Goal: Ask a question: Seek information or help from site administrators or community

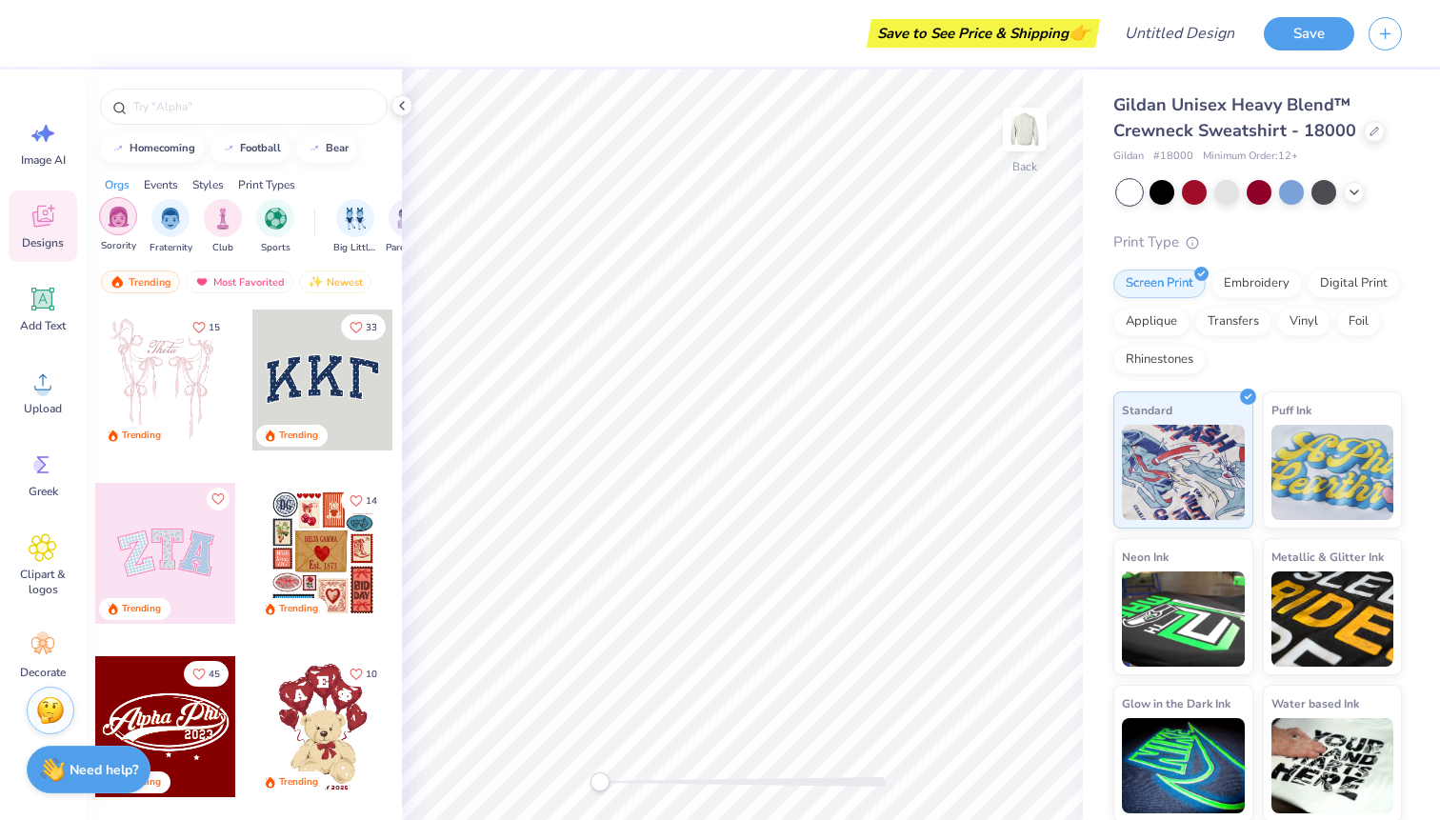
click at [108, 211] on img "filter for Sorority" at bounding box center [119, 217] width 22 height 22
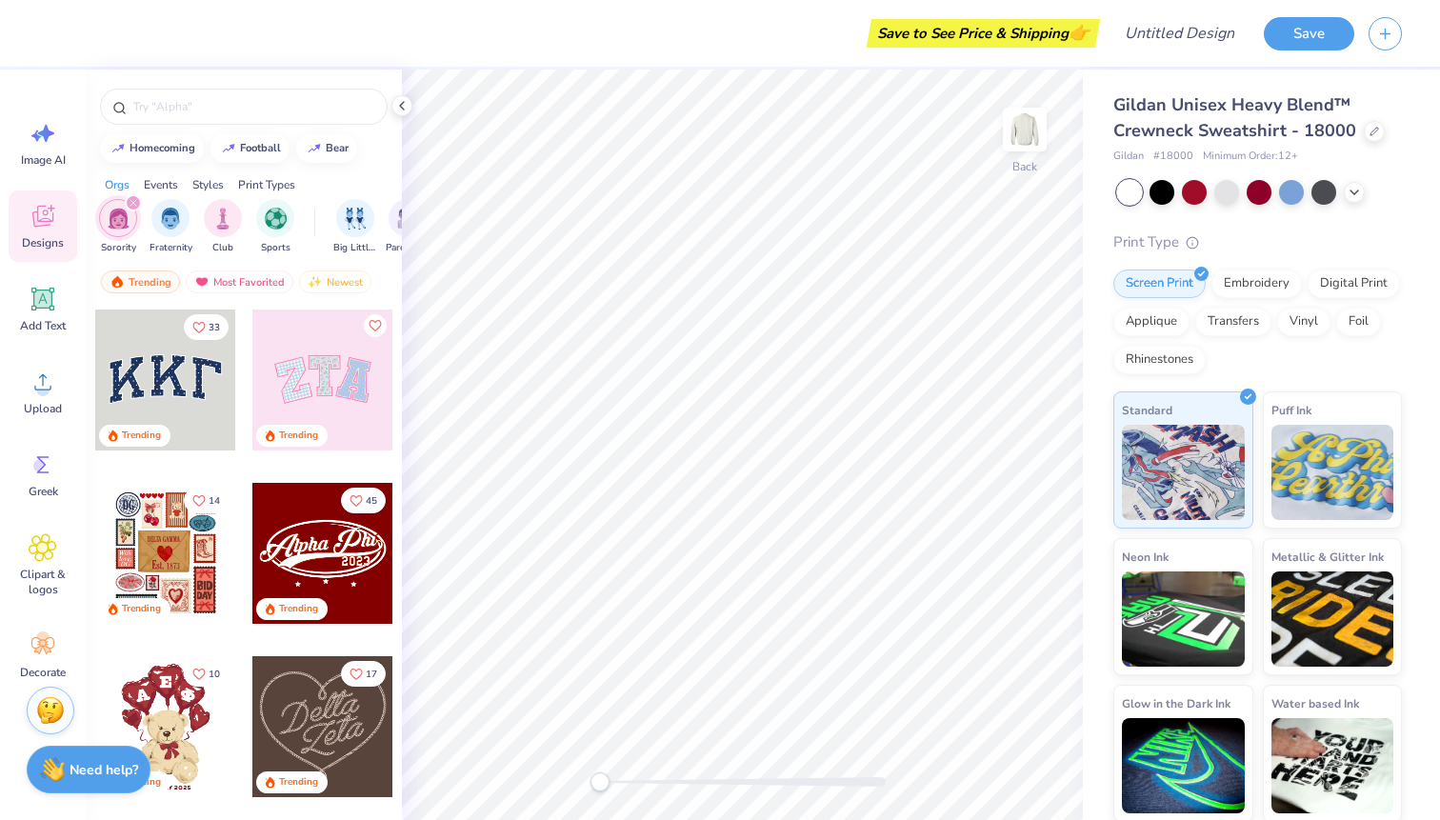
click at [160, 379] on div at bounding box center [165, 379] width 141 height 141
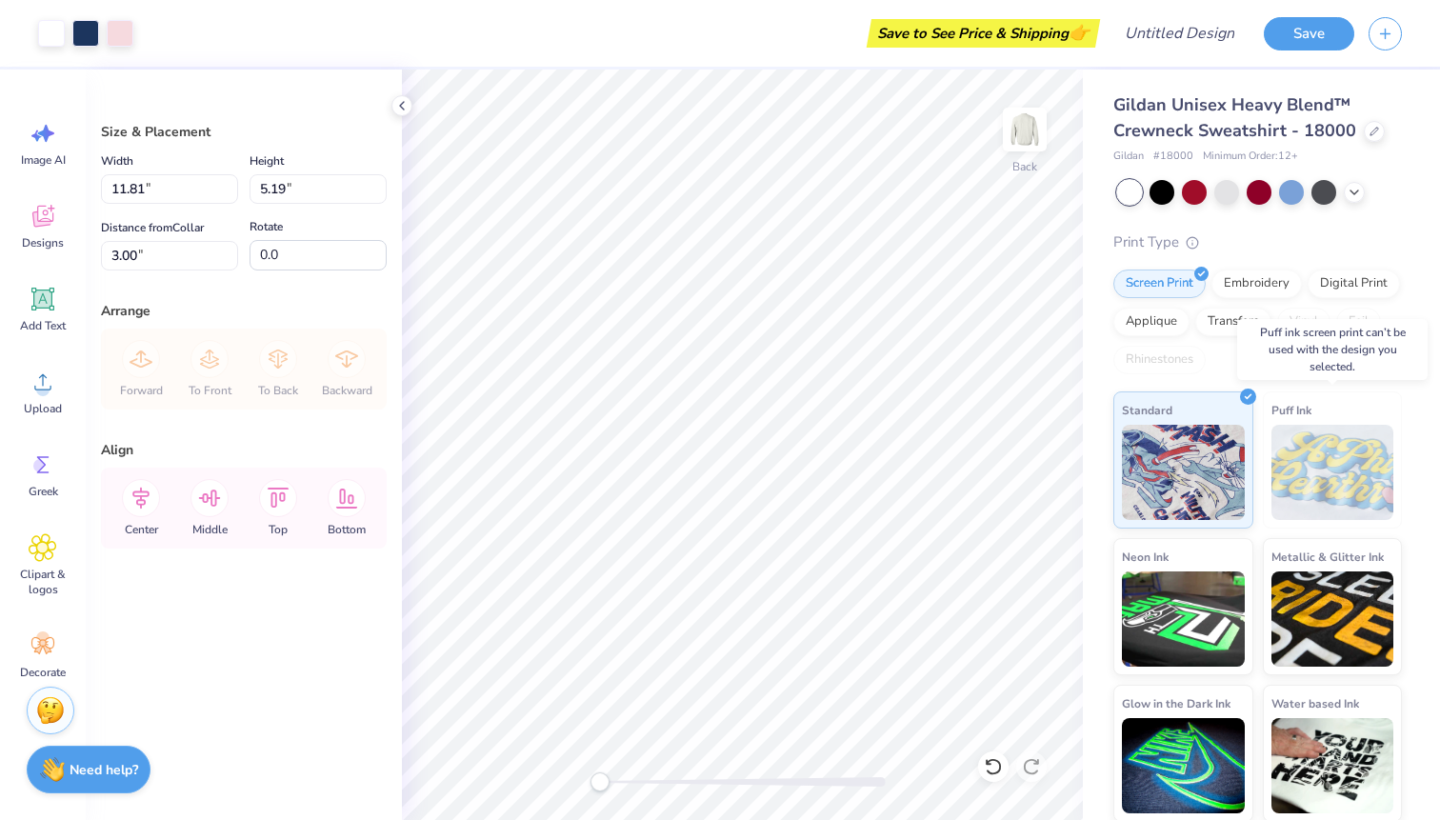
click at [1315, 472] on img at bounding box center [1332, 472] width 123 height 95
click at [1301, 421] on div "Puff Ink" at bounding box center [1333, 459] width 140 height 137
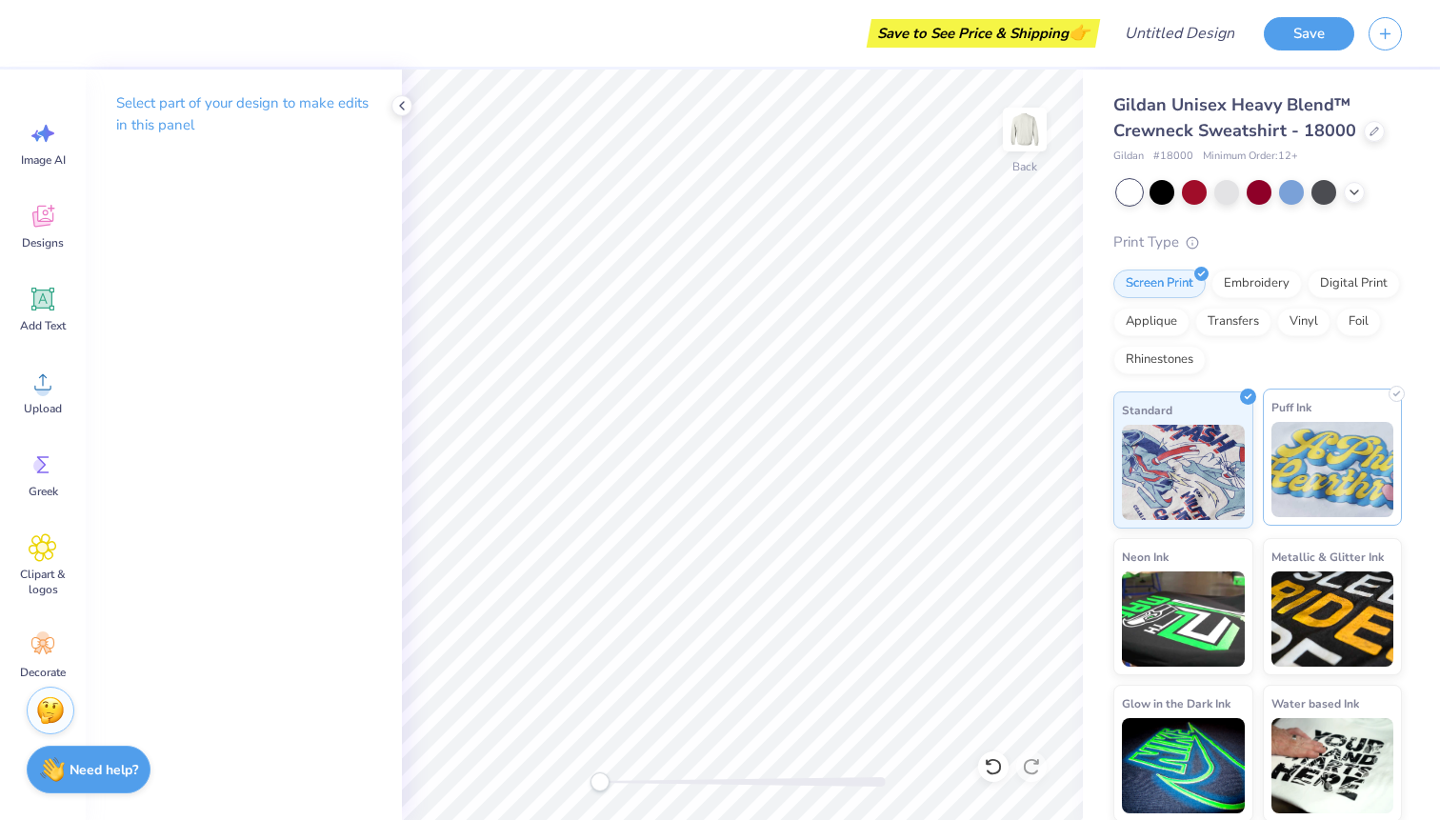
click at [1354, 507] on img at bounding box center [1332, 469] width 123 height 95
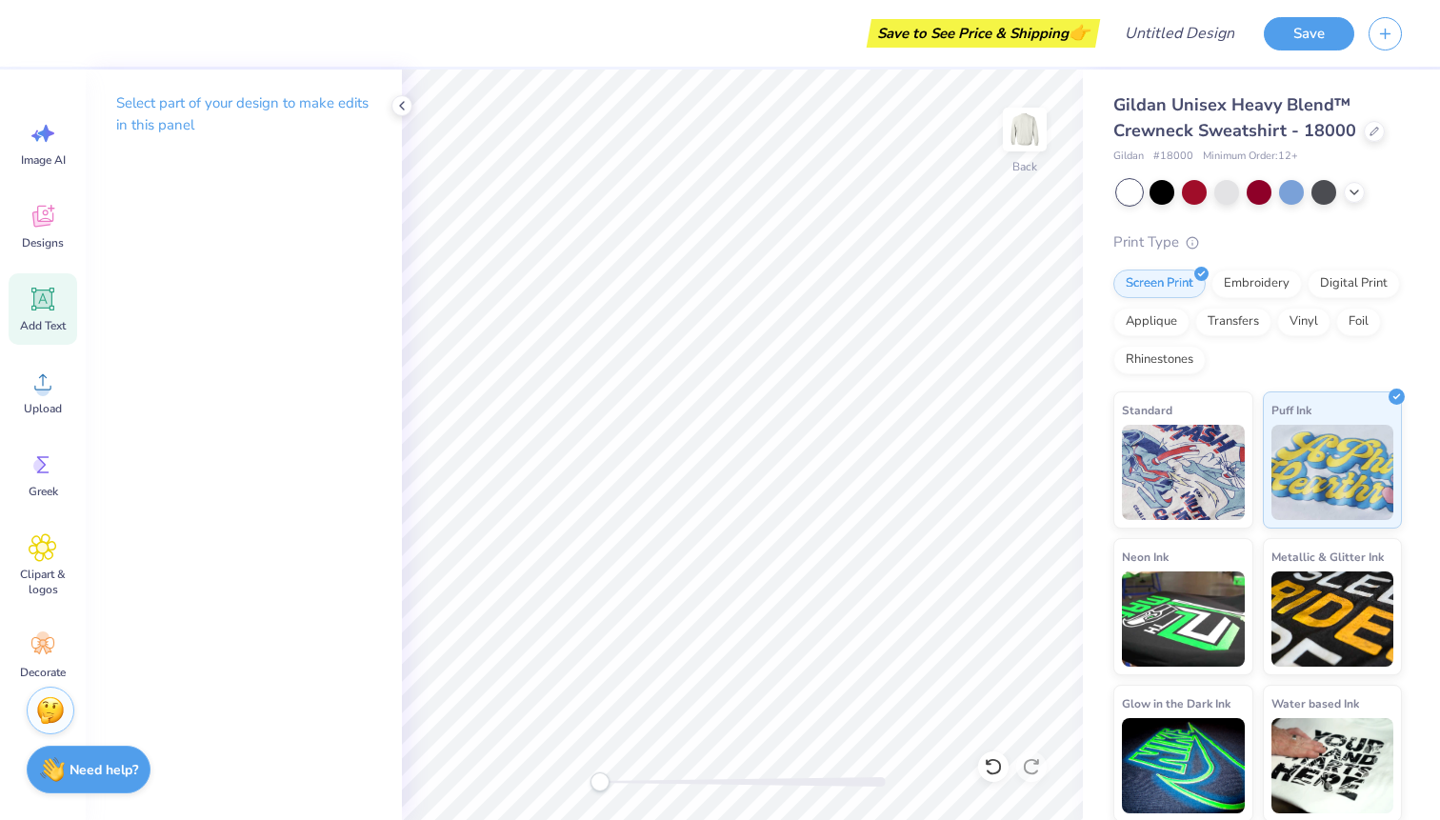
click at [39, 297] on icon at bounding box center [43, 299] width 18 height 18
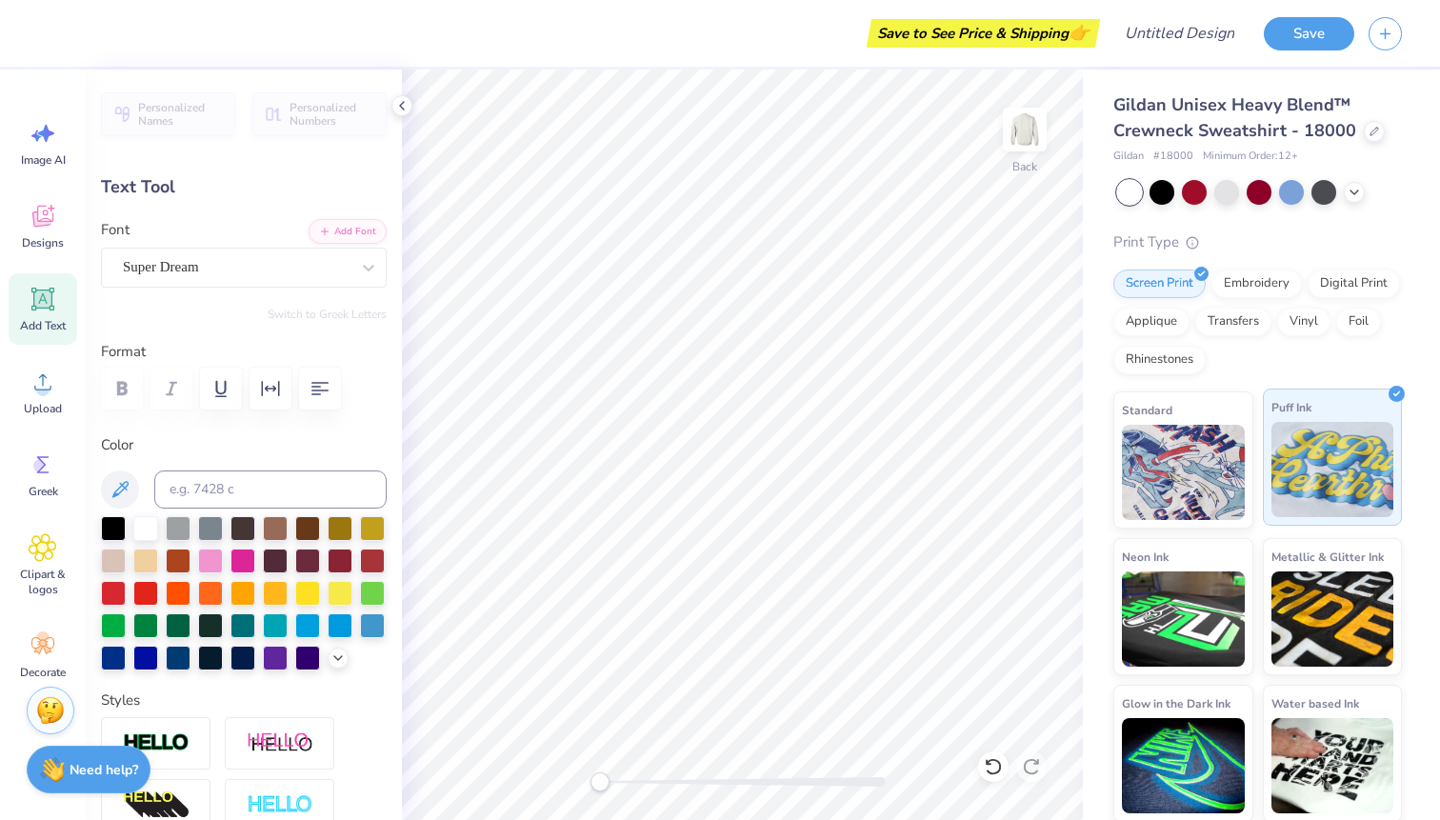
click at [1376, 489] on img at bounding box center [1332, 469] width 123 height 95
click at [1332, 469] on img at bounding box center [1332, 469] width 123 height 95
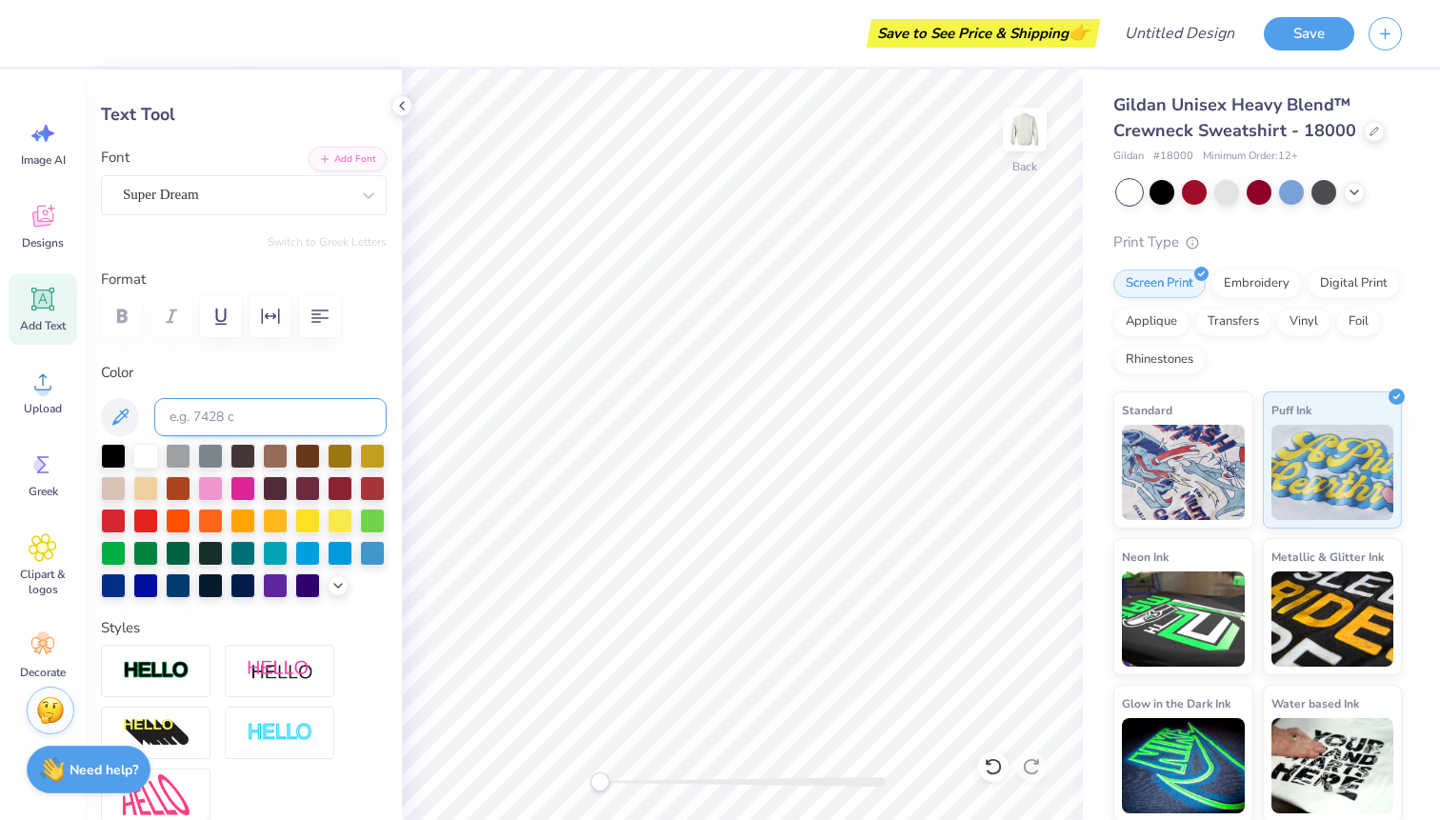
scroll to position [83, 0]
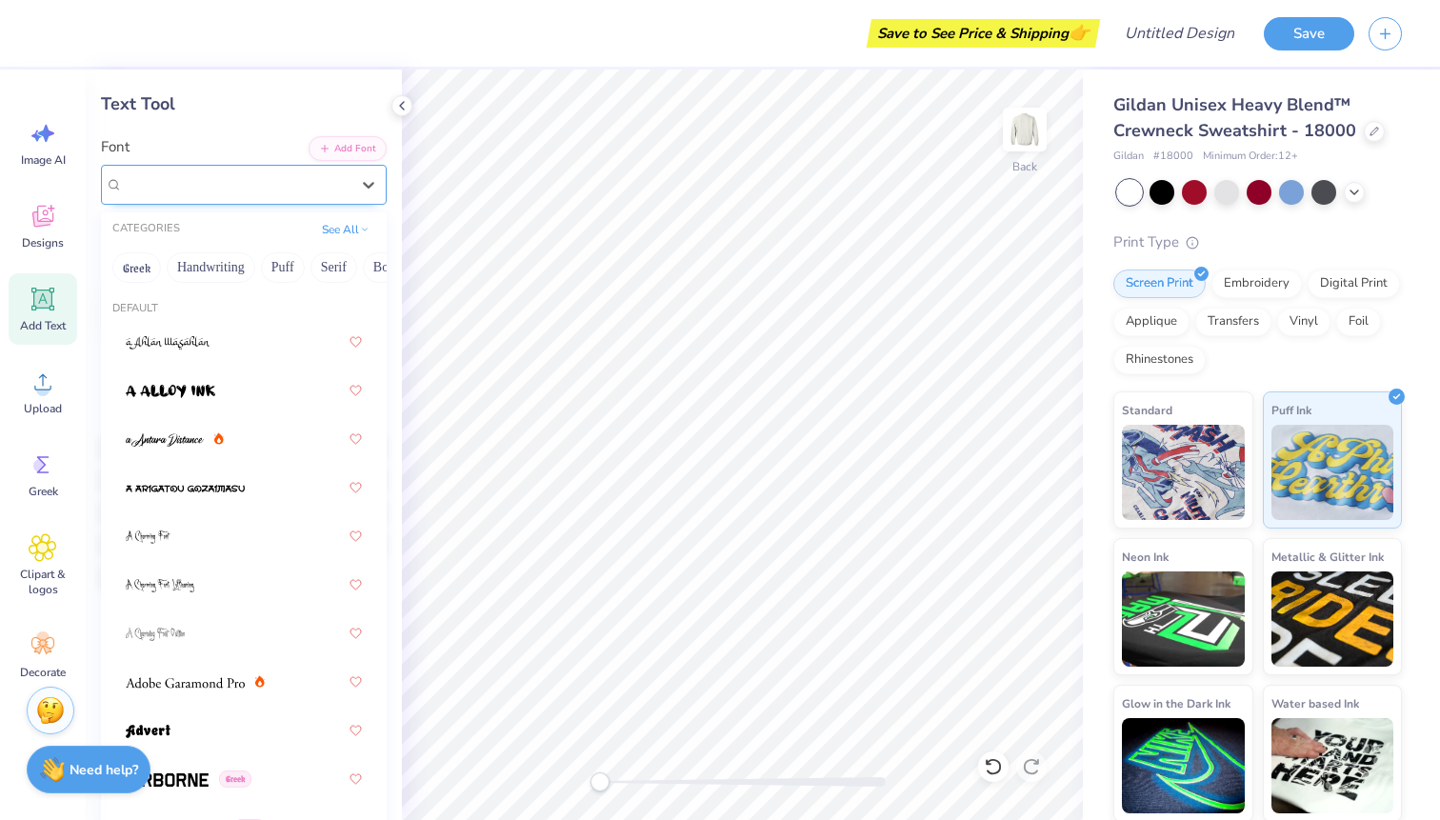
click at [289, 190] on div "Super Dream" at bounding box center [236, 185] width 230 height 30
click at [368, 143] on button "Add Font" at bounding box center [348, 146] width 78 height 25
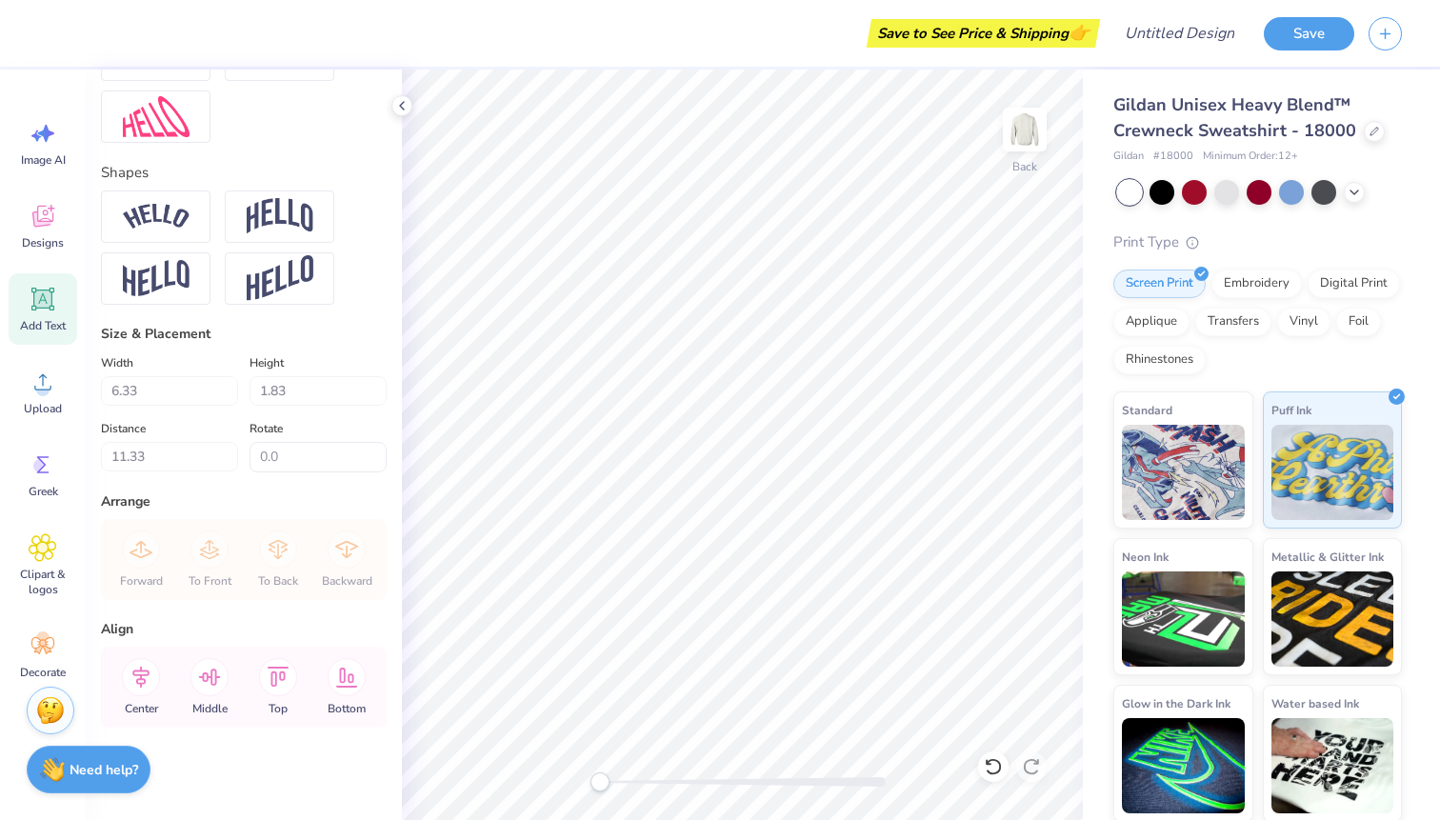
scroll to position [752, 0]
click at [43, 223] on icon at bounding box center [42, 218] width 18 height 15
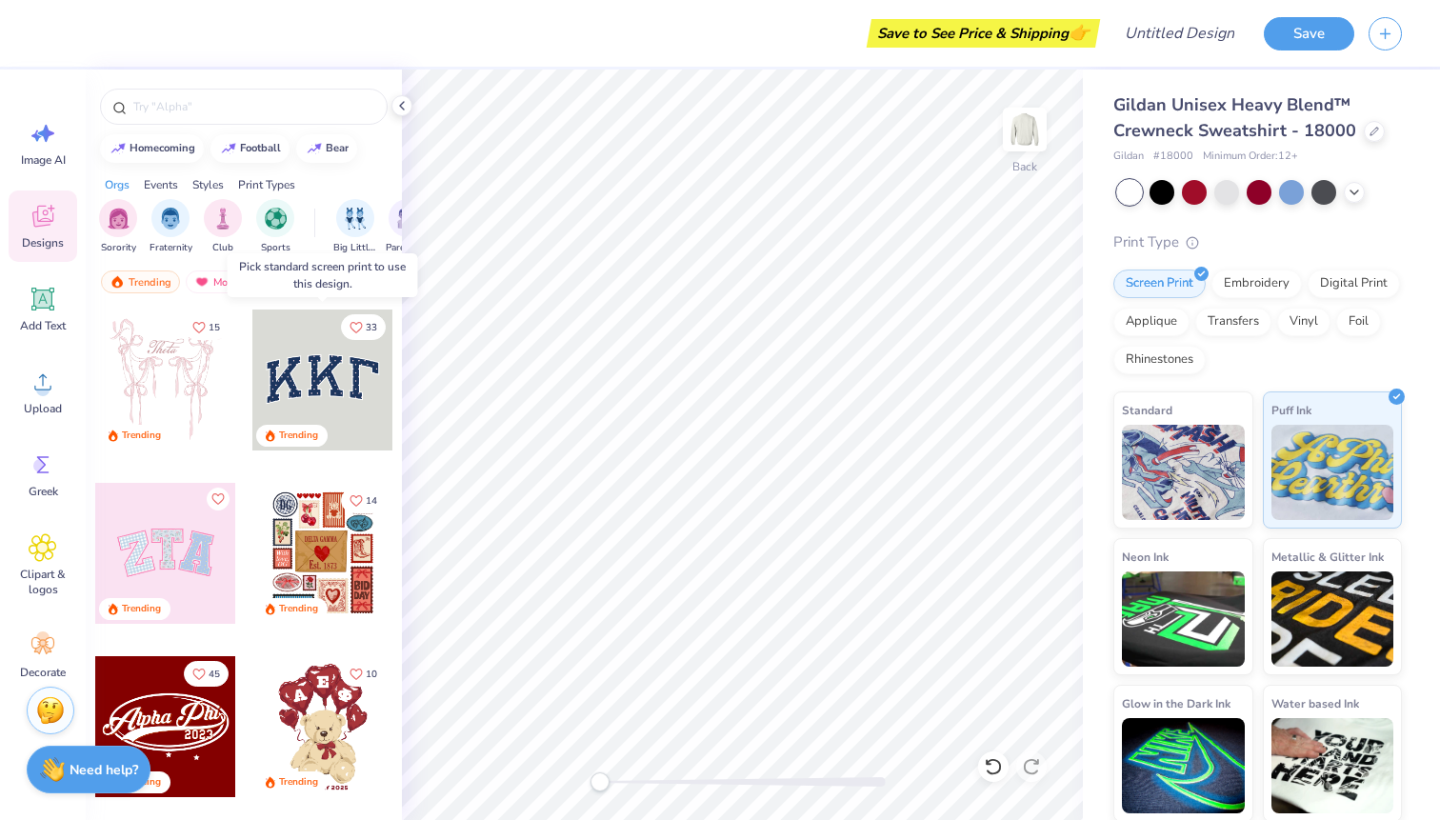
click at [315, 377] on div at bounding box center [322, 379] width 141 height 141
click at [352, 372] on div at bounding box center [181, 379] width 423 height 141
click at [1439, 430] on div "Gildan Unisex Heavy Blend™ Crewneck Sweatshirt - 18000 Gildan # 18000 Minimum O…" at bounding box center [1261, 446] width 357 height 752
click at [1372, 439] on img at bounding box center [1332, 469] width 123 height 95
click at [1278, 372] on div "Screen Print Embroidery Digital Print Applique Transfers Vinyl Foil Rhinestones" at bounding box center [1257, 321] width 289 height 105
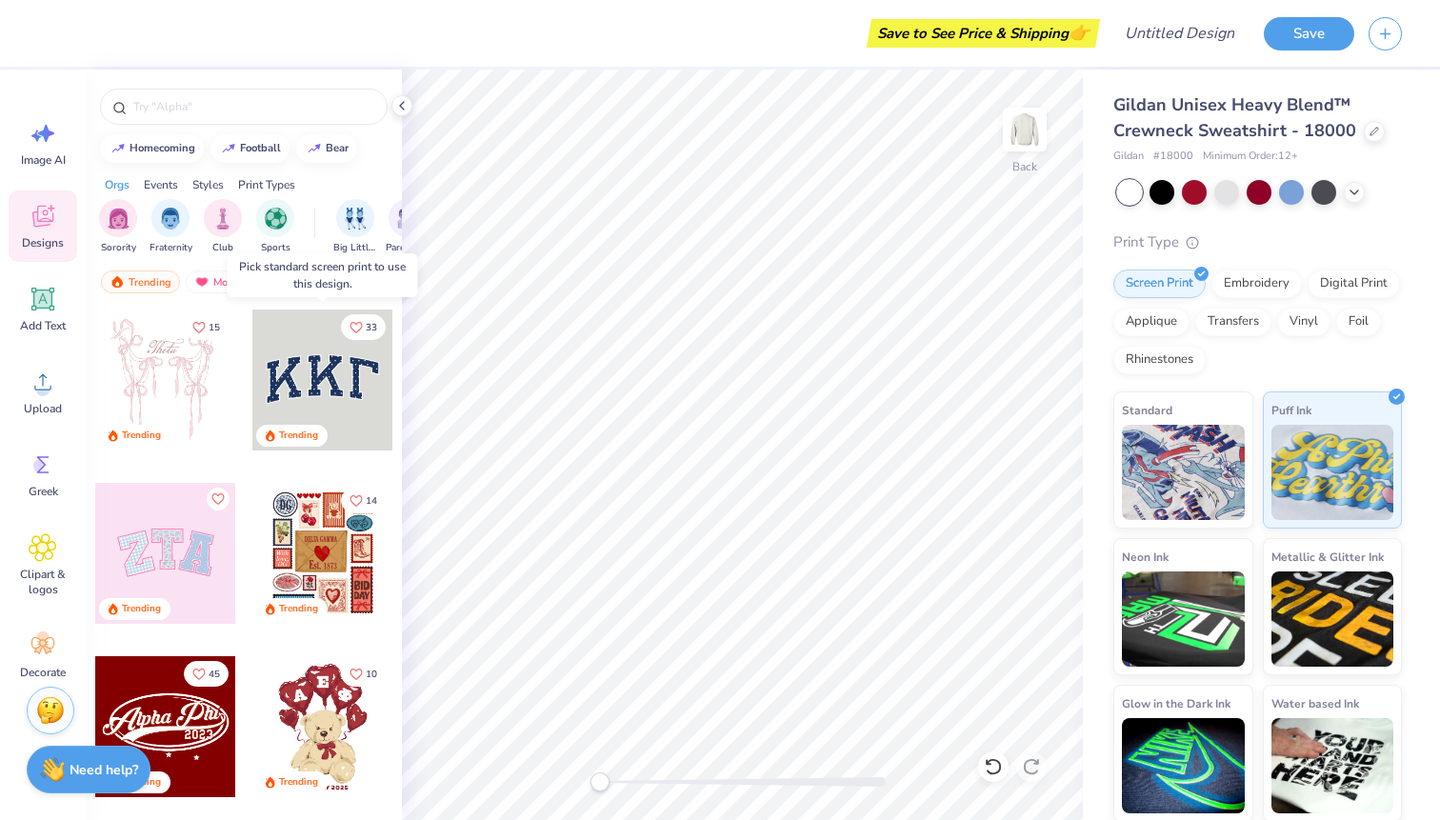
click at [364, 403] on div at bounding box center [322, 379] width 141 height 141
click at [309, 360] on div at bounding box center [322, 379] width 141 height 141
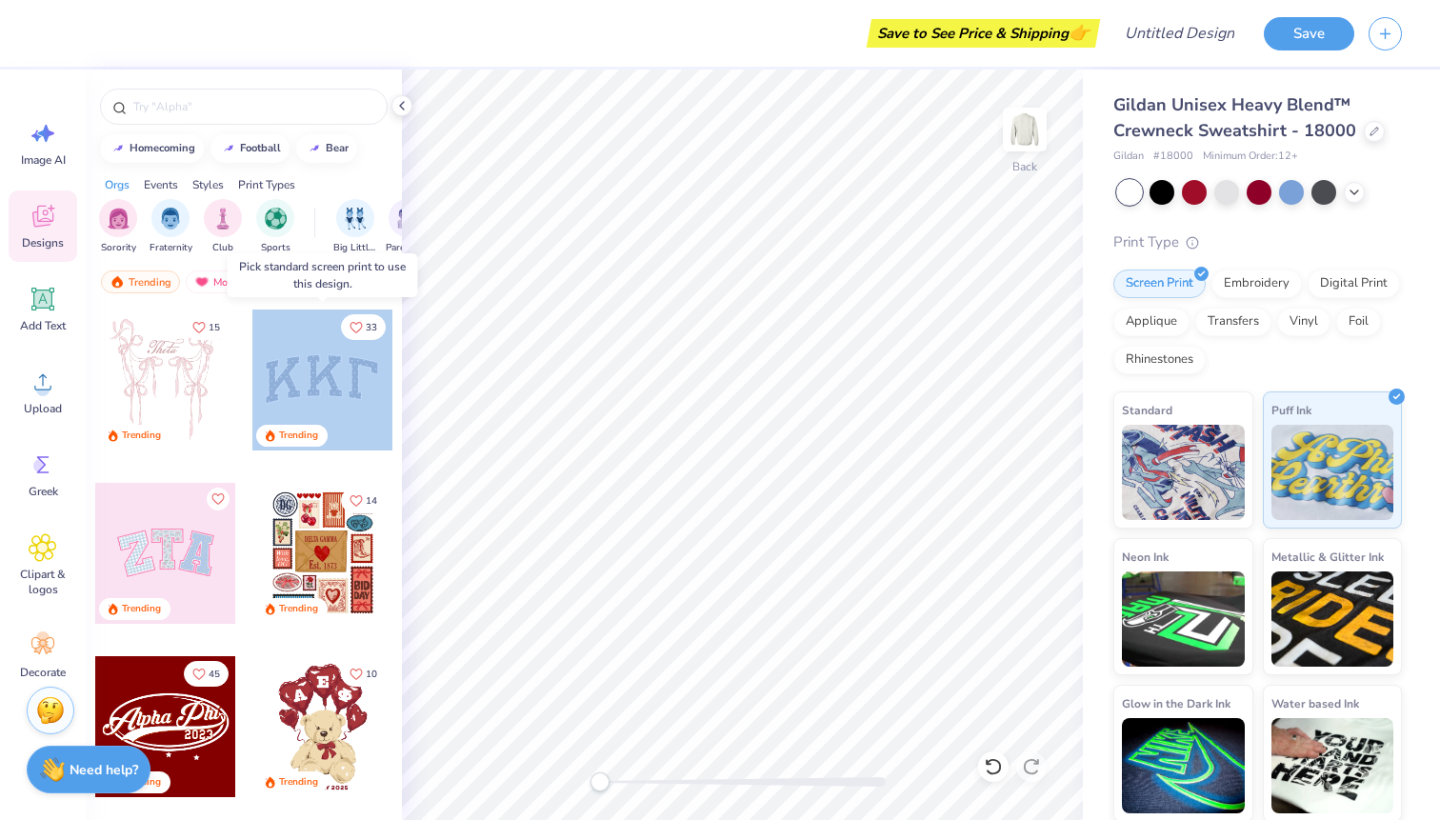
drag, startPoint x: 309, startPoint y: 360, endPoint x: 359, endPoint y: 362, distance: 50.5
click at [360, 363] on div at bounding box center [181, 379] width 423 height 141
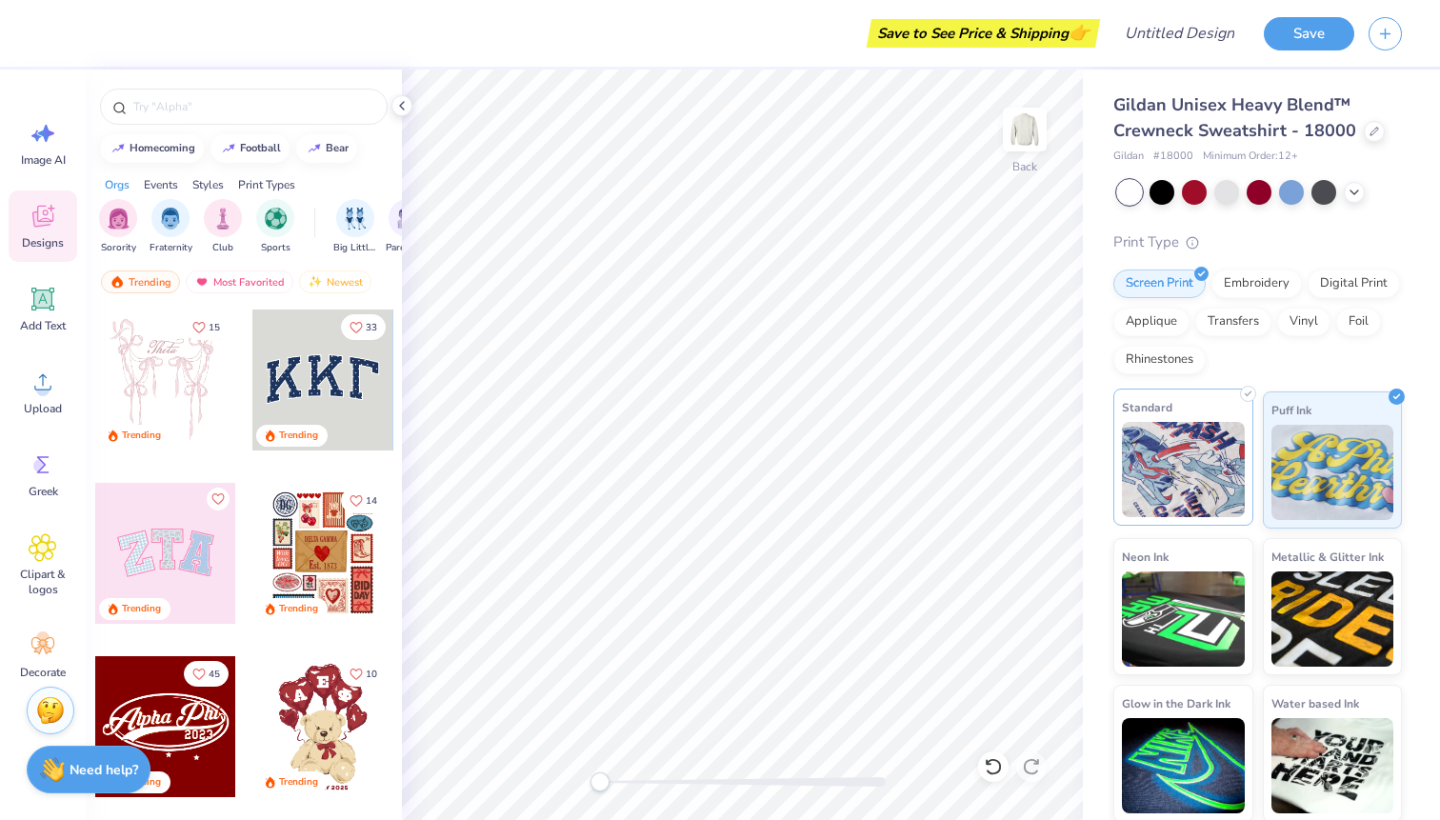
click at [1204, 457] on img at bounding box center [1183, 469] width 123 height 95
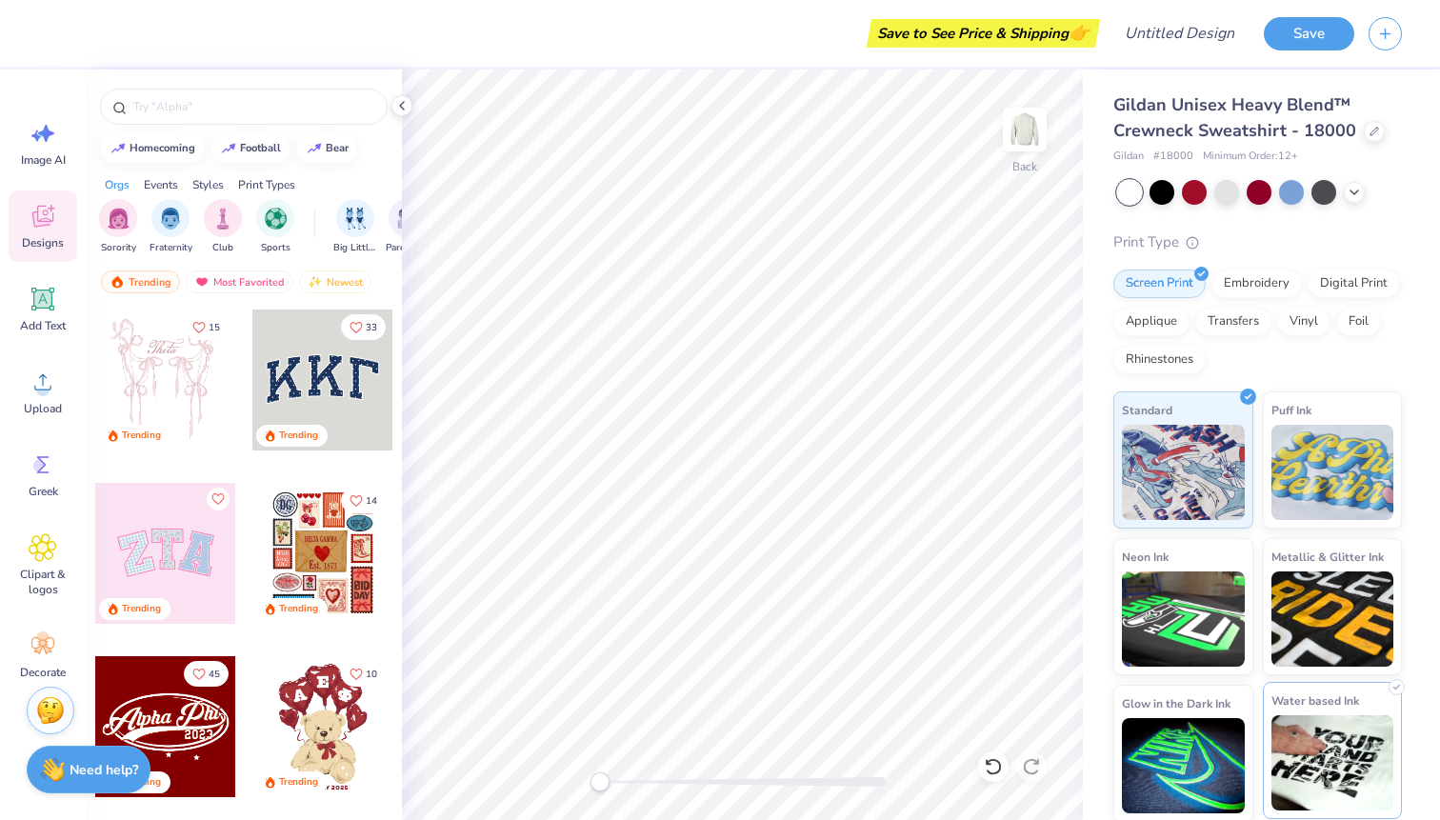
scroll to position [2, 0]
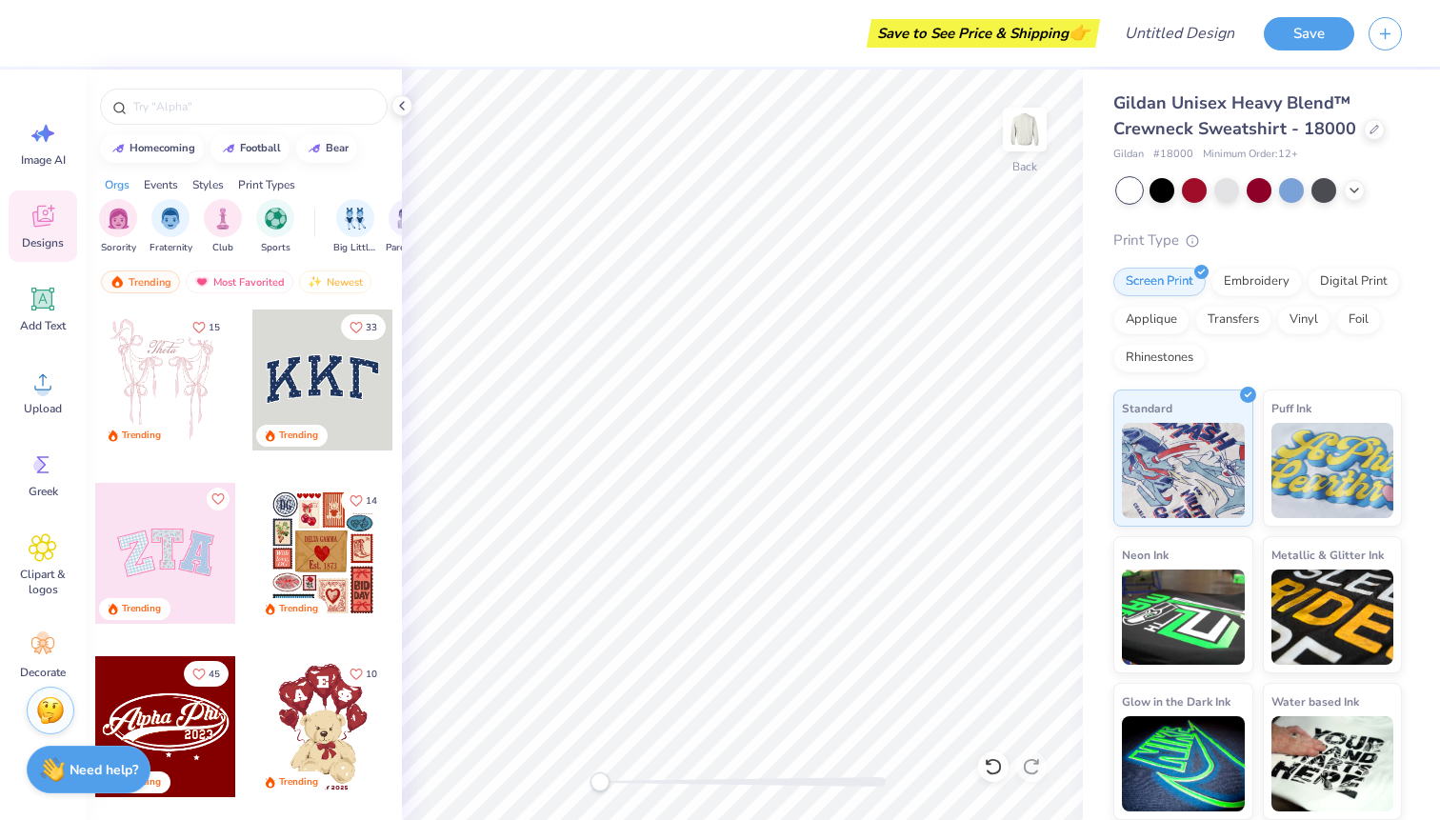
click at [165, 549] on div at bounding box center [165, 553] width 141 height 141
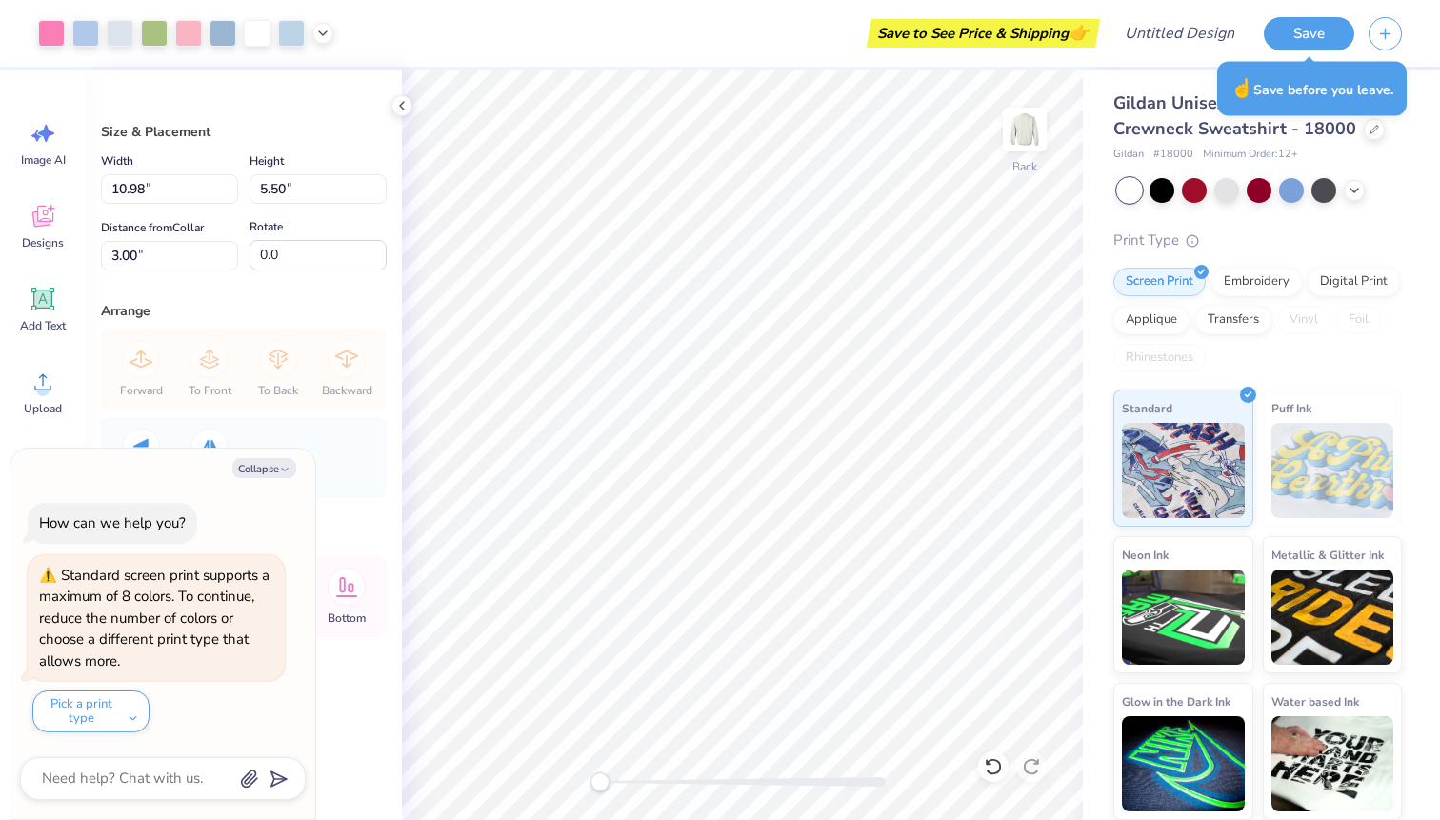
click at [324, 479] on div "Vertical Horizontal" at bounding box center [244, 457] width 274 height 81
click at [272, 465] on button "Collapse" at bounding box center [264, 468] width 64 height 20
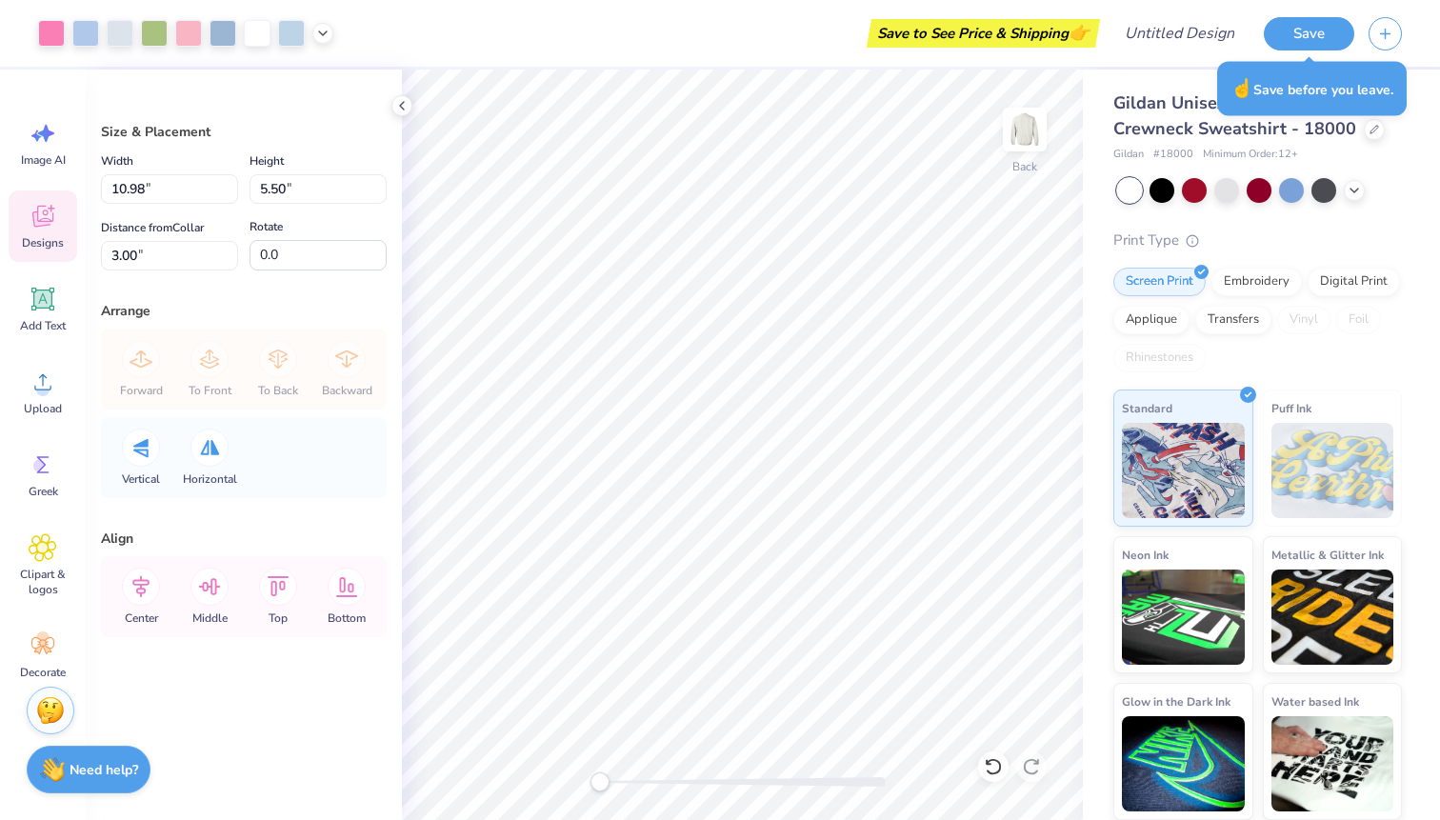
click at [46, 200] on div "Designs" at bounding box center [43, 225] width 69 height 71
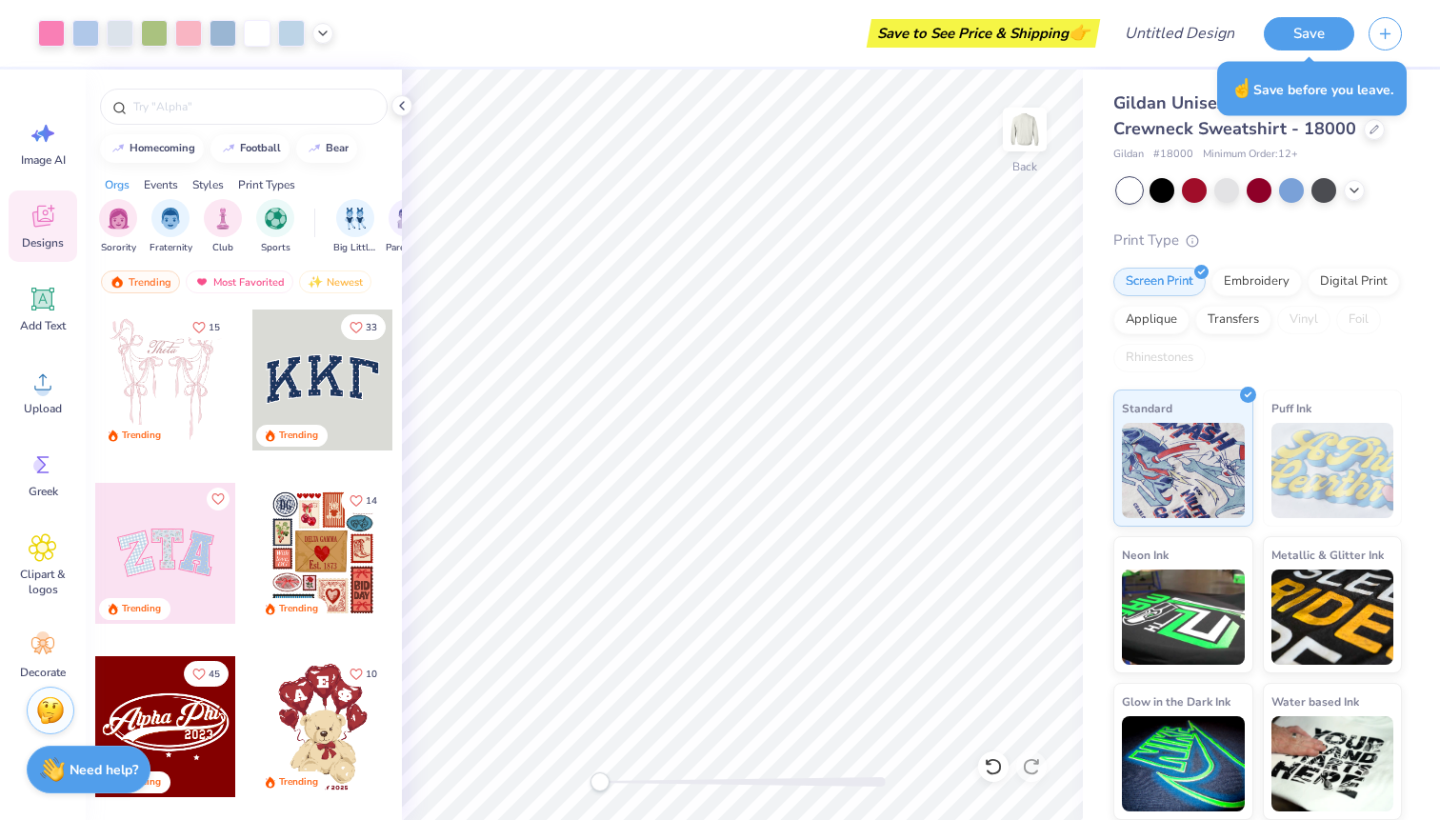
click at [336, 358] on div at bounding box center [322, 379] width 141 height 141
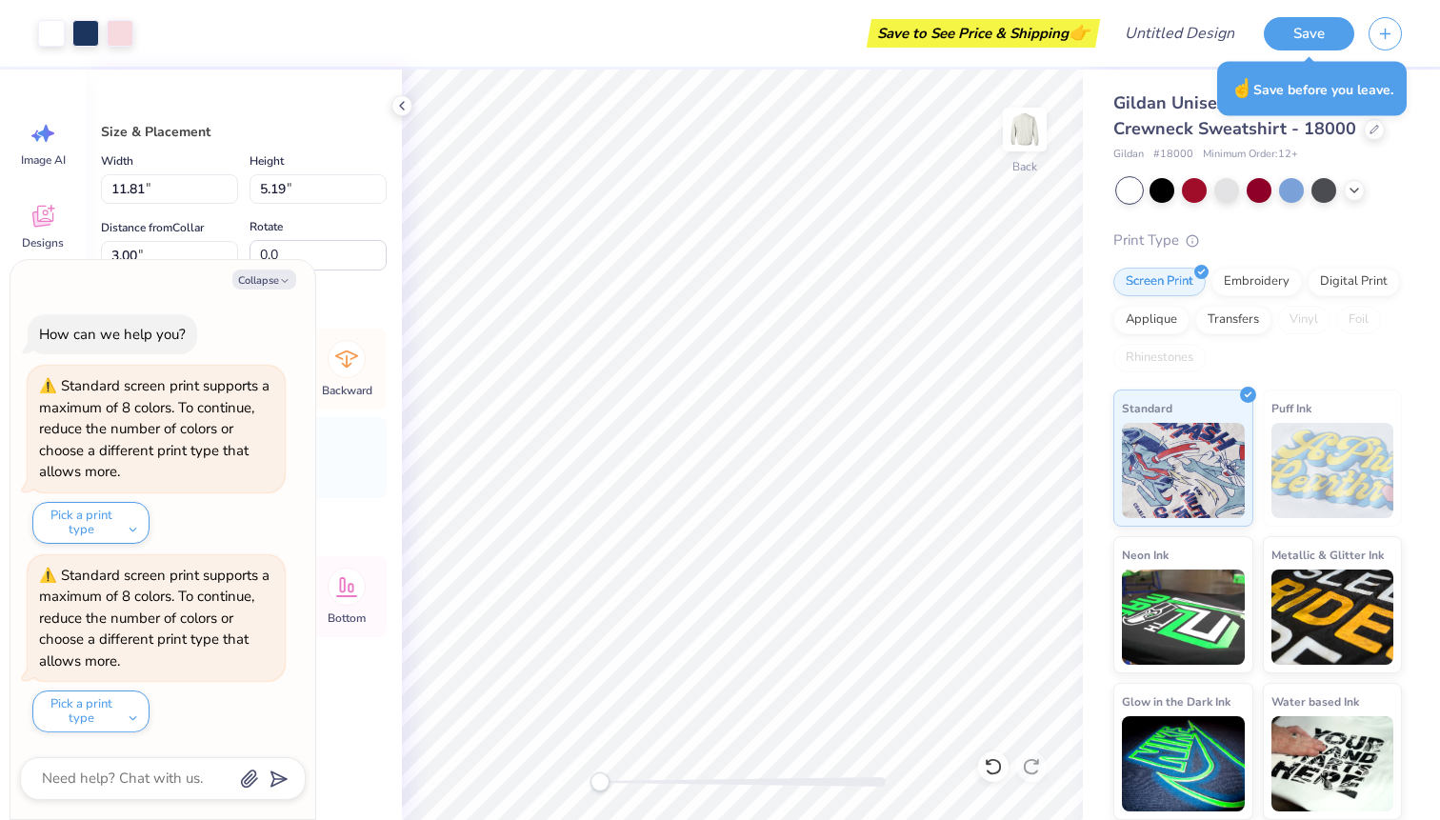
type textarea "x"
type input "10.98"
type input "5.50"
type textarea "x"
type input "11.81"
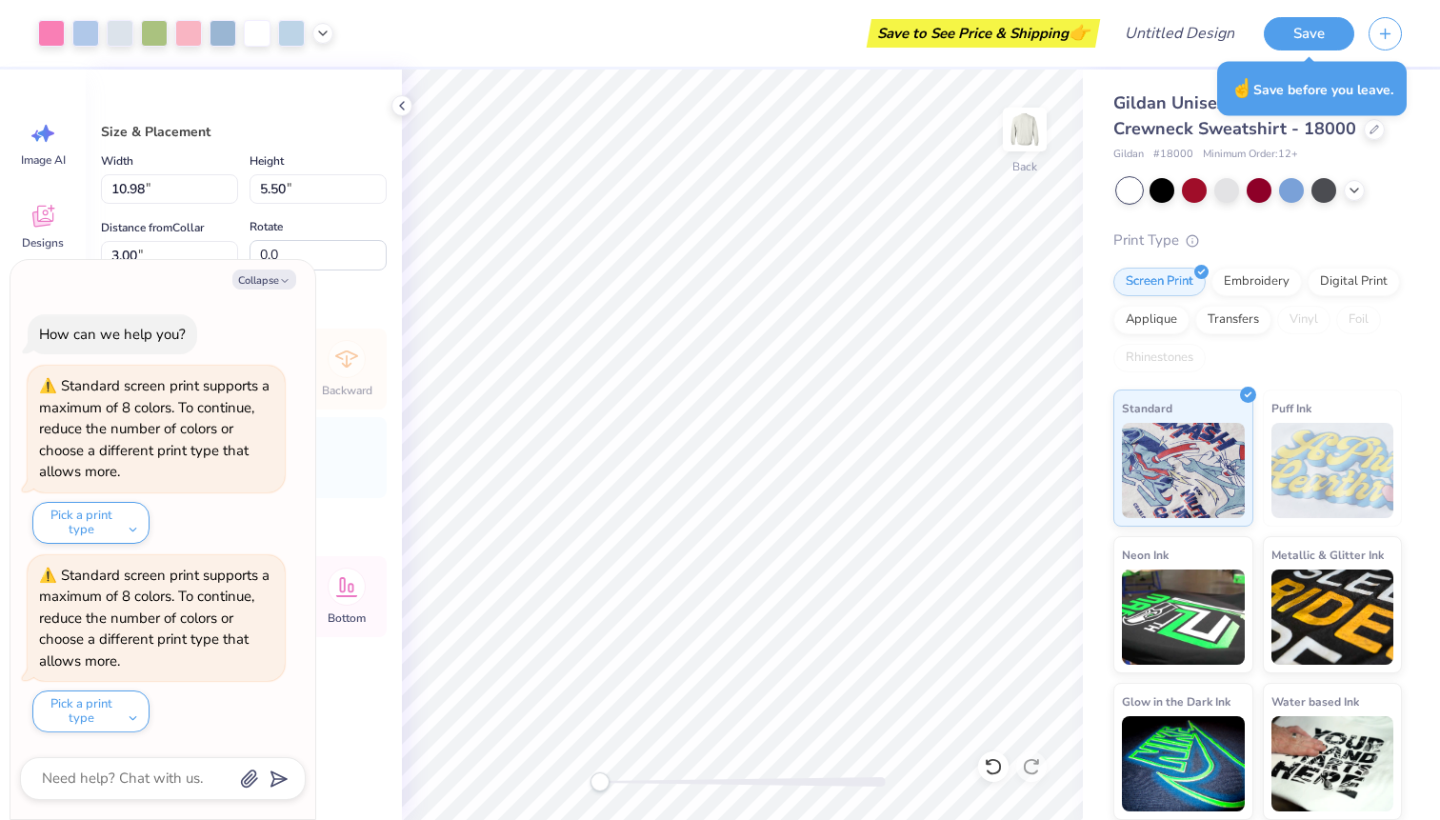
type input "5.19"
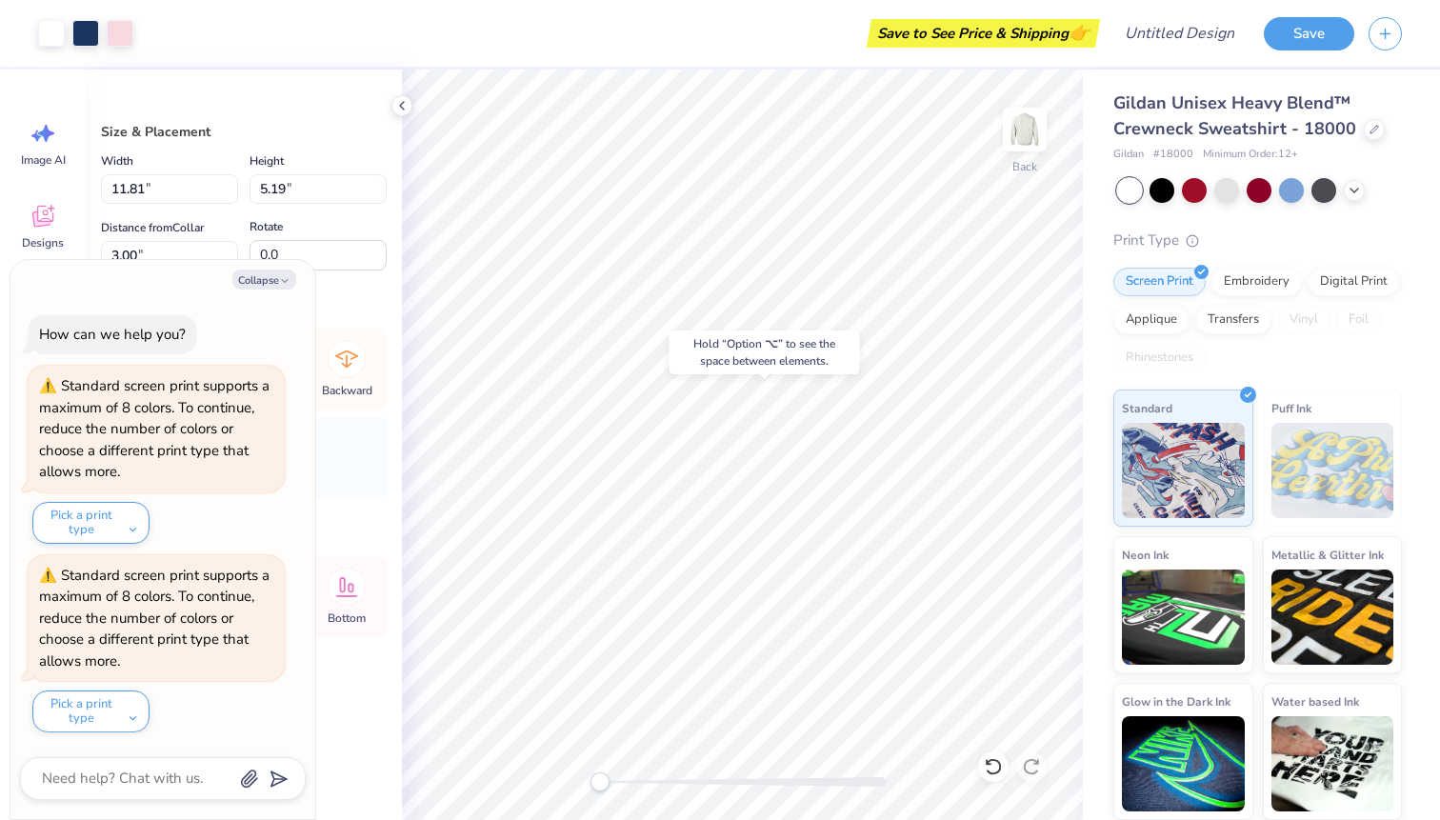
type textarea "x"
type input "10.98"
type input "5.50"
click at [256, 278] on button "Collapse" at bounding box center [264, 279] width 64 height 20
type textarea "x"
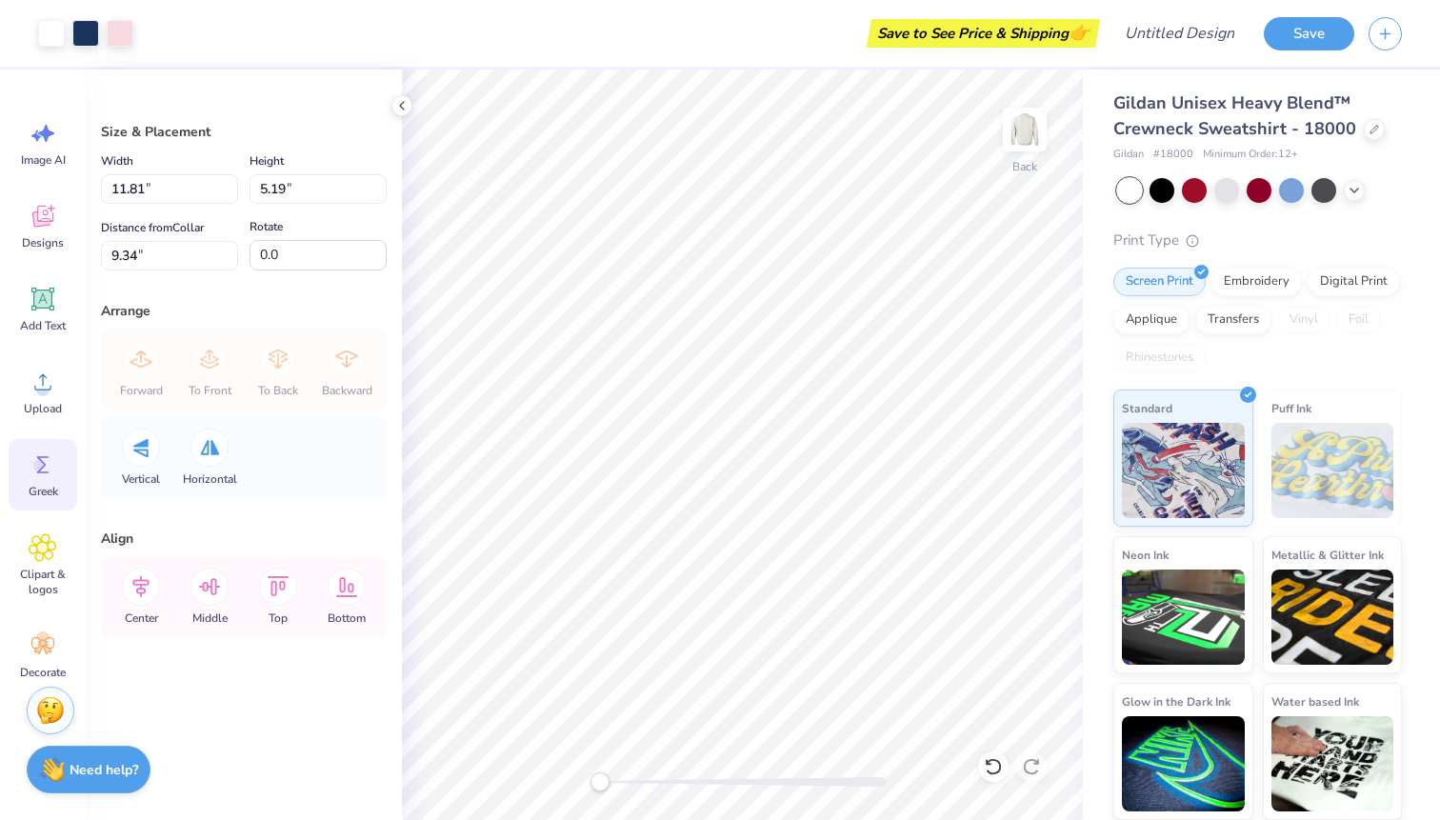
click at [43, 474] on icon at bounding box center [43, 464] width 29 height 29
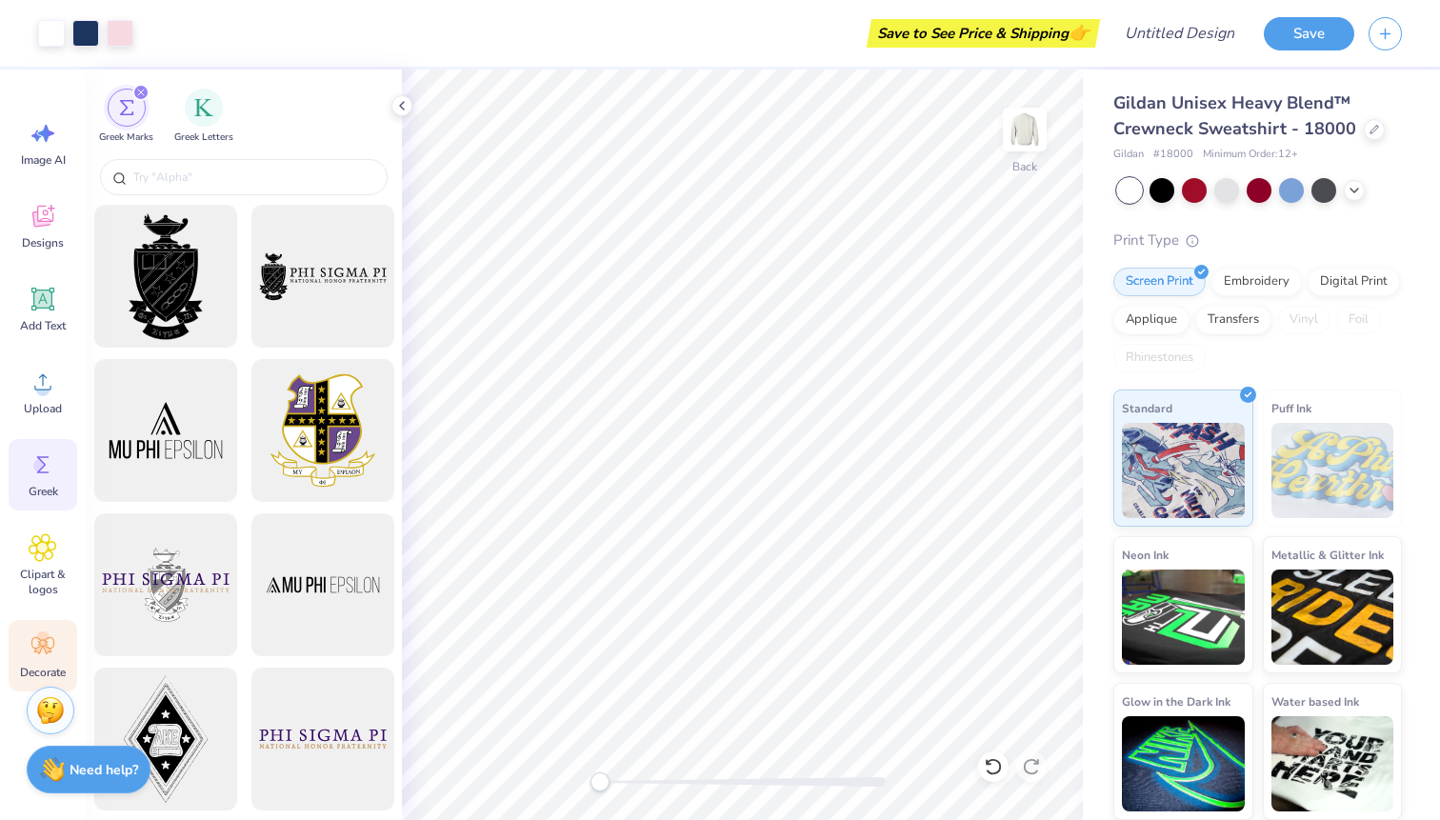
scroll to position [14, 0]
click at [44, 634] on icon at bounding box center [42, 631] width 23 height 17
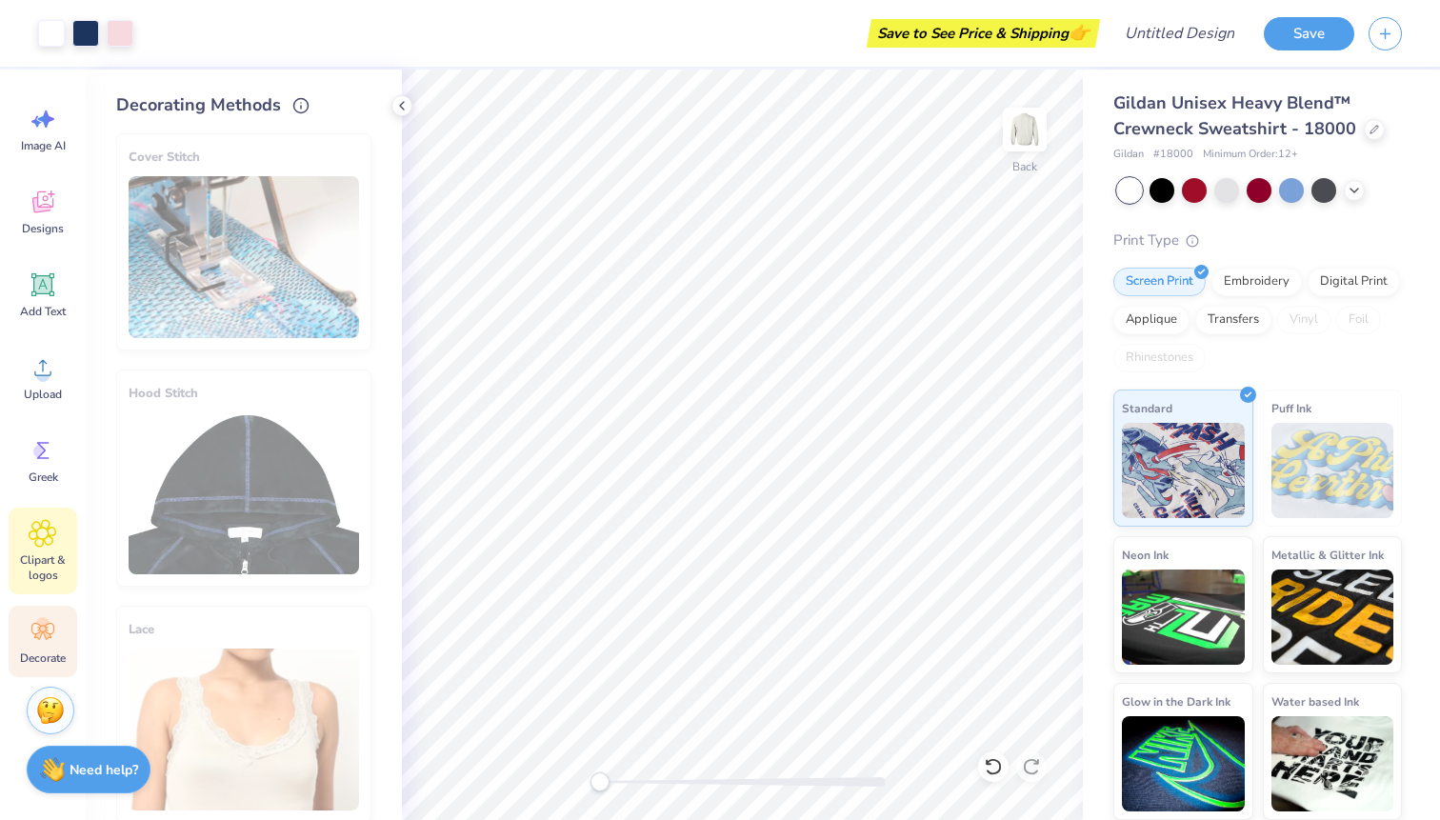
click at [48, 549] on div "Clipart & logos" at bounding box center [43, 551] width 69 height 87
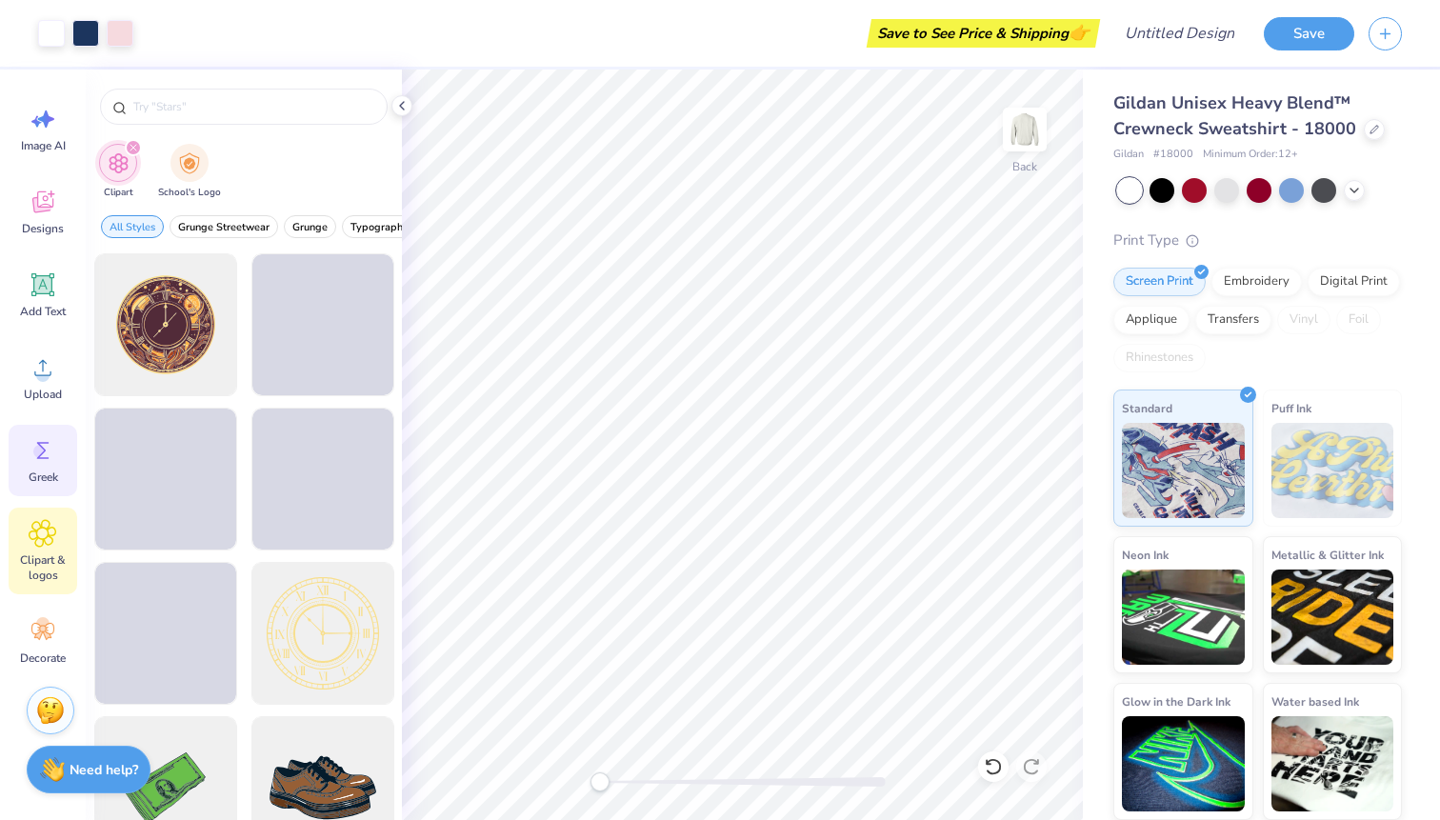
click at [41, 460] on icon at bounding box center [43, 450] width 29 height 29
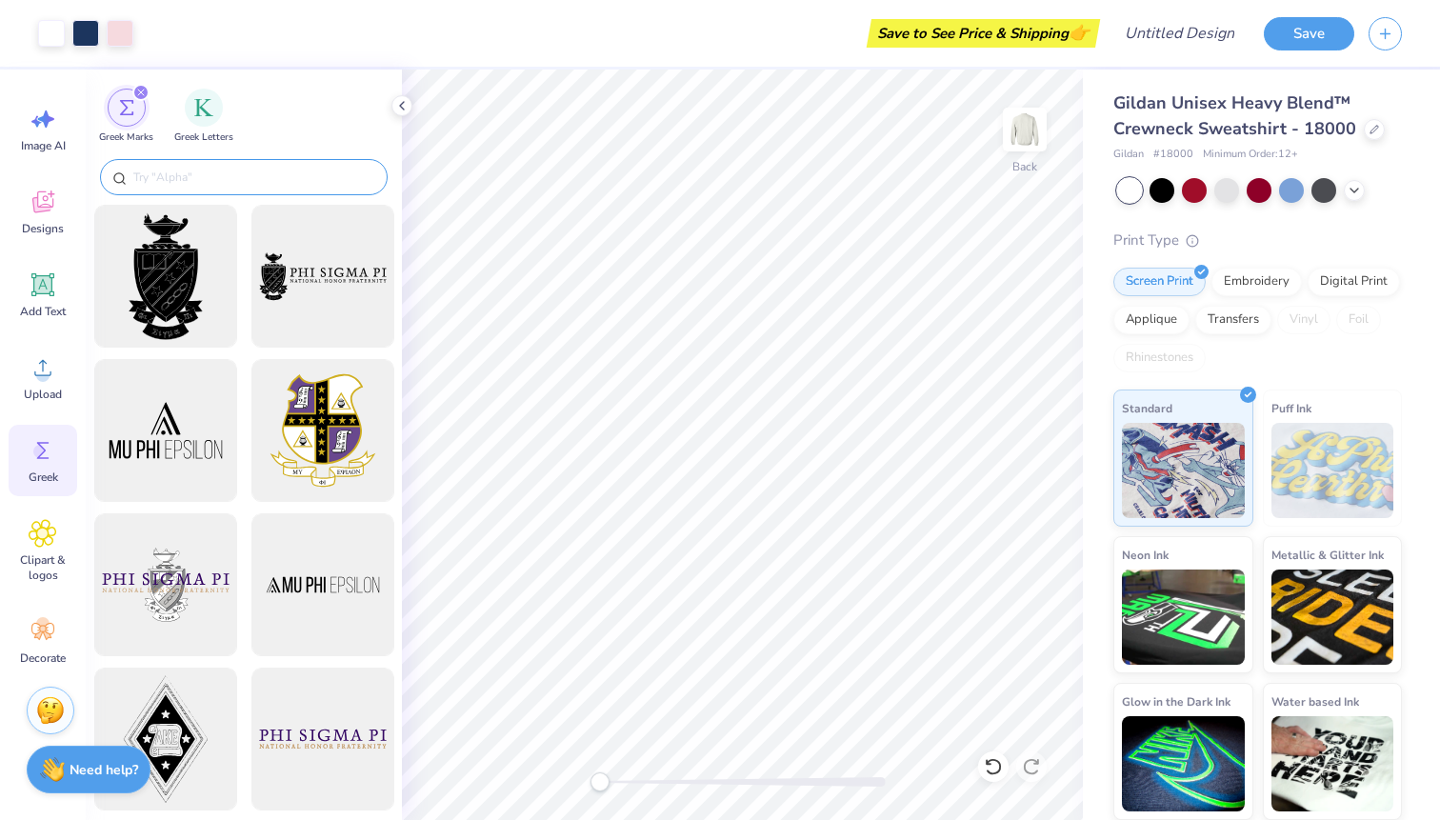
click at [176, 170] on input "text" at bounding box center [253, 177] width 244 height 19
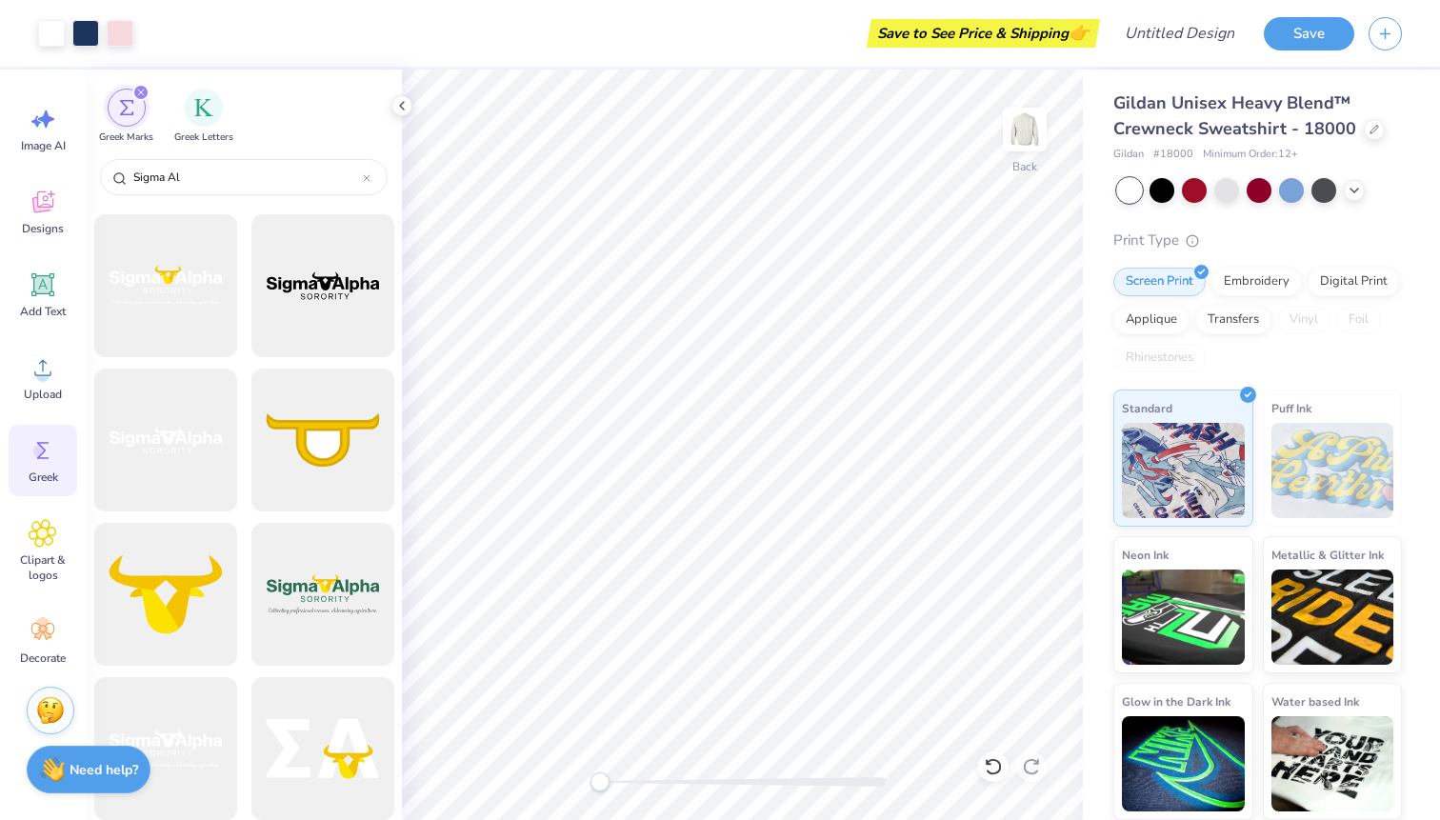
scroll to position [0, 0]
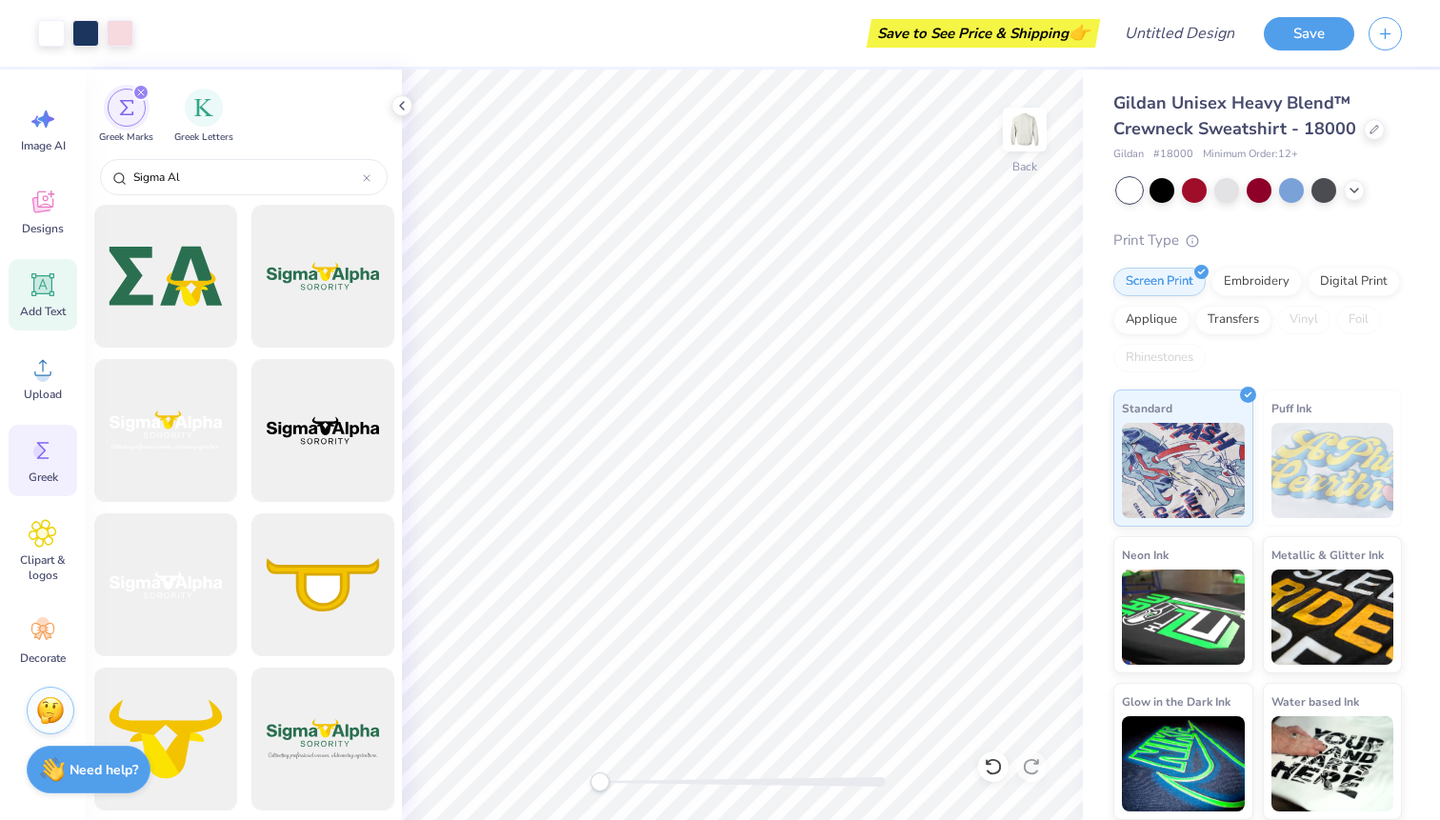
type input "Sigma Al"
click at [39, 300] on div "Add Text" at bounding box center [43, 294] width 69 height 71
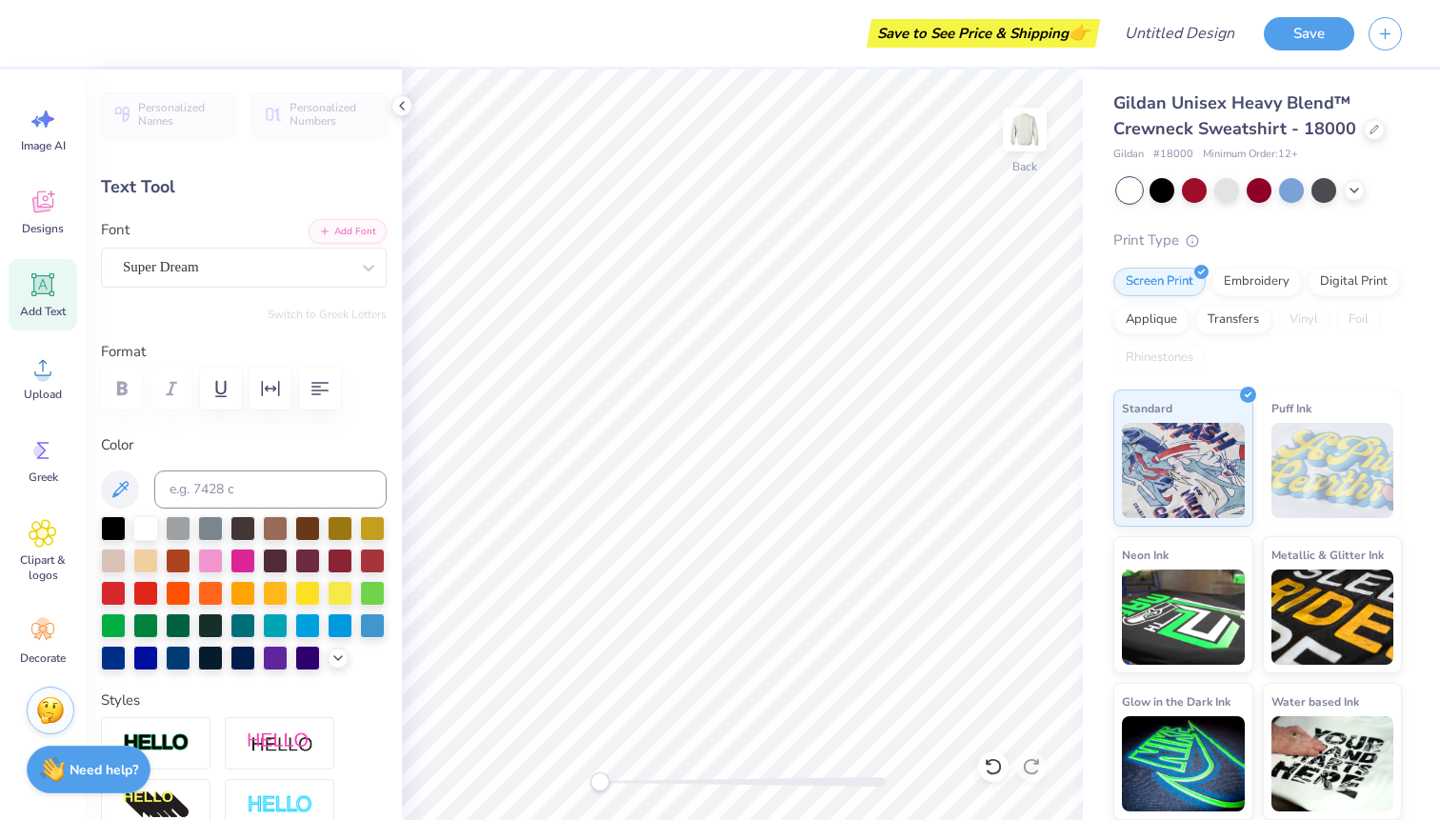
type textarea "EXT"
type input "4.69"
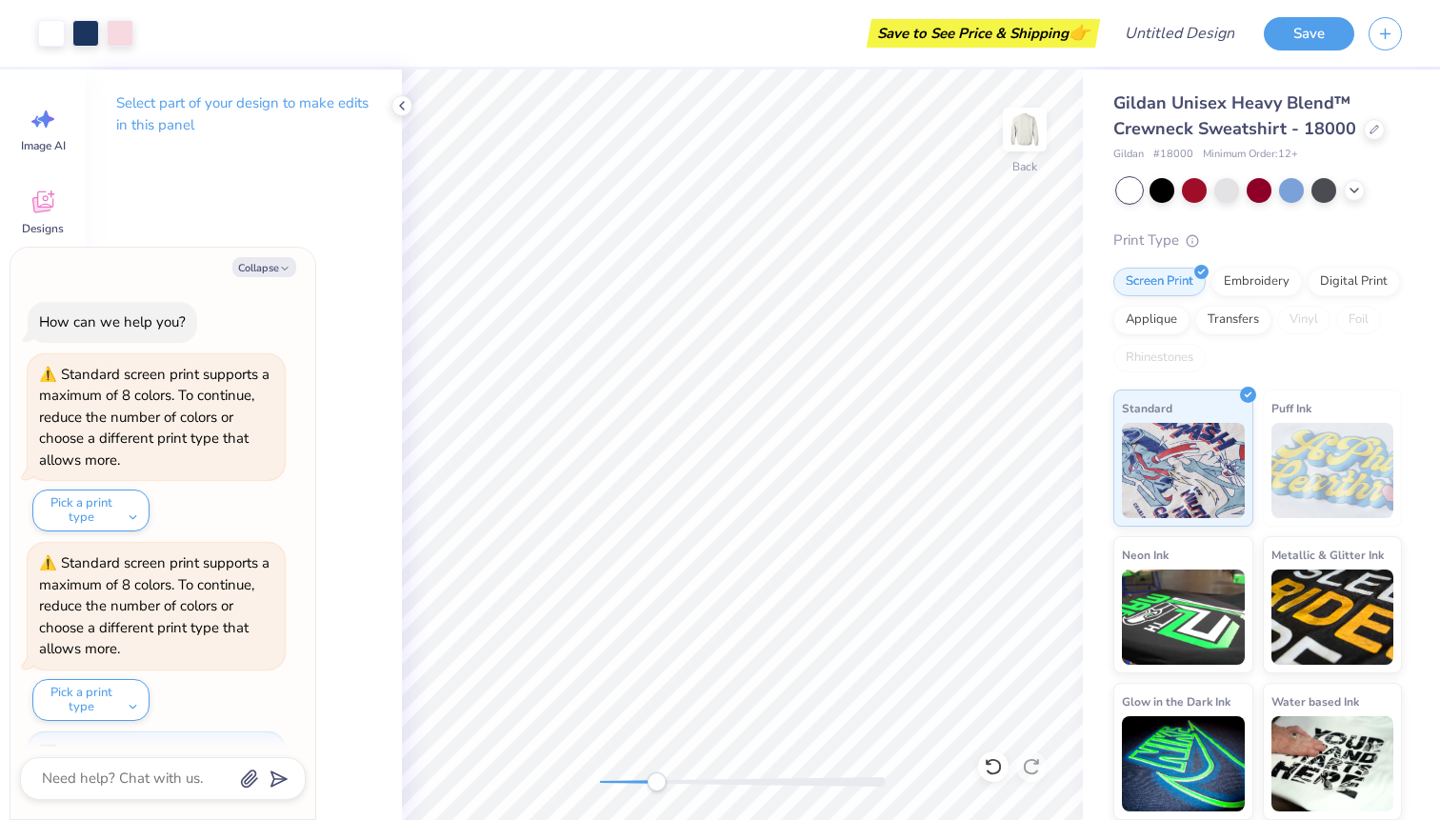
scroll to position [104, 0]
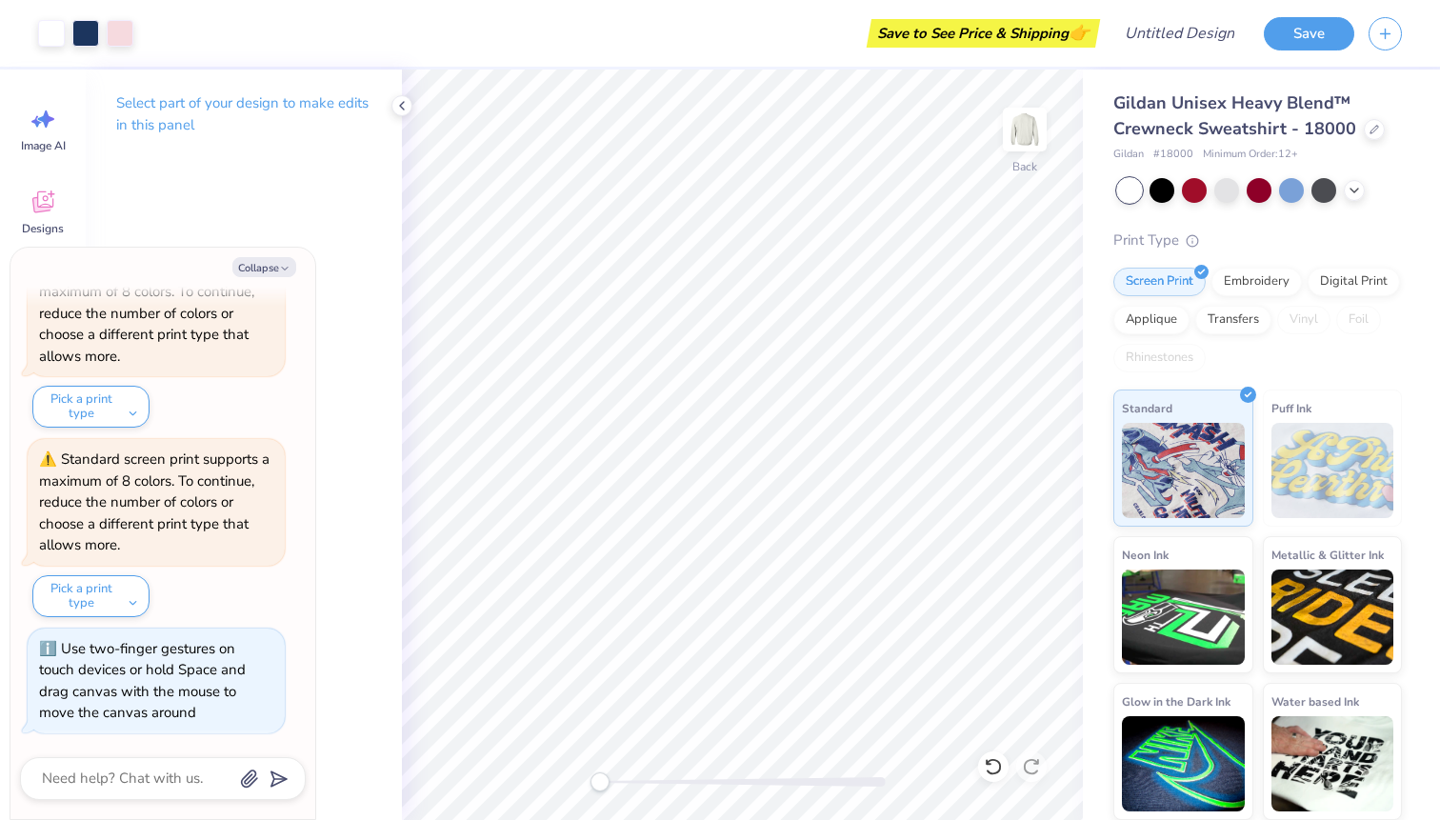
click at [534, 806] on div "Back" at bounding box center [742, 445] width 681 height 750
click at [157, 776] on textarea at bounding box center [136, 779] width 193 height 26
type textarea "x"
type textarea "h"
type textarea "x"
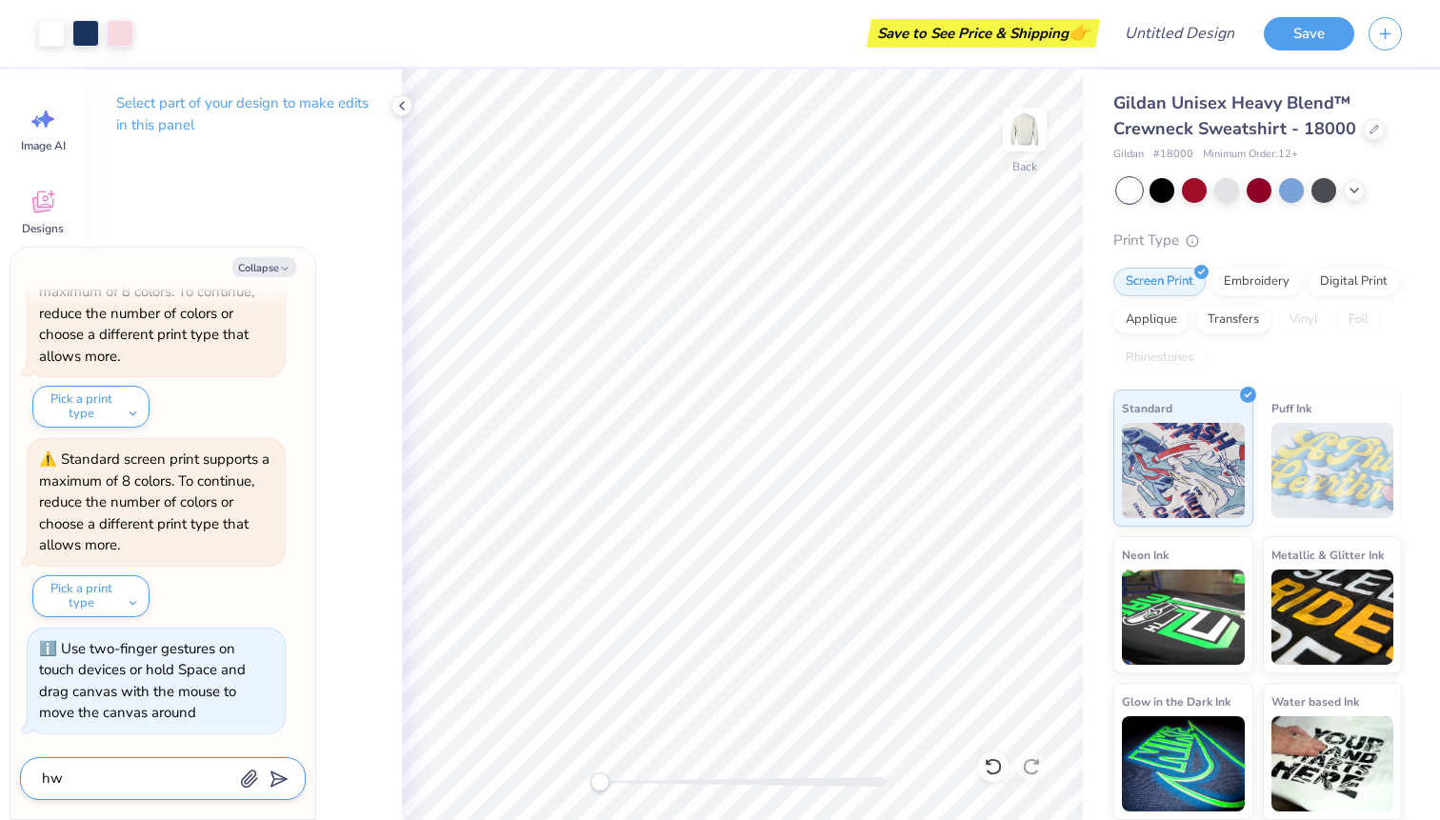
type textarea "h"
type textarea "x"
type textarea "hw"
type textarea "x"
type textarea "h"
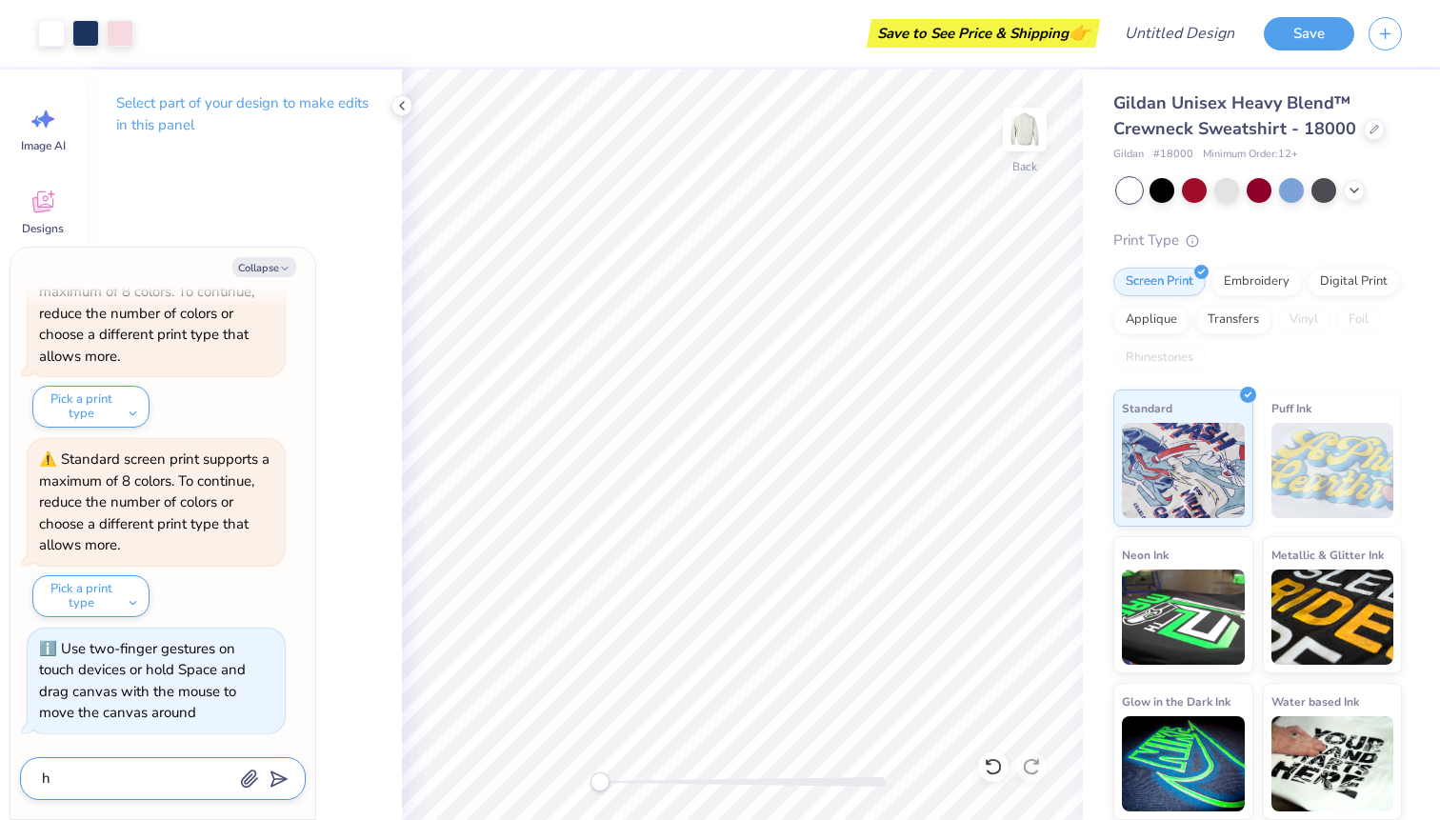
type textarea "x"
type textarea "ho"
type textarea "x"
type textarea "how"
type textarea "x"
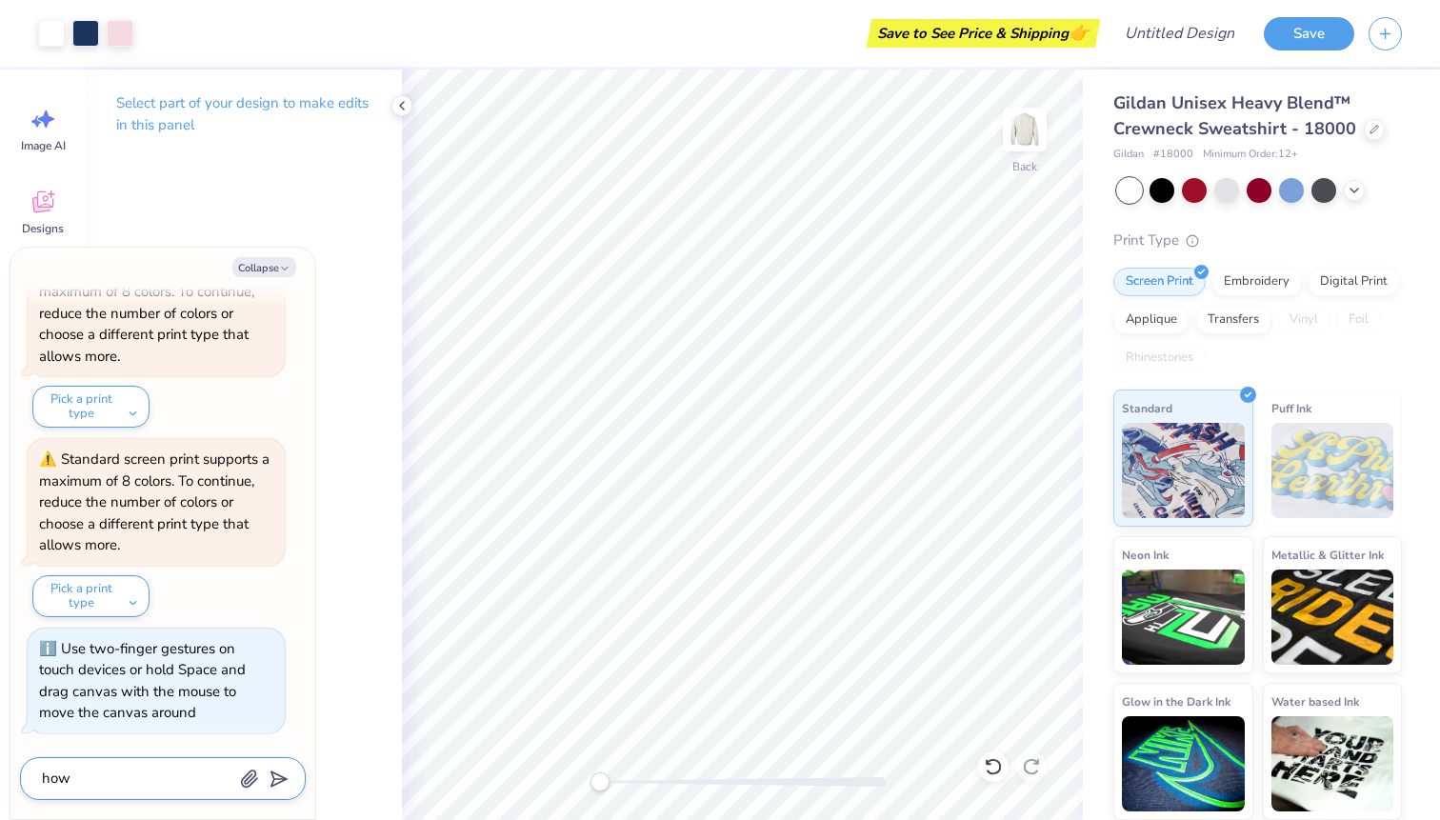
type textarea "how"
type textarea "x"
type textarea "how d"
type textarea "x"
type textarea "how do"
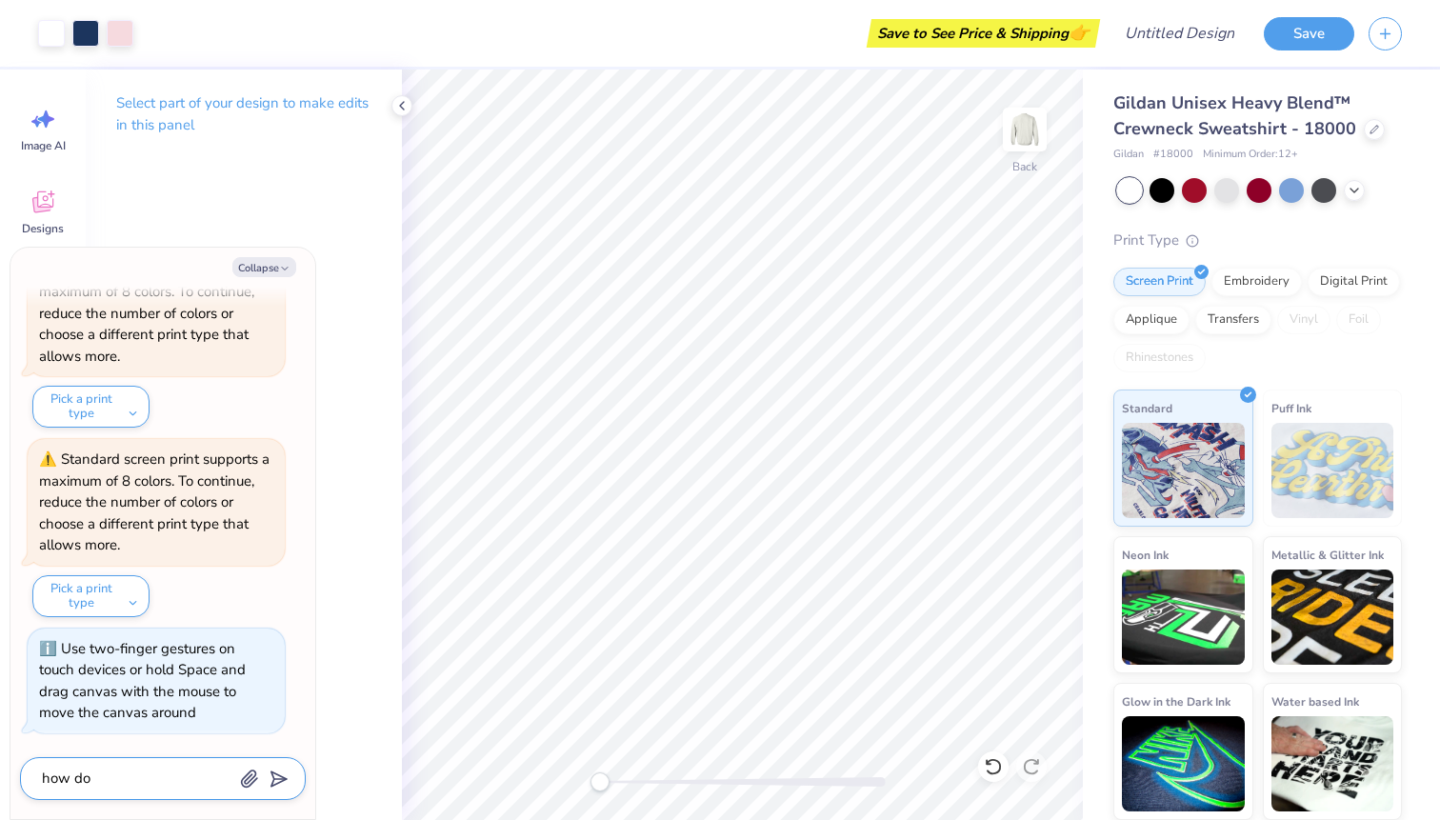
type textarea "x"
type textarea "how do"
type textarea "x"
type textarea "how do i"
type textarea "x"
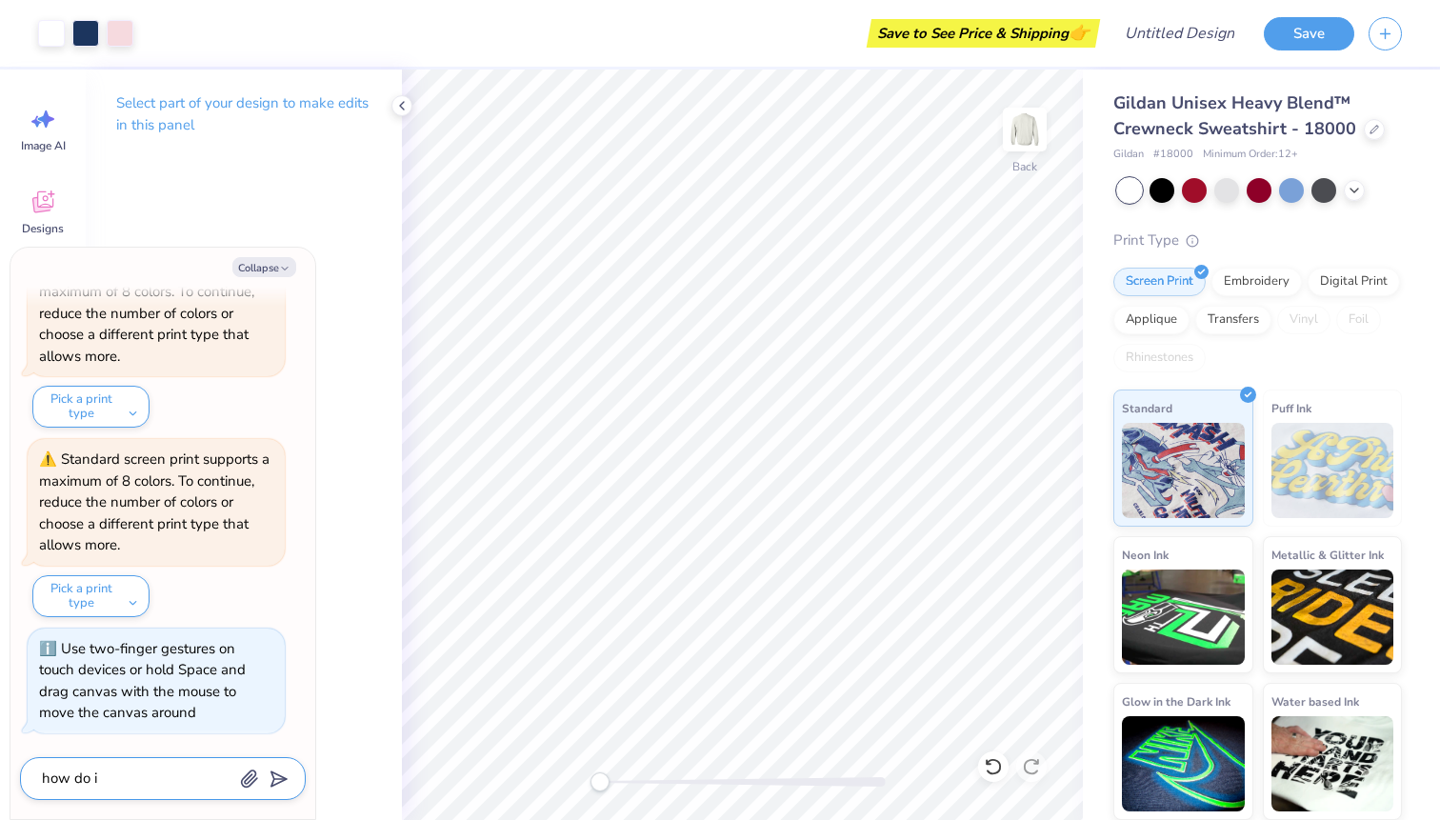
type textarea "how do i"
type textarea "x"
type textarea "how do i [GEOGRAPHIC_DATA]"
type textarea "x"
type textarea "how do i use"
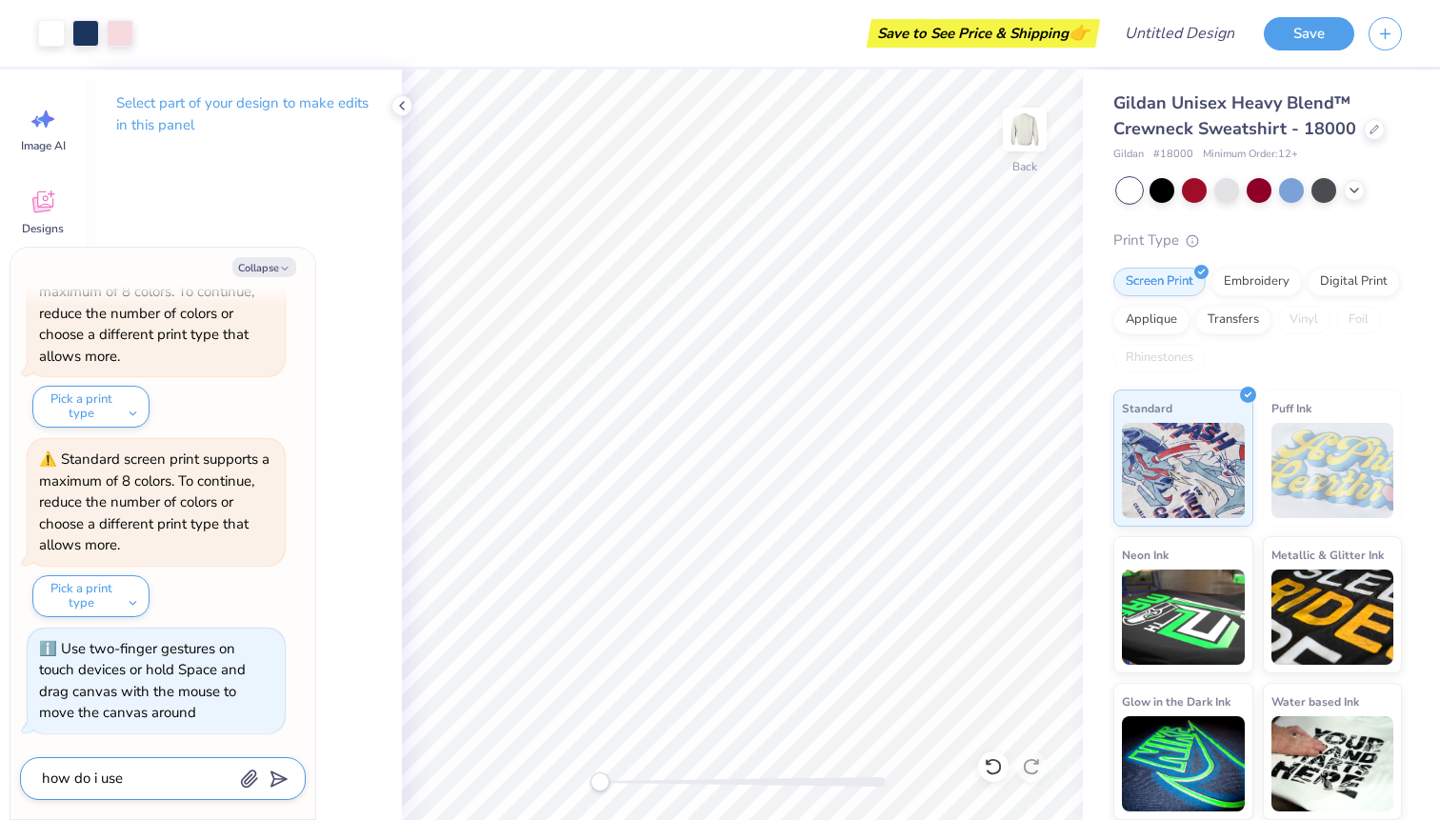
type textarea "x"
type textarea "how do i use"
type textarea "x"
type textarea "how do i use a"
type textarea "x"
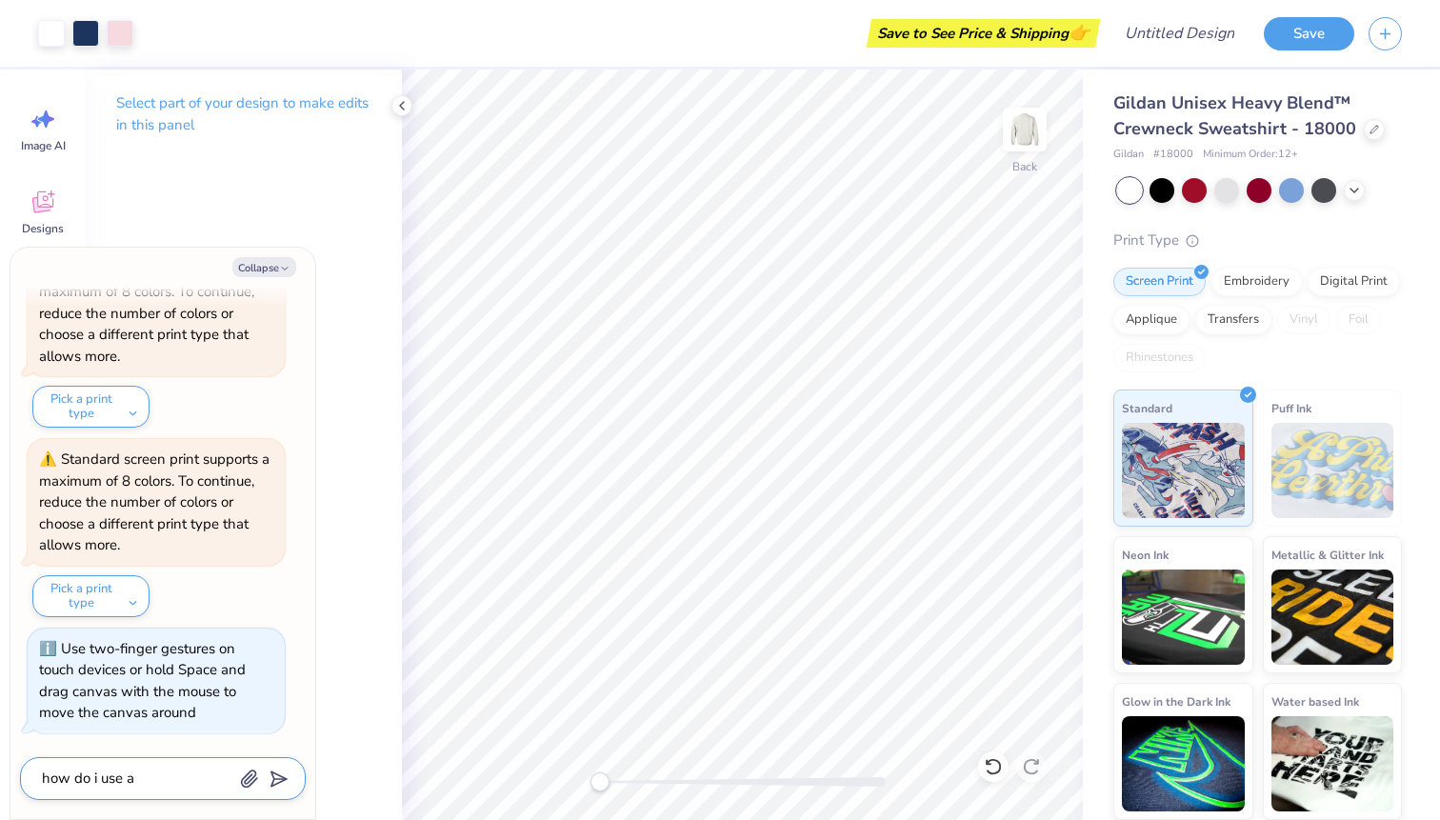
type textarea "how do i use a"
type textarea "x"
type textarea "how do i use a d"
type textarea "x"
type textarea "how do i use a de"
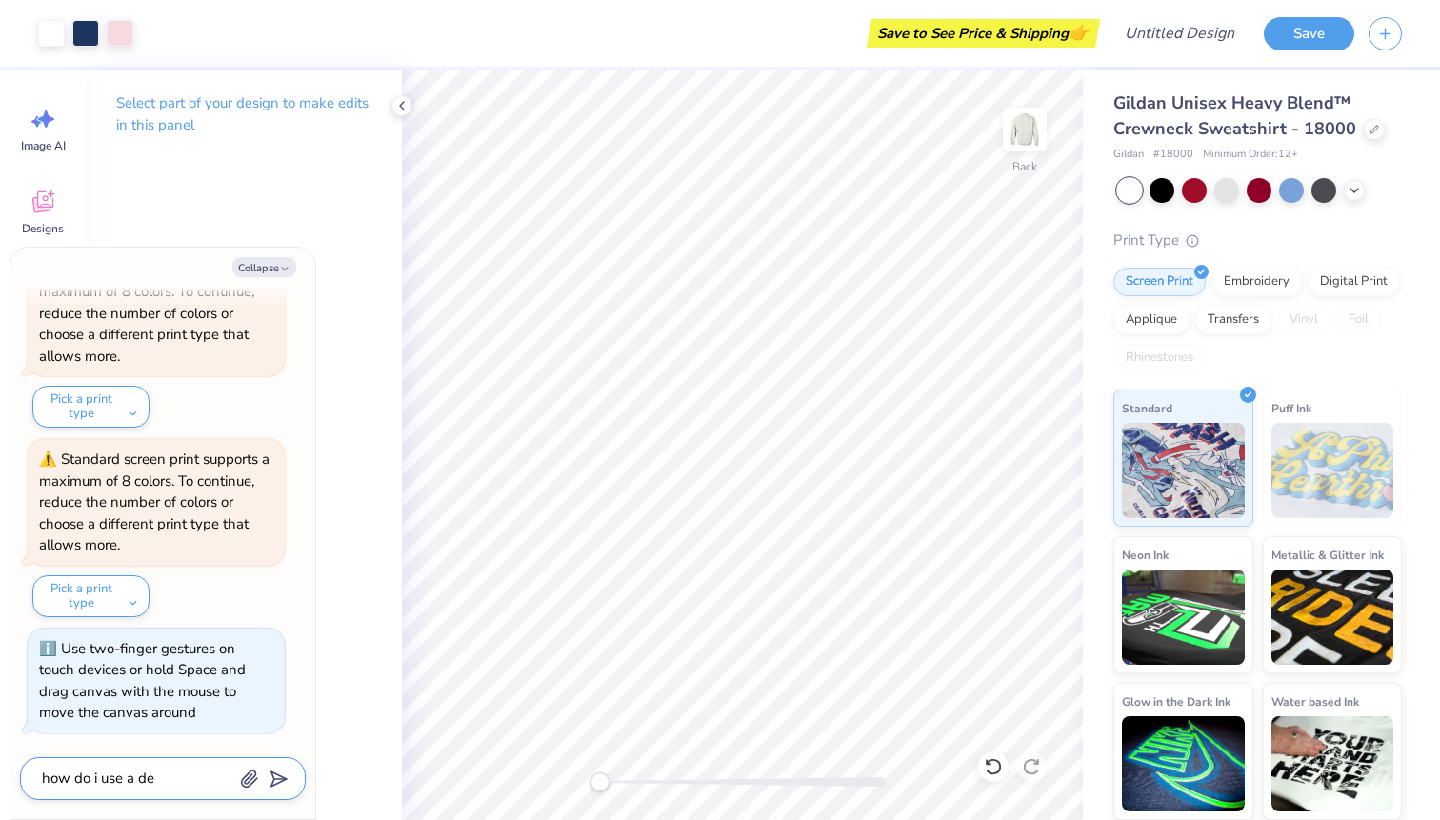
type textarea "x"
type textarea "how do i use a des"
type textarea "x"
type textarea "how do i use a desg"
type textarea "x"
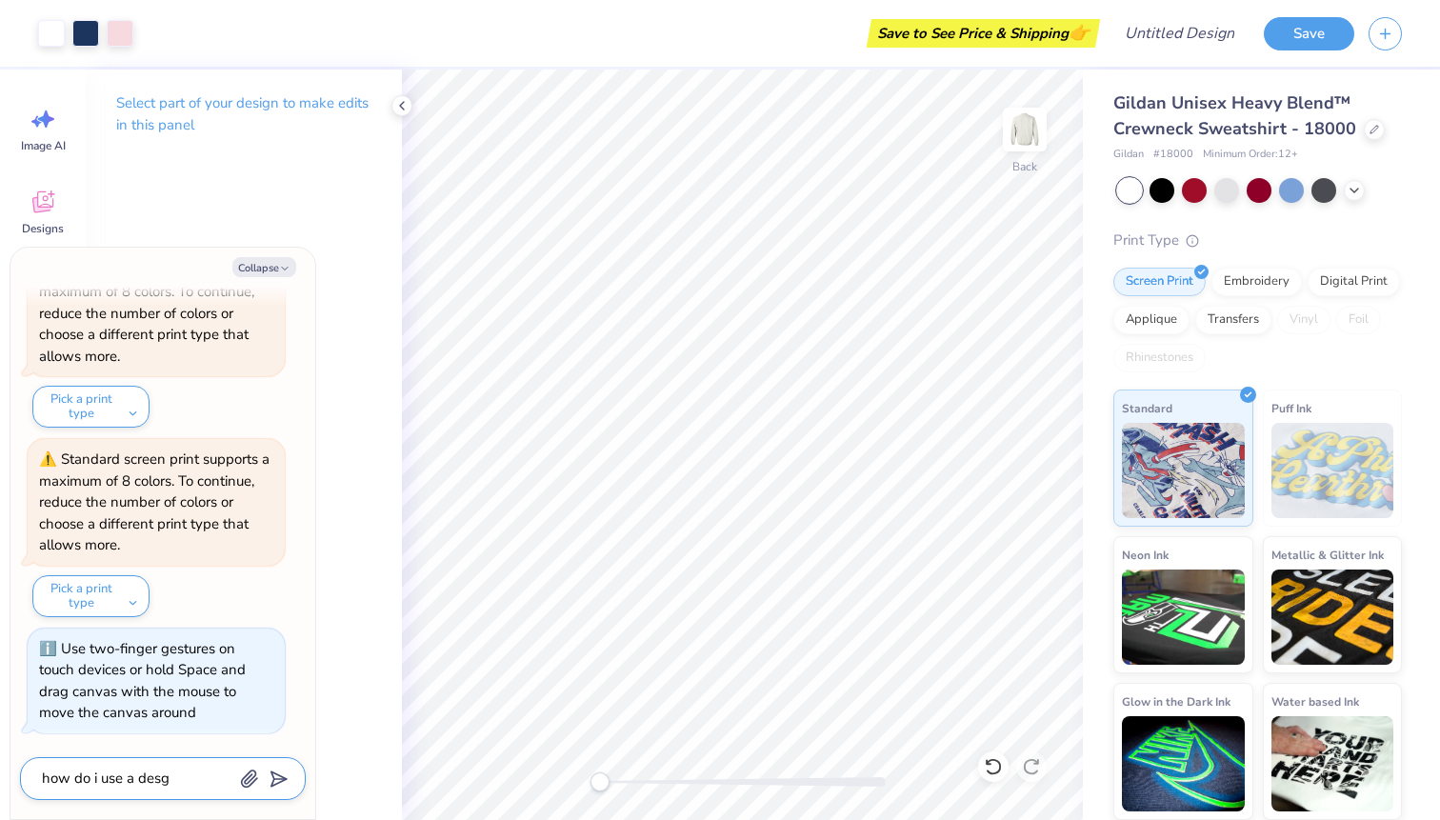
type textarea "how do i use a desgi"
type textarea "x"
type textarea "how do i use a desgin"
type textarea "x"
type textarea "how do i use a desgin"
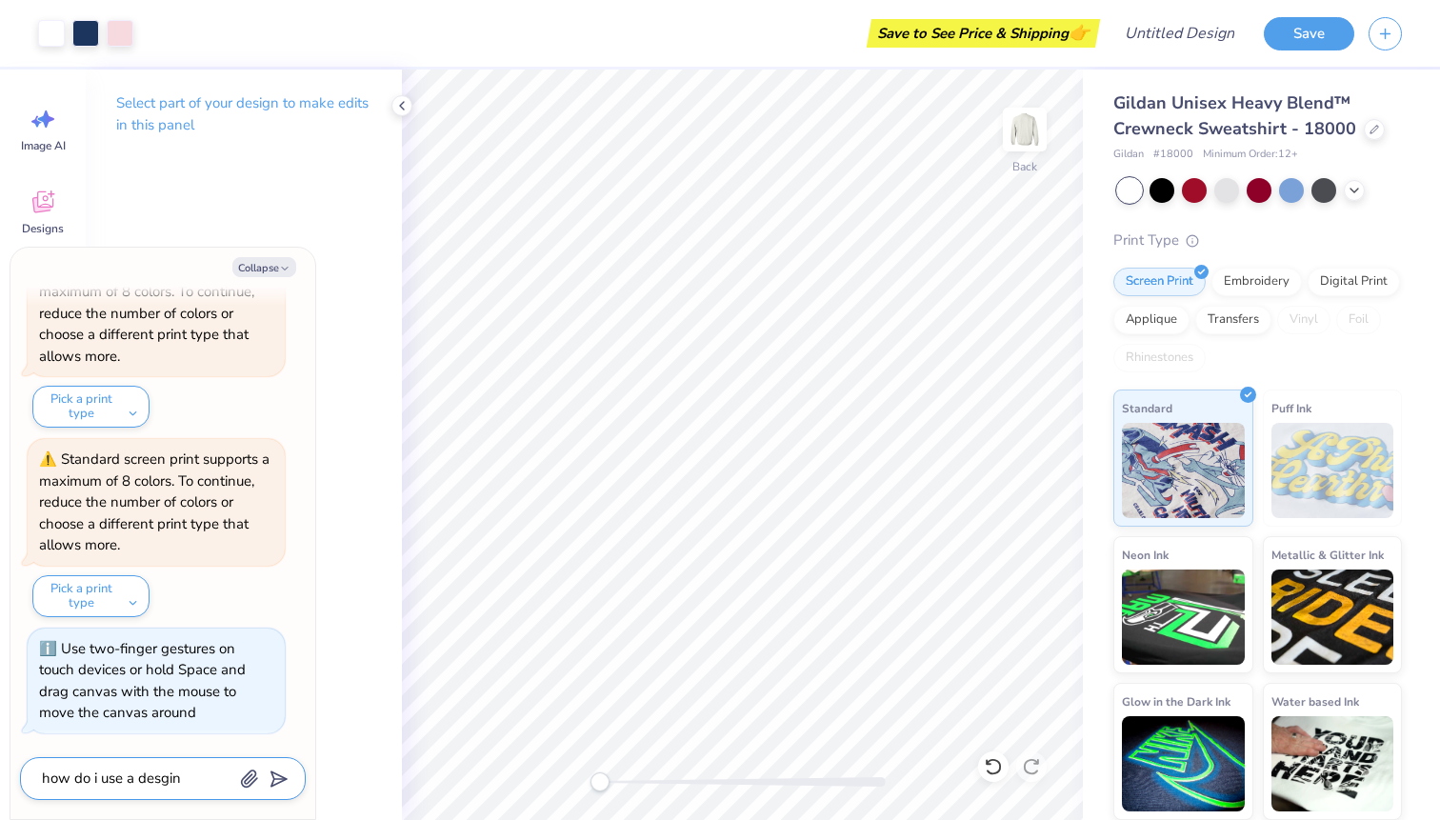
type textarea "x"
type textarea "how do i use a desgin bu"
type textarea "x"
type textarea "how do i use a desgin but"
type textarea "x"
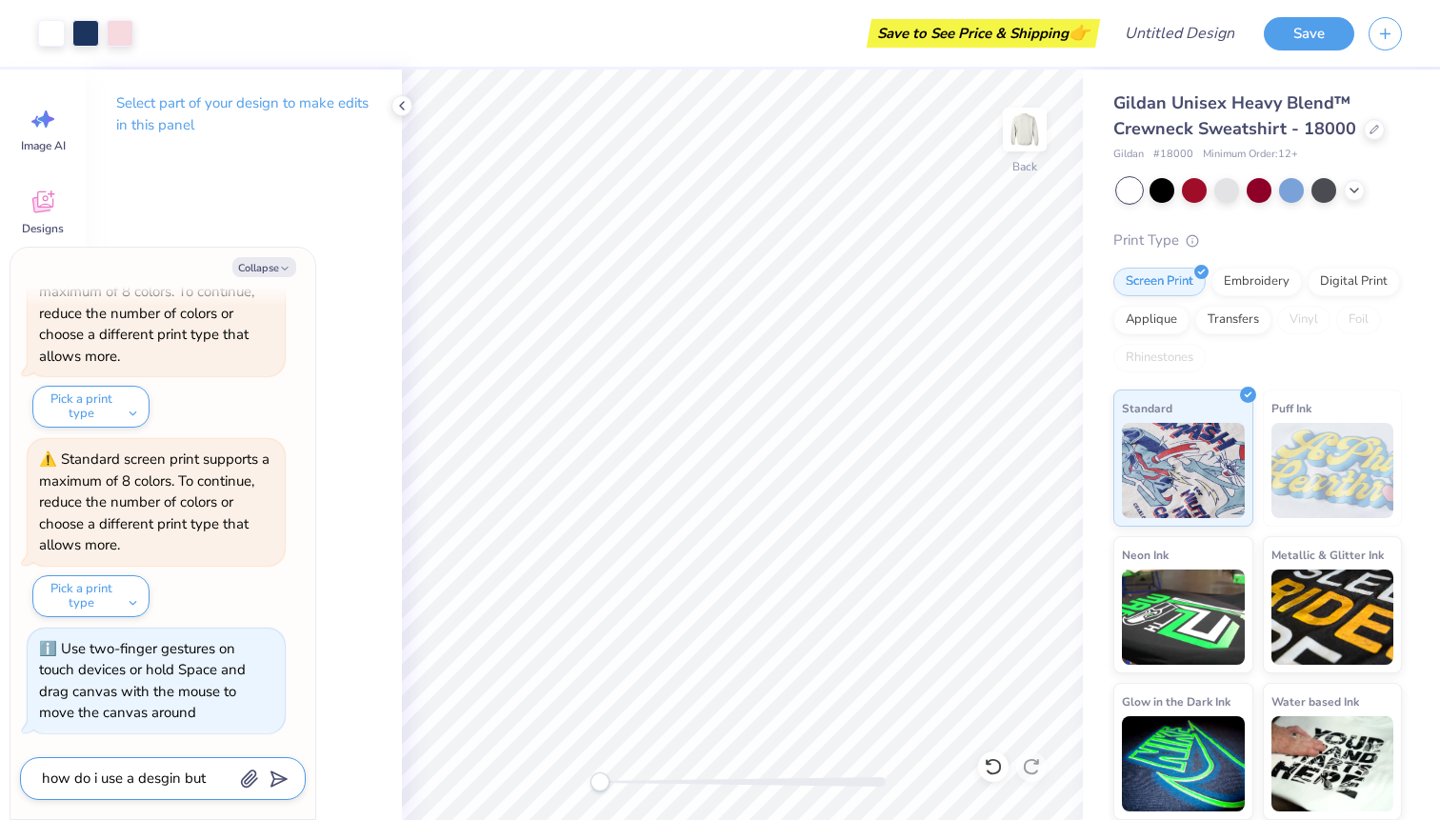
type textarea "how do i use a desgin but"
type textarea "x"
type textarea "how do i use a desgin but c"
type textarea "x"
type textarea "how do i use a desgin but cha"
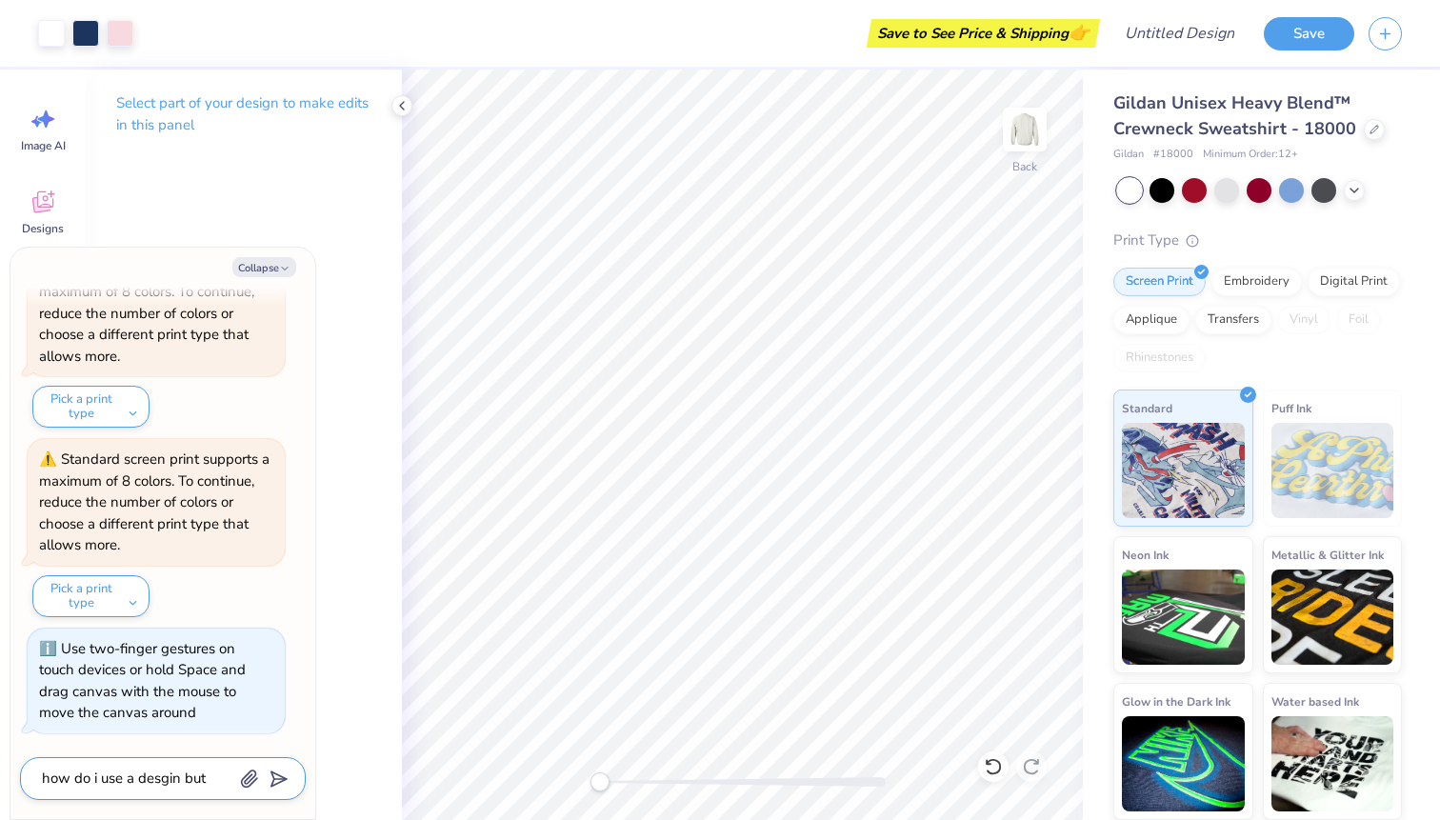
type textarea "x"
type textarea "how do i use a desgin but [PERSON_NAME]"
type textarea "x"
type textarea "how do i use a desgin but [PERSON_NAME]"
type textarea "x"
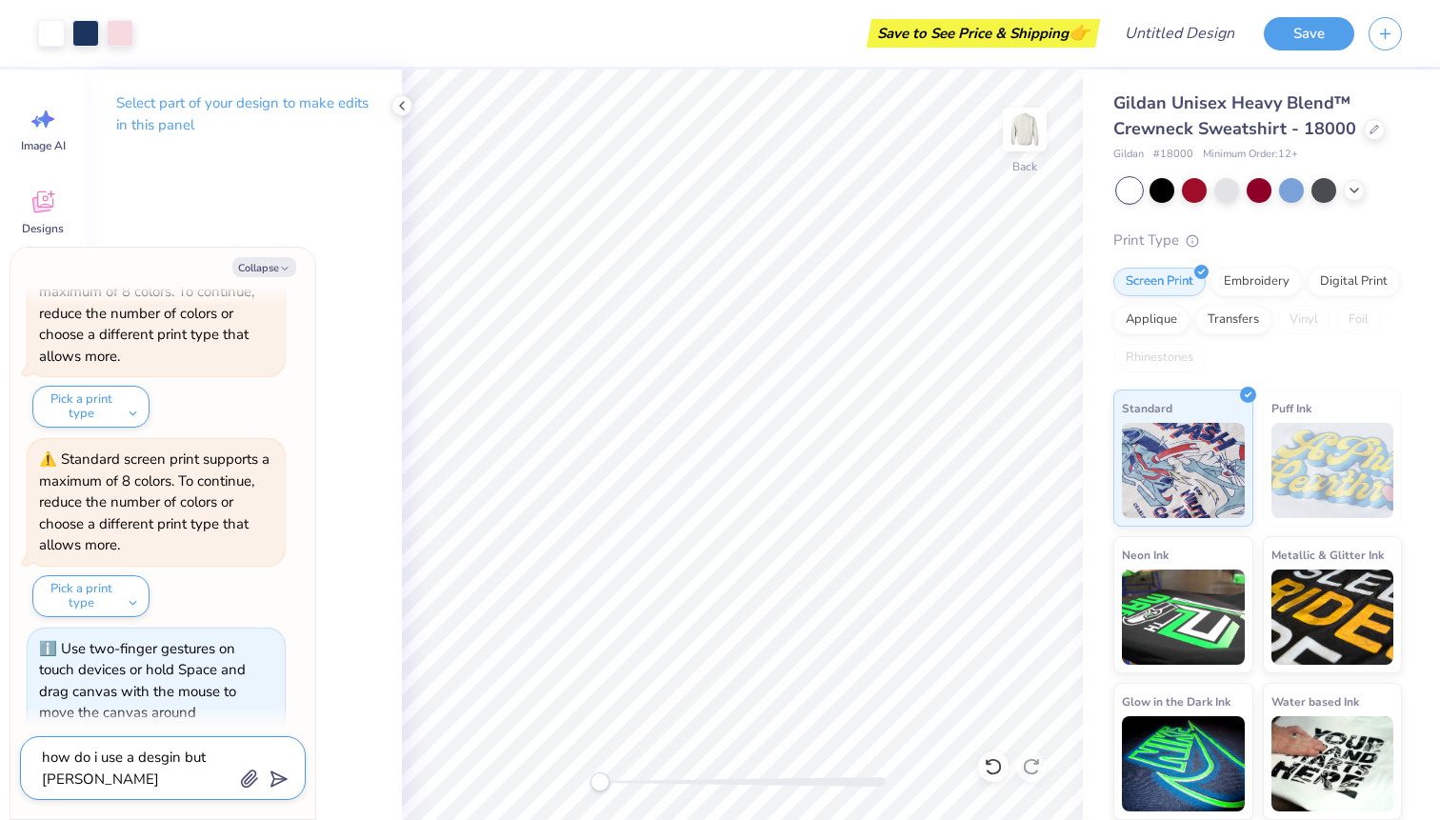
type textarea "how do i use a desgin but change"
type textarea "x"
type textarea "how do i use a desgin but change"
type textarea "x"
type textarea "how do i use a desgin but change th"
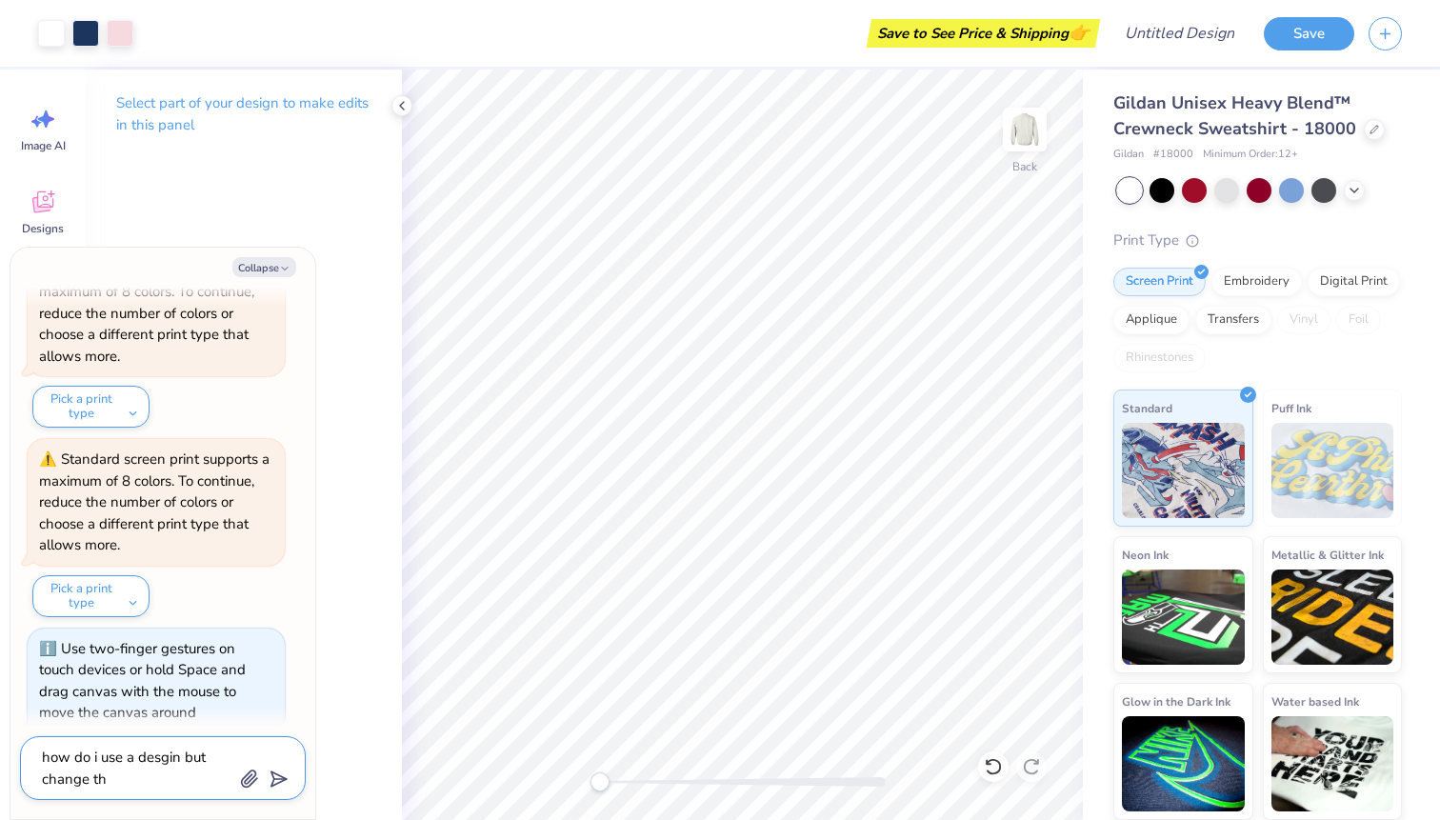
type textarea "x"
type textarea "how do i use a desgin but change the"
type textarea "x"
type textarea "how do i use a desgin but change the"
type textarea "x"
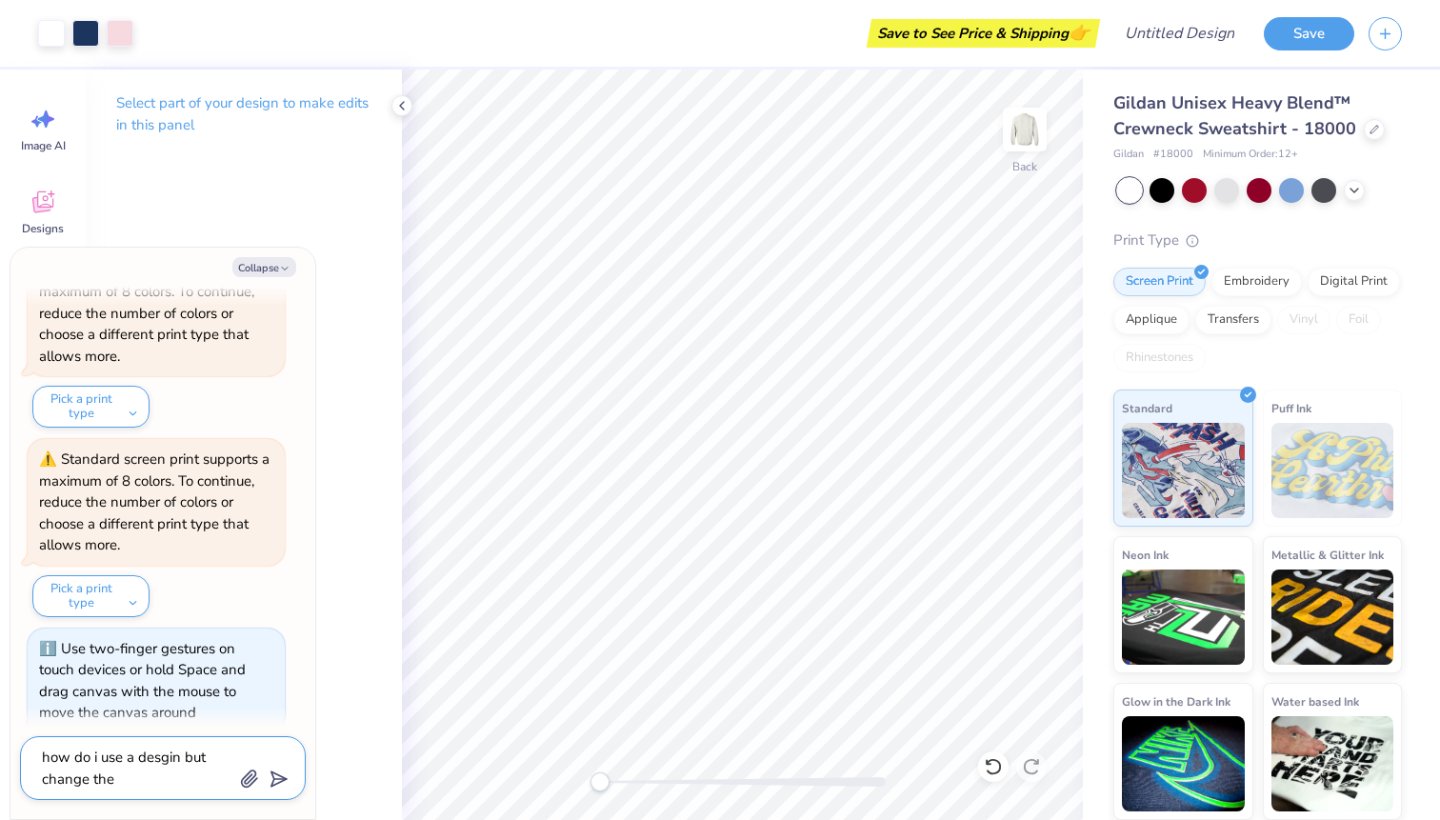
type textarea "how do i use a desgin but change the s"
type textarea "x"
type textarea "how do i use a desgin but change the so"
type textarea "x"
type textarea "how do i use a desgin but change the sor"
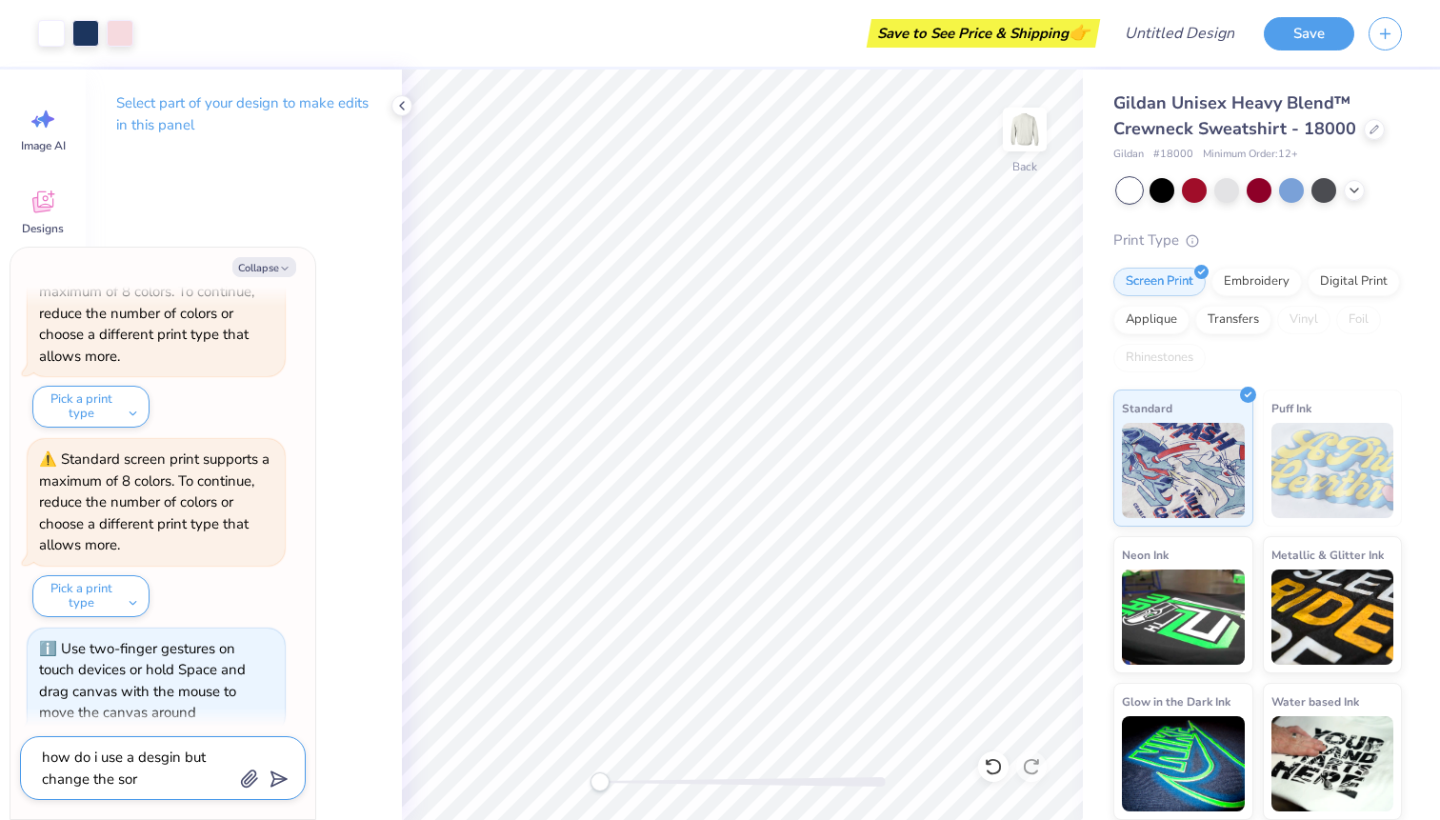
type textarea "x"
type textarea "how do i use a desgin but change the soro"
type textarea "x"
type textarea "how do i use a desgin but change the soroe"
type textarea "x"
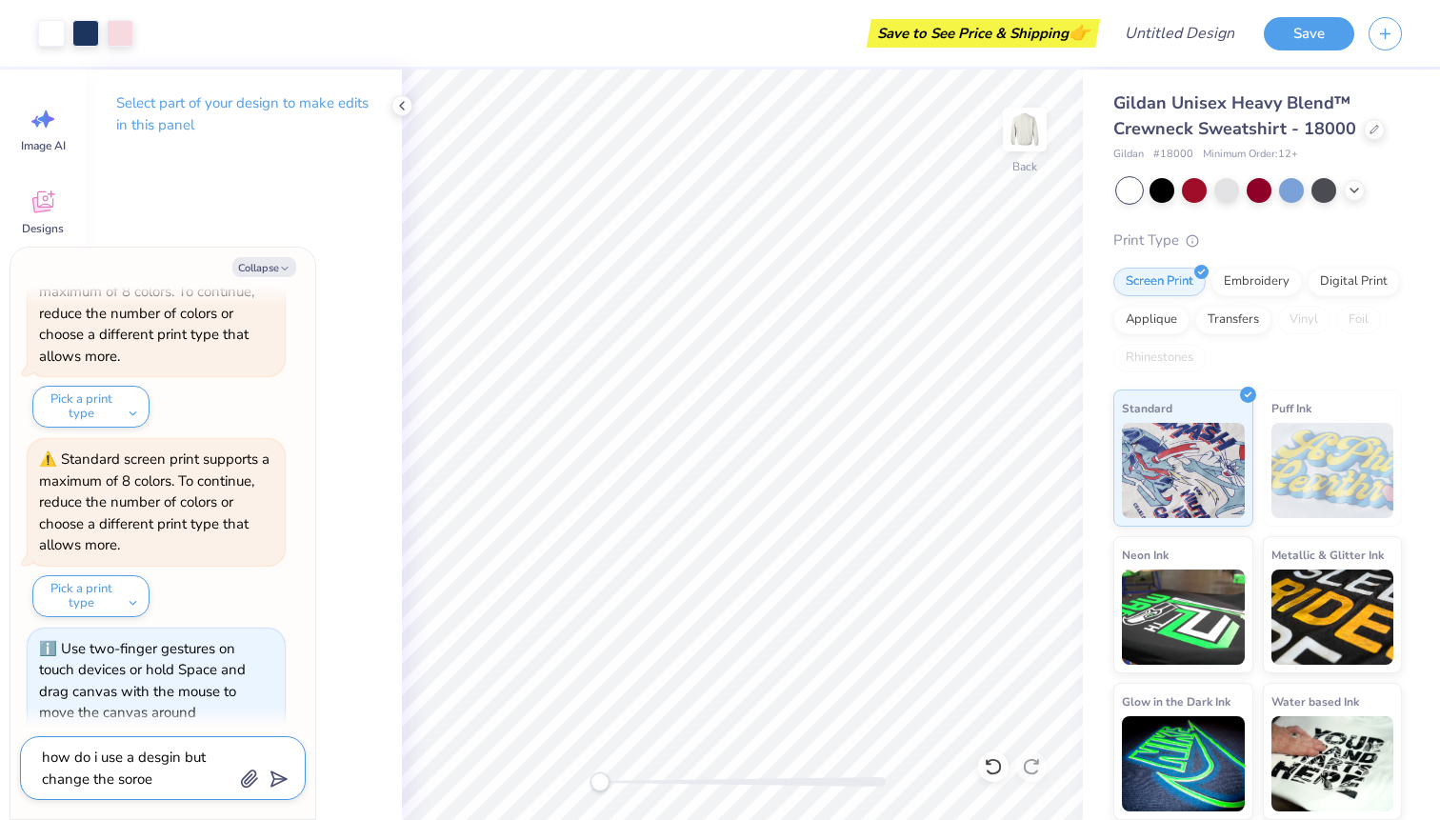
type textarea "how do i use a desgin but change the soro"
type textarea "x"
type textarea "how do i use a desgin but change the soror"
type textarea "x"
type textarea "how do i use a desgin but change the sorori"
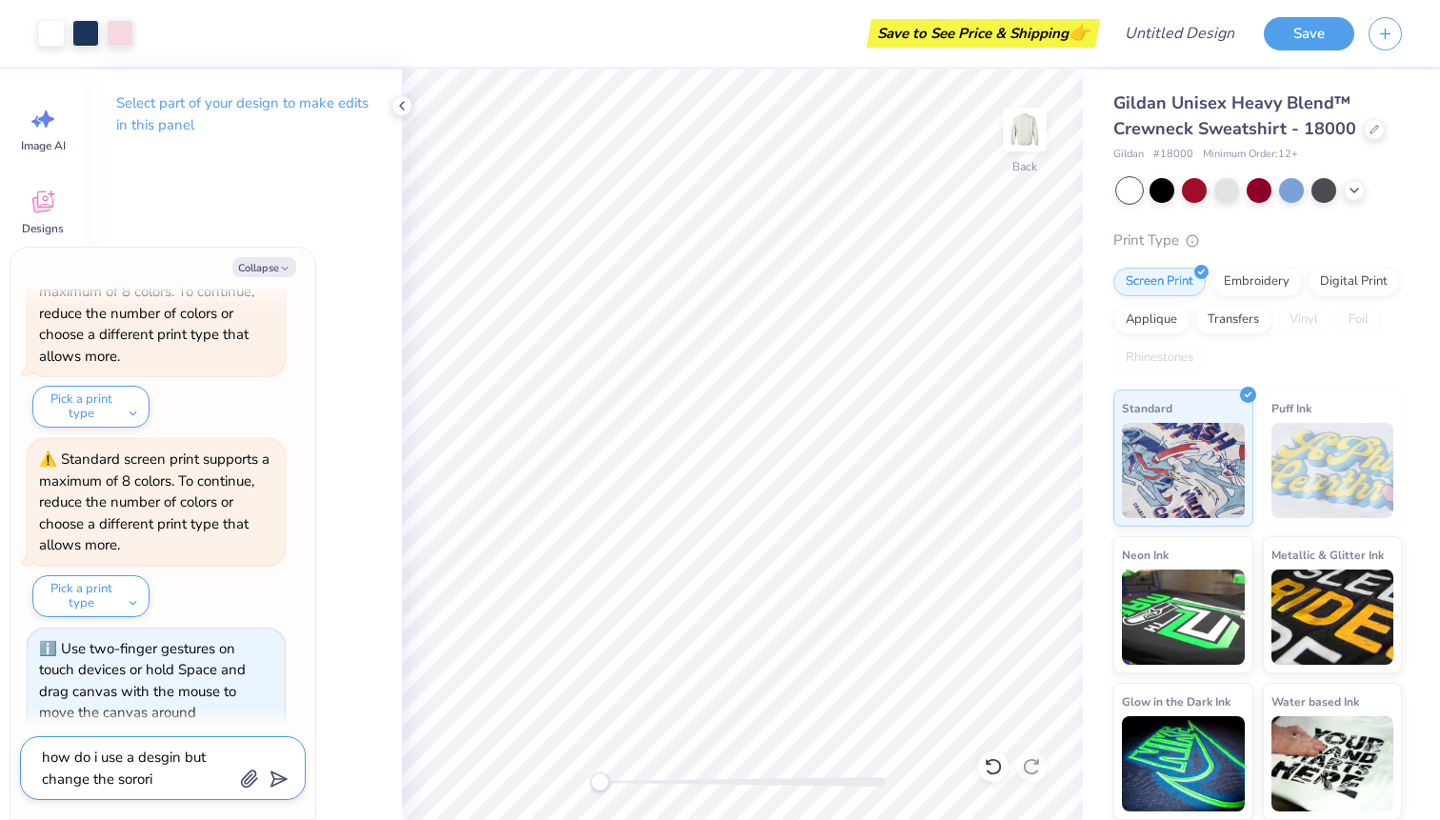
type textarea "x"
type textarea "how do i use a desgin but change the sororit"
type textarea "x"
type textarea "how do i use a desgin but change the sorority"
type textarea "x"
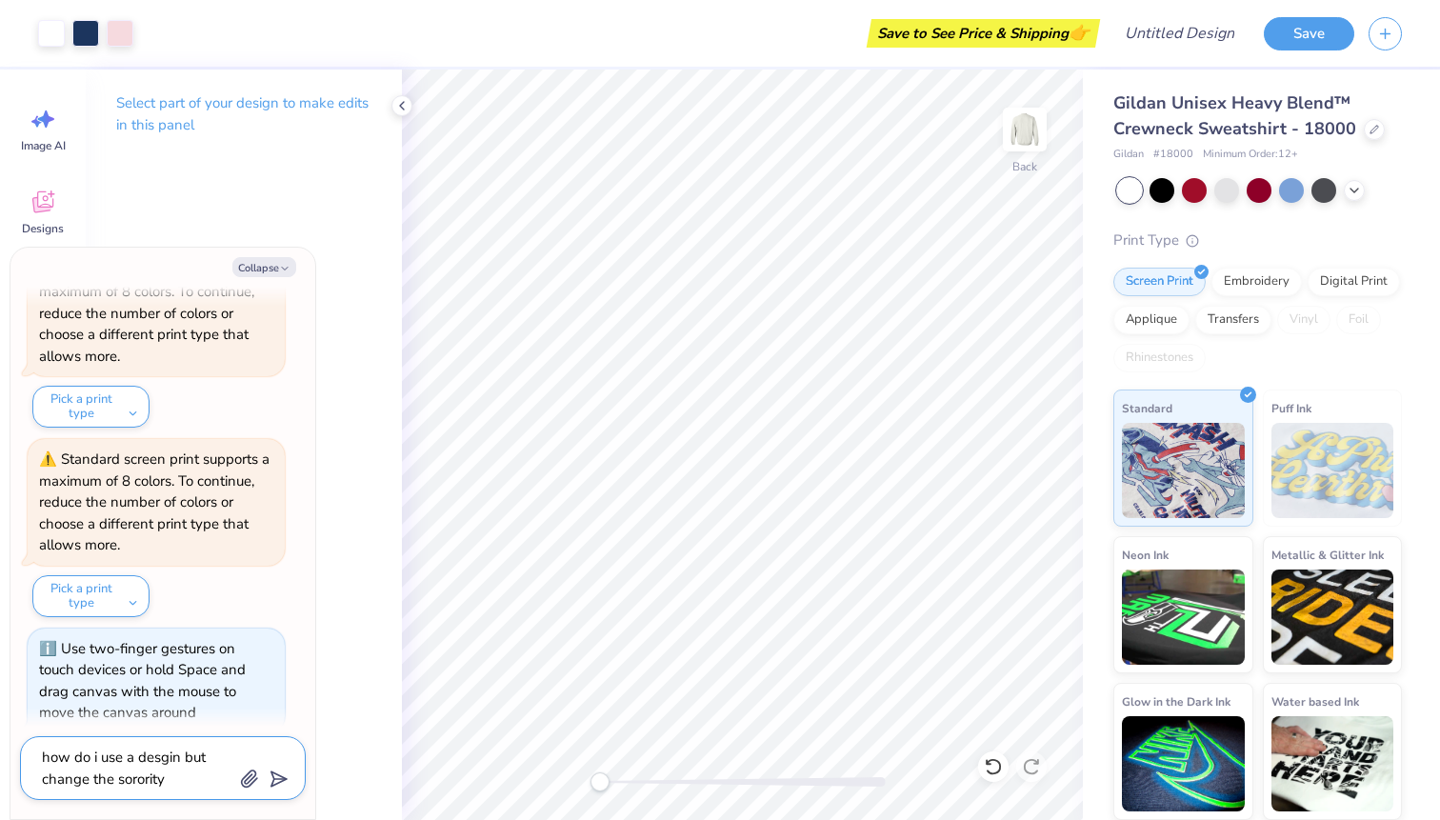
type textarea "how do i use a desgin but change the sorority"
type textarea "x"
type textarea "how do i use a desgin but change the sorority na"
type textarea "x"
type textarea "how do i use a desgin but change the sorority name"
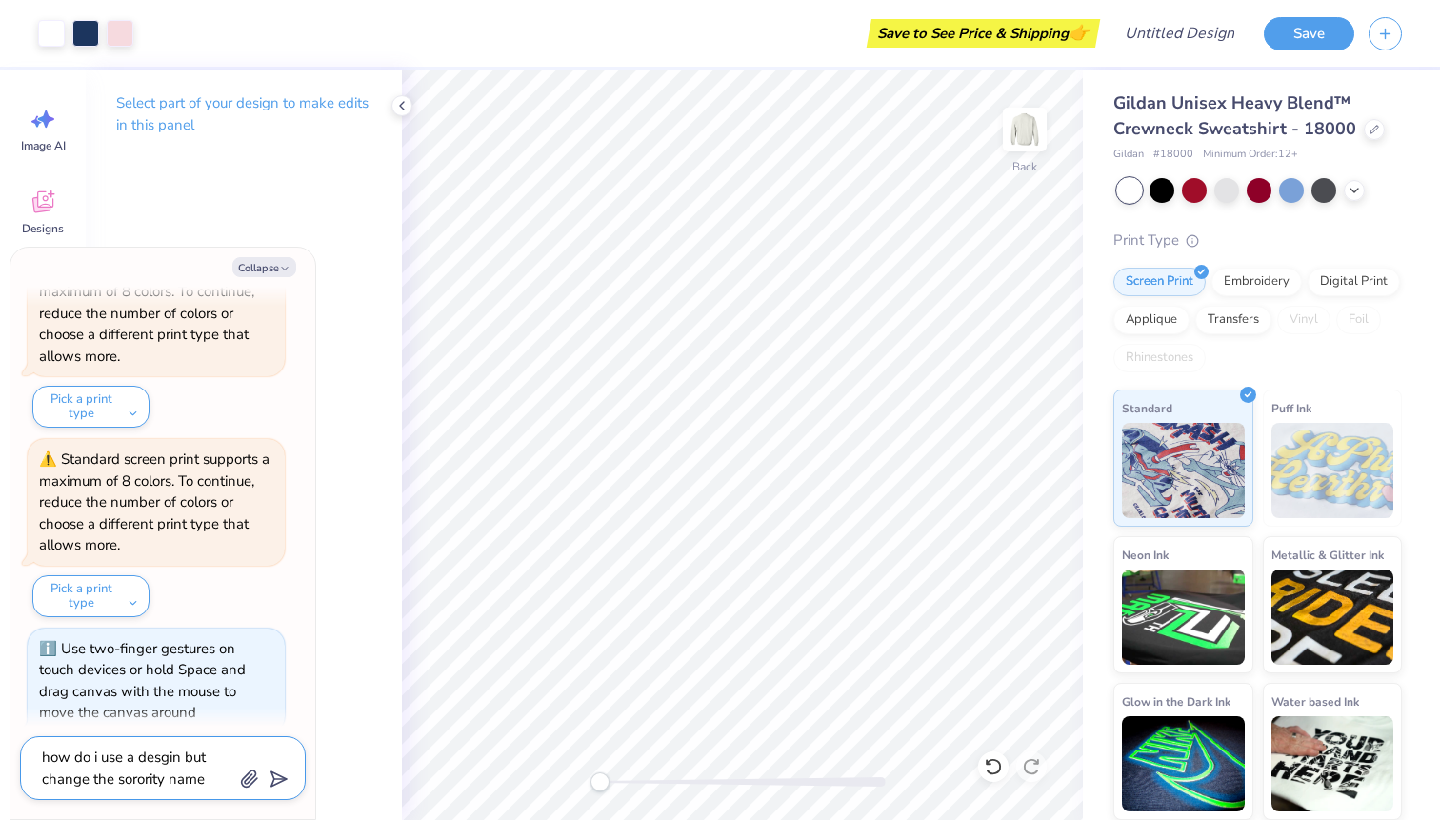
type textarea "x"
type textarea "how do i use a desgin but change the sorority name"
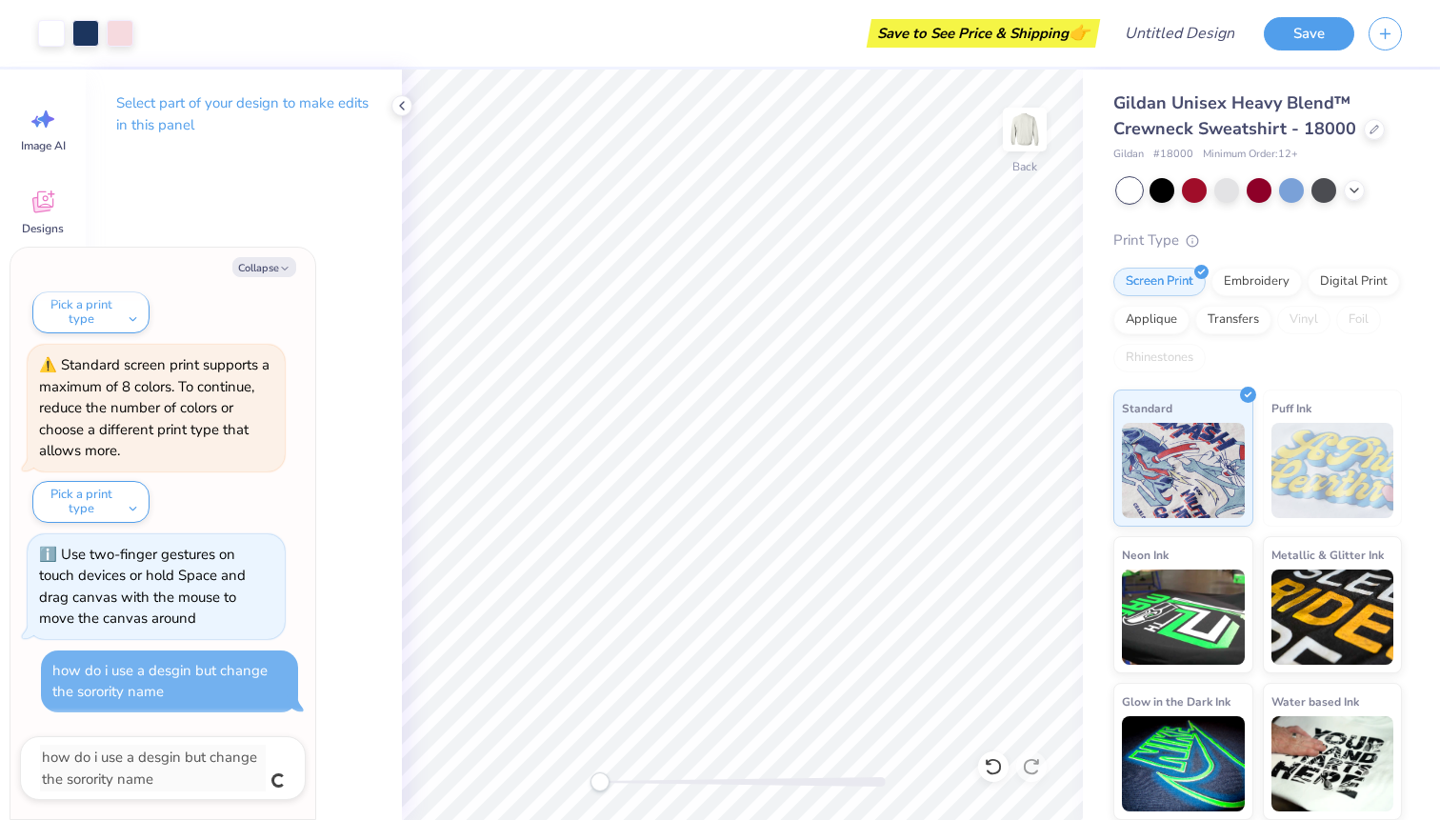
type textarea "x"
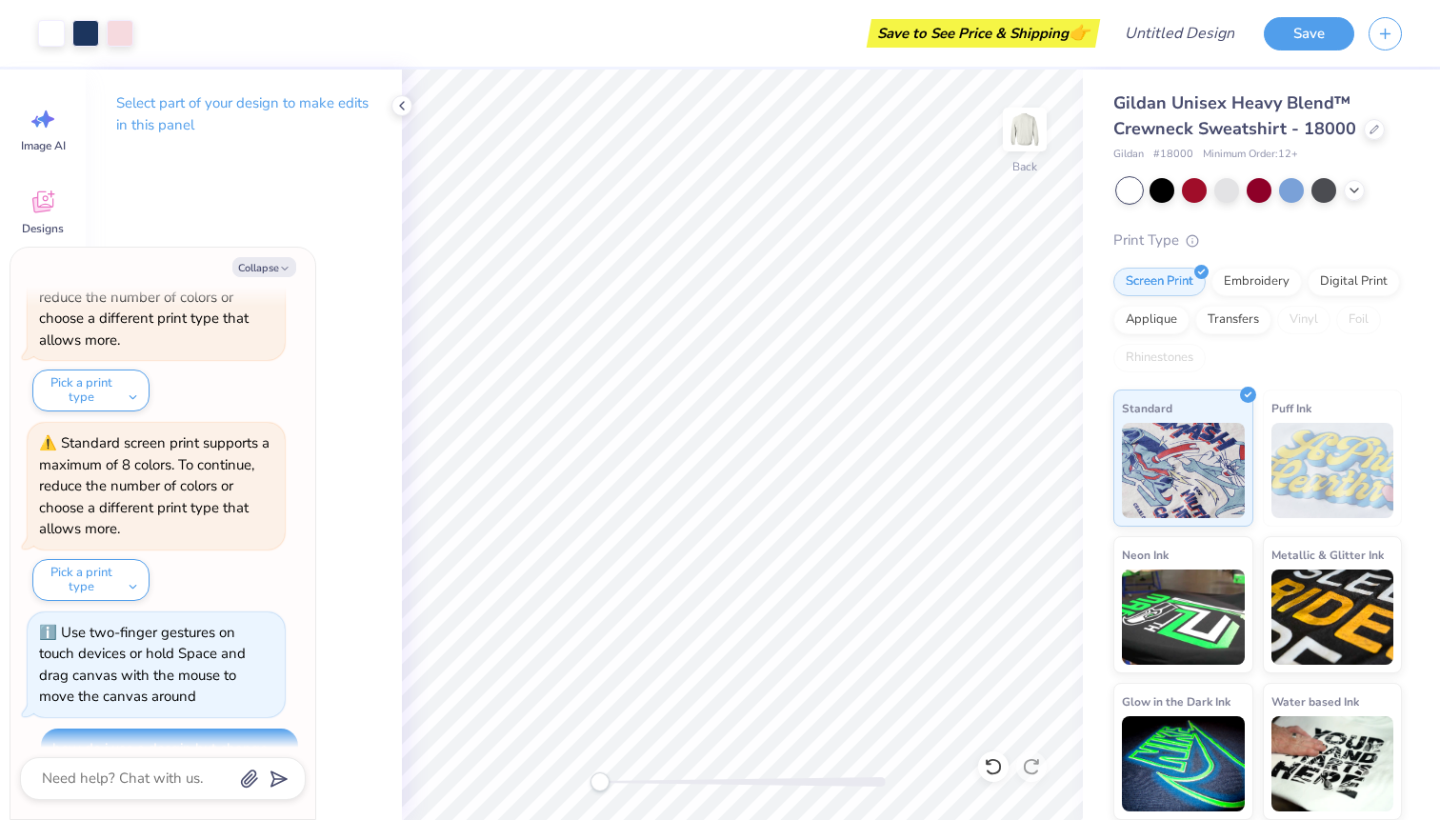
scroll to position [177, 0]
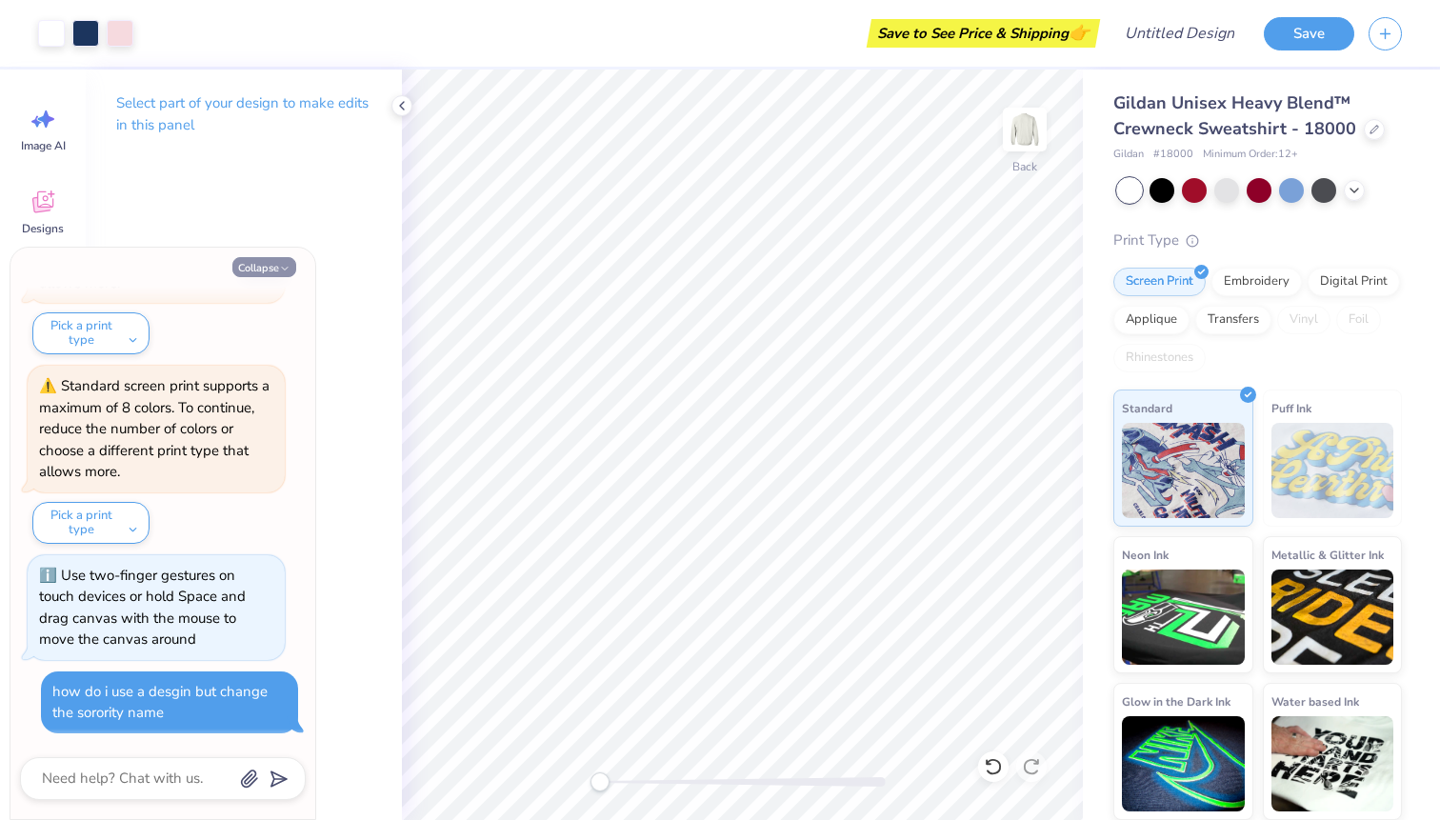
click at [281, 270] on icon "button" at bounding box center [284, 268] width 11 height 11
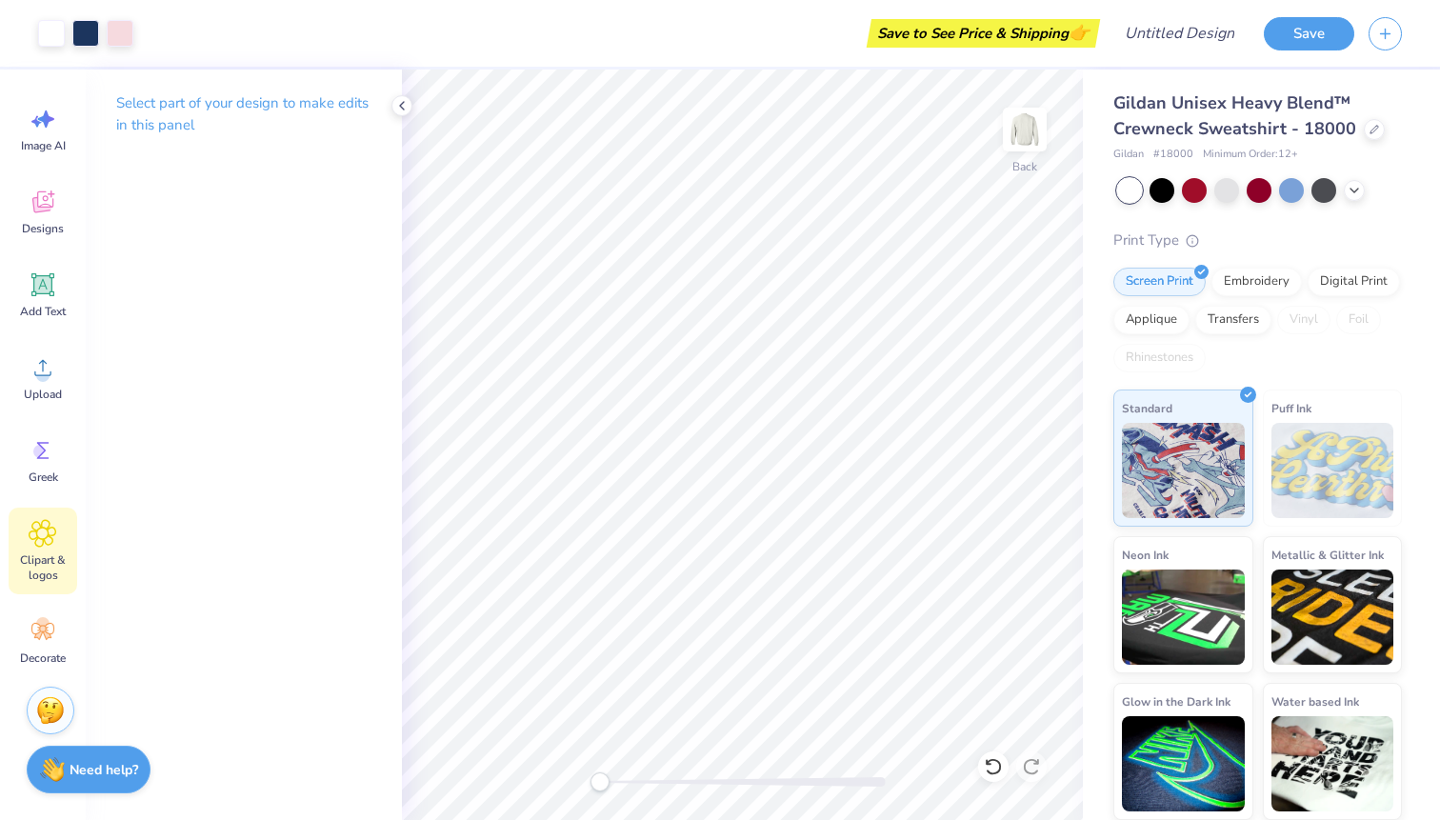
click at [49, 547] on icon at bounding box center [43, 533] width 28 height 29
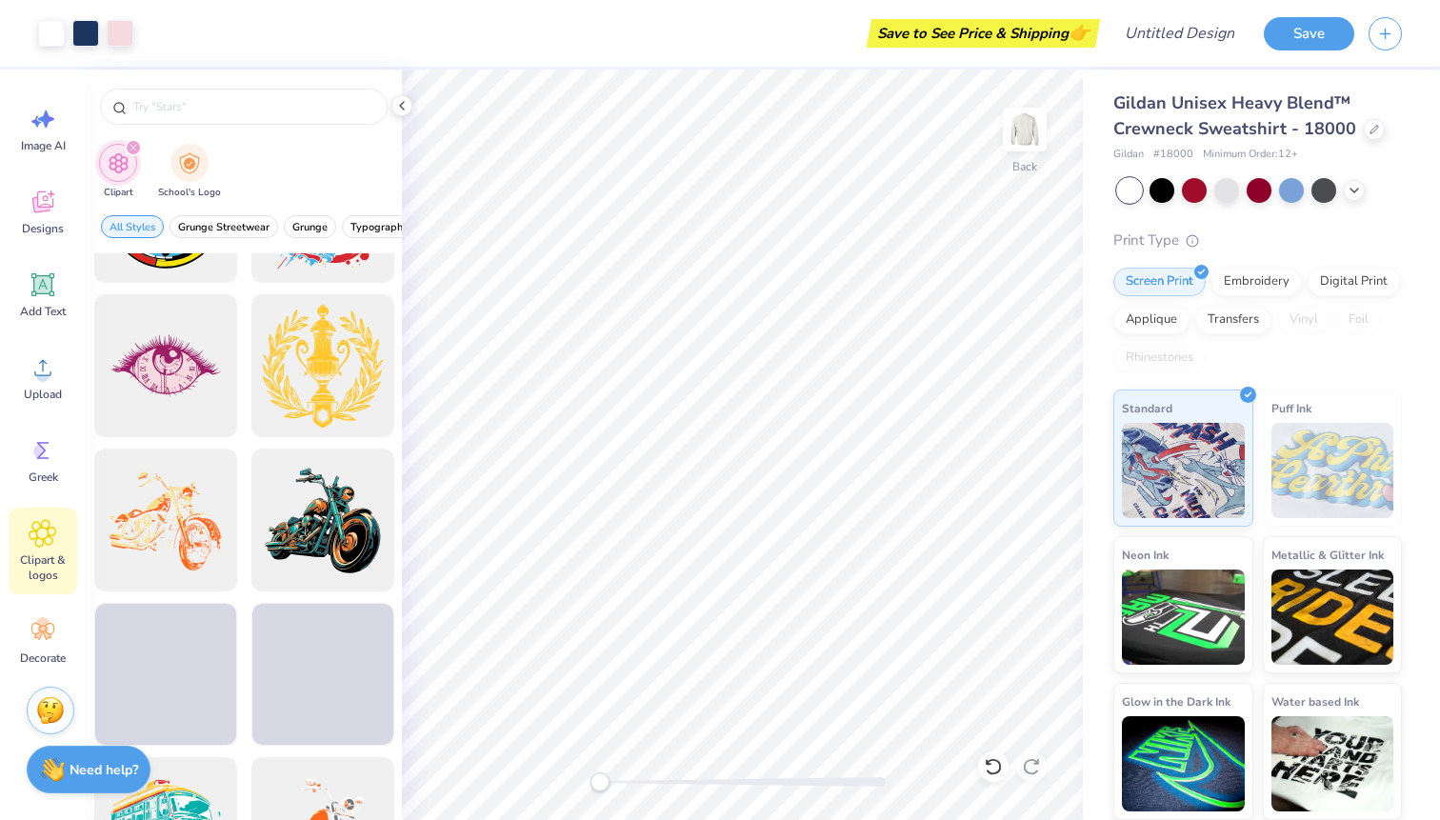
scroll to position [1534, 0]
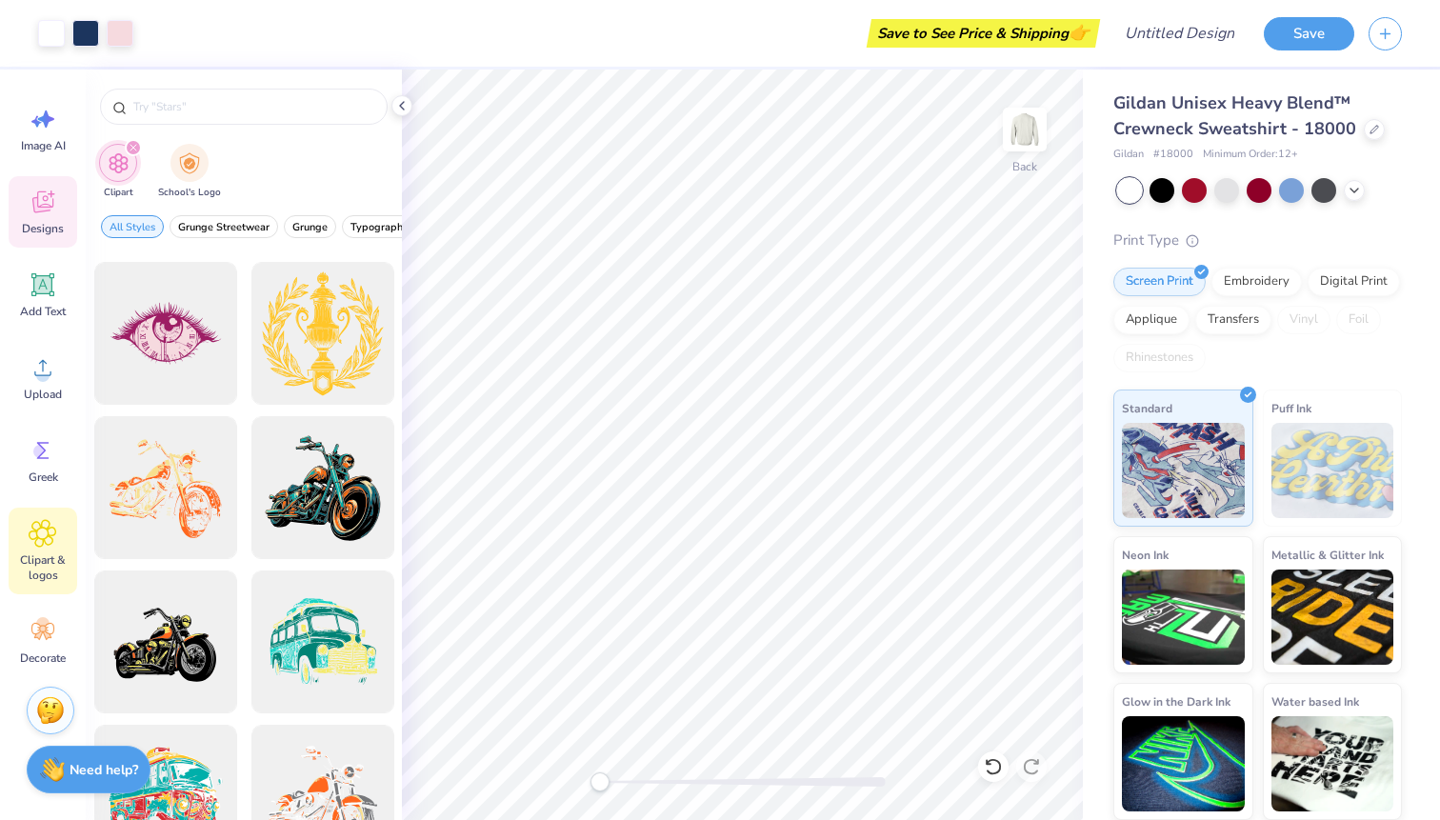
click at [39, 223] on span "Designs" at bounding box center [43, 228] width 42 height 15
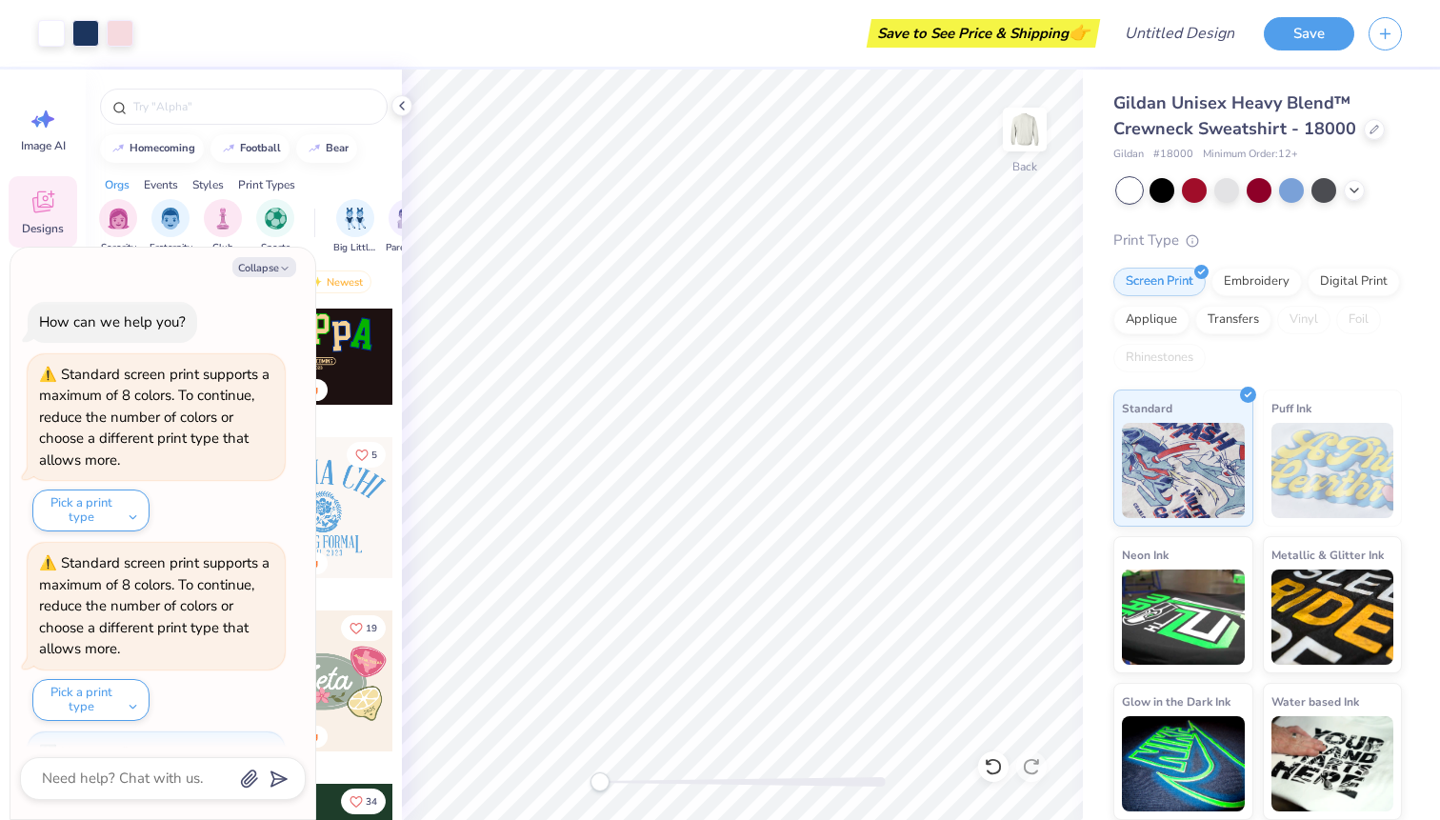
scroll to position [503, 0]
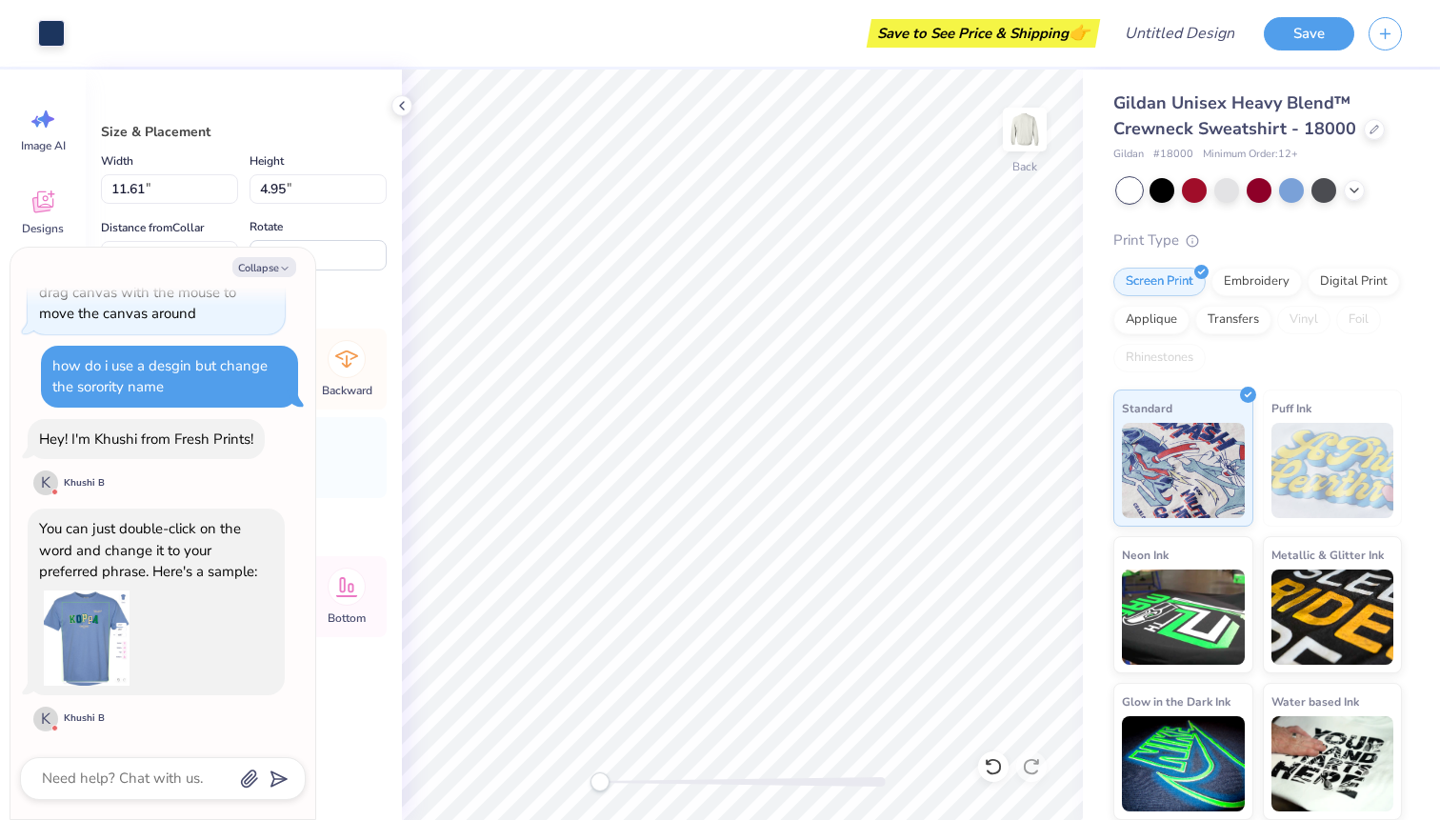
type textarea "x"
type input "11.81"
type input "5.19"
type input "3.63"
click at [75, 605] on img at bounding box center [86, 637] width 95 height 95
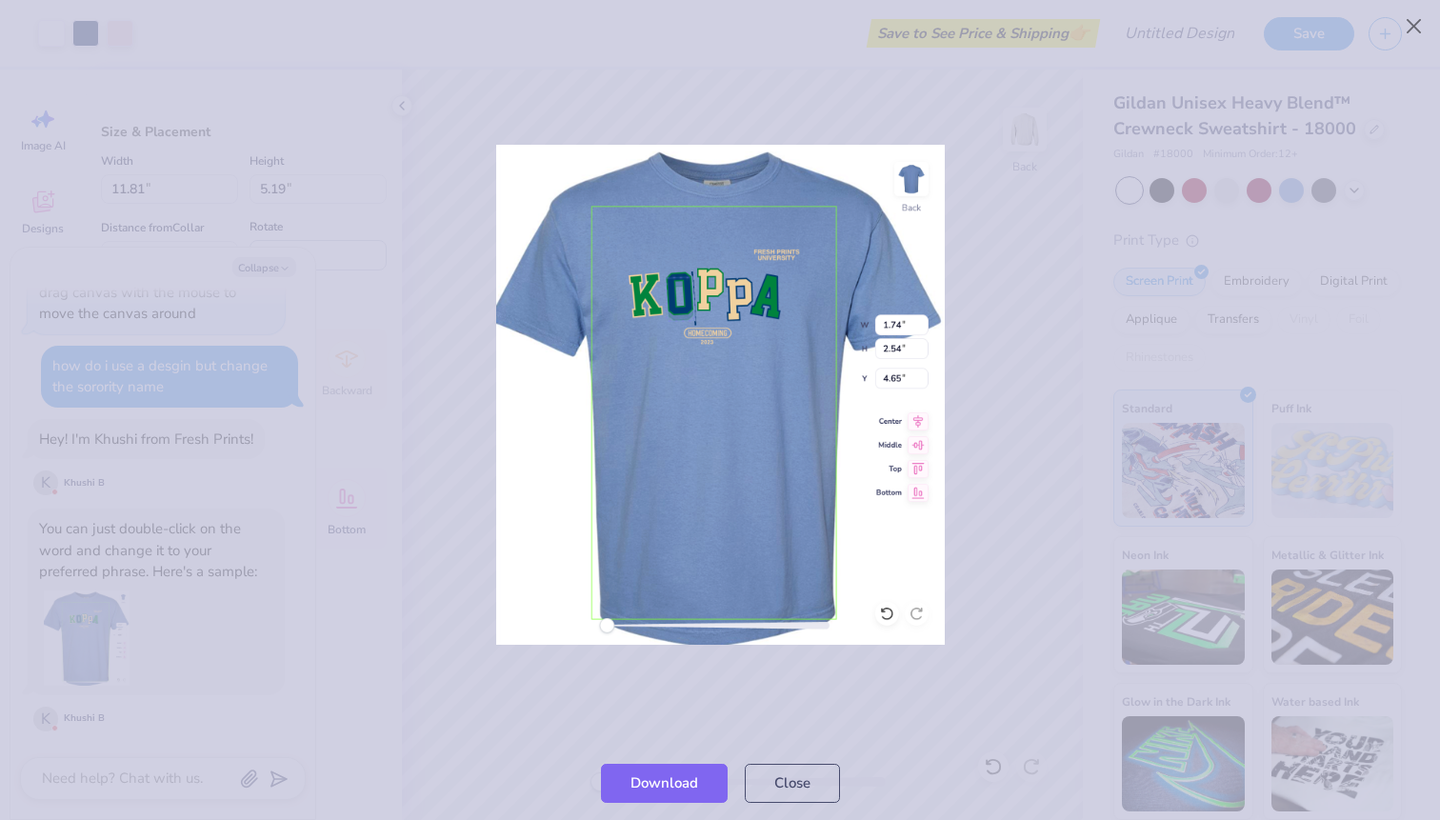
drag, startPoint x: 720, startPoint y: 405, endPoint x: 720, endPoint y: 420, distance: 15.2
click at [720, 406] on img at bounding box center [720, 395] width 449 height 500
click at [801, 784] on button "Close" at bounding box center [792, 778] width 95 height 39
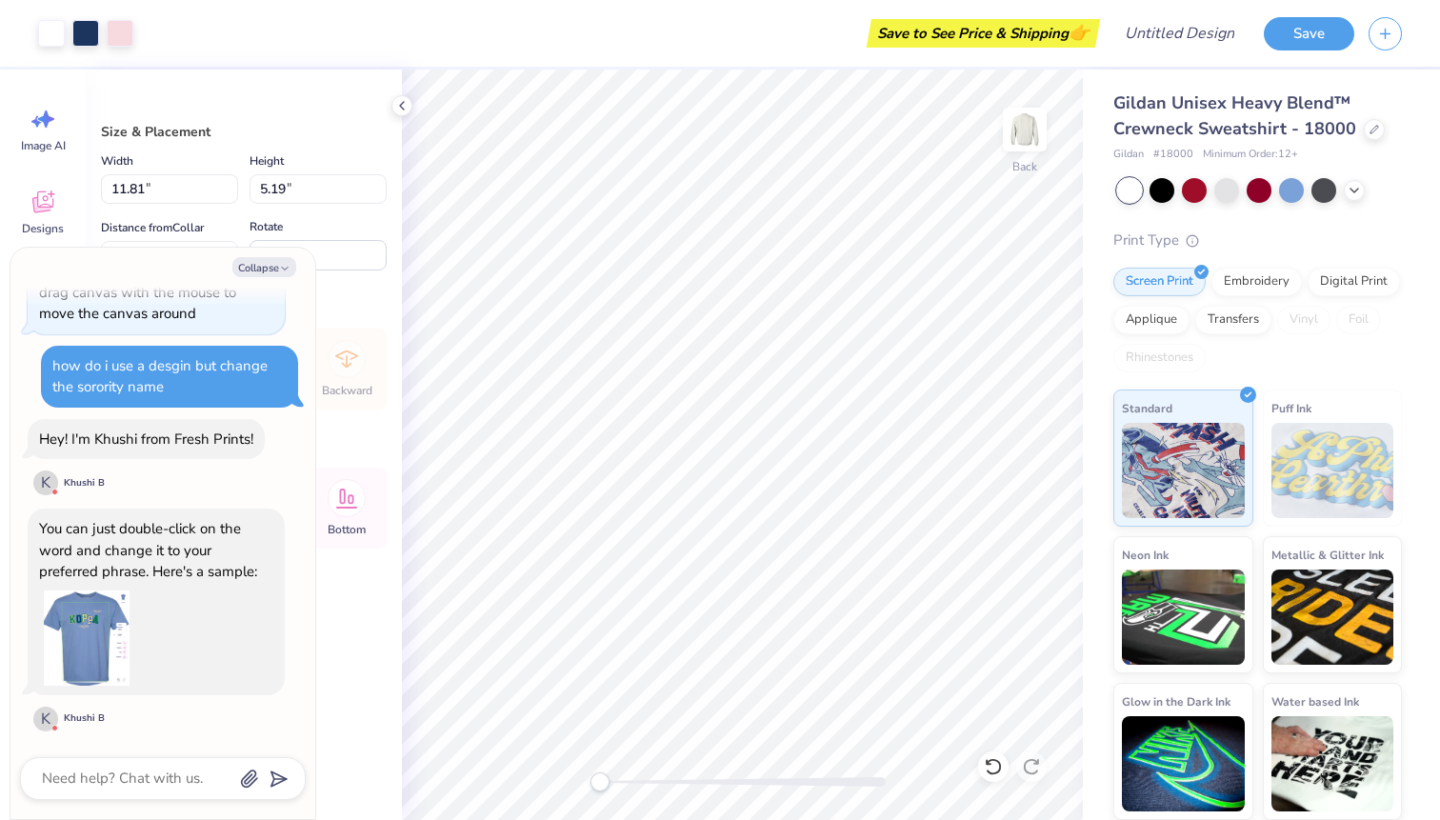
click at [160, 801] on div "Collapse How can we help you? Standard screen print supports a maximum of 8 col…" at bounding box center [162, 533] width 305 height 571
click at [184, 779] on textarea at bounding box center [136, 779] width 193 height 26
type textarea "x"
type textarea "φ"
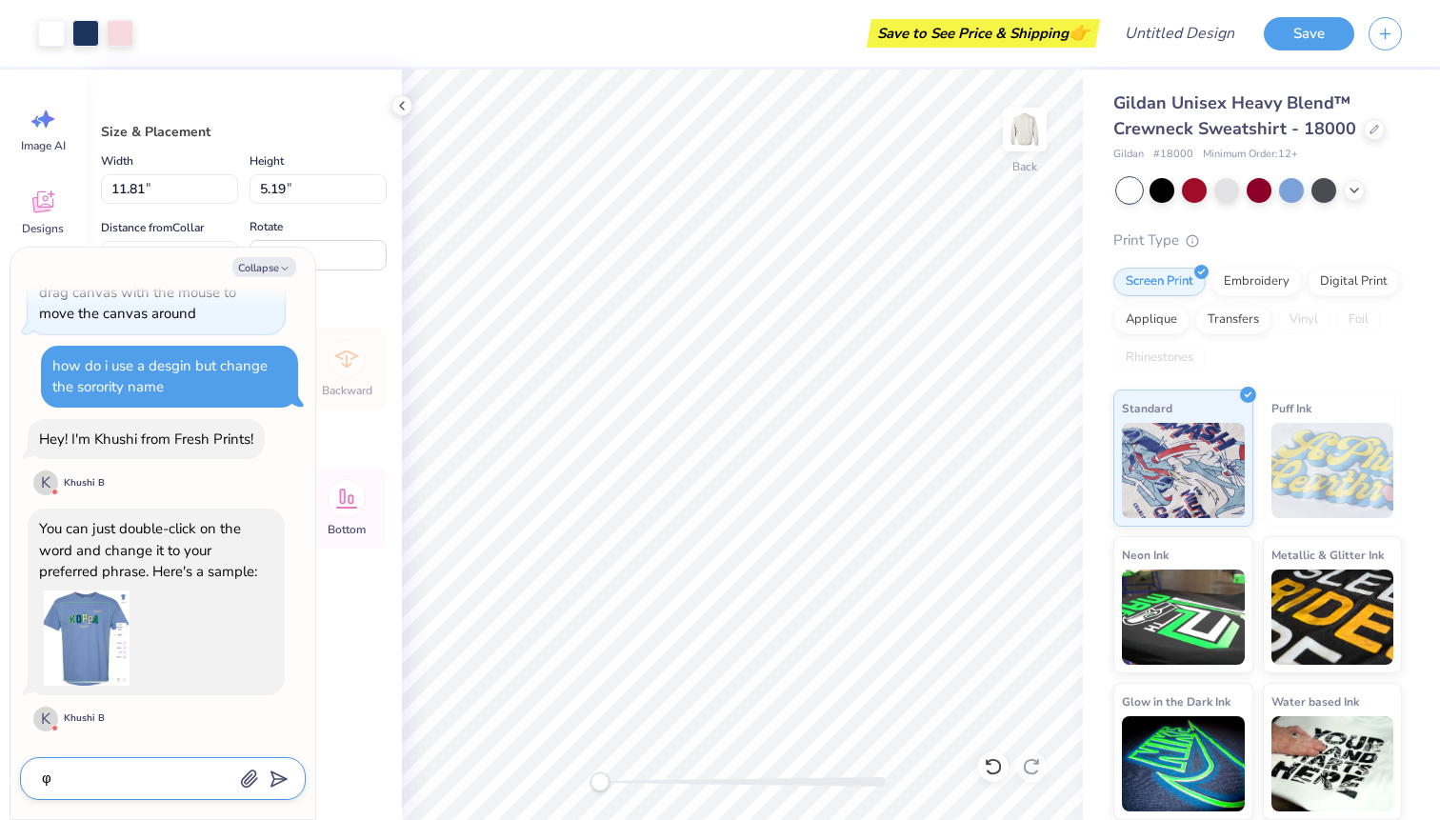
type textarea "x"
type textarea "φο"
type textarea "x"
type textarea "φορ"
type textarea "x"
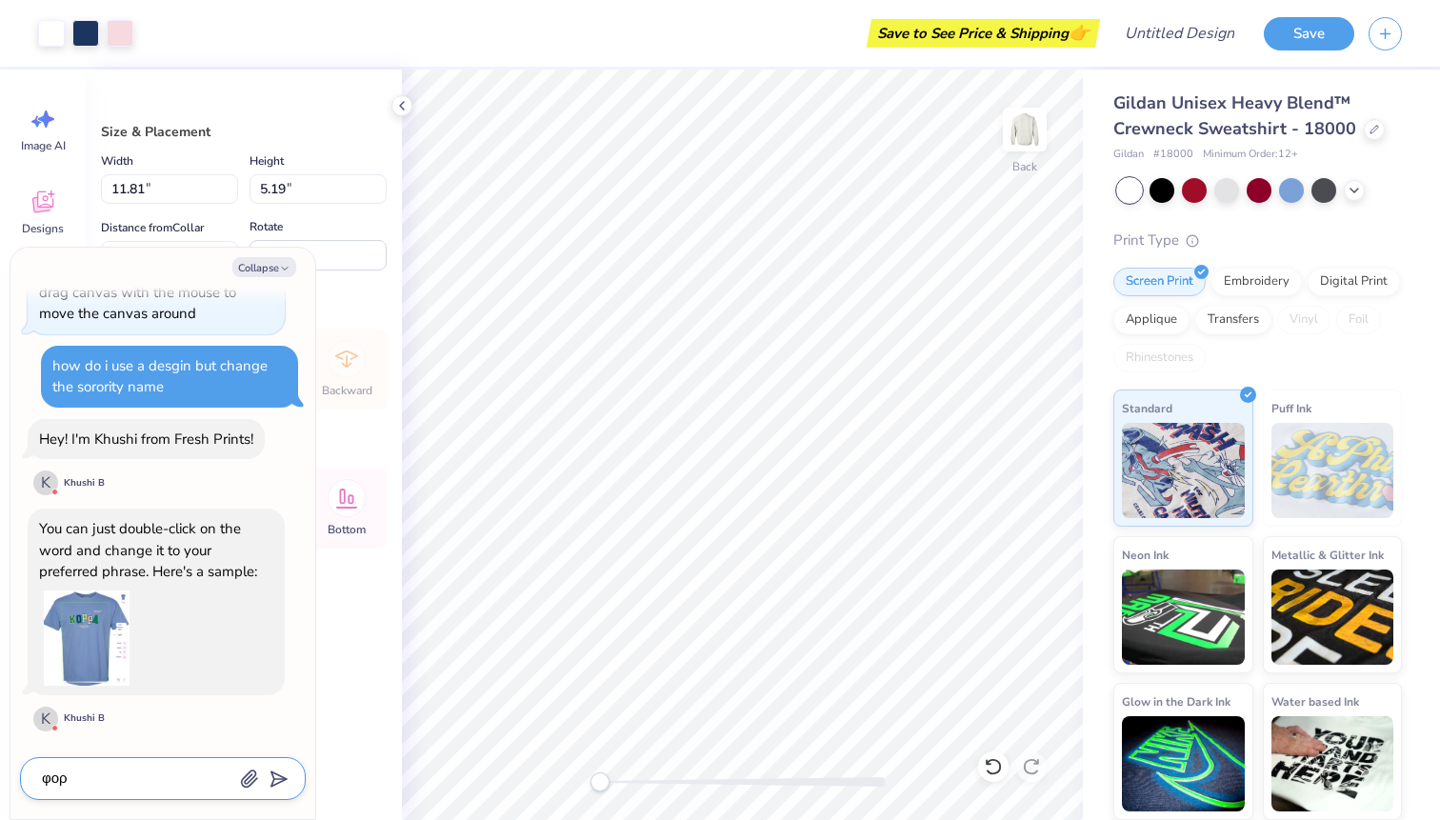
type textarea "φορ"
type textarea "x"
type textarea "φορ σ"
type textarea "x"
type textarea "φορ"
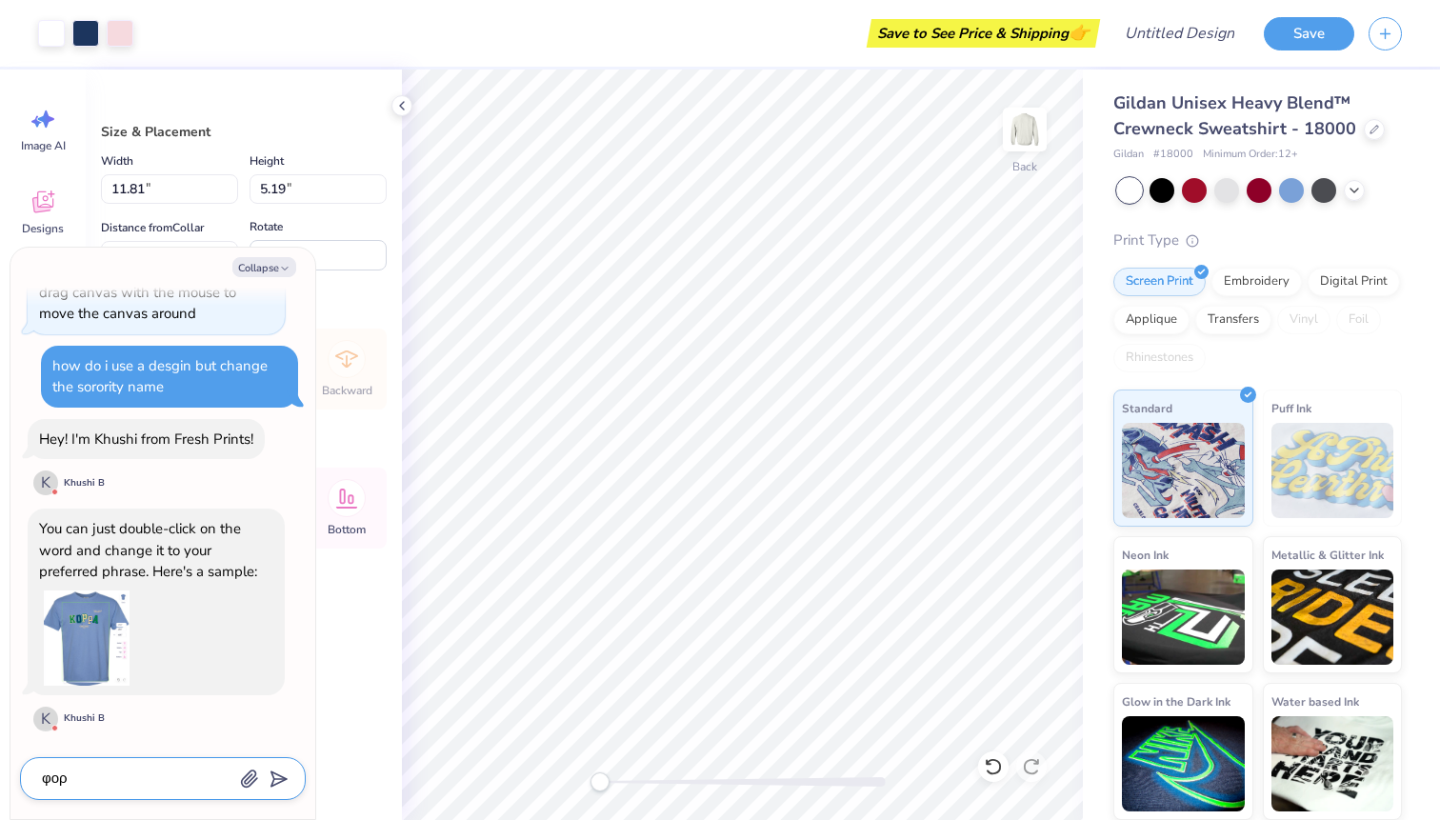
type textarea "x"
type textarea "φορ"
type textarea "x"
type textarea "φο"
type textarea "x"
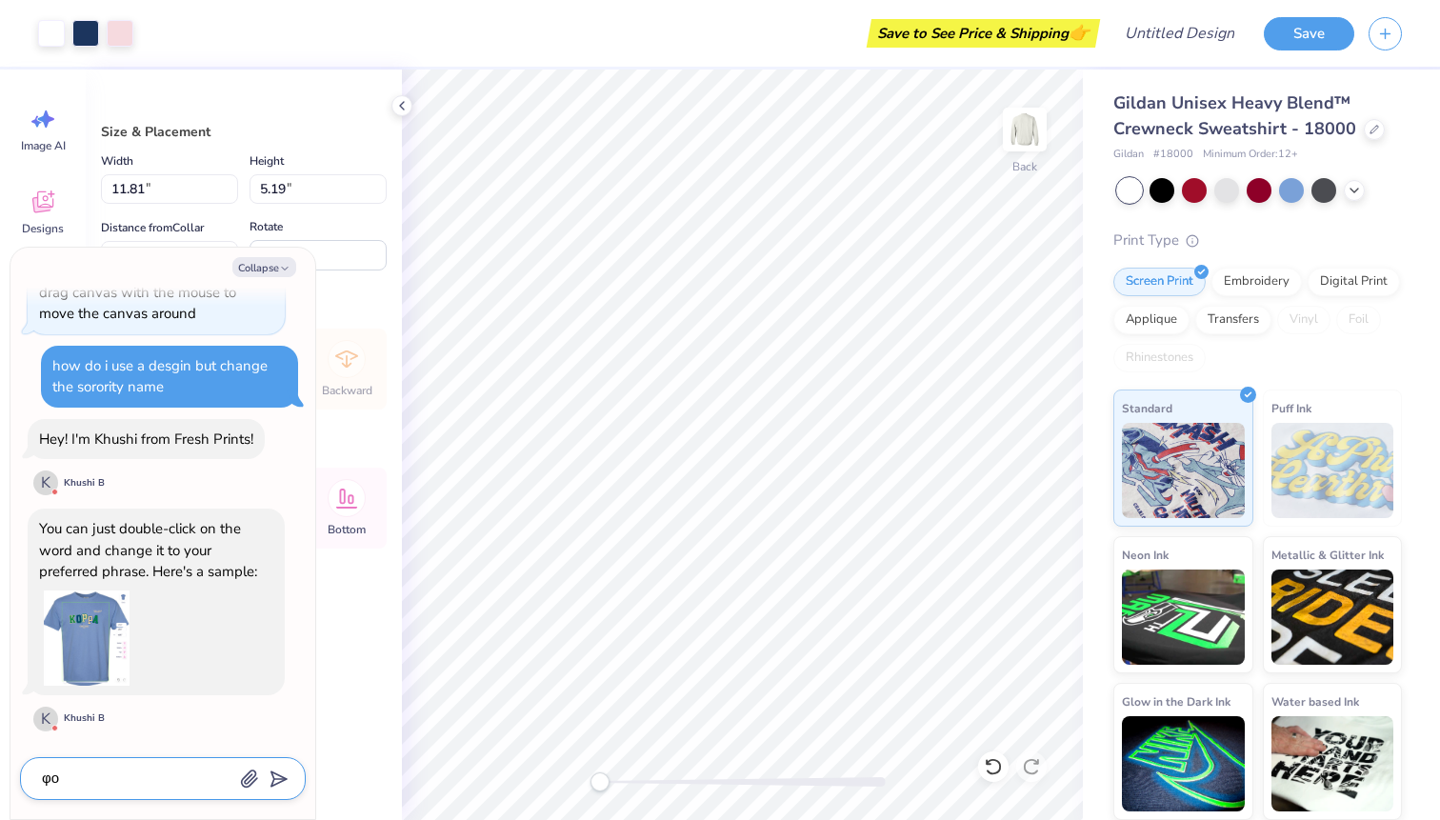
type textarea "φ"
type textarea "x"
type textarea "f"
type textarea "x"
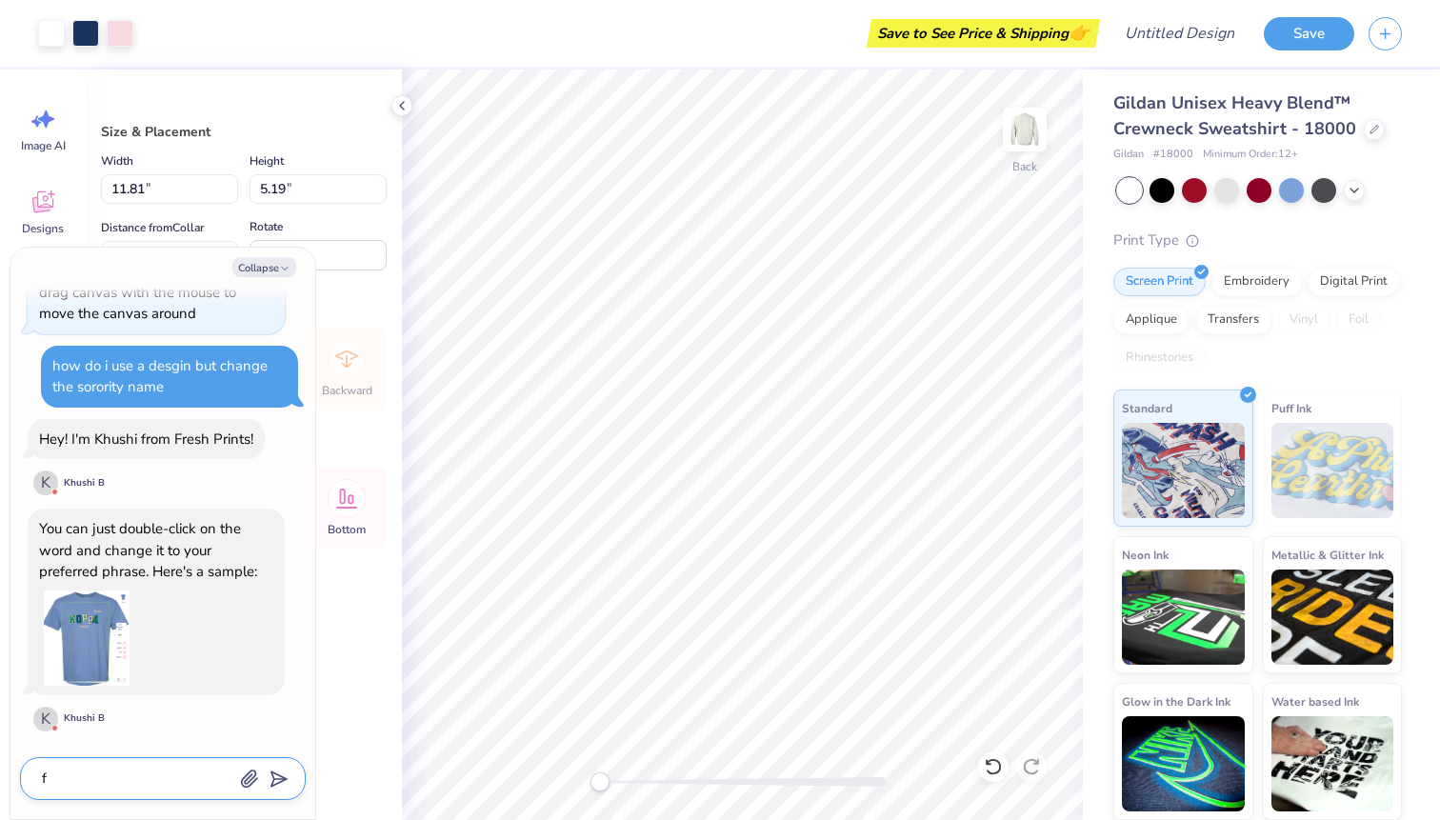
type textarea "fo"
type textarea "x"
type textarea "for"
type textarea "x"
type textarea "for"
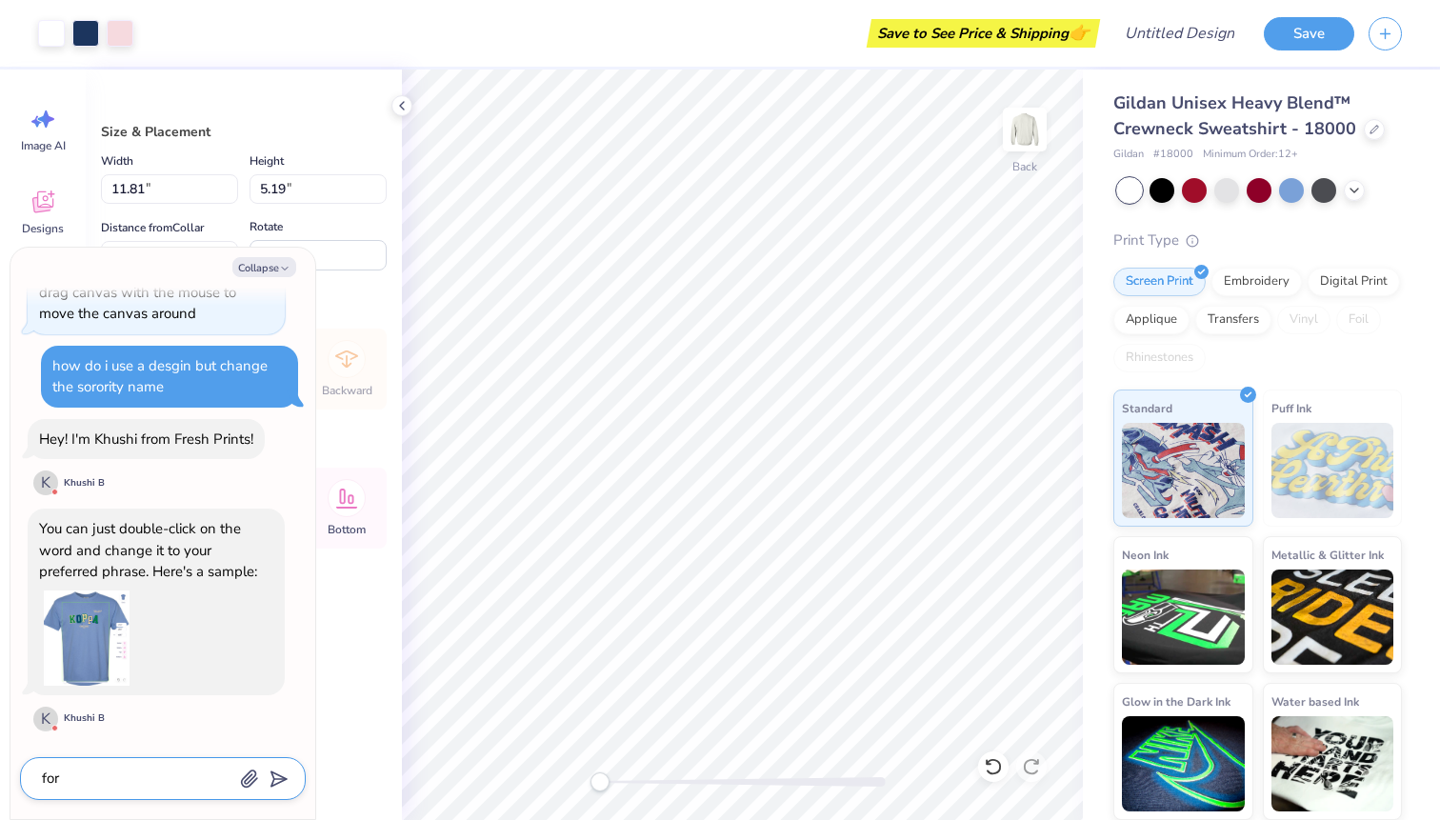
type textarea "x"
type textarea "for s"
type textarea "x"
type textarea "for su"
type textarea "x"
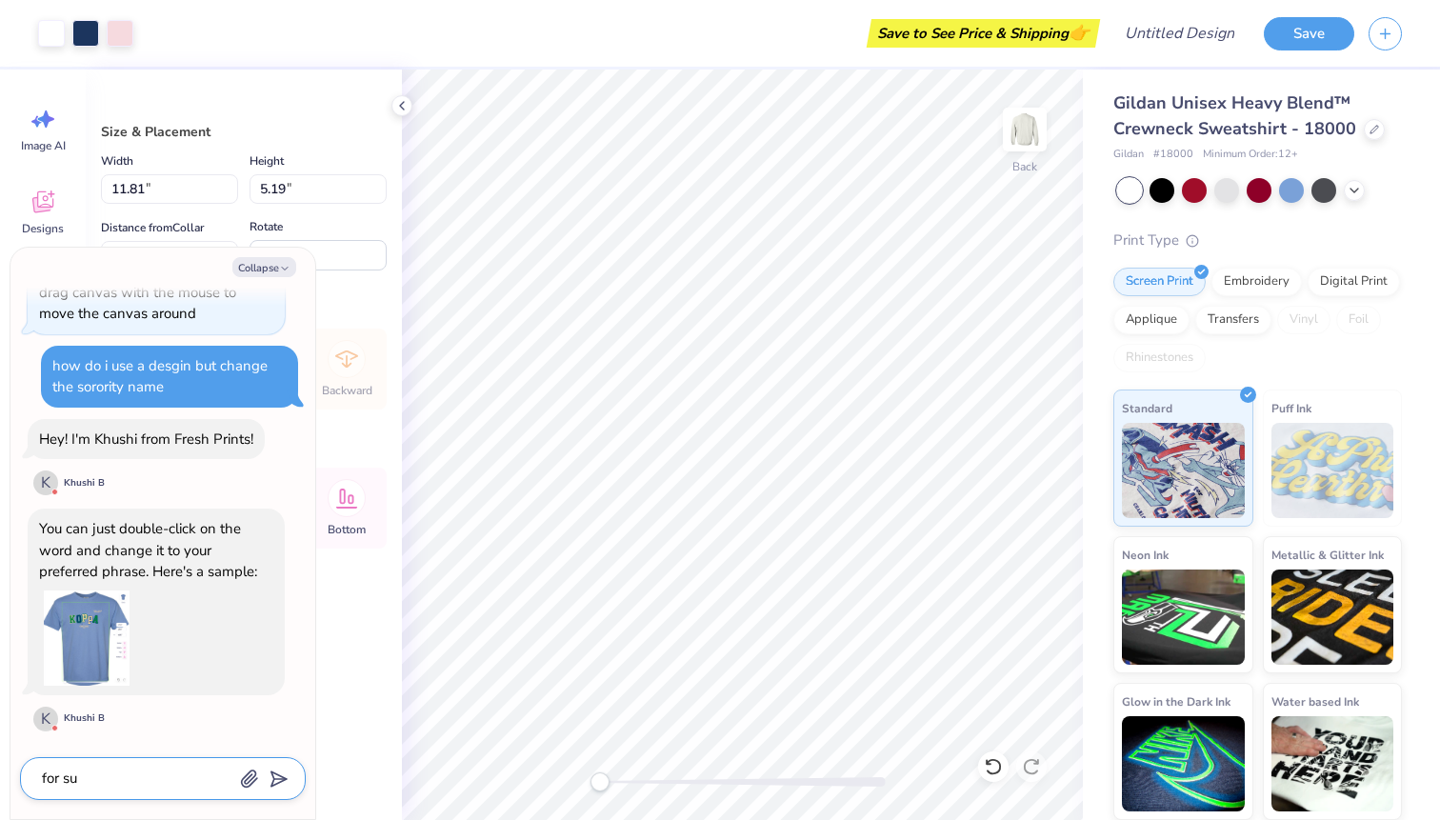
type textarea "for s"
type textarea "x"
type textarea "for so"
type textarea "x"
type textarea "for som"
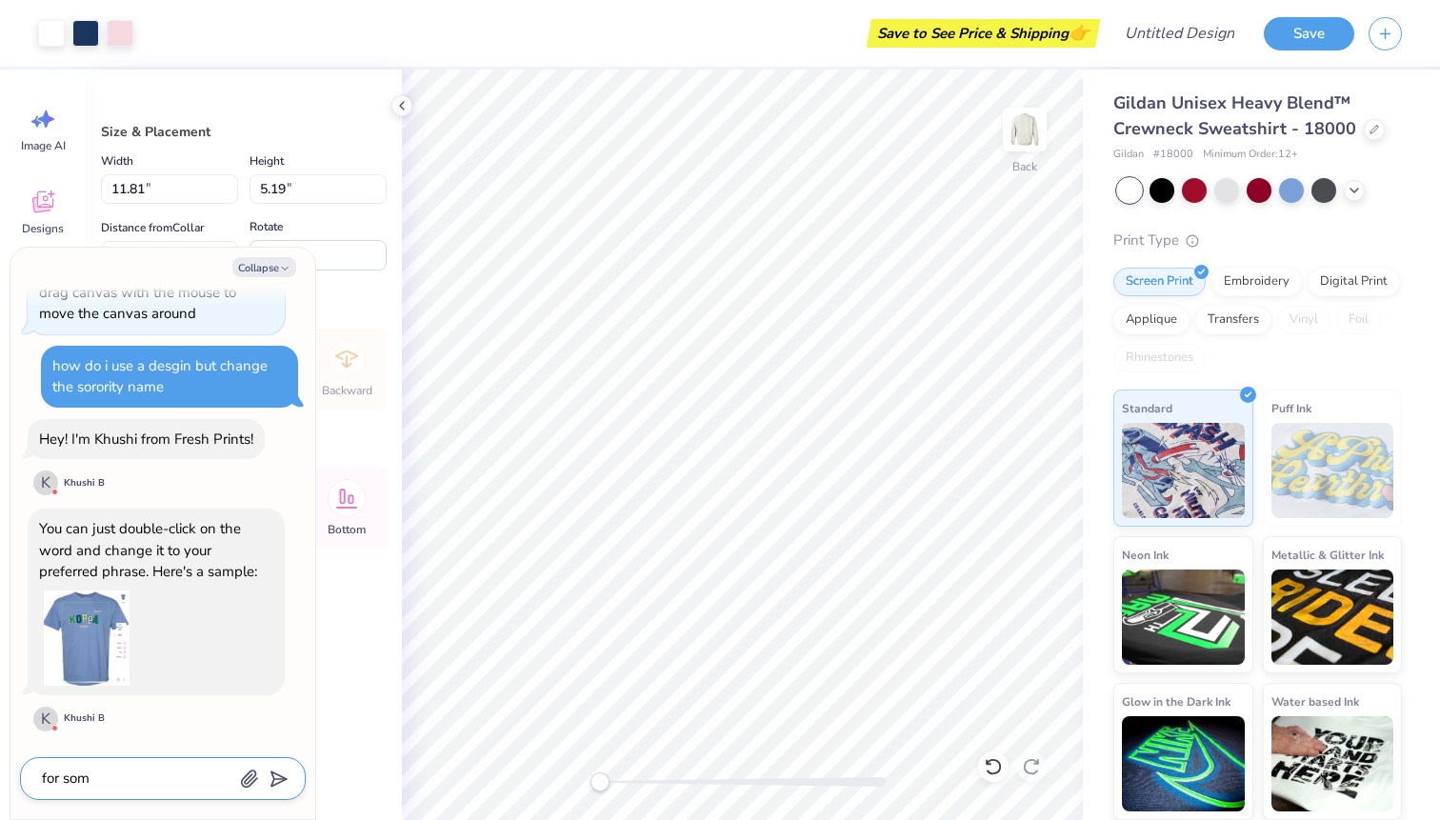
type textarea "x"
type textarea "for some"
type textarea "x"
type textarea "for some"
type textarea "x"
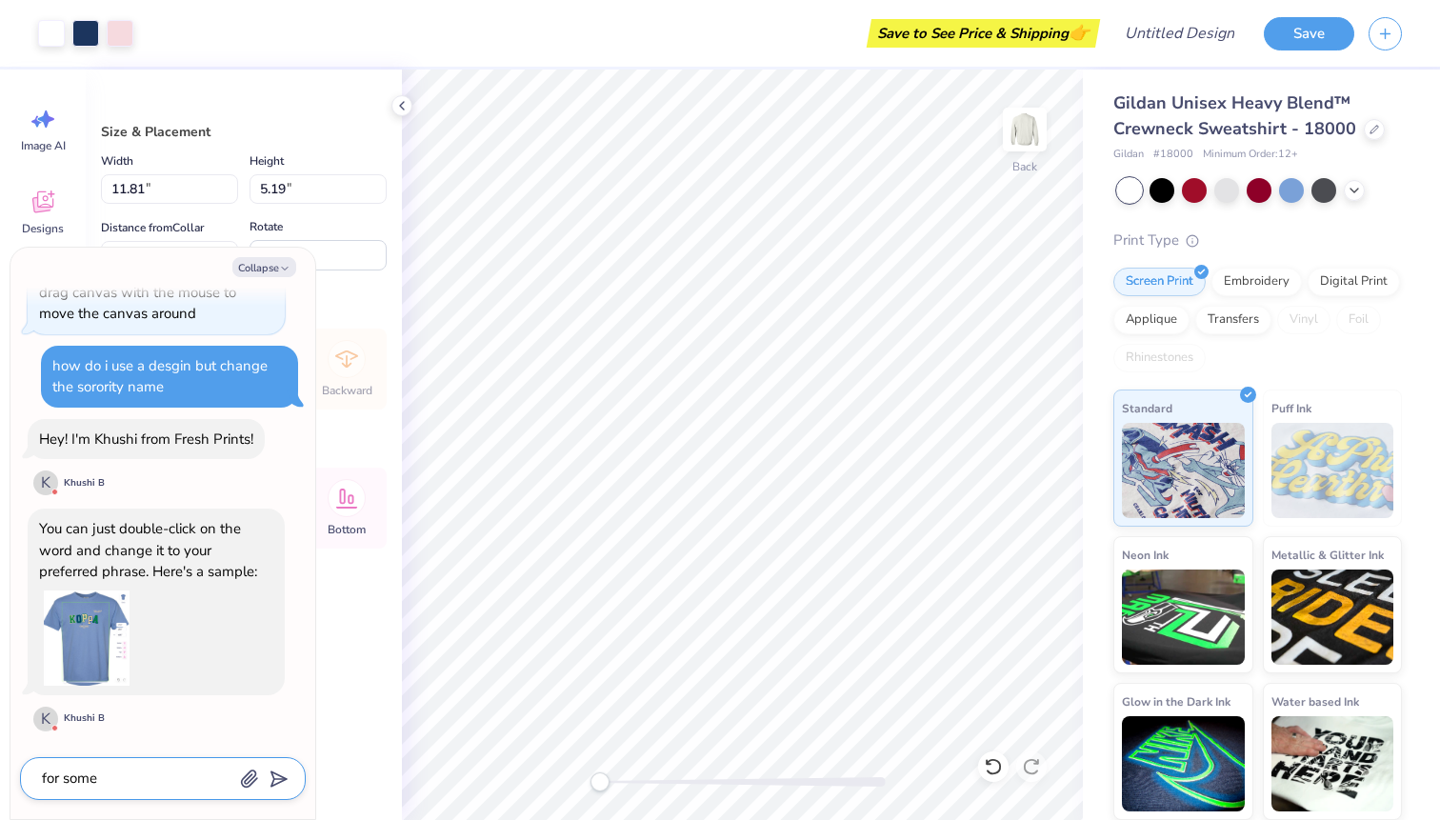
type textarea "for some r"
type textarea "x"
type textarea "for some re"
type textarea "x"
type textarea "for some rea"
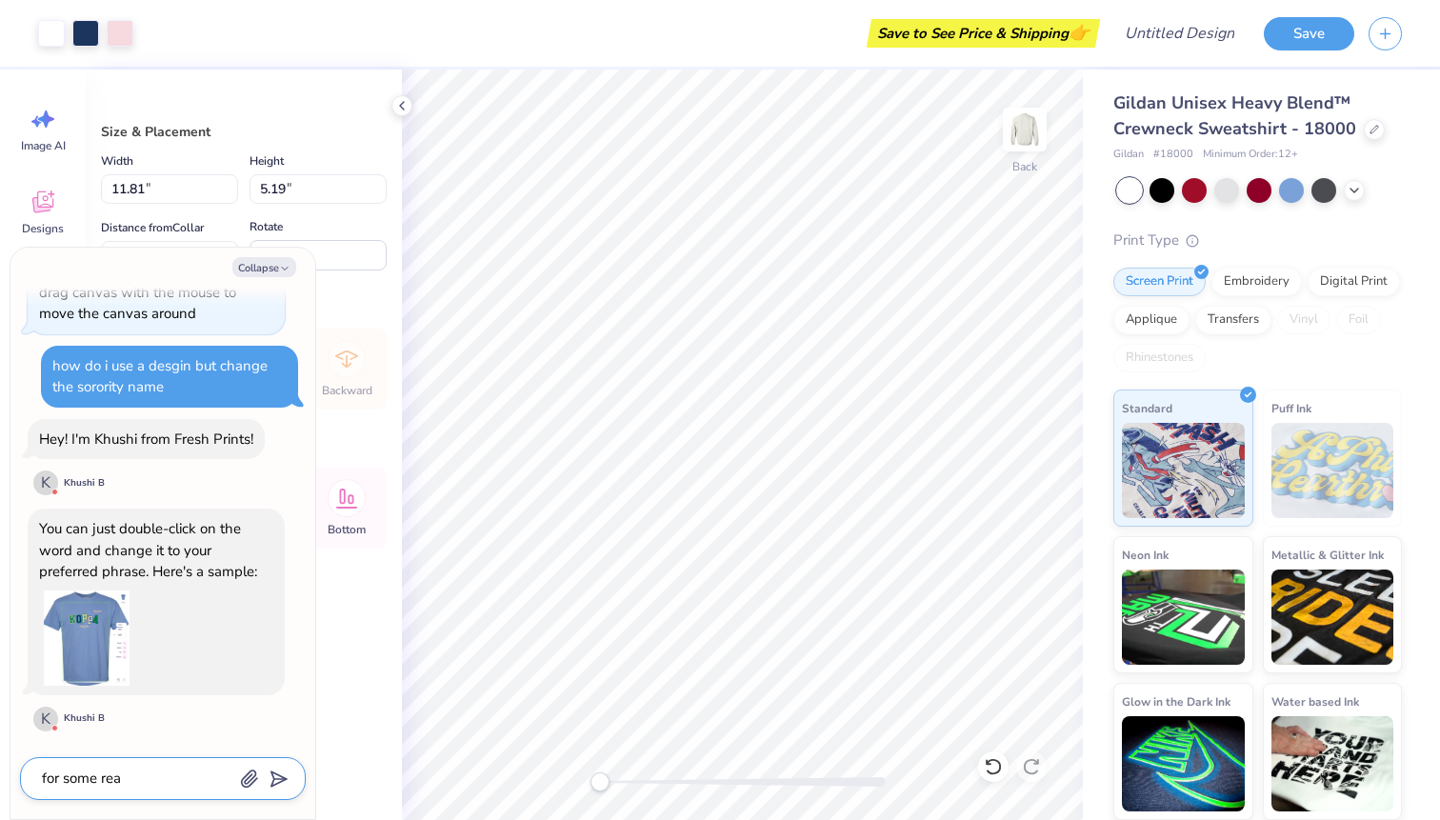
type textarea "x"
type textarea "for some reasi"
type textarea "x"
type textarea "for some reasin"
type textarea "x"
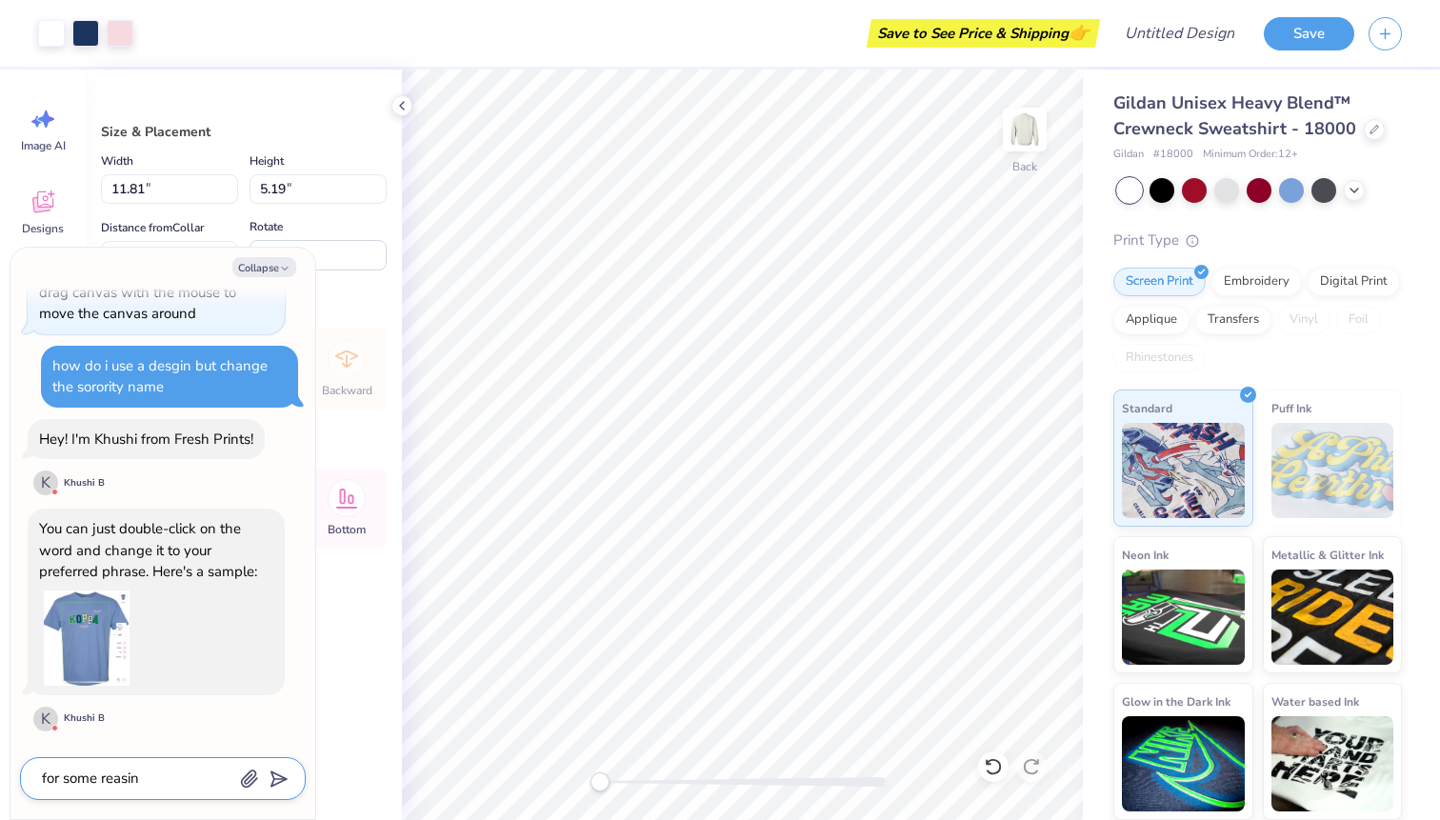
type textarea "for some reasin"
type textarea "x"
type textarea "for some reasin i"
type textarea "x"
type textarea "for some reasin im"
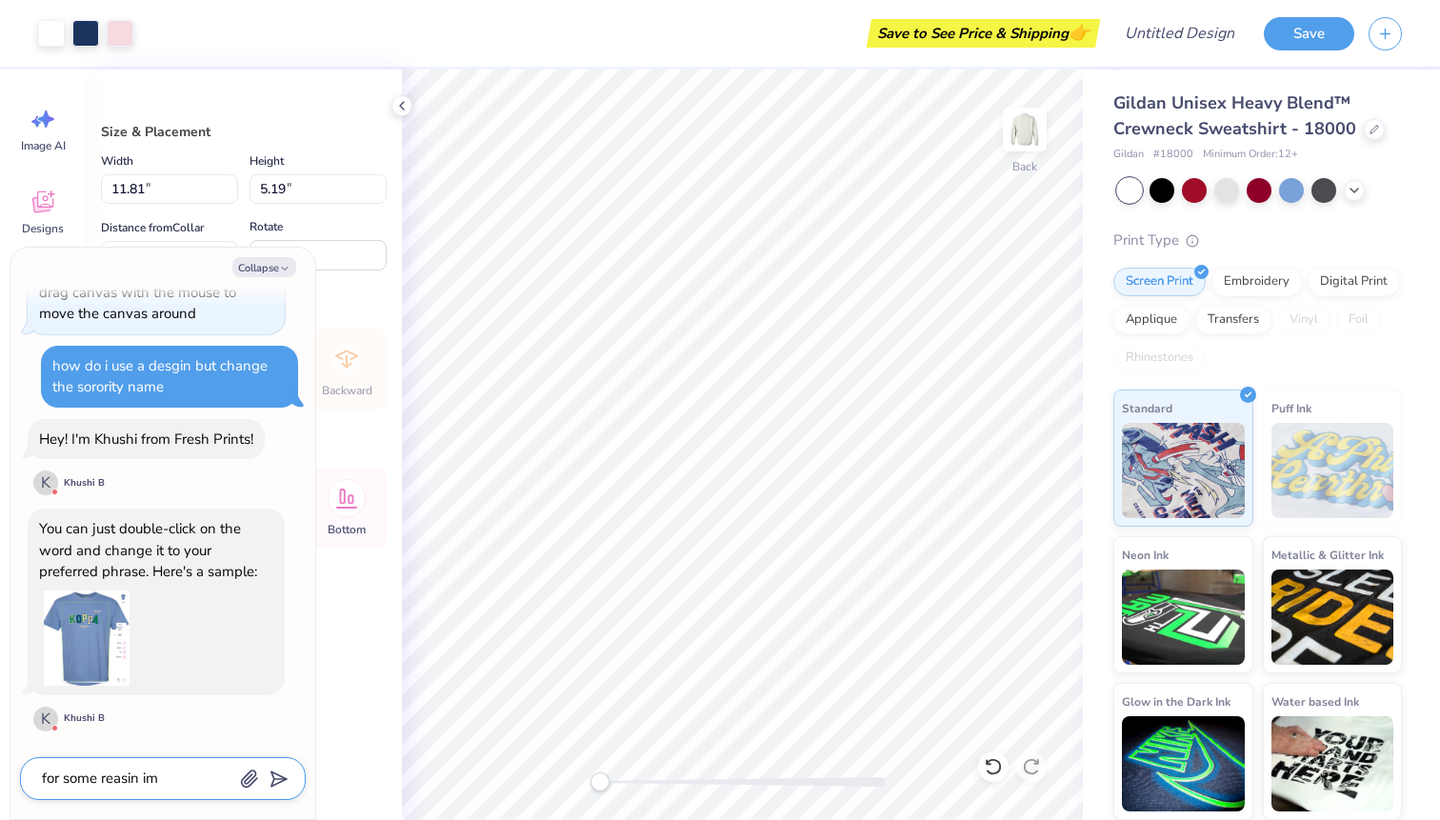
type textarea "x"
type textarea "for some reasin im"
type textarea "x"
type textarea "for some reasin im n"
type textarea "x"
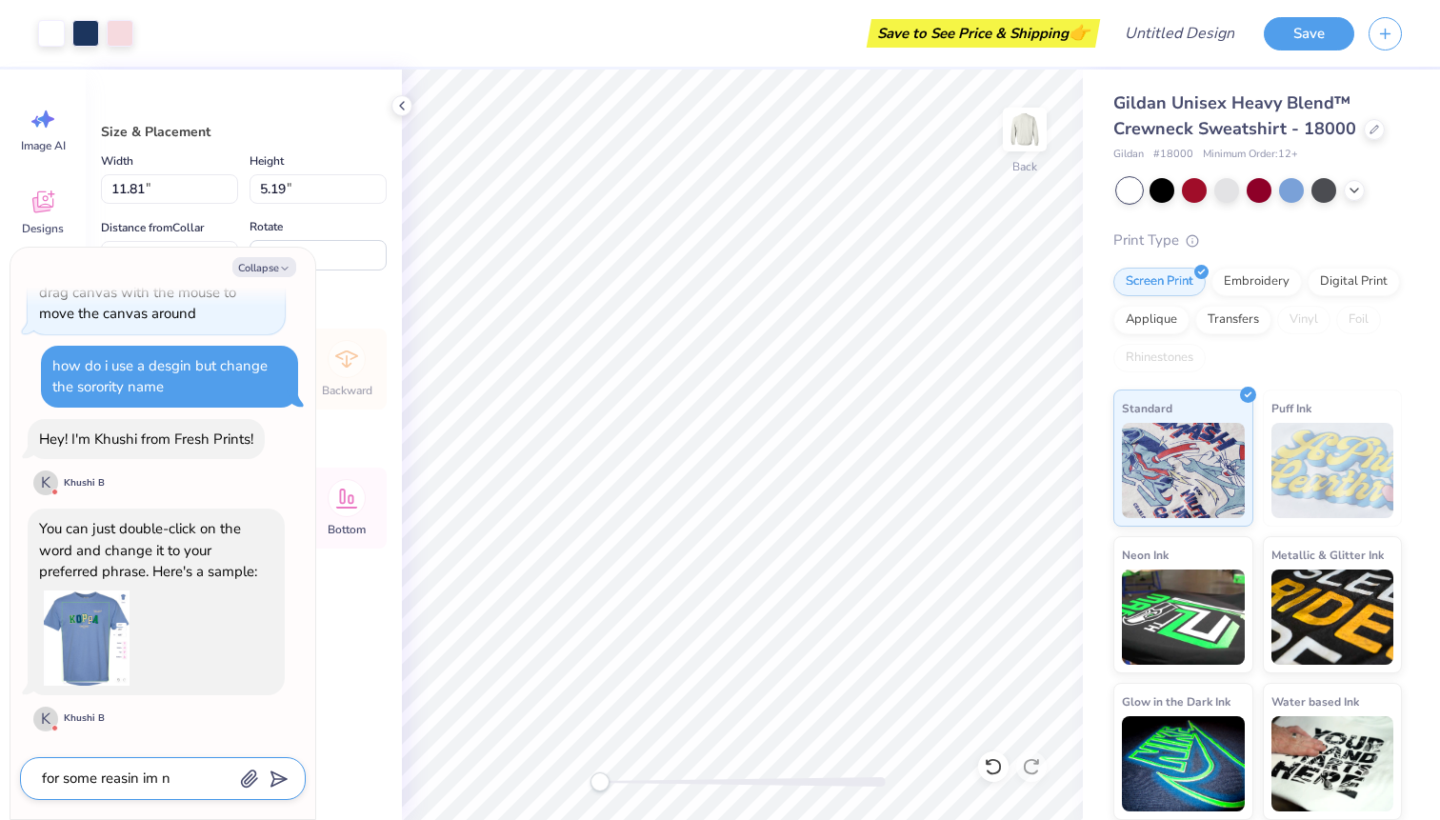
type textarea "for some reasin im no"
type textarea "x"
type textarea "for some reasin im not"
type textarea "x"
type textarea "for some reasin im not"
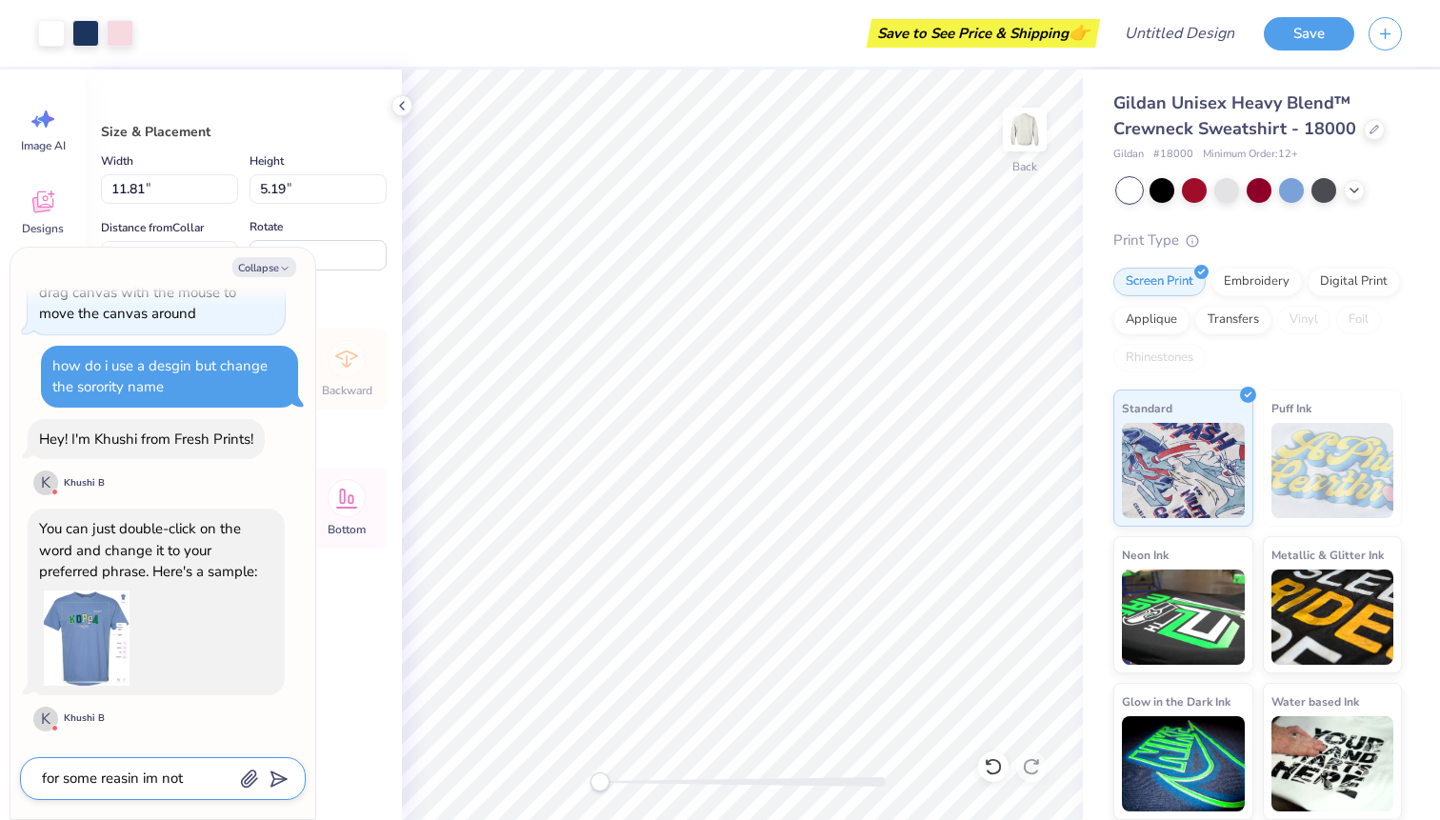
type textarea "x"
type textarea "for some reasin im not a"
type textarea "x"
type textarea "for some reasin im not ab"
type textarea "x"
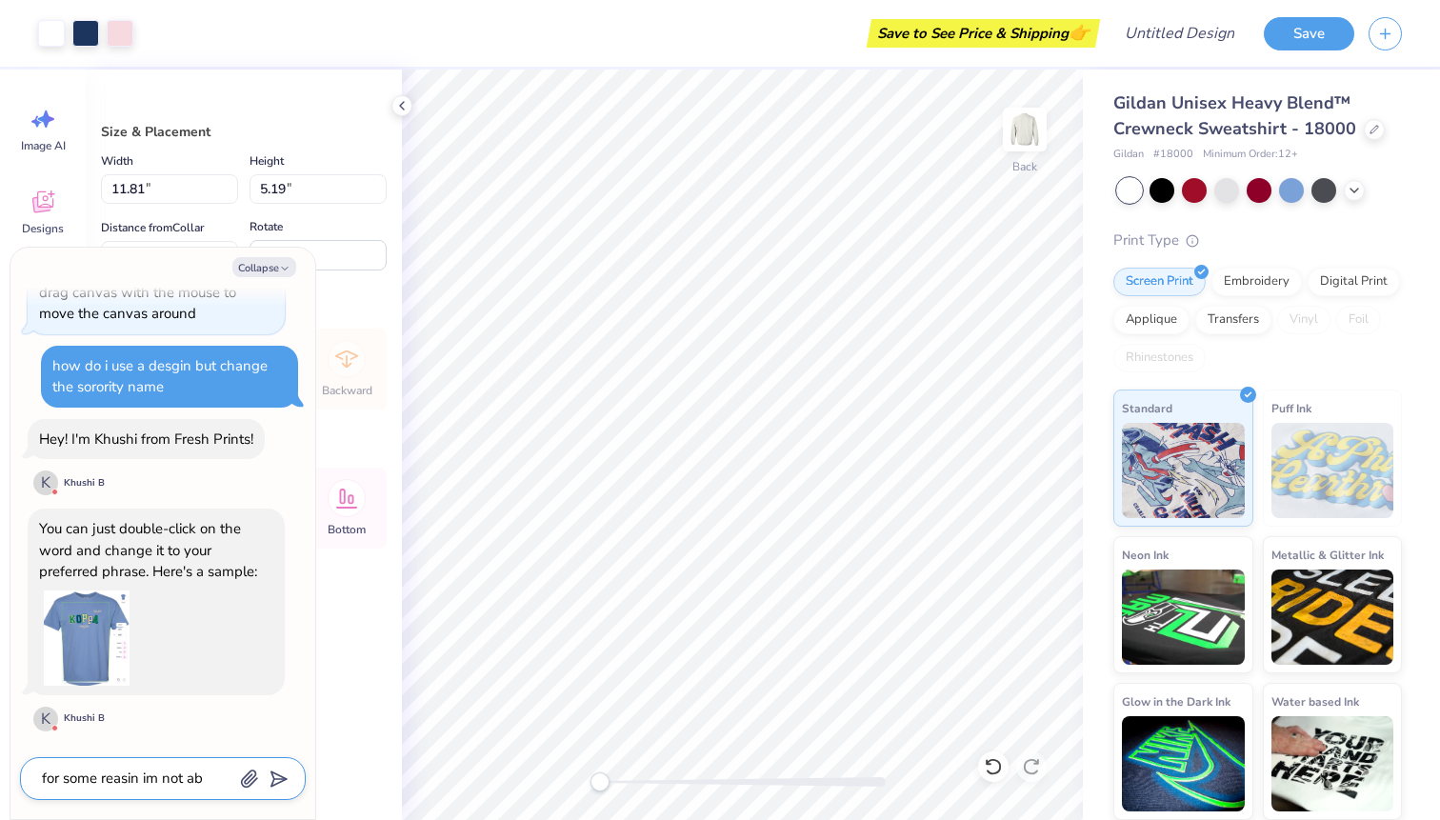
type textarea "for some reasin im not abl"
type textarea "x"
type textarea "for some reasin im not able"
type textarea "x"
type textarea "for some reasin im not able"
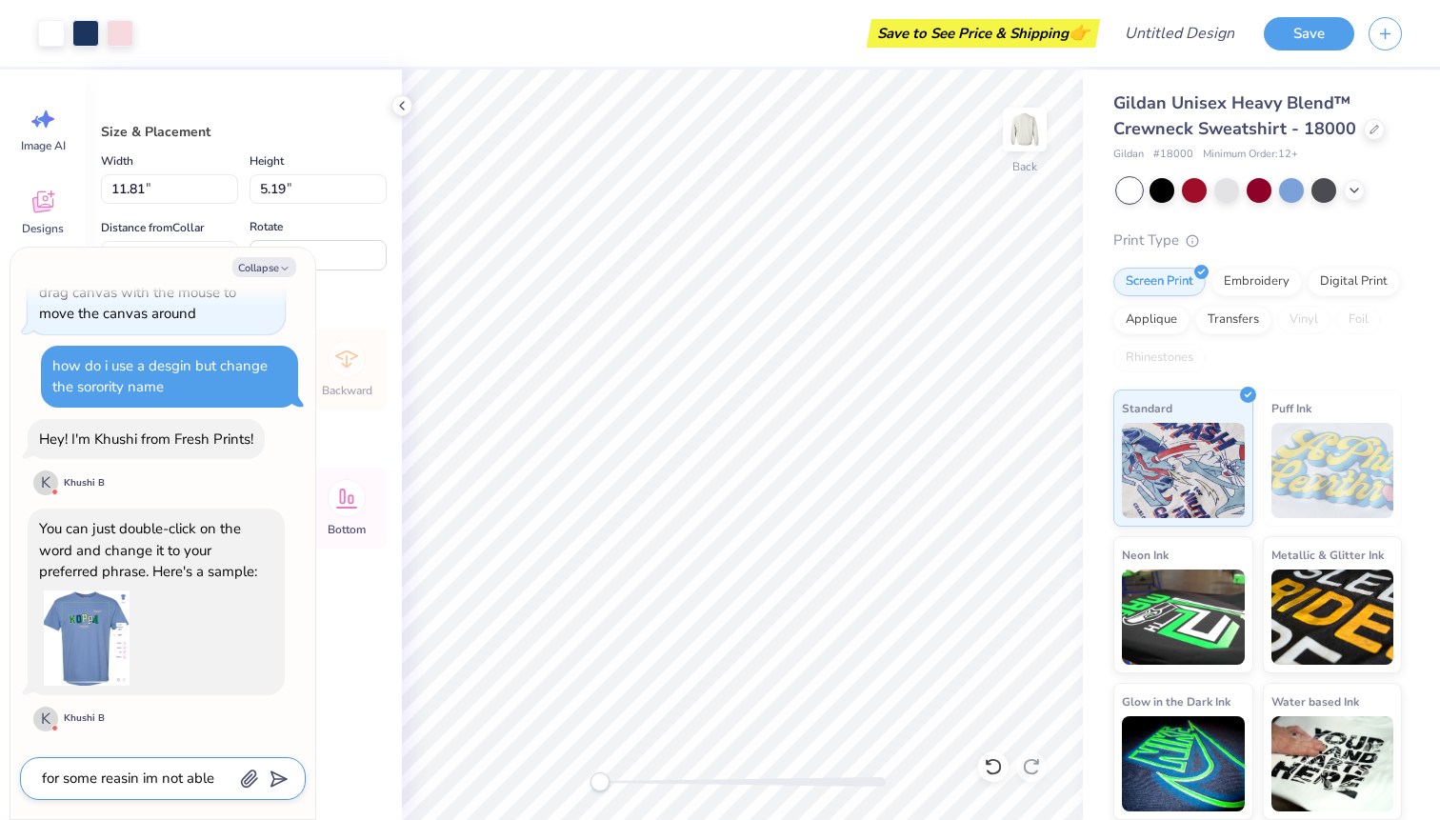
type textarea "x"
type textarea "for some reasin im not able to"
type textarea "x"
click at [128, 759] on textarea "for some reasin im not able to do so" at bounding box center [136, 768] width 193 height 47
click at [154, 753] on textarea "for some reason im not able to do so" at bounding box center [136, 768] width 193 height 47
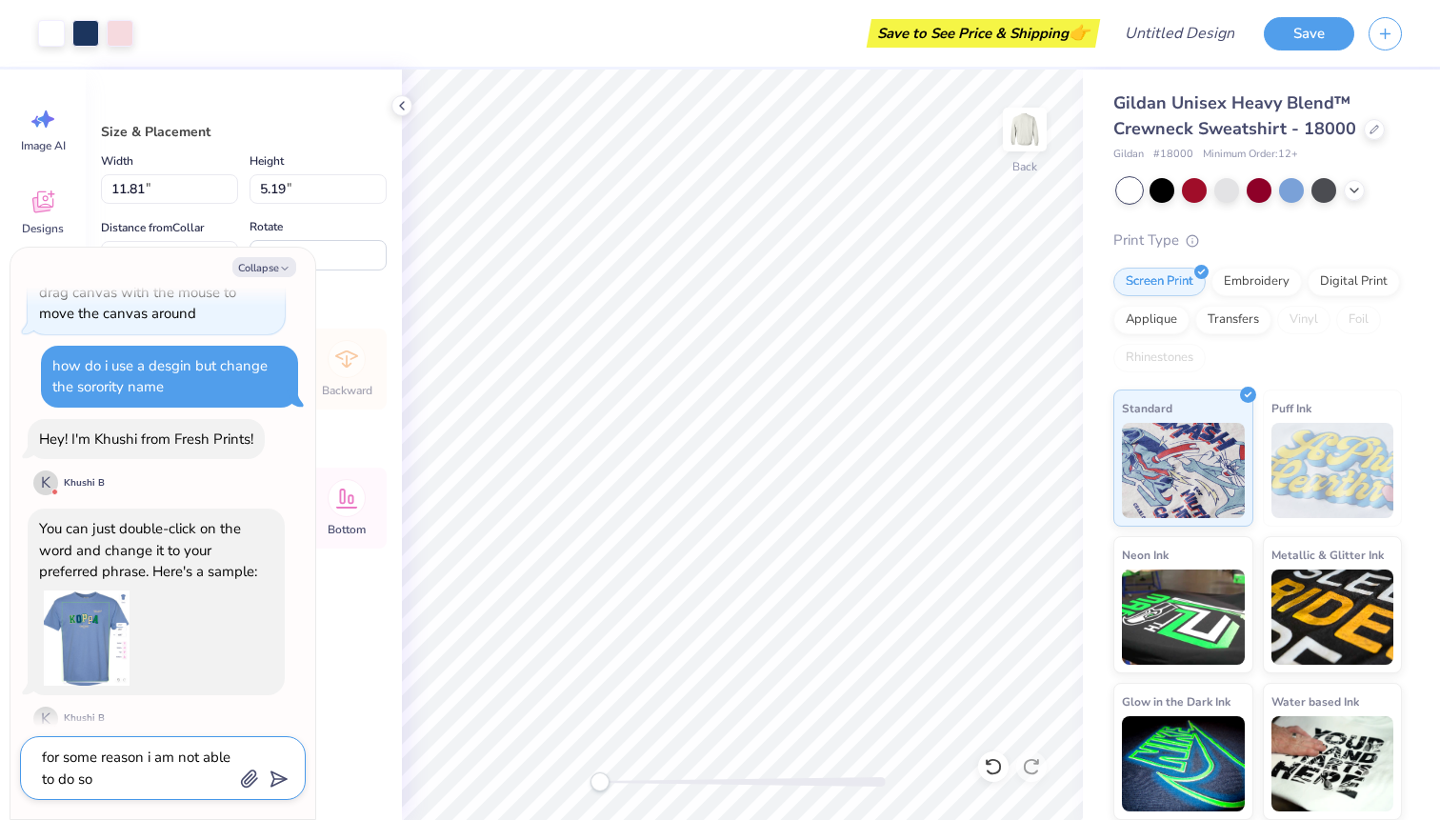
click at [278, 775] on polygon "submit" at bounding box center [275, 779] width 23 height 23
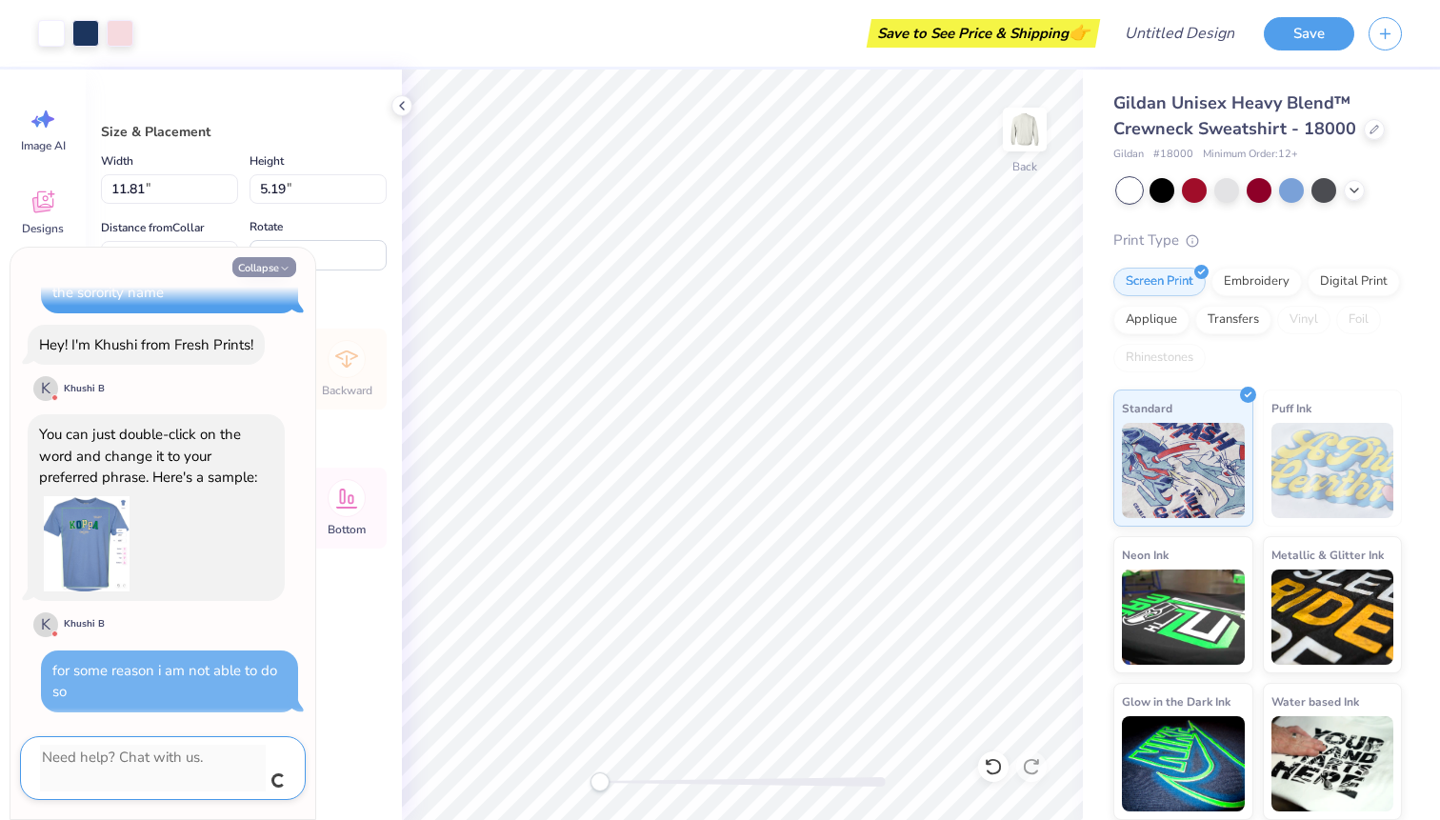
scroll to position [576, 0]
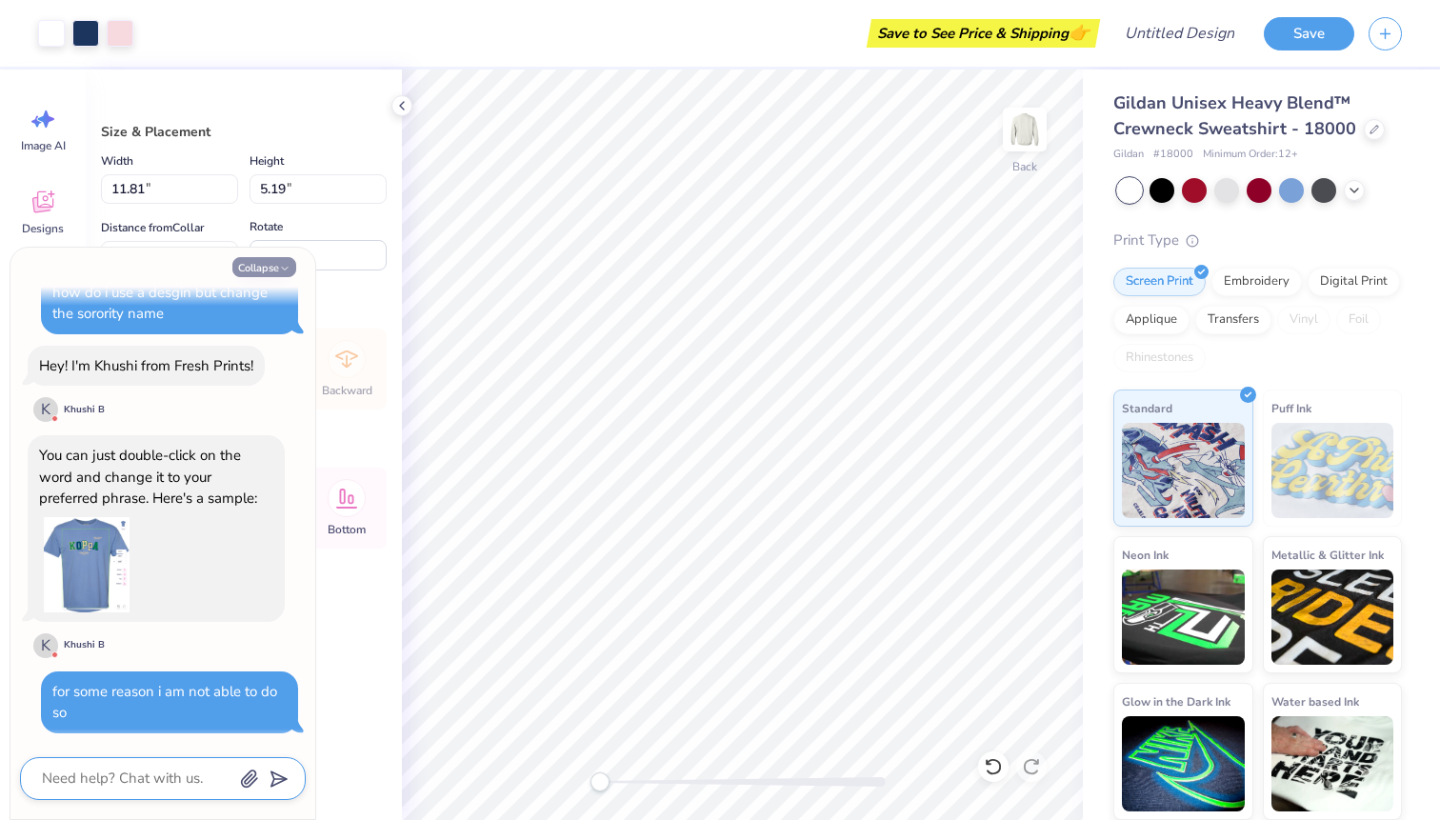
click at [271, 262] on button "Collapse" at bounding box center [264, 267] width 64 height 20
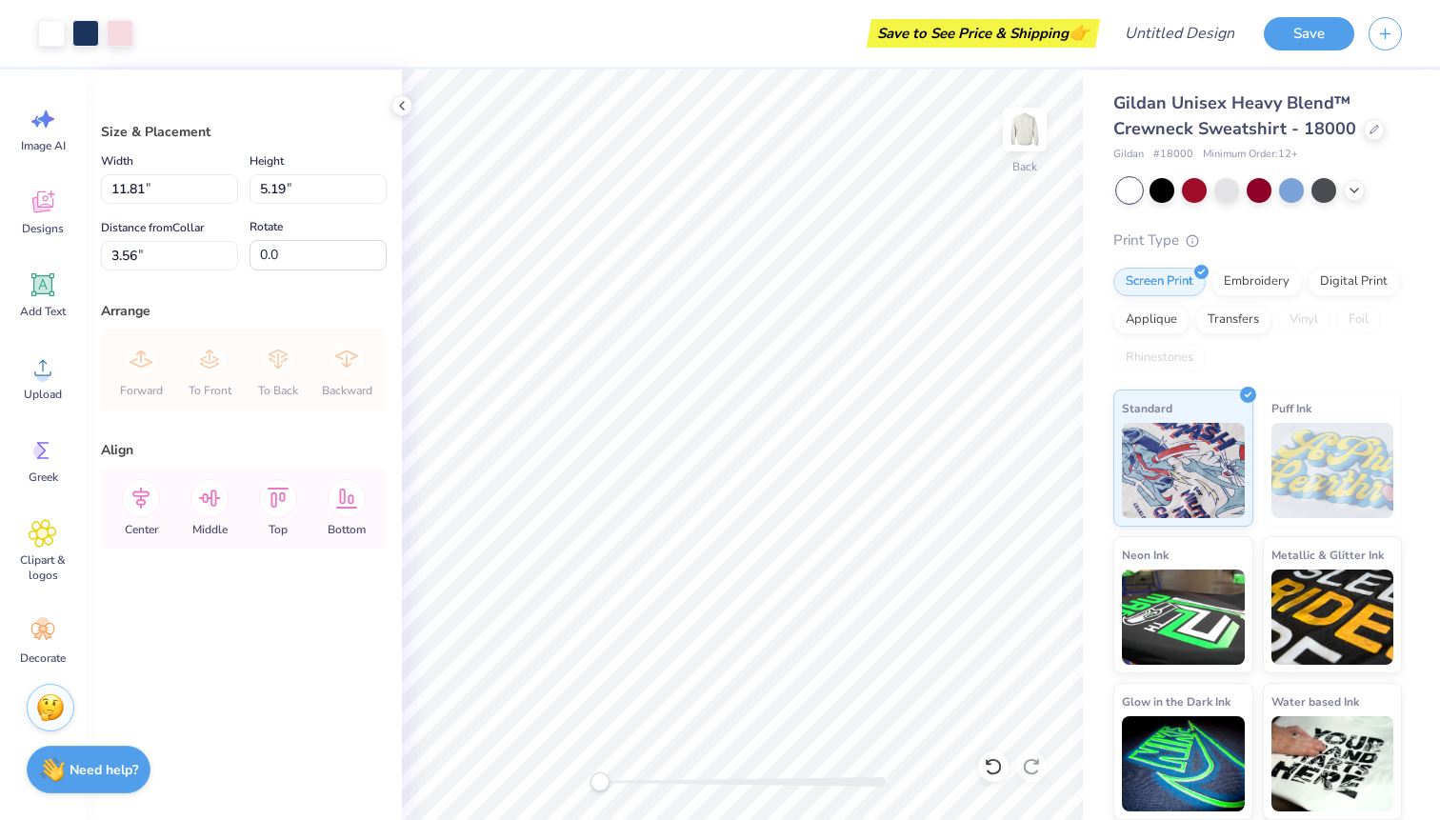
click at [47, 710] on img at bounding box center [50, 707] width 29 height 29
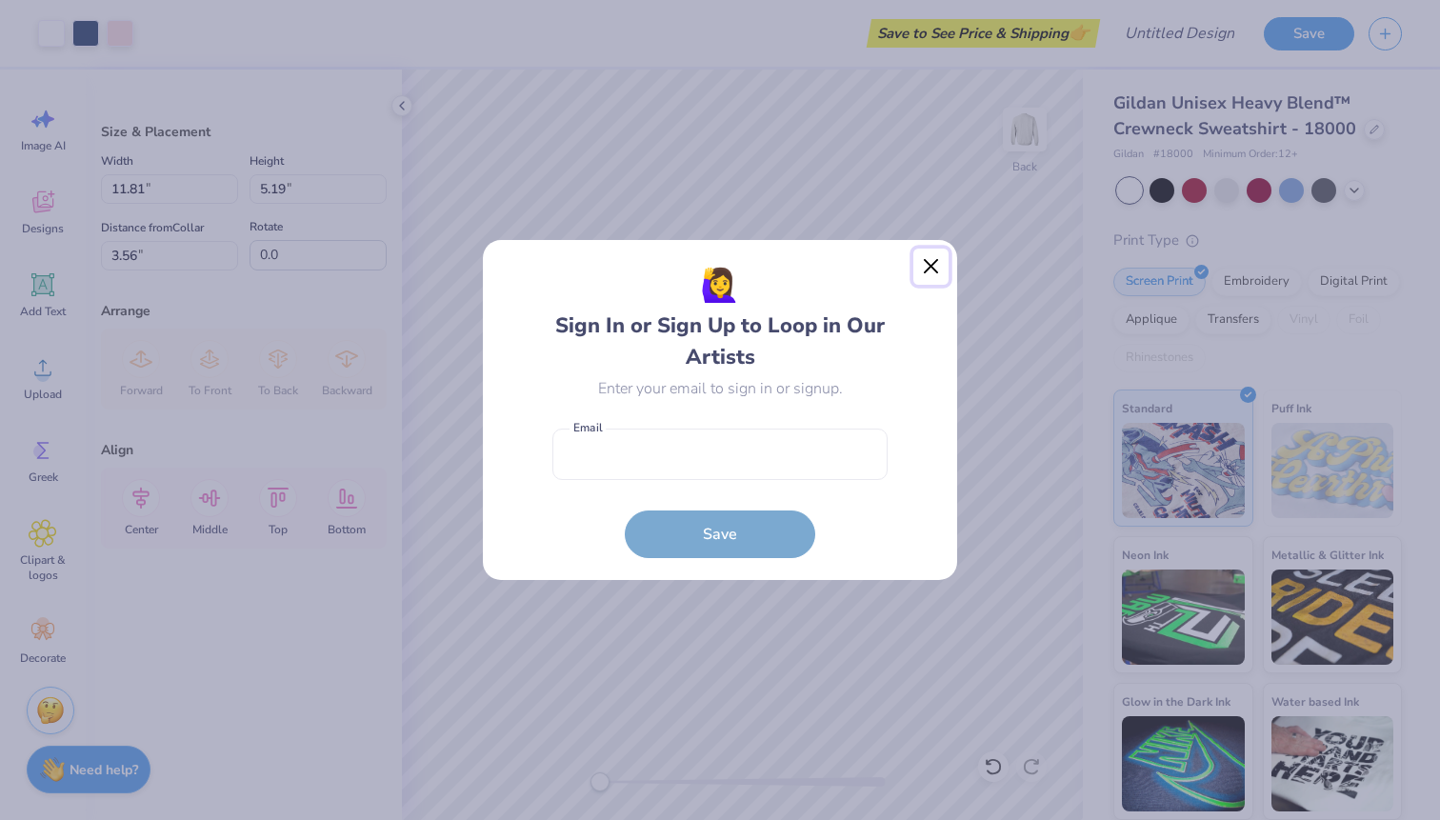
click at [929, 264] on button "Close" at bounding box center [931, 267] width 36 height 36
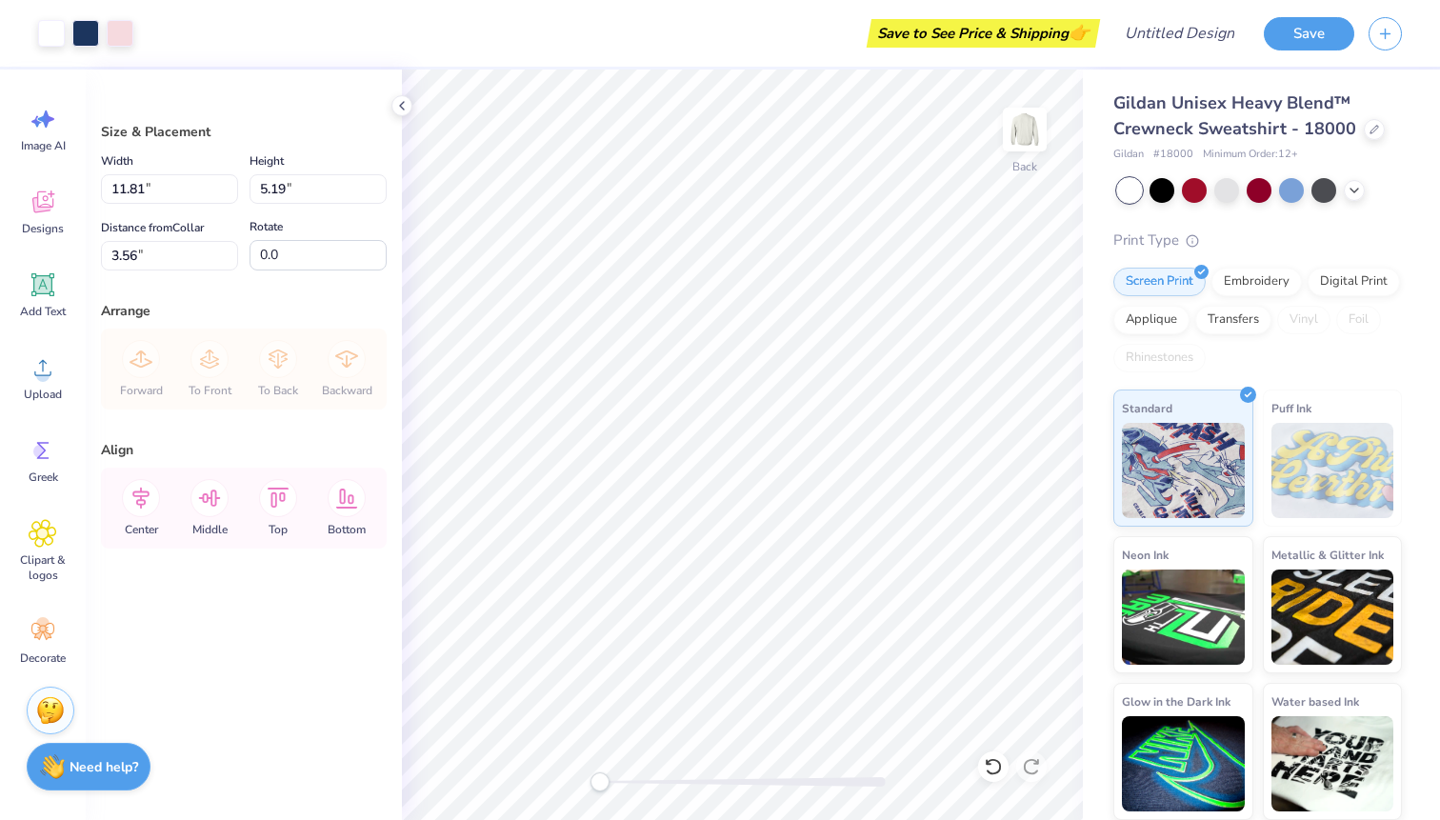
click at [108, 778] on div "Need help? Chat with us." at bounding box center [89, 767] width 124 height 48
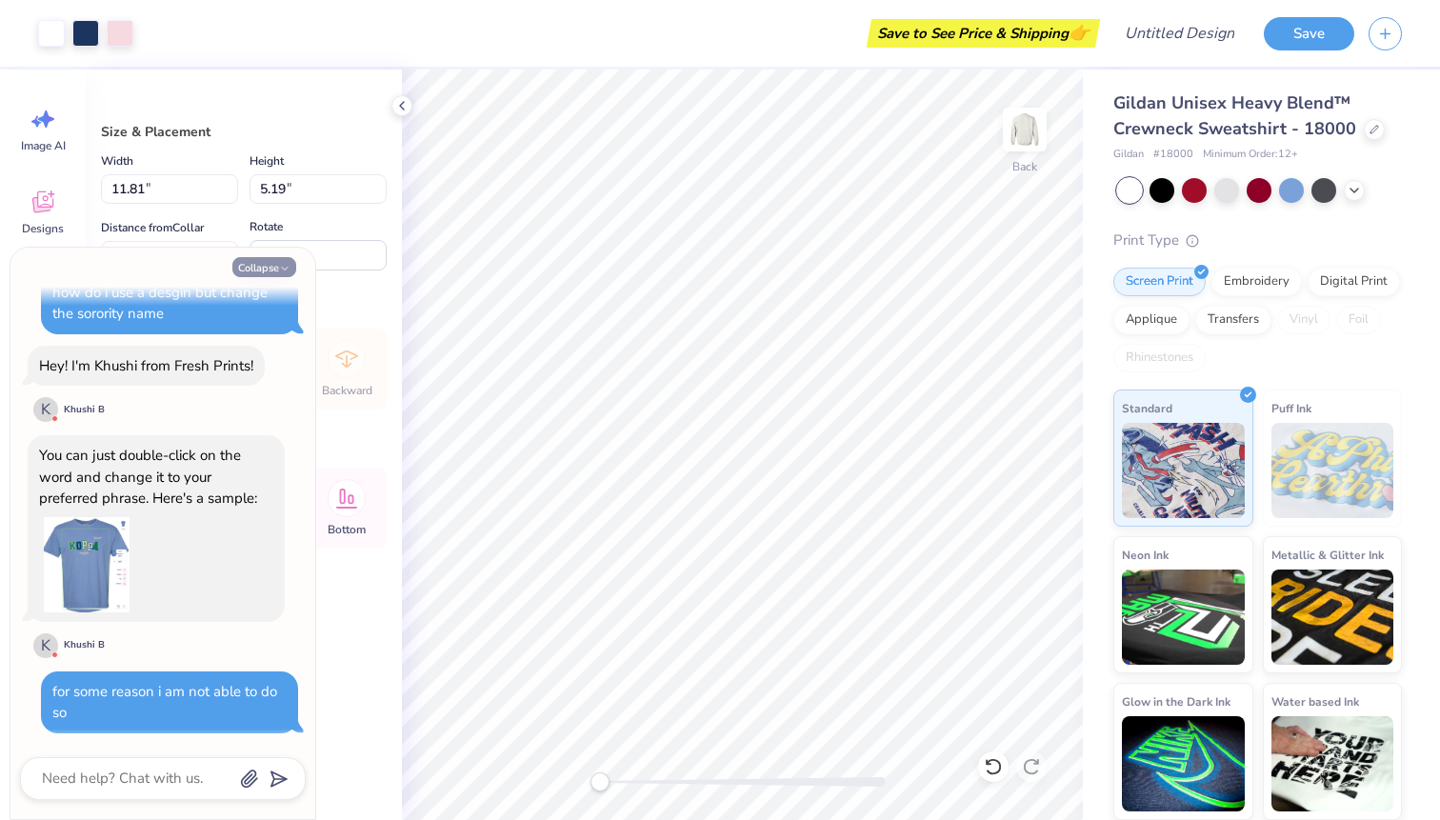
click at [269, 269] on button "Collapse" at bounding box center [264, 267] width 64 height 20
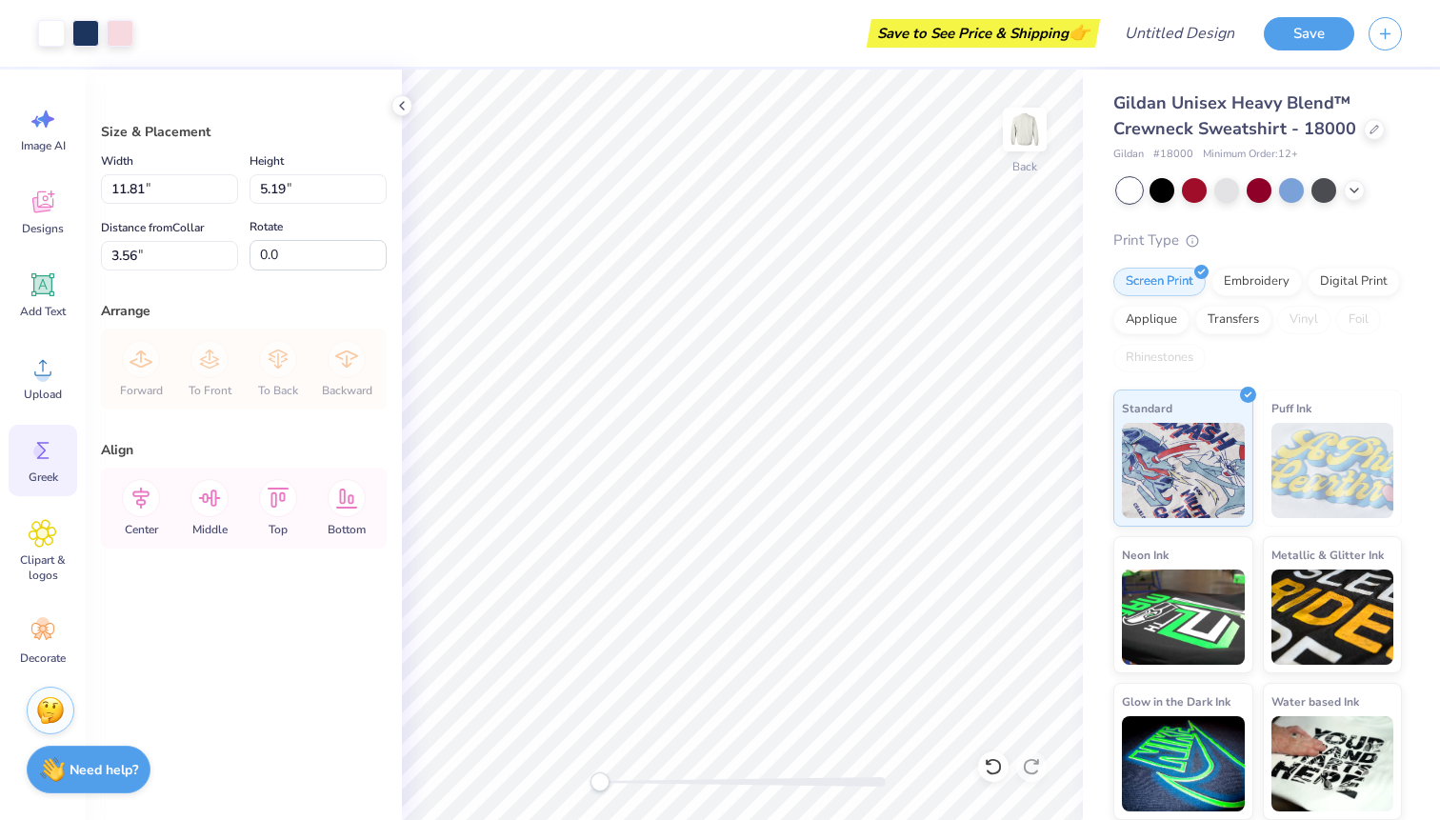
click at [48, 466] on div "Greek" at bounding box center [43, 460] width 69 height 71
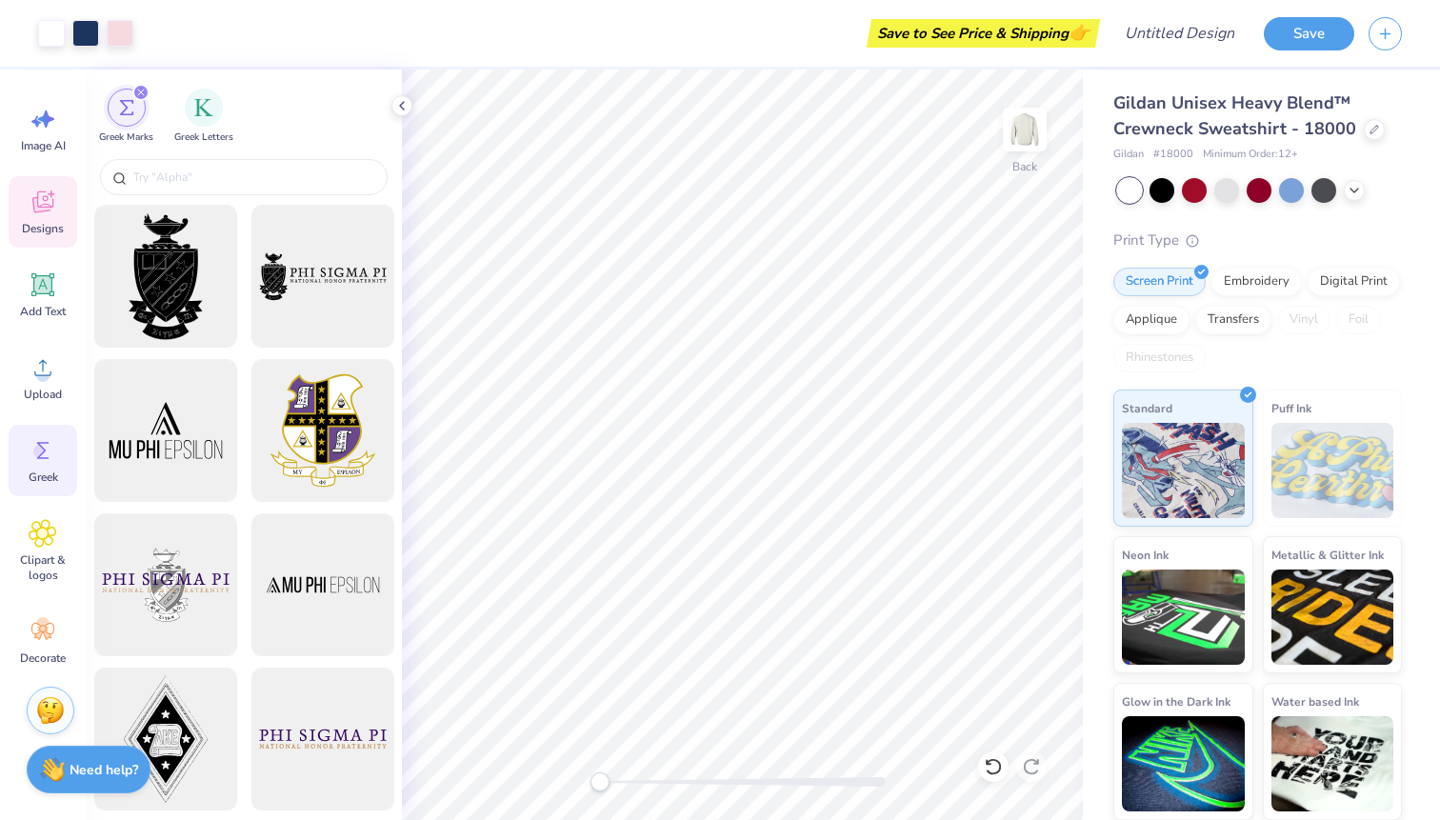
click at [44, 209] on icon at bounding box center [42, 204] width 18 height 15
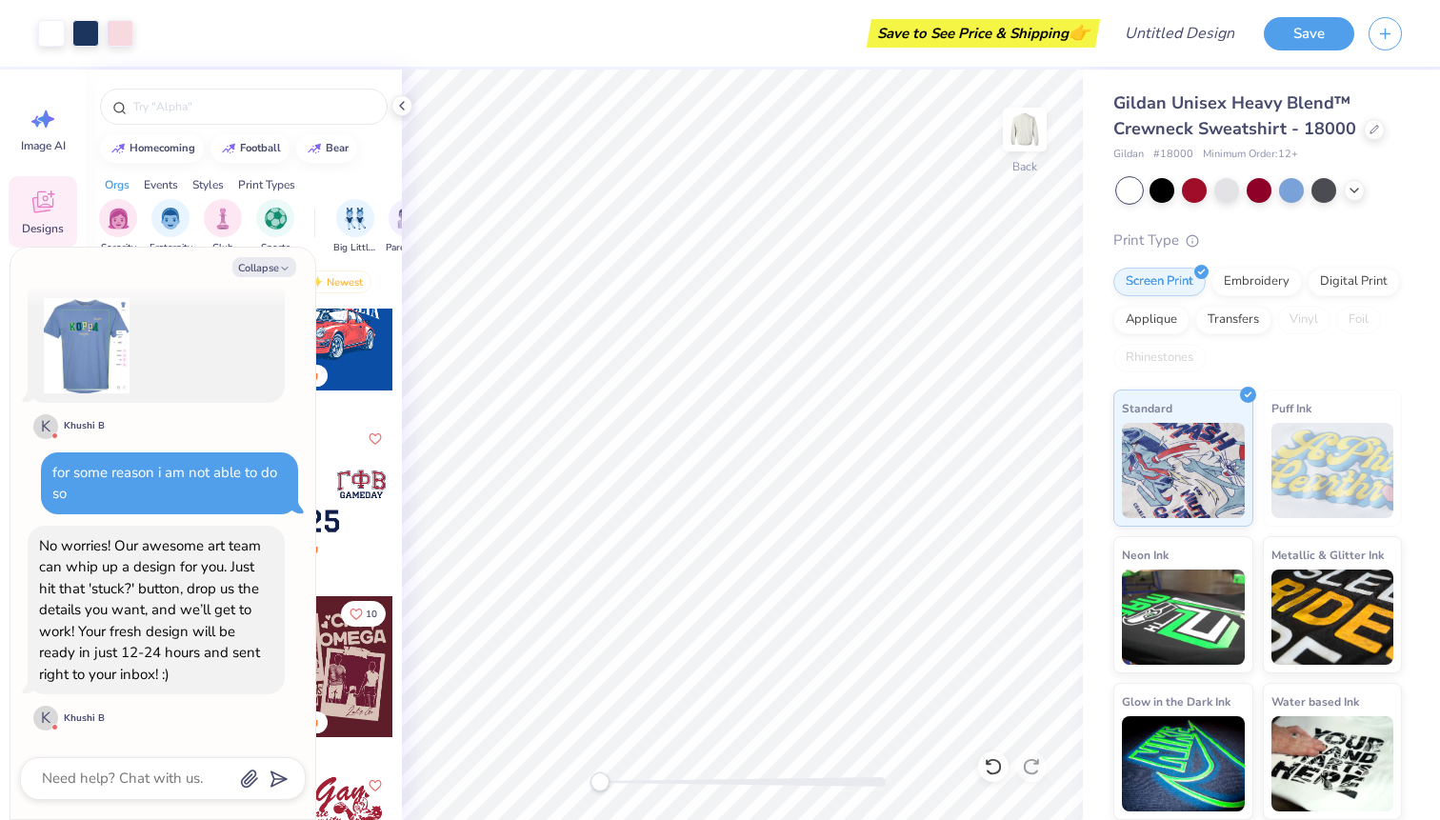
scroll to position [9235, 0]
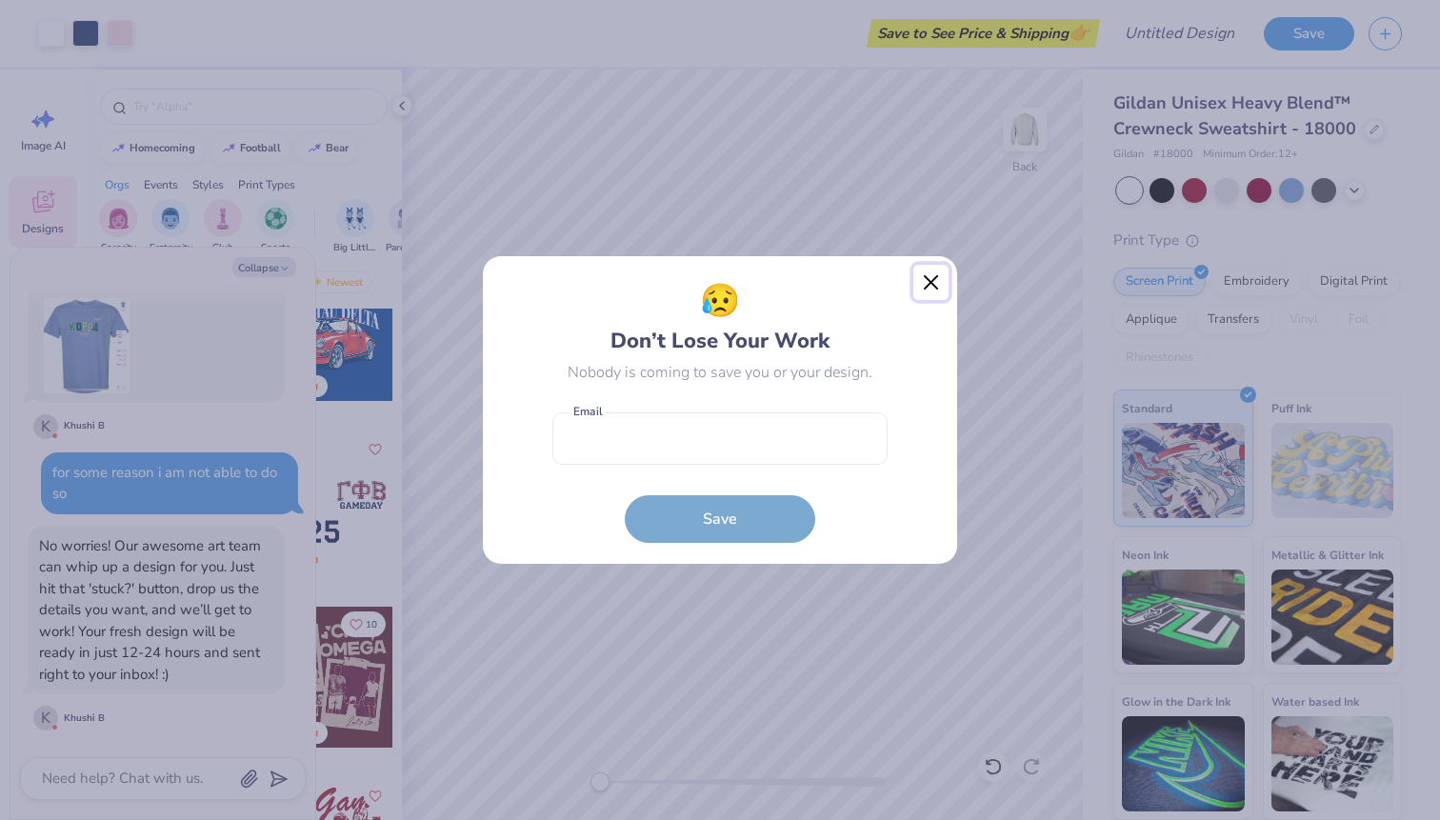
click at [923, 289] on button "Close" at bounding box center [931, 283] width 36 height 36
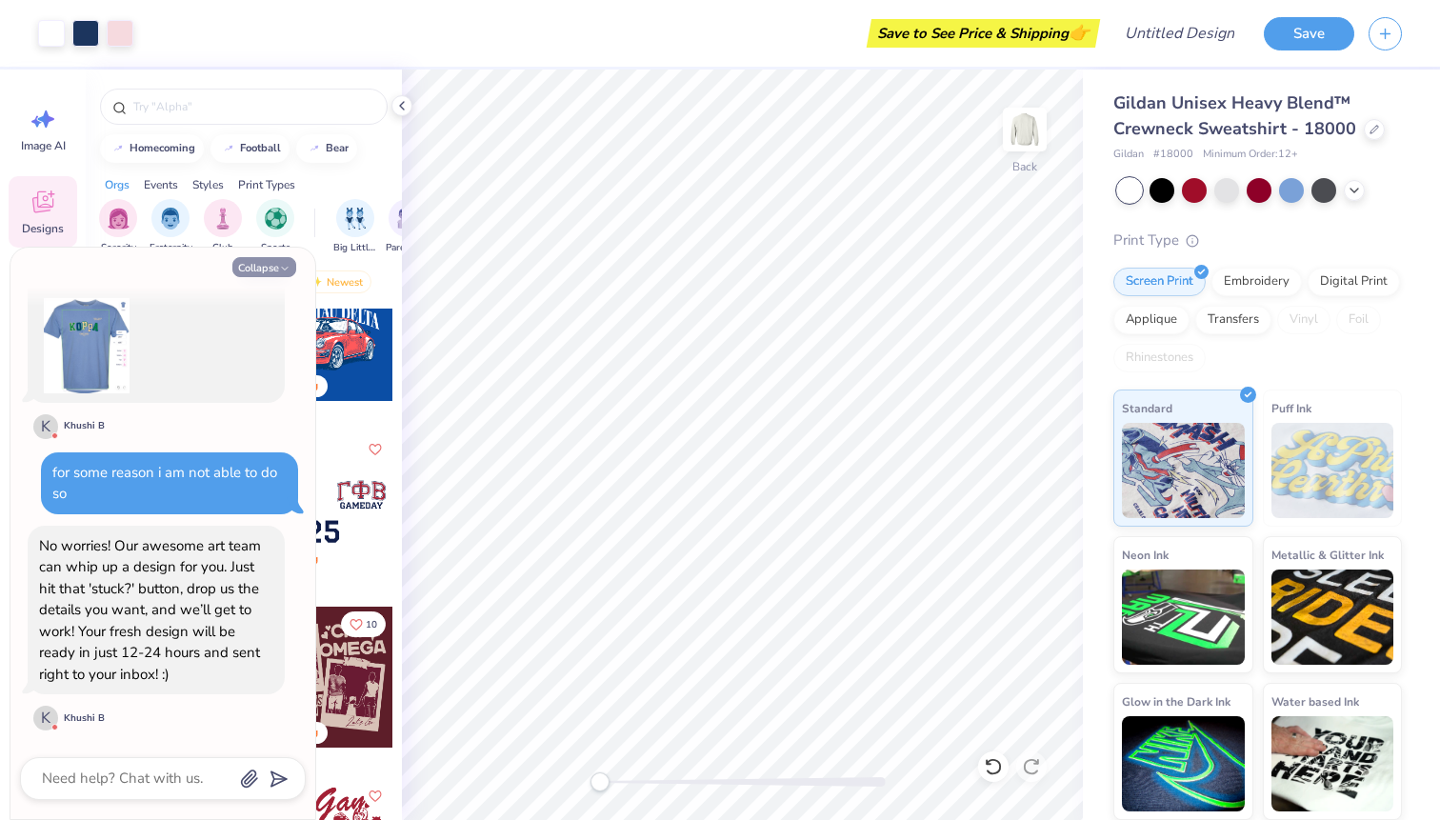
click at [279, 272] on icon "button" at bounding box center [284, 268] width 11 height 11
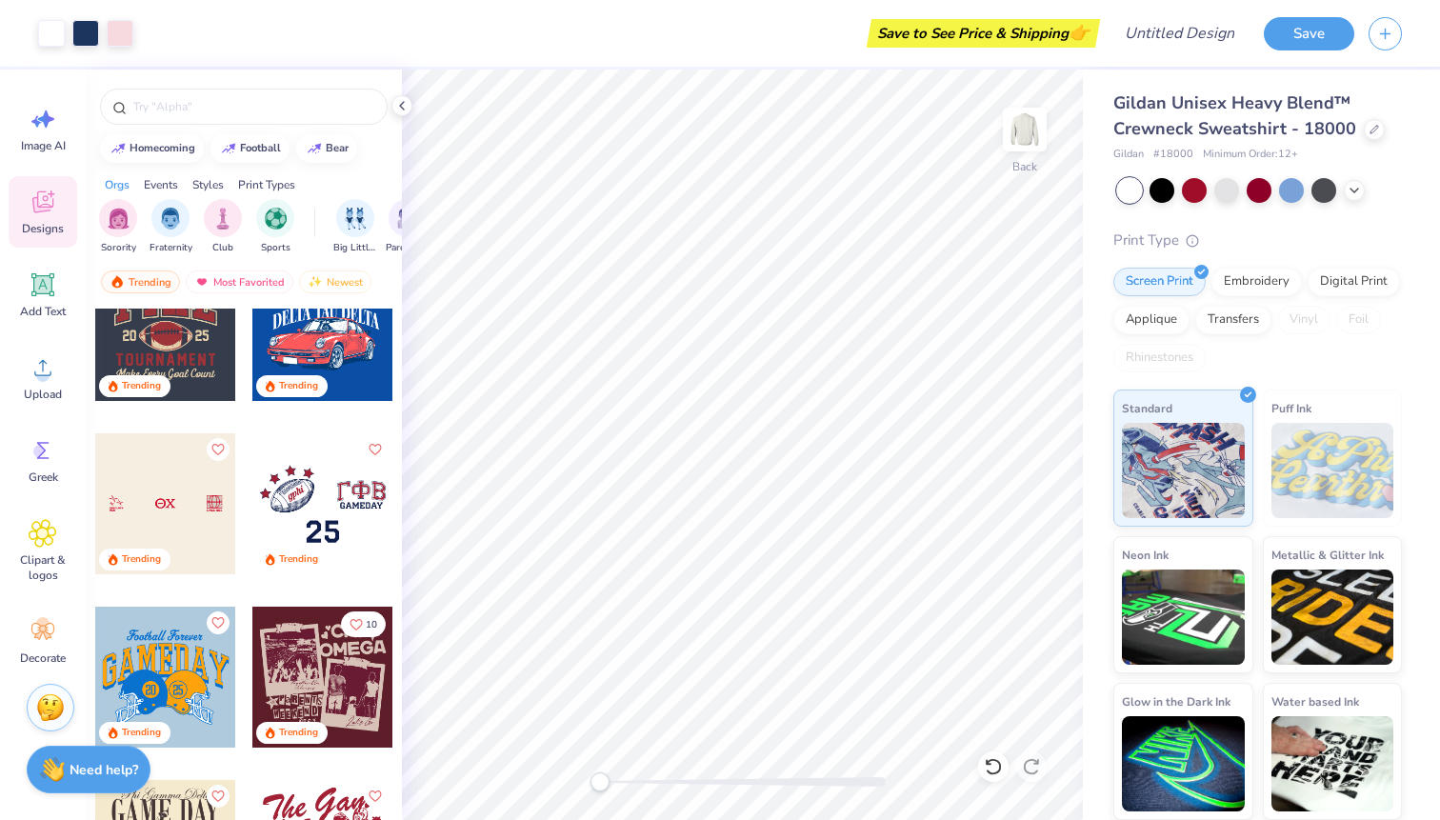
click at [45, 723] on div "Stuck? Our Art team will finish your design for free." at bounding box center [51, 708] width 48 height 48
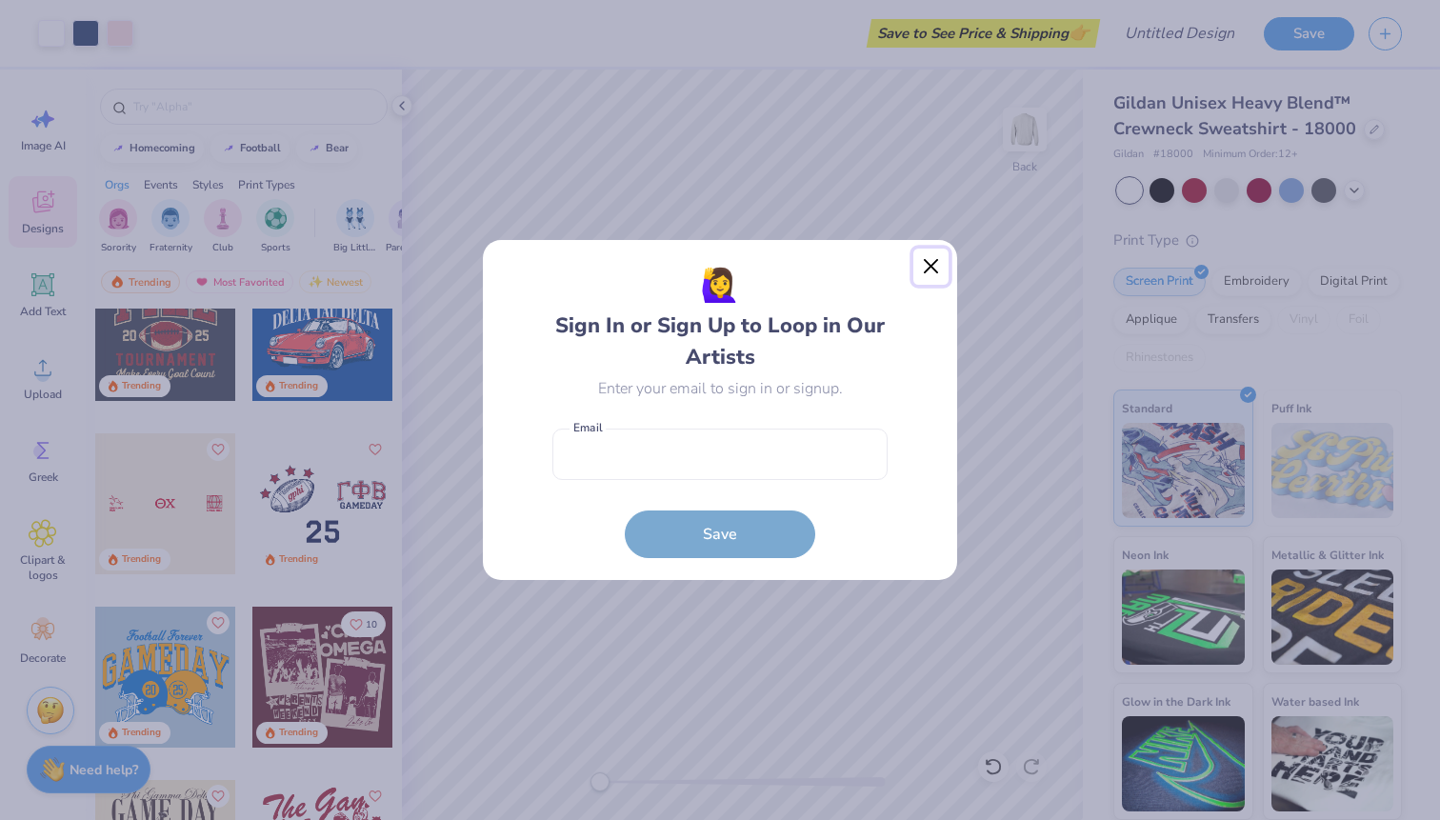
click at [938, 264] on button "Close" at bounding box center [931, 267] width 36 height 36
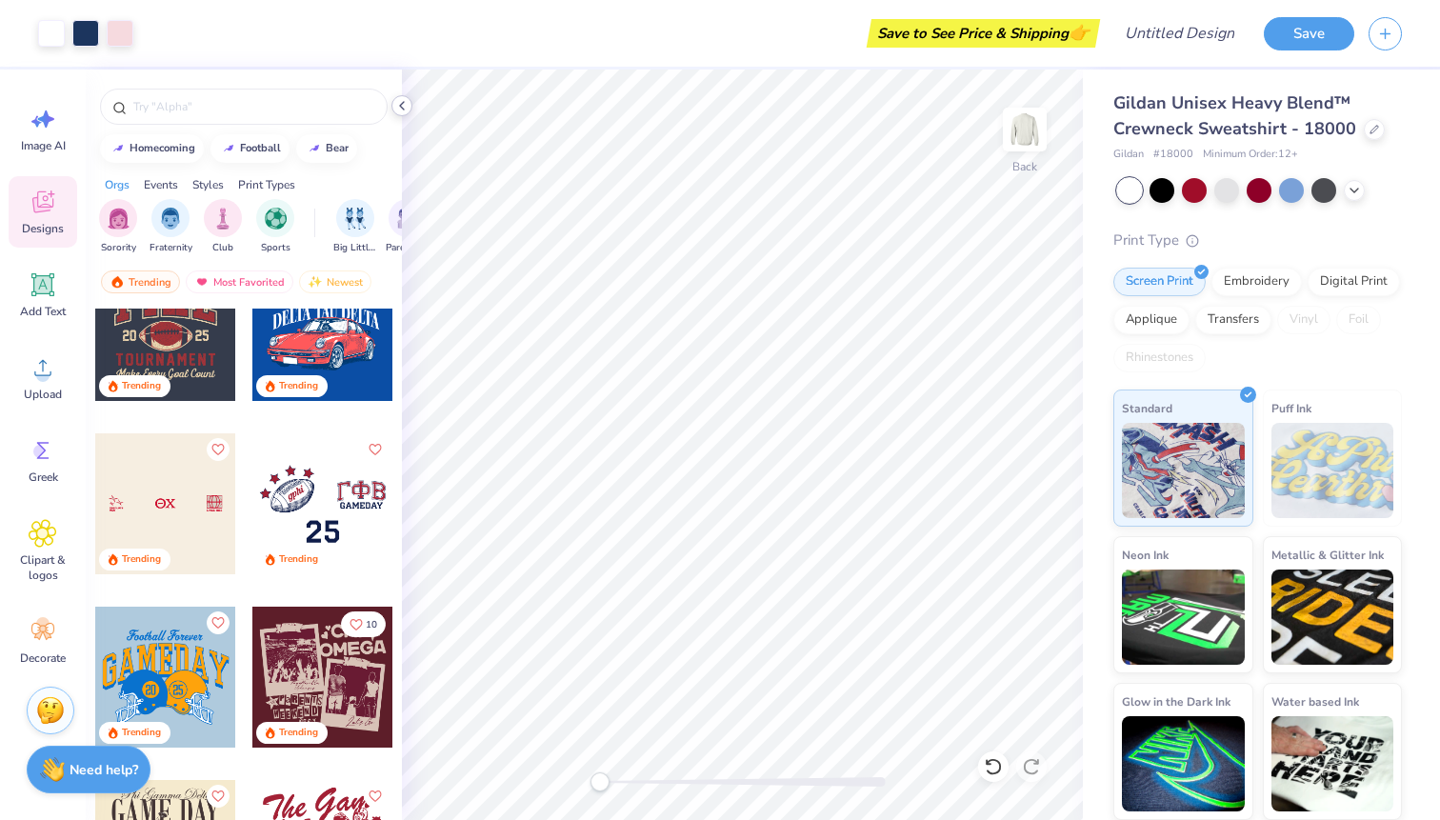
click at [405, 107] on icon at bounding box center [401, 105] width 15 height 15
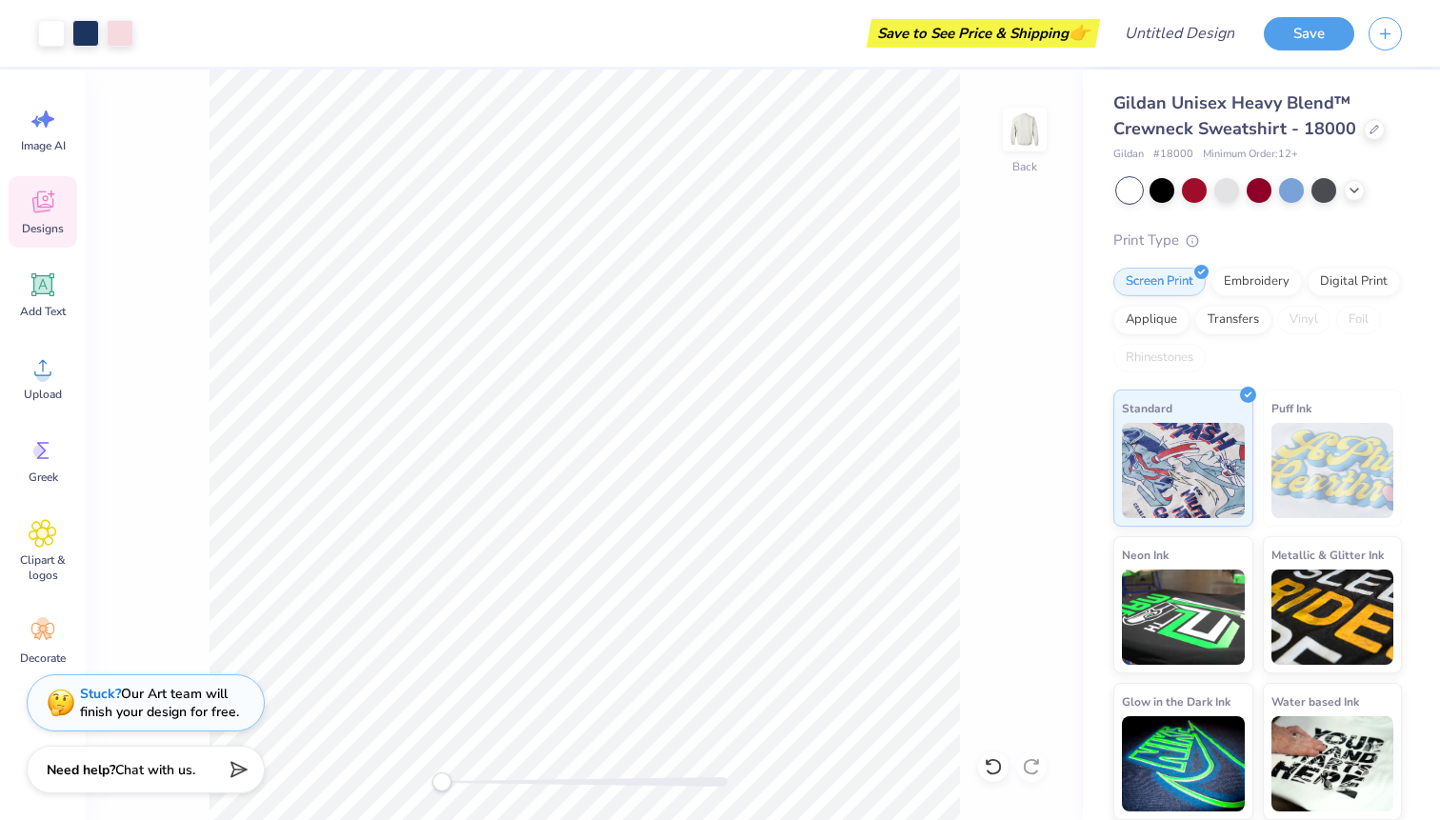
click at [151, 711] on div "Stuck? Our Art team will finish your design for free." at bounding box center [159, 703] width 159 height 36
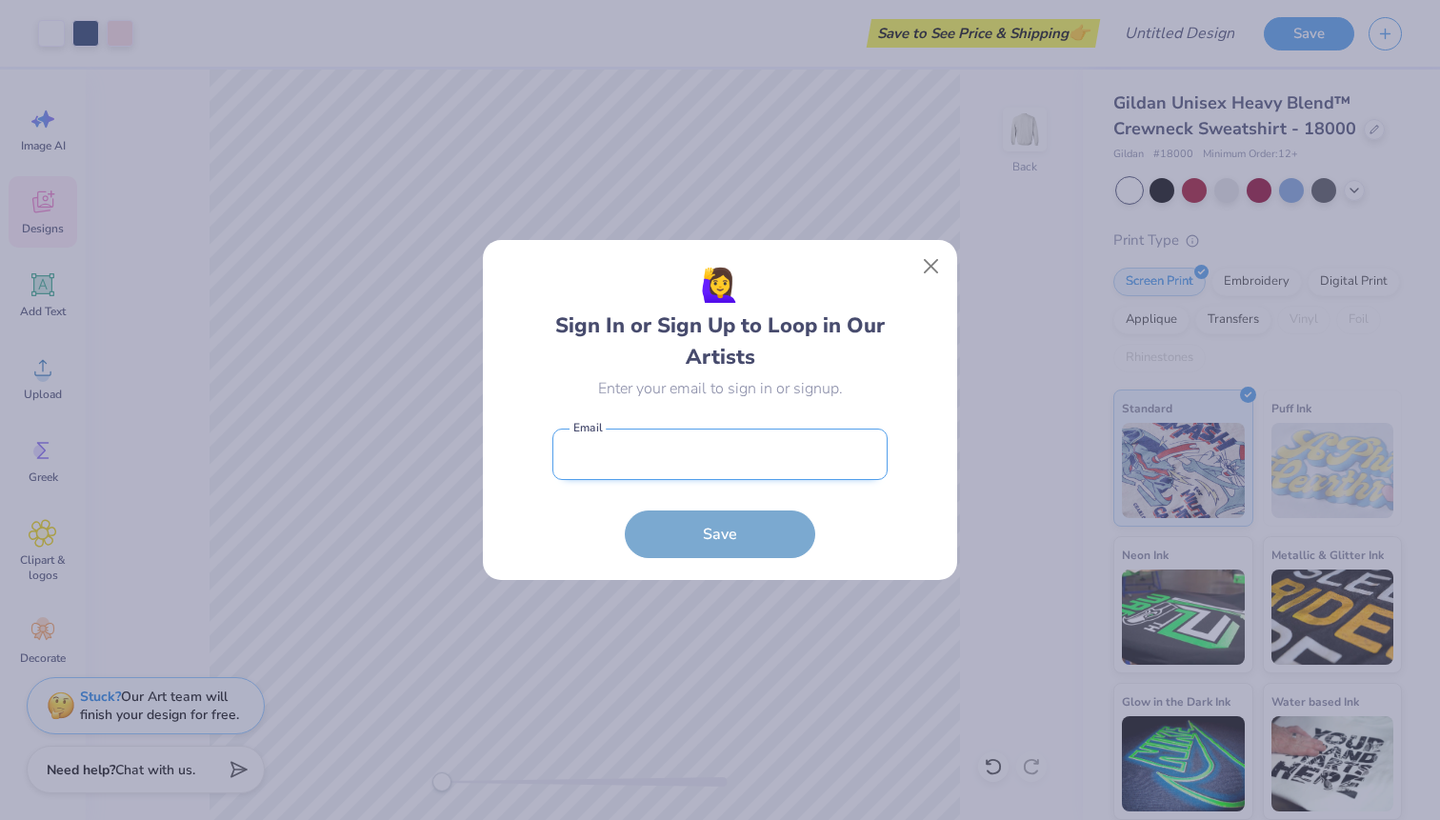
click at [717, 442] on input "email" at bounding box center [719, 455] width 335 height 52
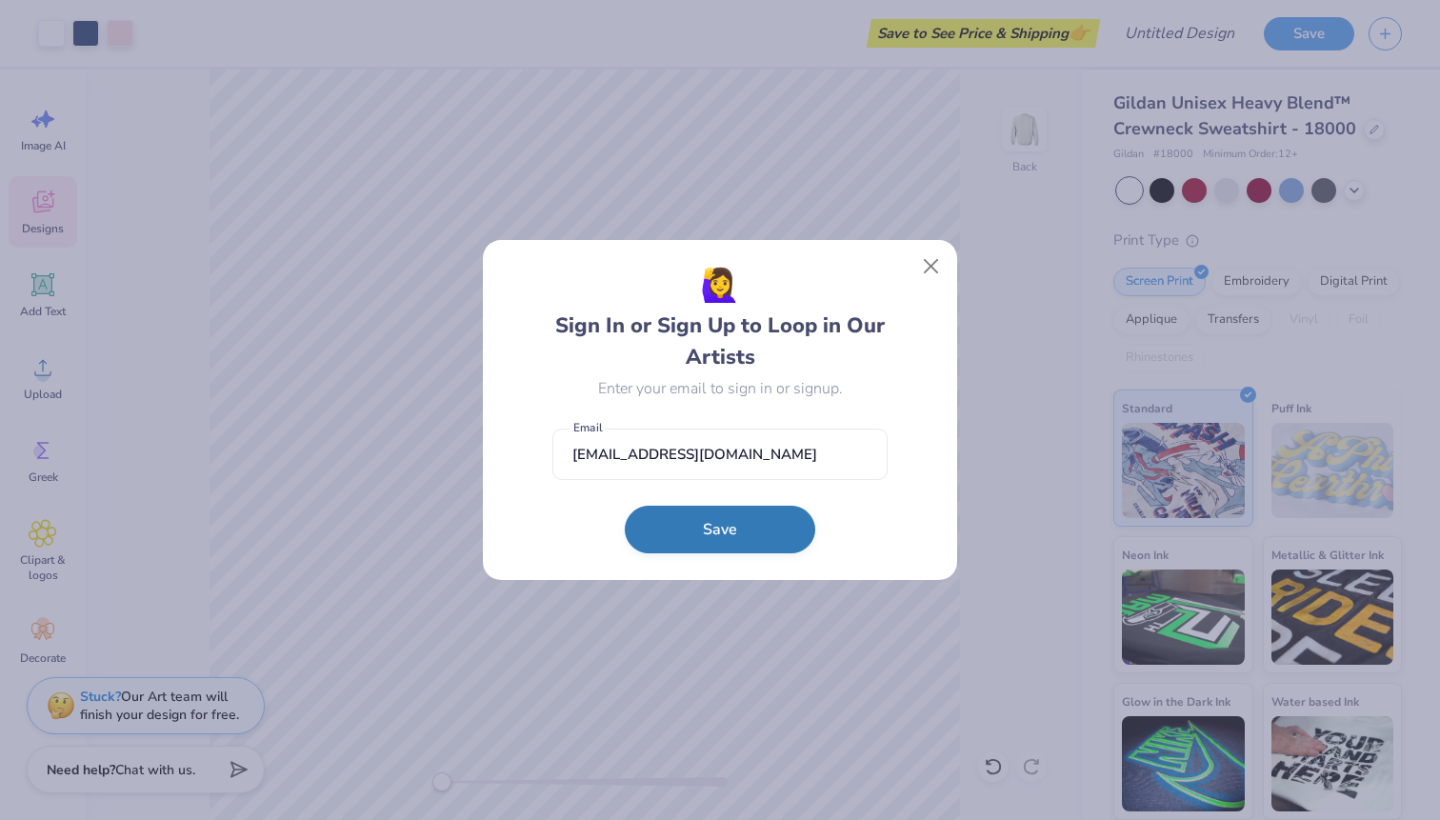
click at [720, 545] on button "Save" at bounding box center [720, 530] width 190 height 48
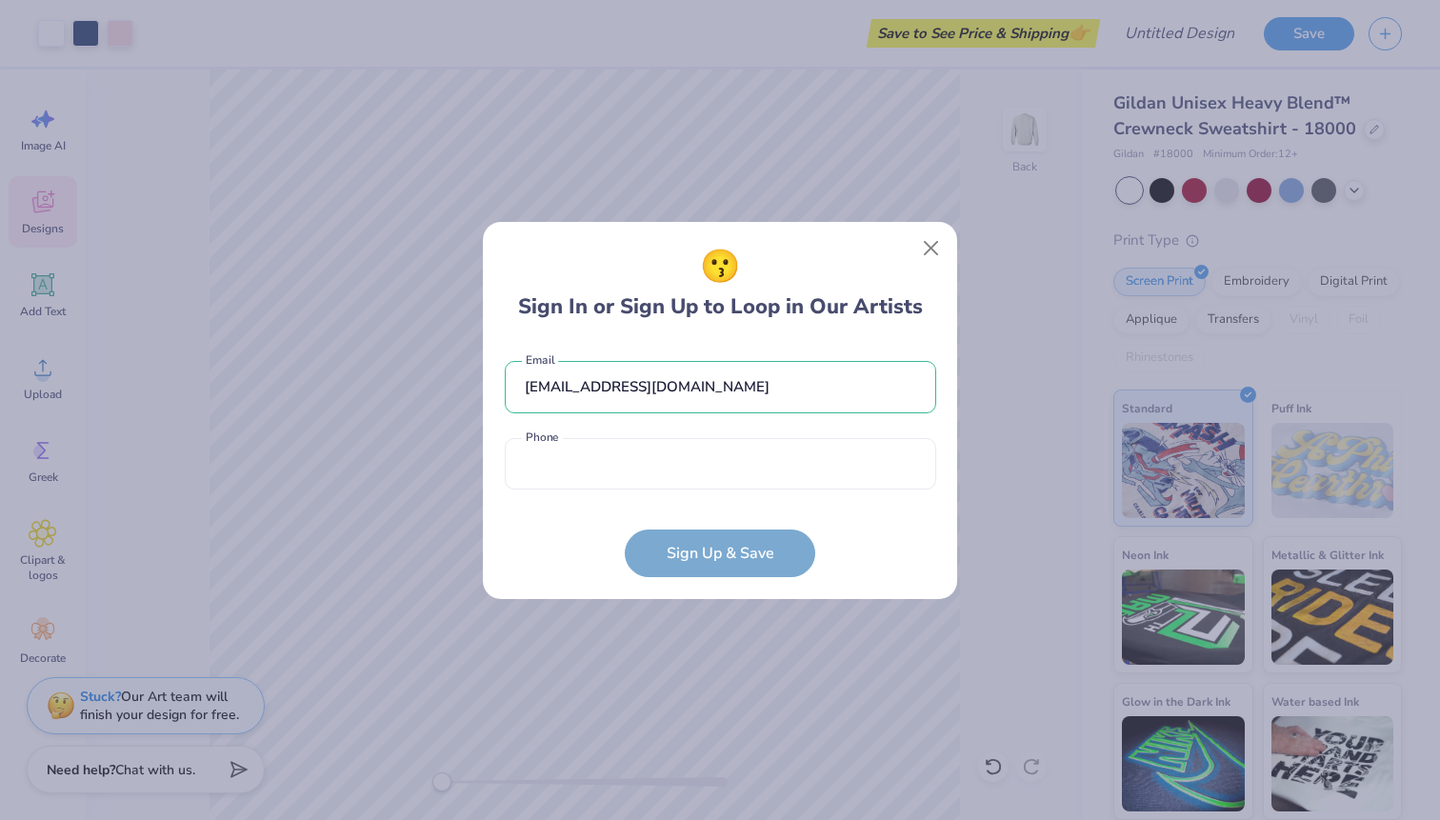
click at [734, 578] on div "😗 Sign In or Sign Up to Loop in Our Artists [EMAIL_ADDRESS][DOMAIN_NAME] Email …" at bounding box center [720, 410] width 474 height 377
click at [745, 567] on form "[EMAIL_ADDRESS][DOMAIN_NAME] Email Phone is a required field Phone Sign Up & Sa…" at bounding box center [720, 459] width 431 height 235
click at [940, 239] on button "Close" at bounding box center [931, 247] width 36 height 36
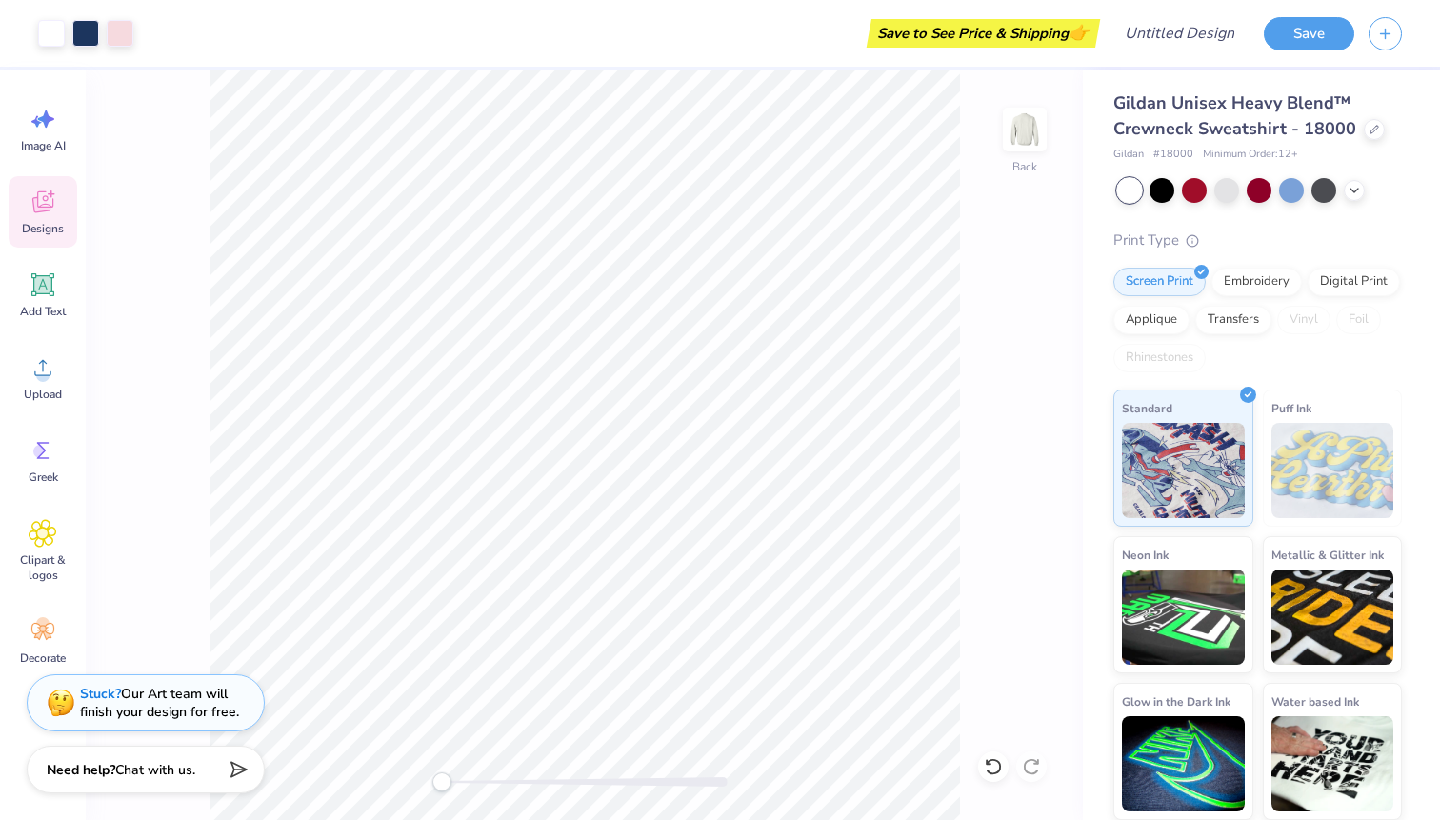
click at [179, 703] on div "Stuck? Our Art team will finish your design for free." at bounding box center [159, 703] width 159 height 36
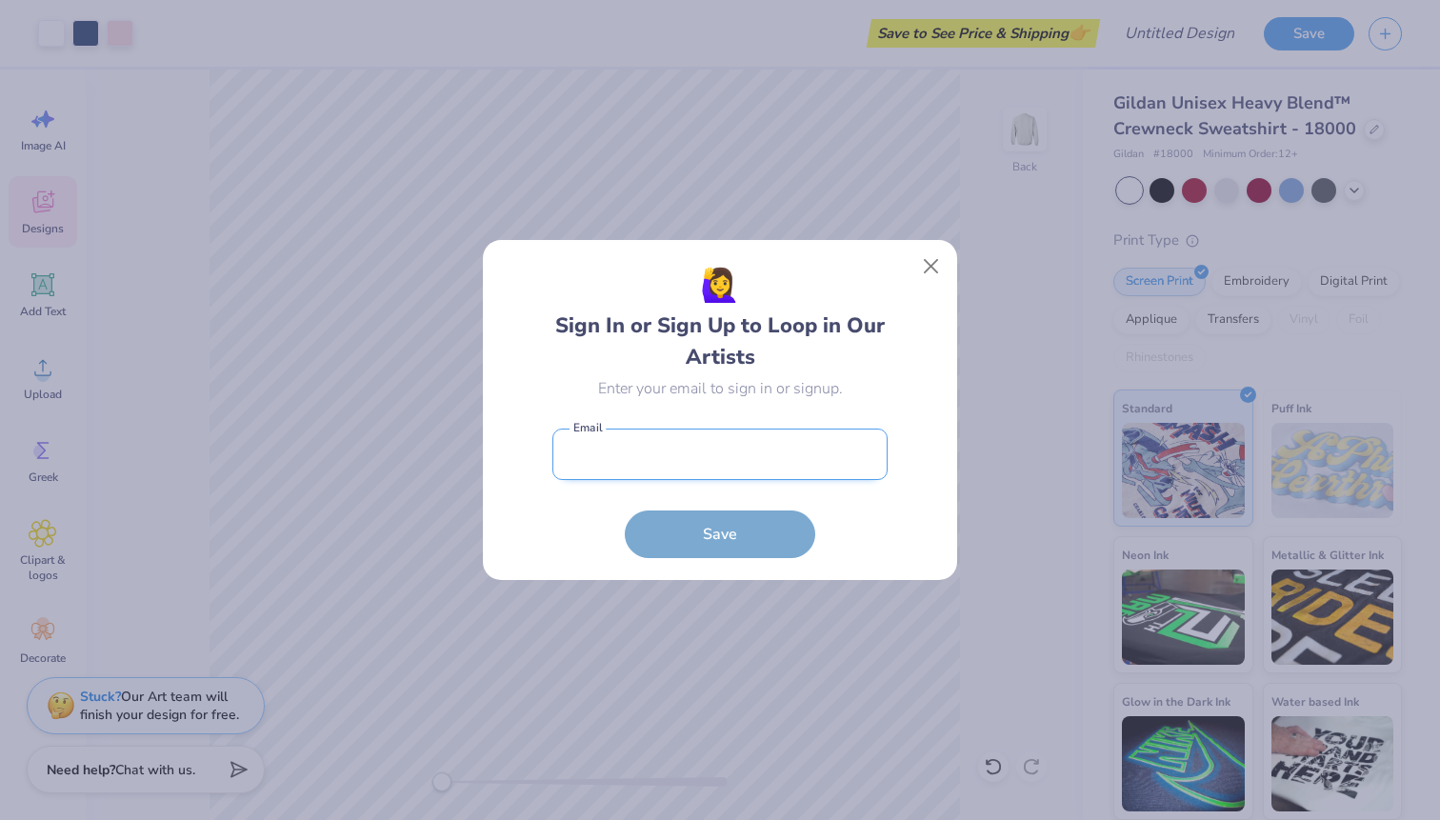
click at [680, 464] on input "email" at bounding box center [719, 455] width 335 height 52
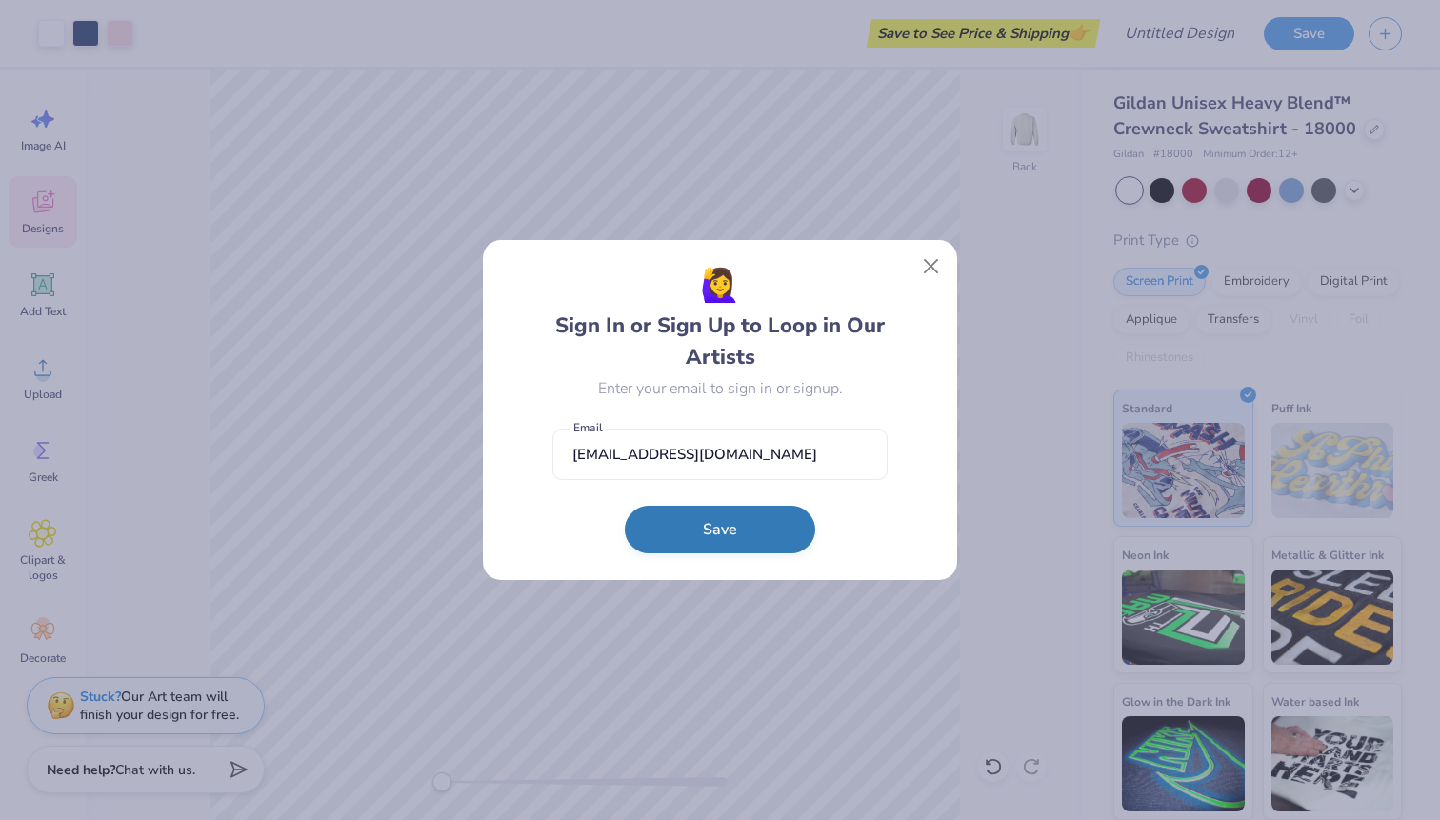
click at [693, 542] on button "Save" at bounding box center [720, 530] width 190 height 48
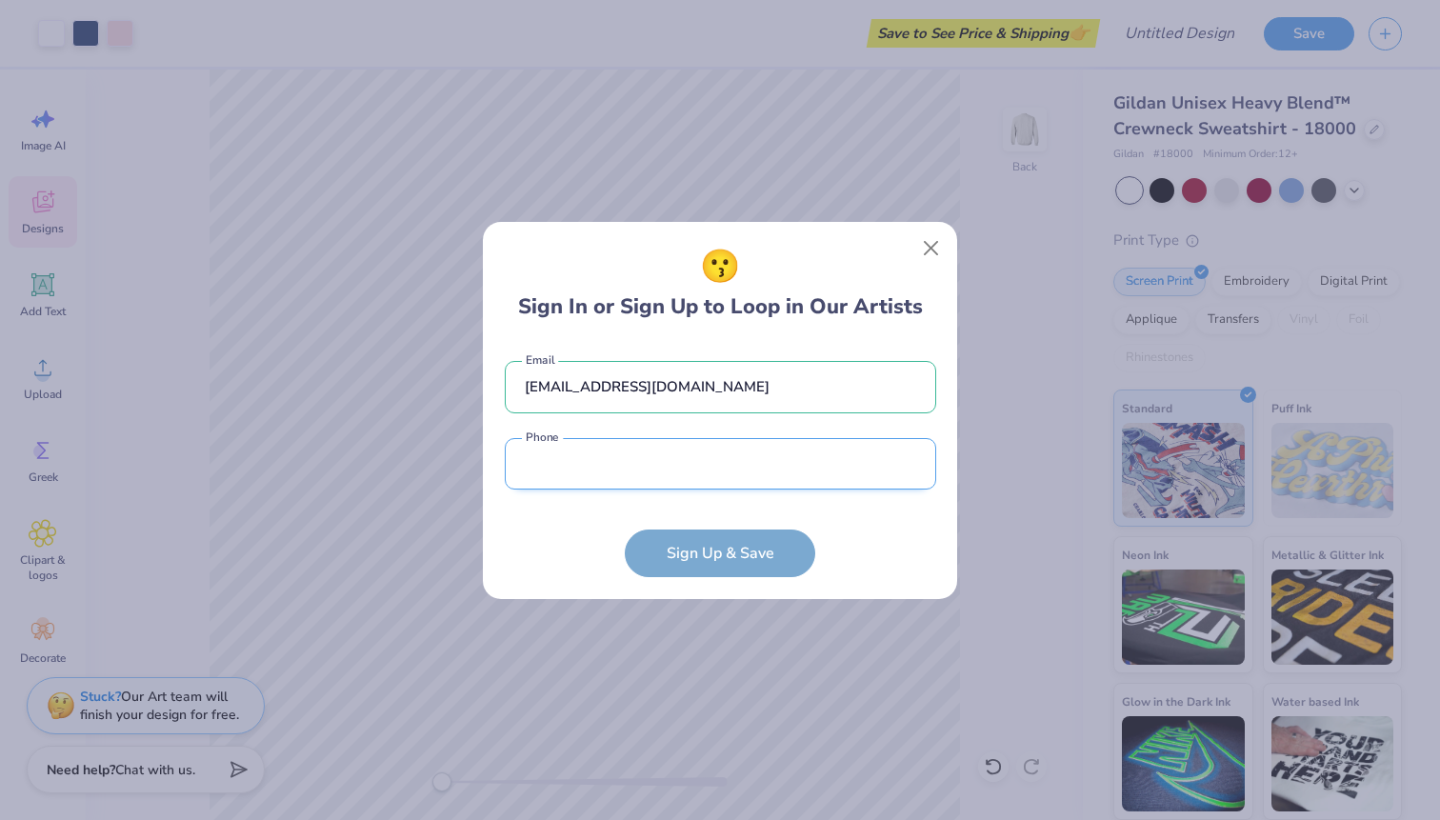
click at [611, 456] on input "tel" at bounding box center [720, 464] width 431 height 52
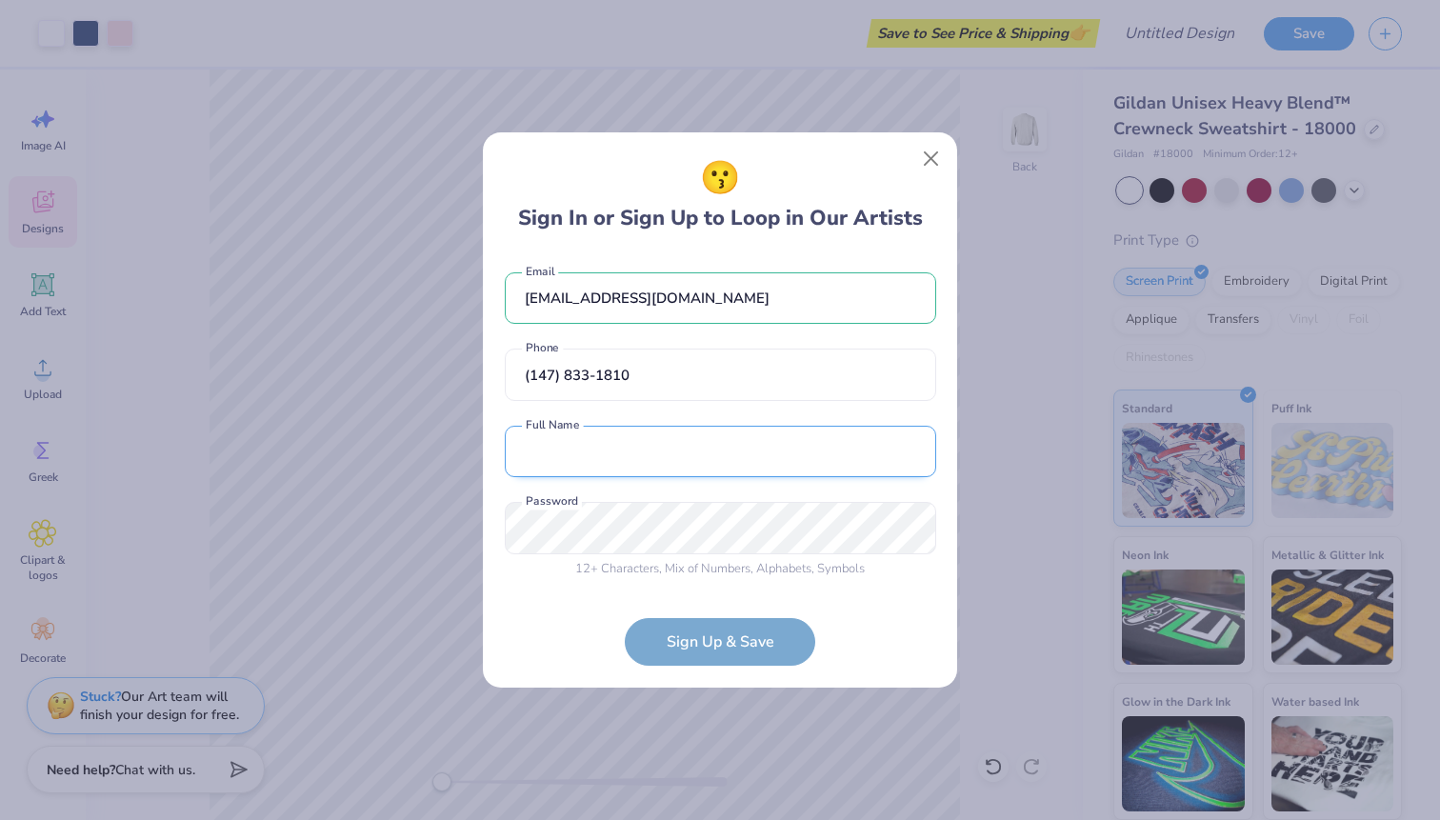
click at [725, 474] on input "text" at bounding box center [720, 452] width 431 height 52
click at [928, 153] on button "Close" at bounding box center [931, 159] width 36 height 36
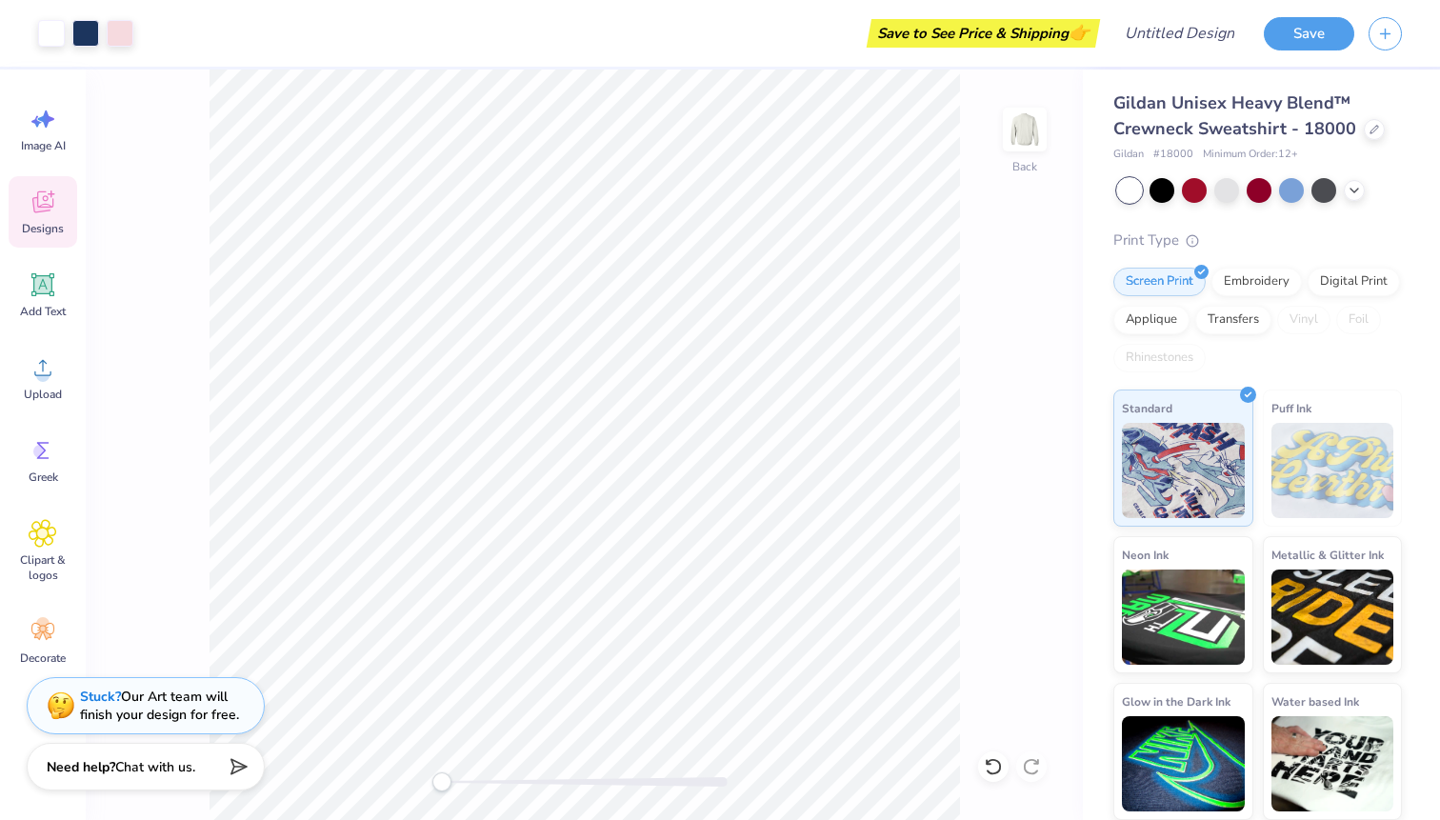
click at [200, 755] on div "Need help? Chat with us." at bounding box center [146, 767] width 238 height 48
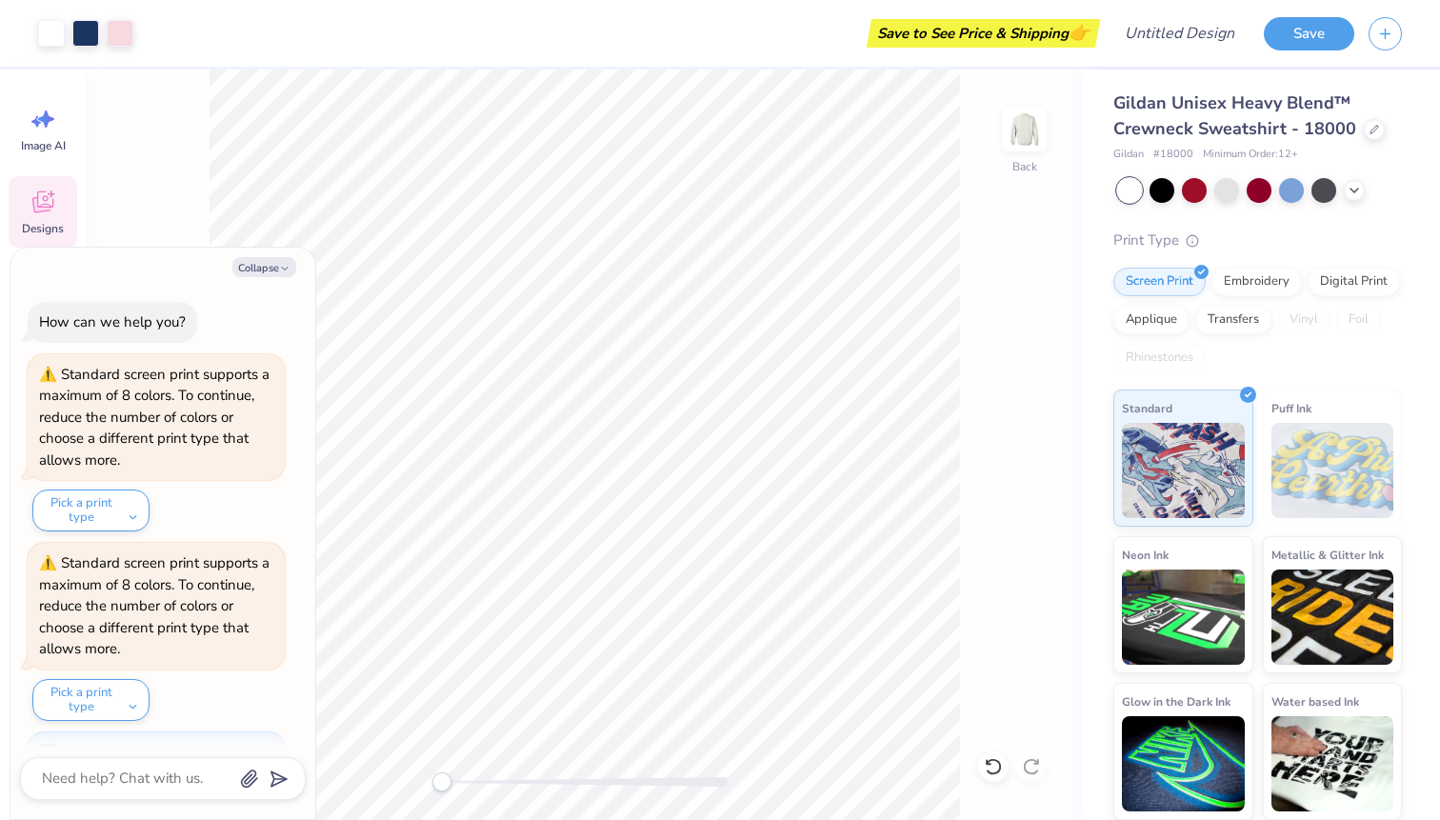
scroll to position [795, 0]
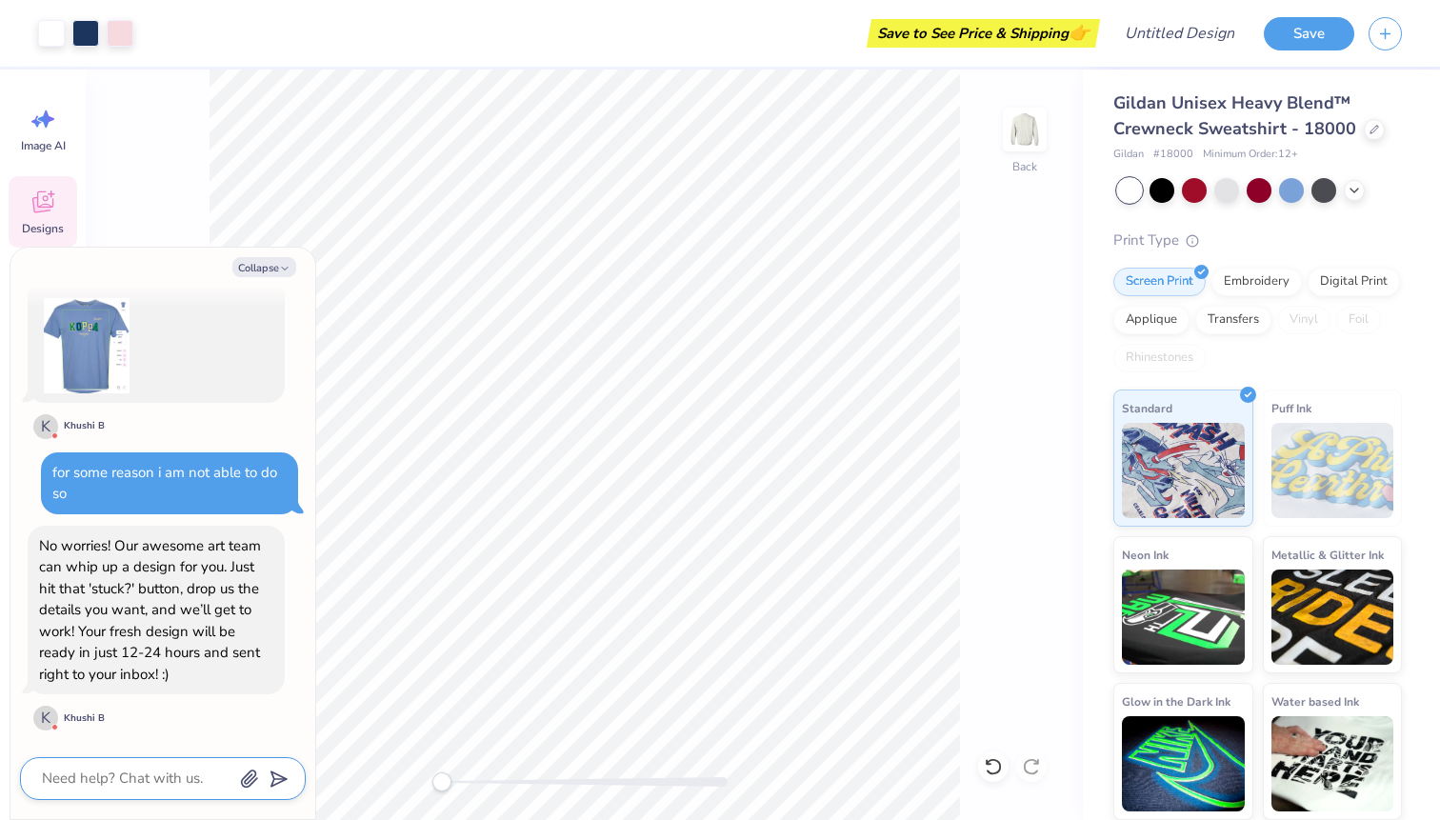
click at [160, 788] on textarea at bounding box center [136, 779] width 193 height 26
click at [279, 782] on polygon "submit" at bounding box center [275, 779] width 23 height 23
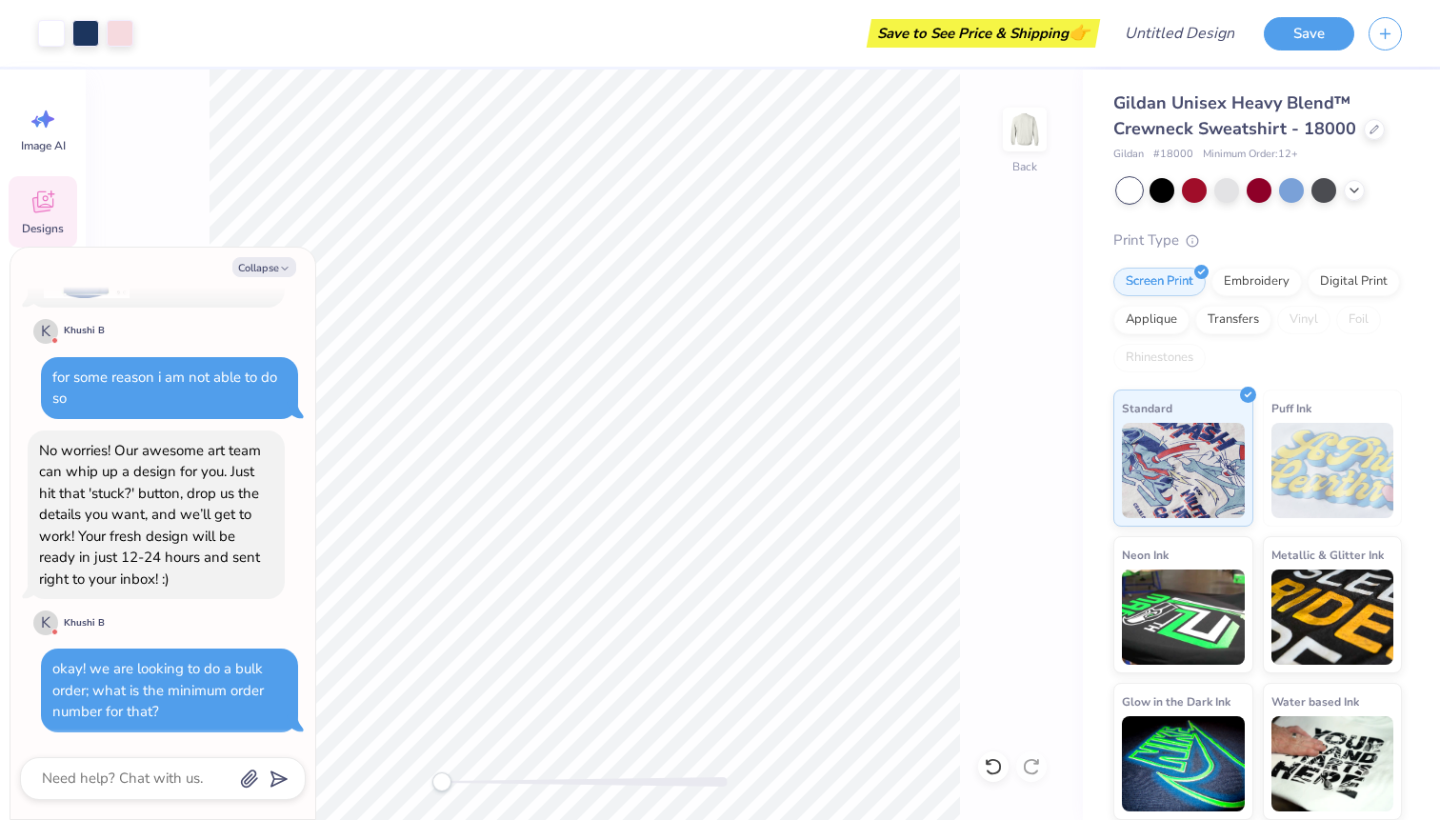
scroll to position [889, 0]
click at [285, 265] on icon "button" at bounding box center [284, 268] width 11 height 11
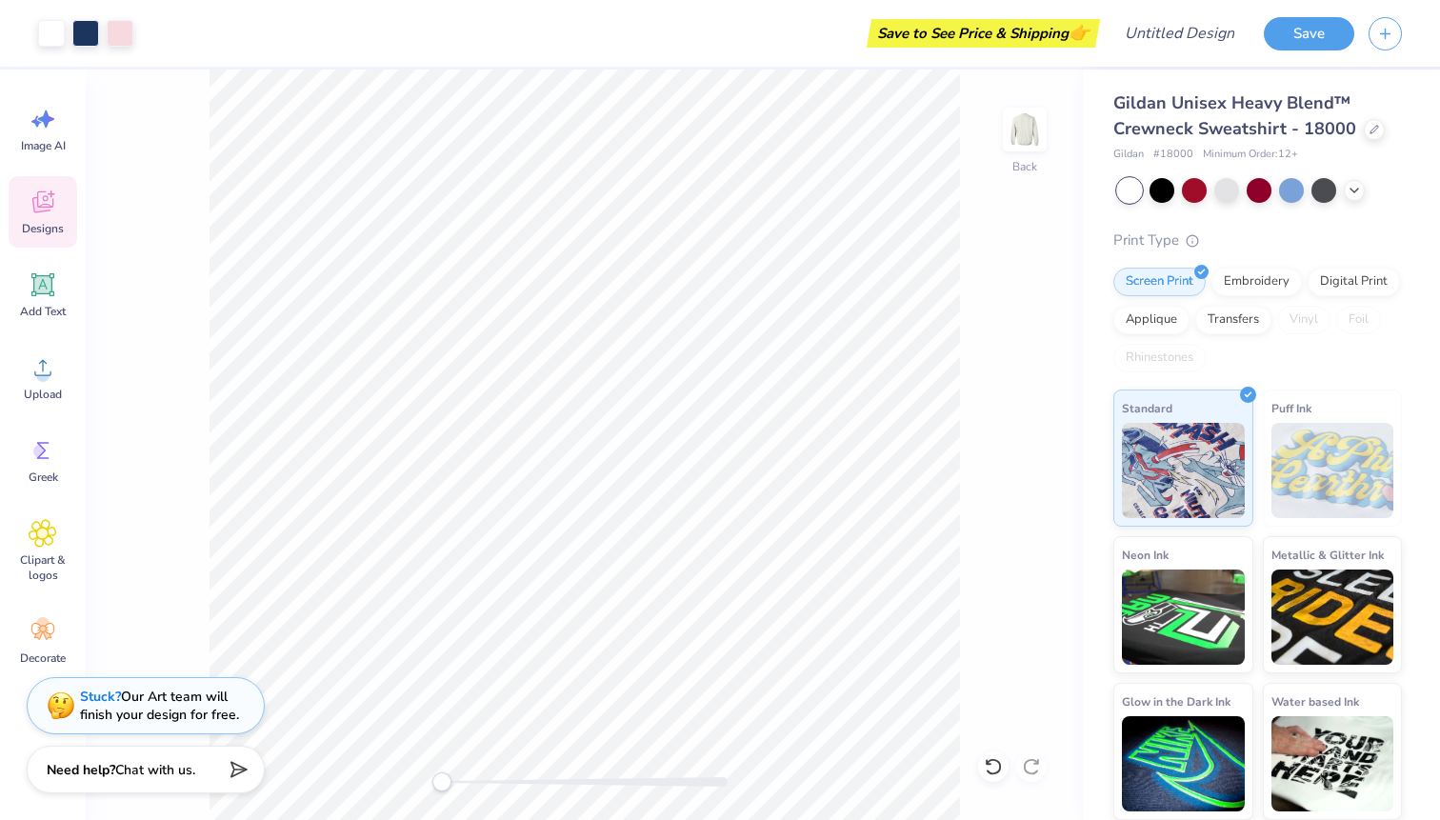
click at [25, 218] on div "Designs" at bounding box center [43, 211] width 69 height 71
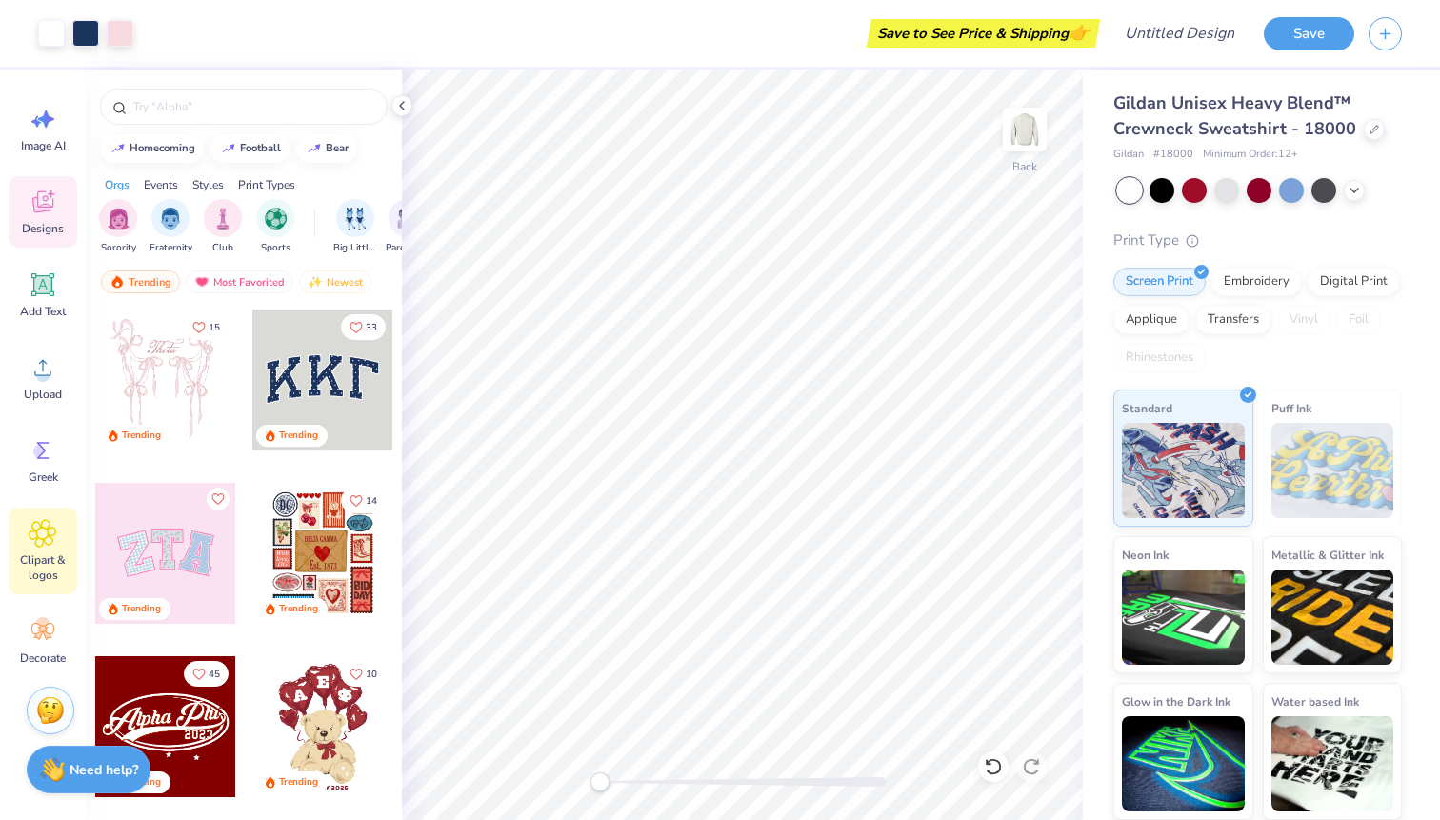
click at [41, 556] on span "Clipart & logos" at bounding box center [42, 567] width 63 height 30
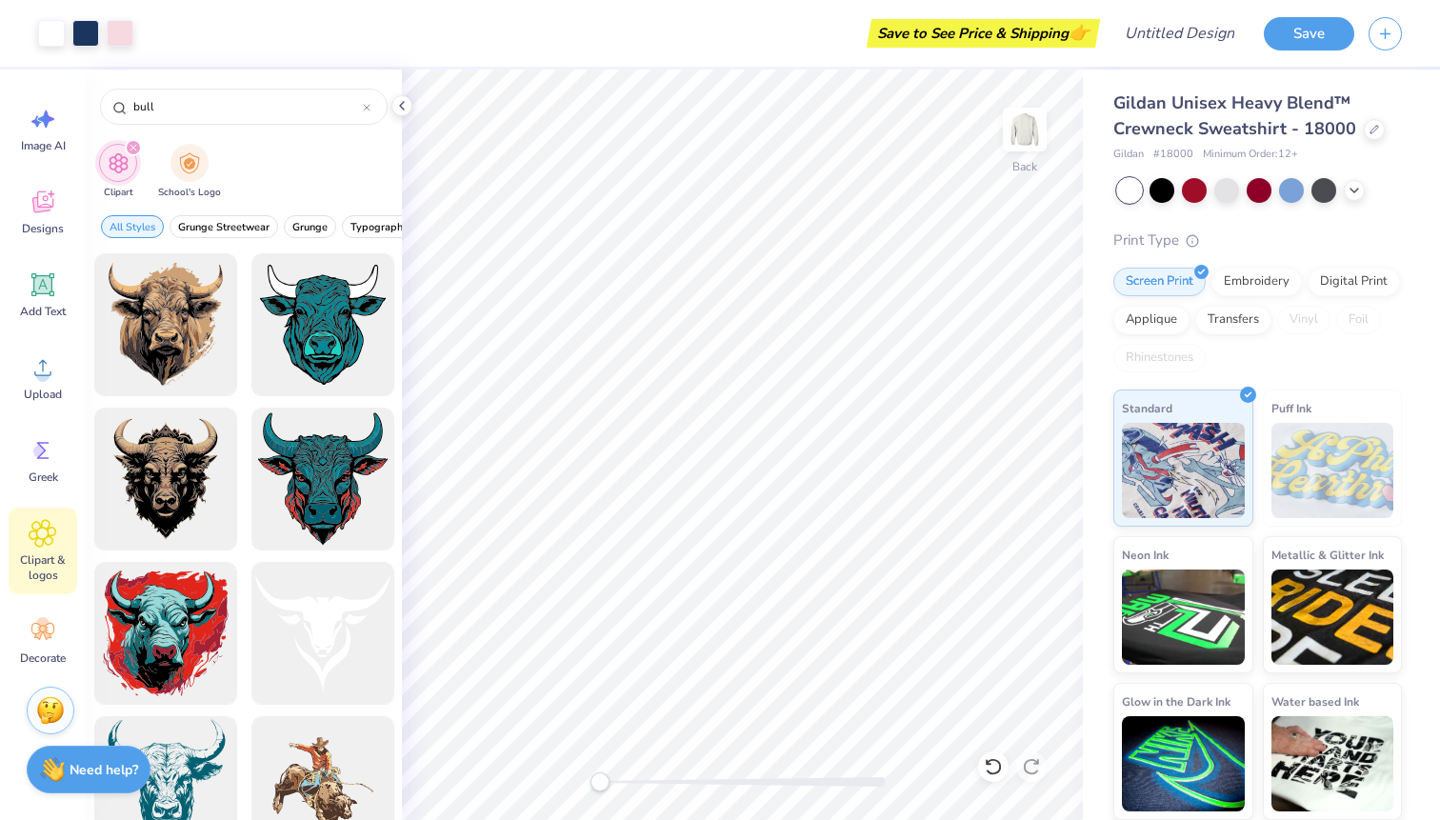
drag, startPoint x: 199, startPoint y: 130, endPoint x: 95, endPoint y: 124, distance: 104.0
click at [94, 124] on div "bull" at bounding box center [244, 102] width 316 height 65
click at [368, 110] on icon at bounding box center [367, 108] width 8 height 8
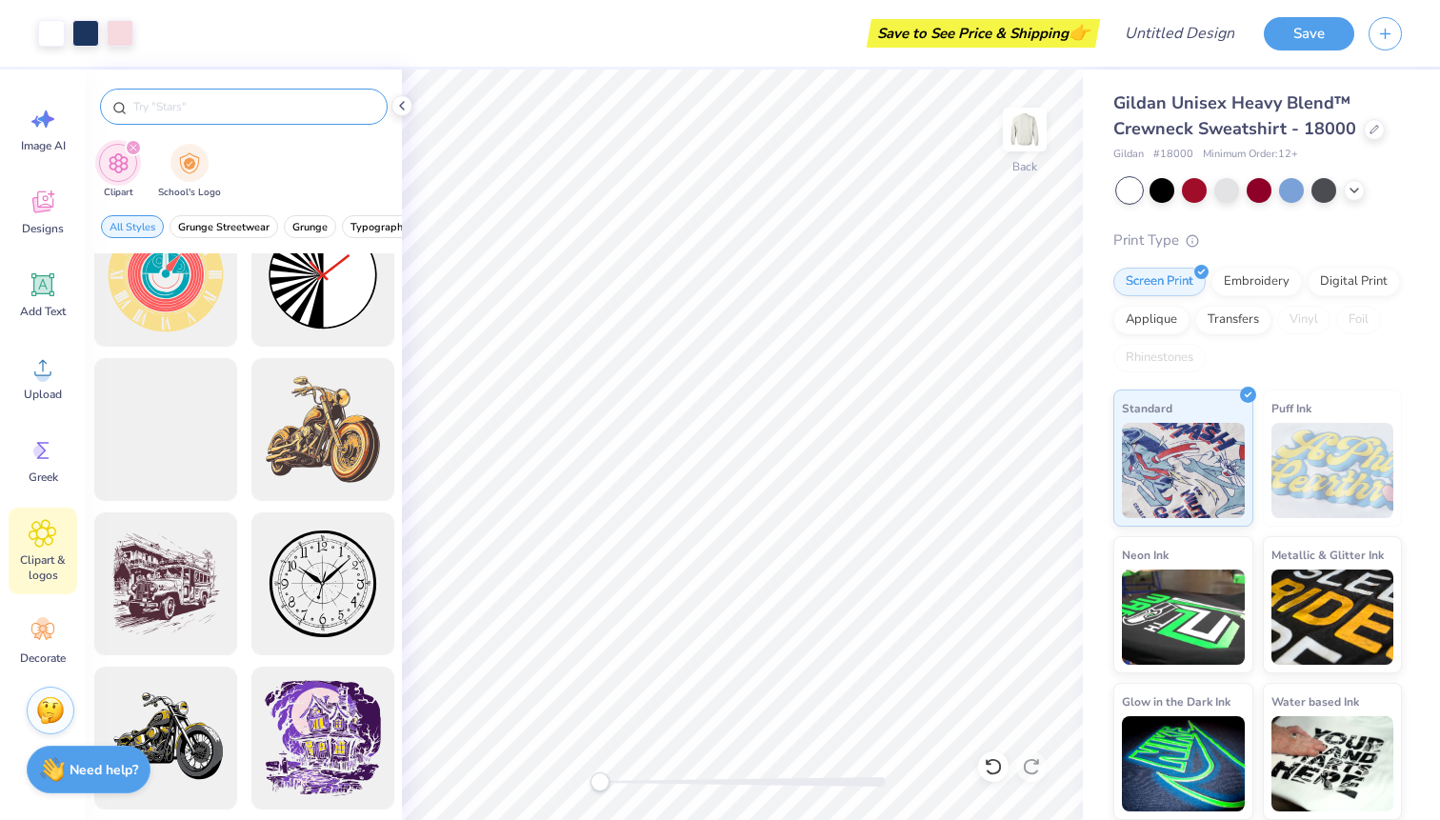
scroll to position [676, 0]
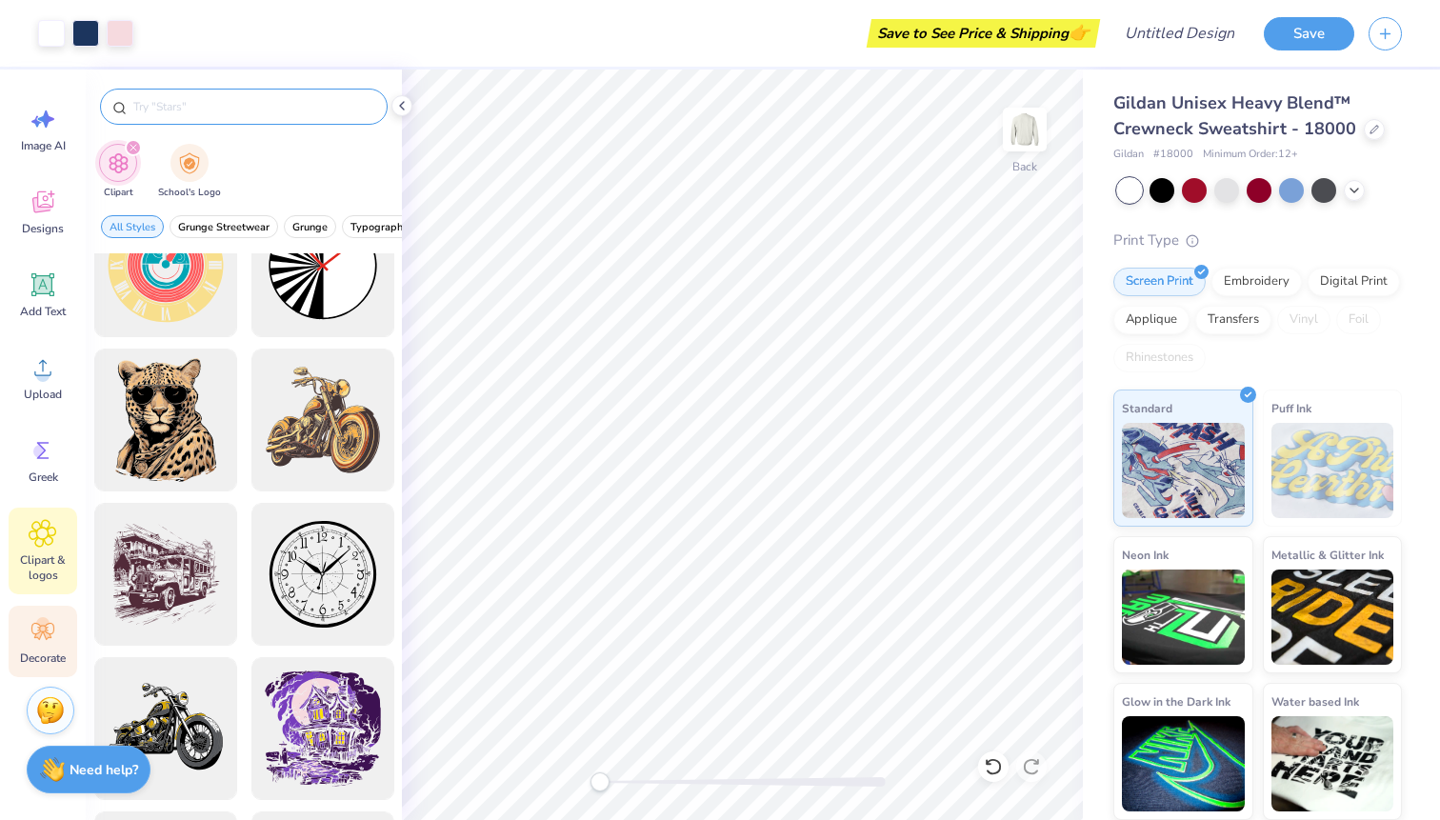
click at [44, 628] on circle at bounding box center [42, 623] width 13 height 13
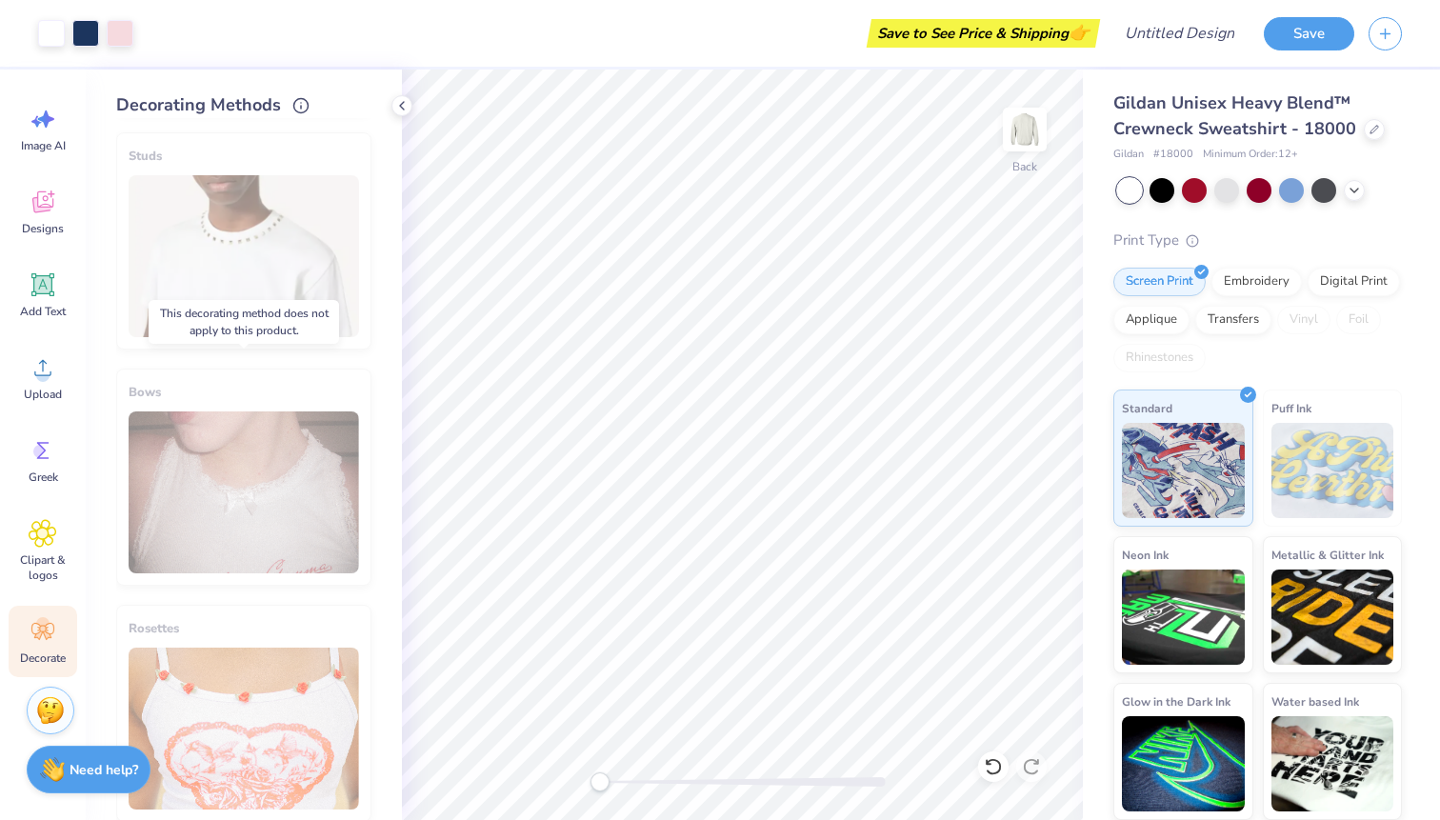
scroll to position [967, 0]
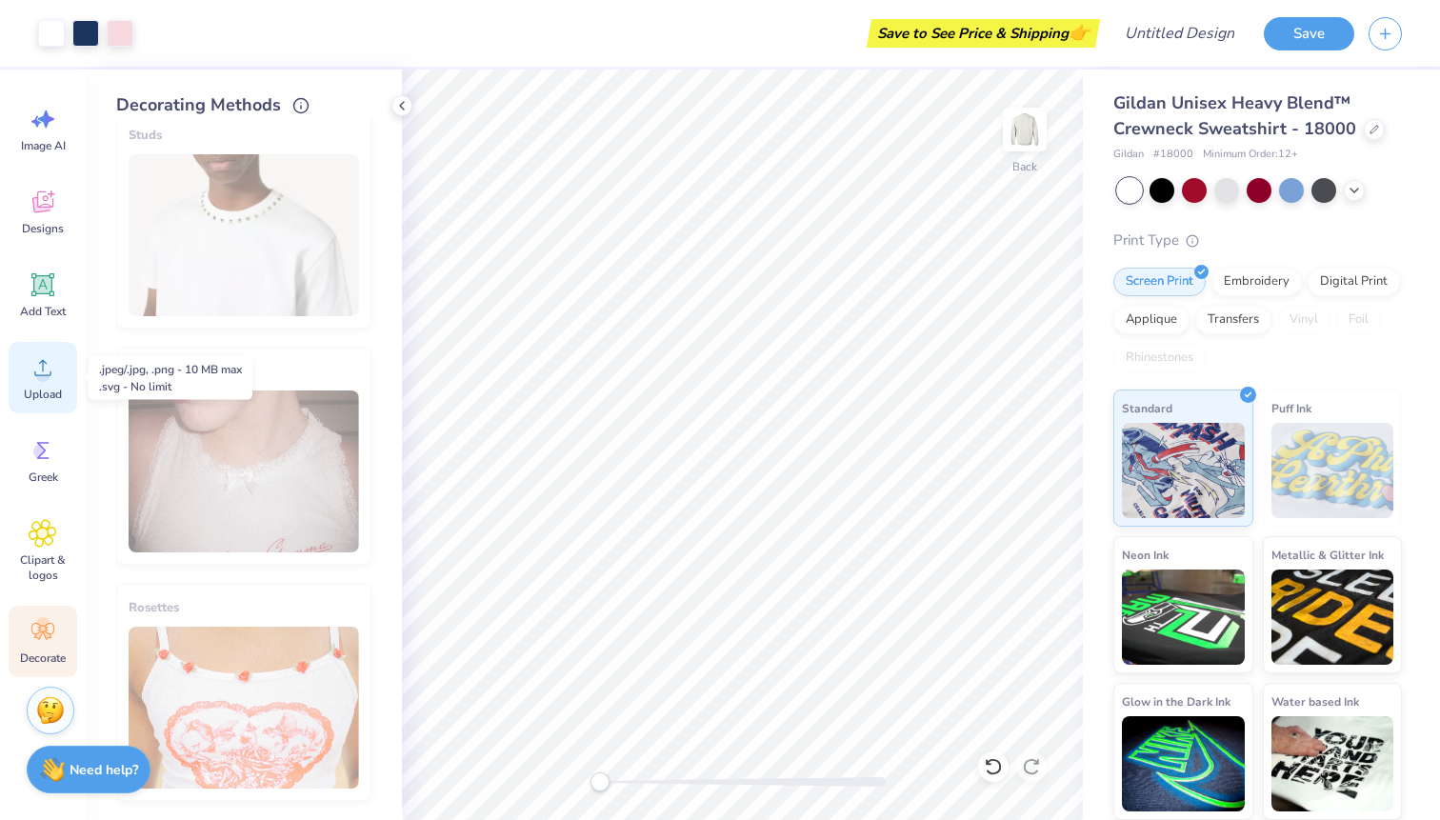
click at [38, 384] on div "Upload" at bounding box center [43, 377] width 69 height 71
click at [32, 195] on icon at bounding box center [43, 202] width 29 height 29
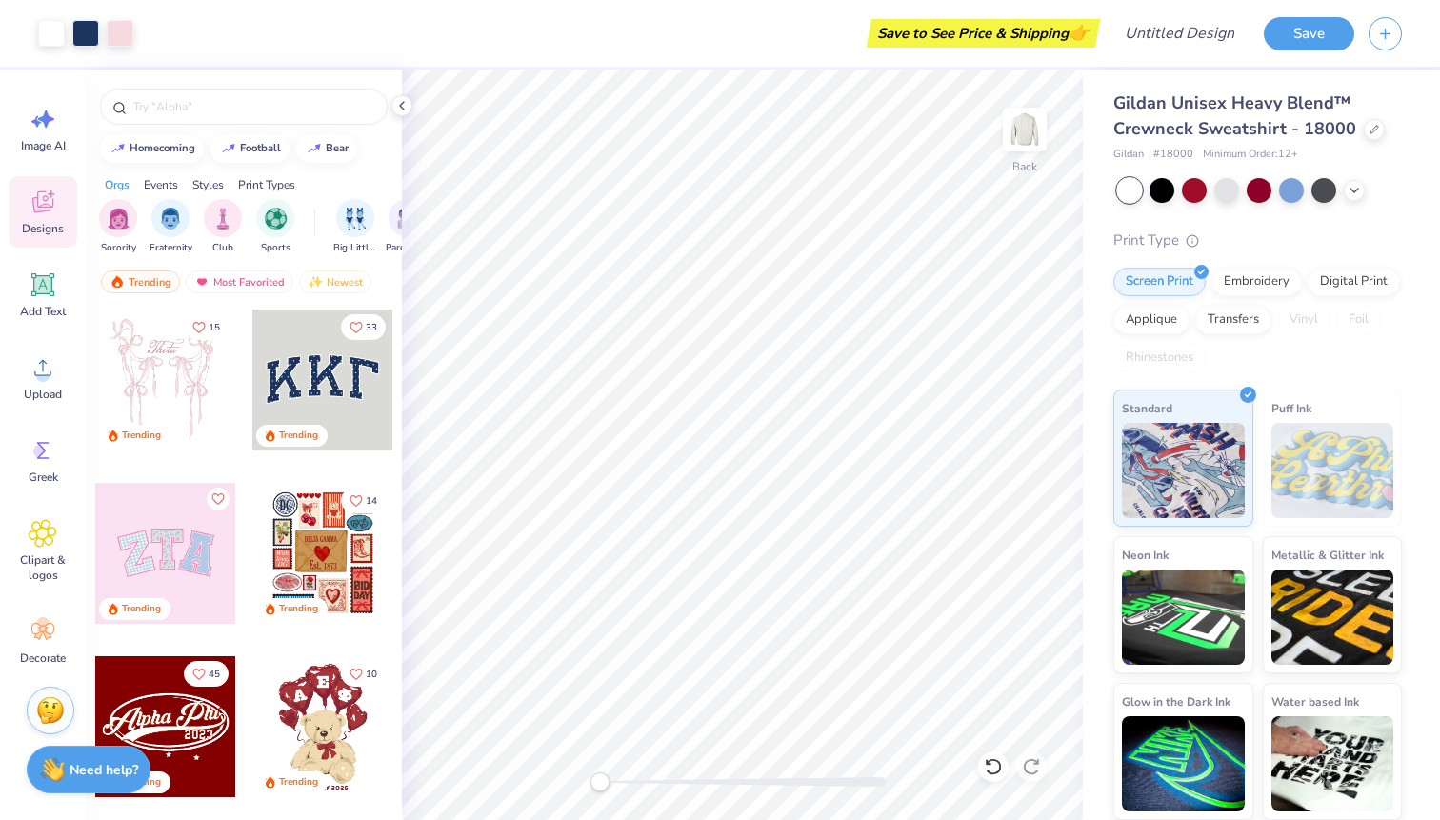
scroll to position [22, 0]
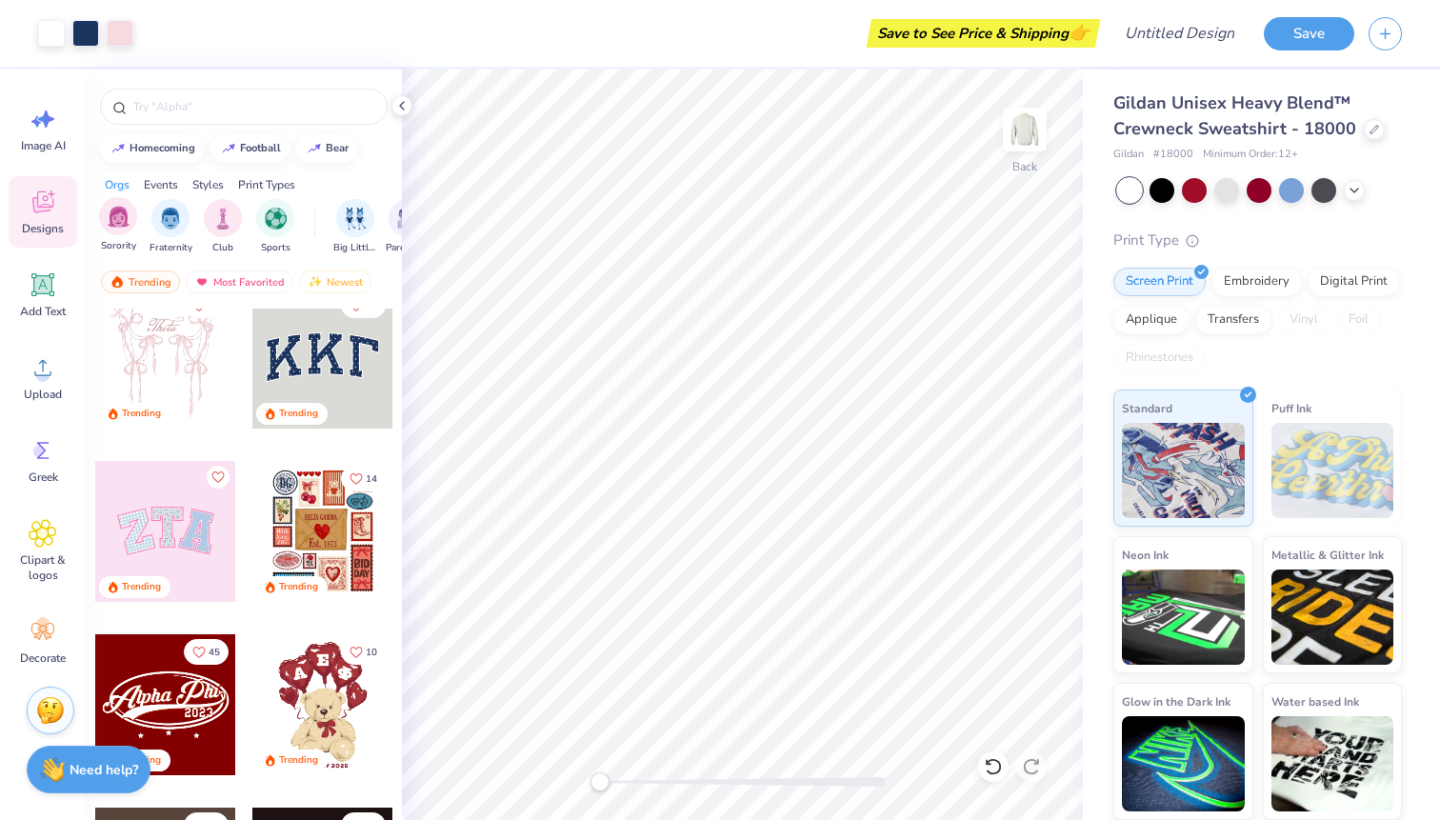
click at [126, 236] on div "Sorority" at bounding box center [118, 225] width 38 height 56
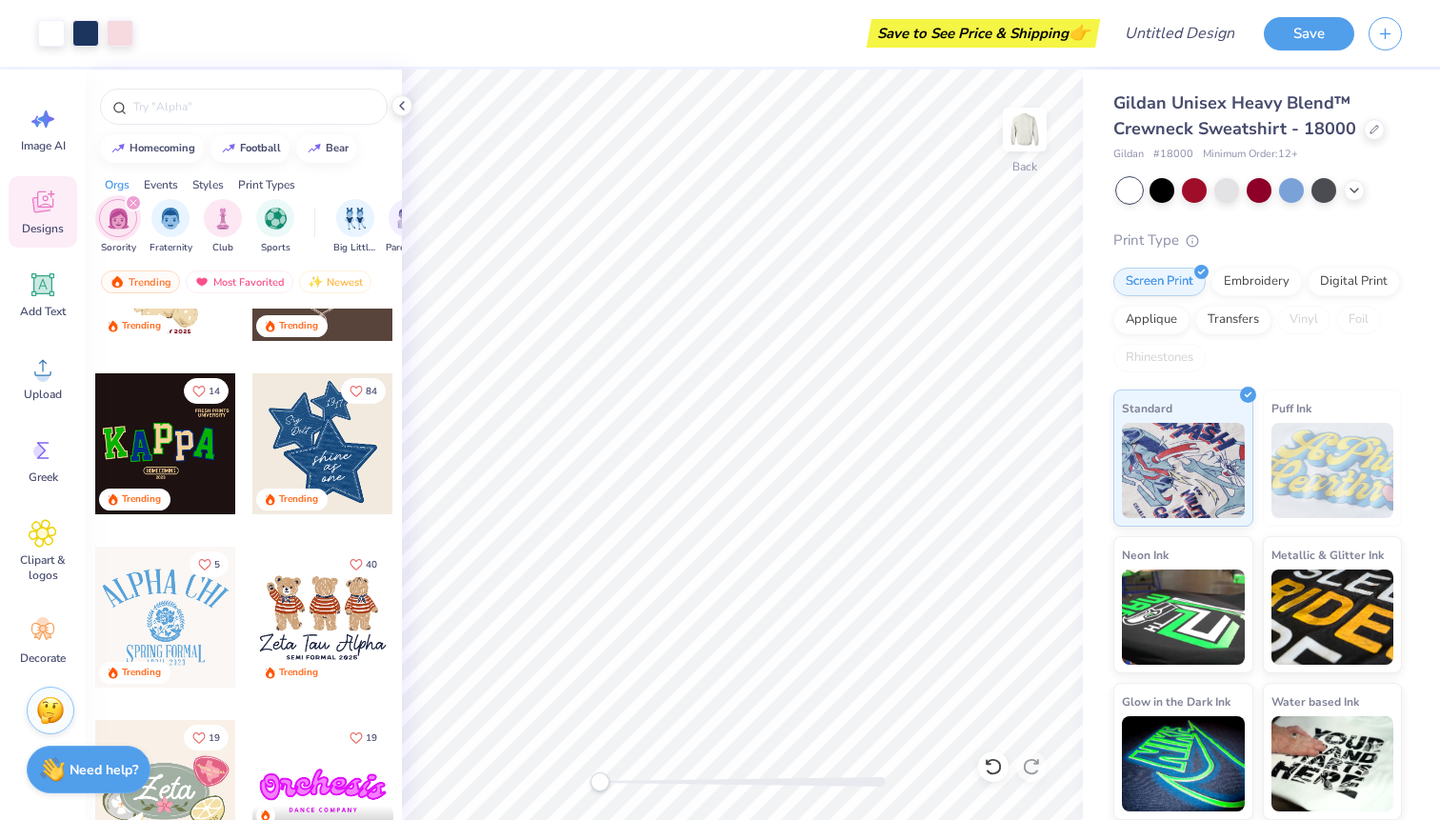
scroll to position [463, 0]
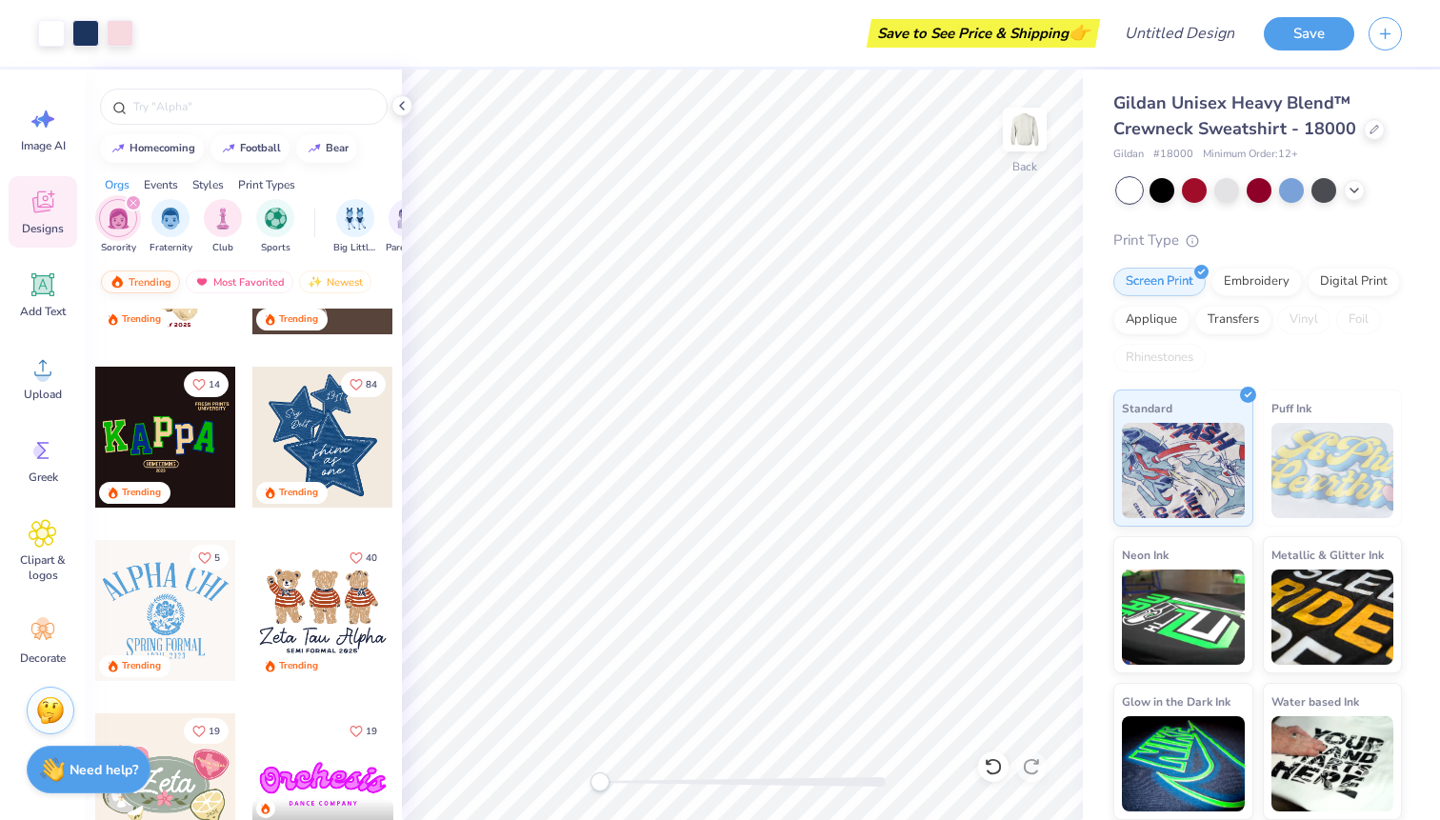
click at [140, 282] on div "Trending" at bounding box center [140, 281] width 79 height 23
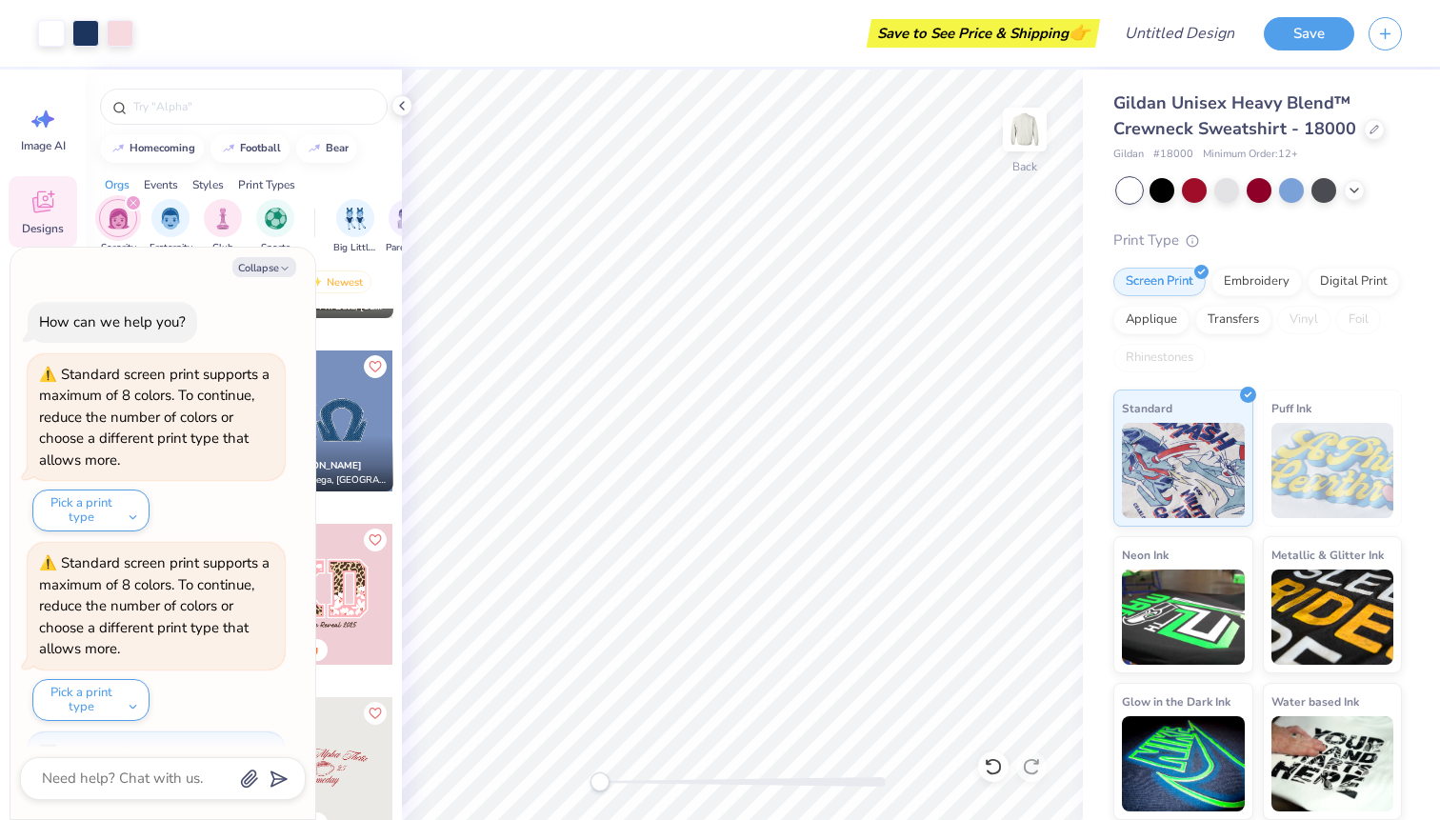
scroll to position [1023, 0]
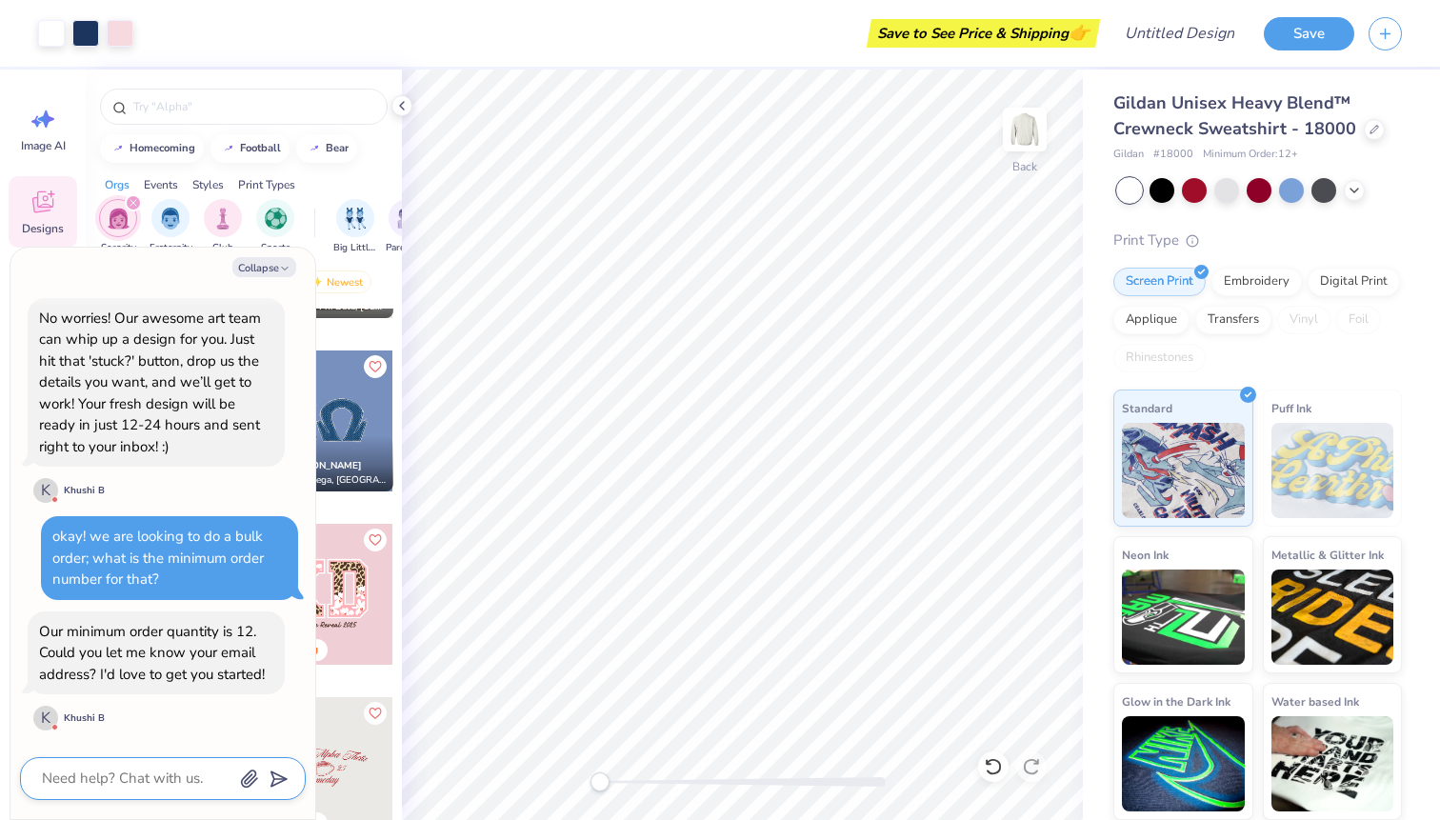
click at [146, 780] on textarea at bounding box center [136, 779] width 193 height 26
click at [276, 785] on polygon "submit" at bounding box center [275, 779] width 23 height 23
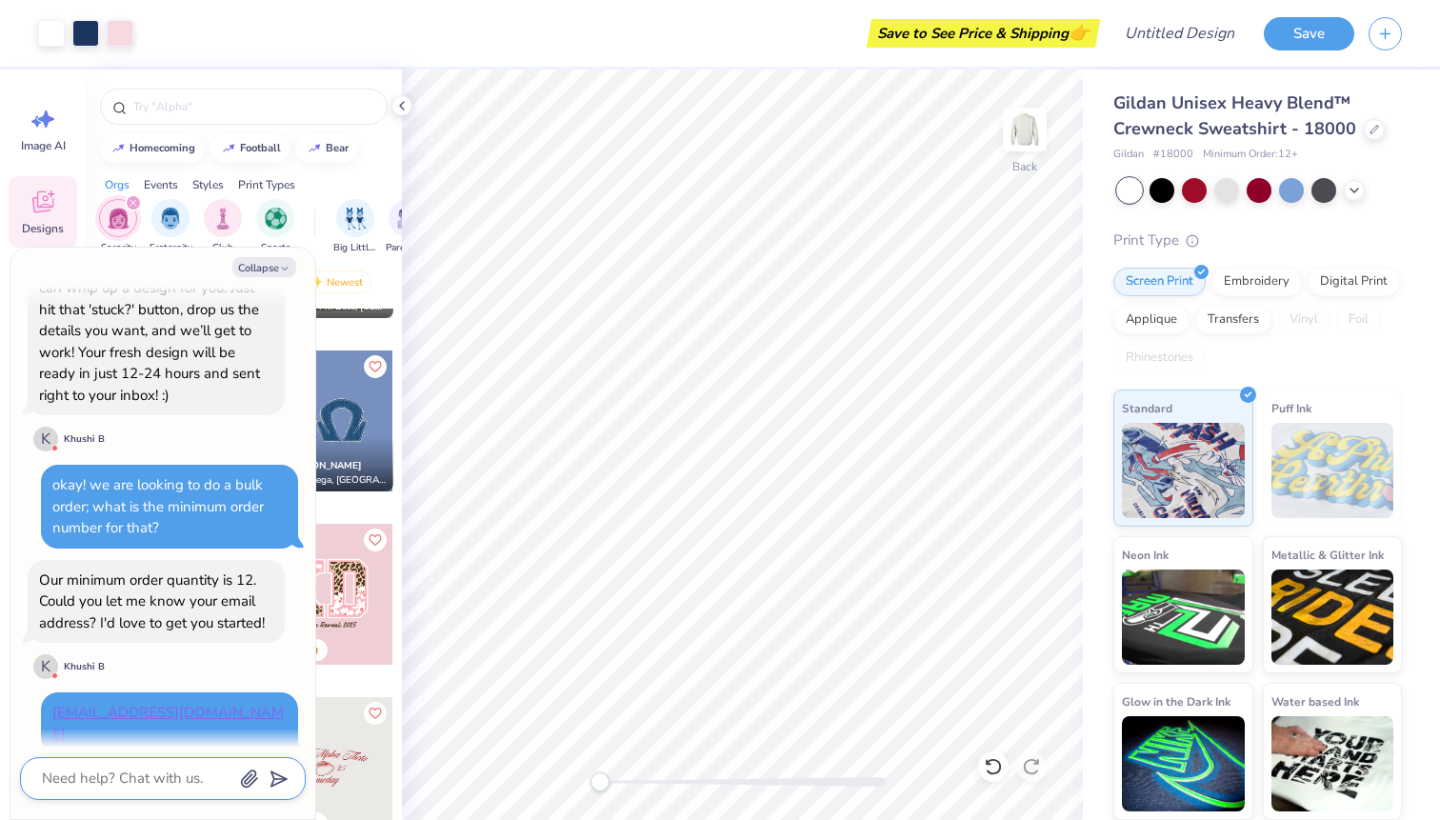
scroll to position [1165, 0]
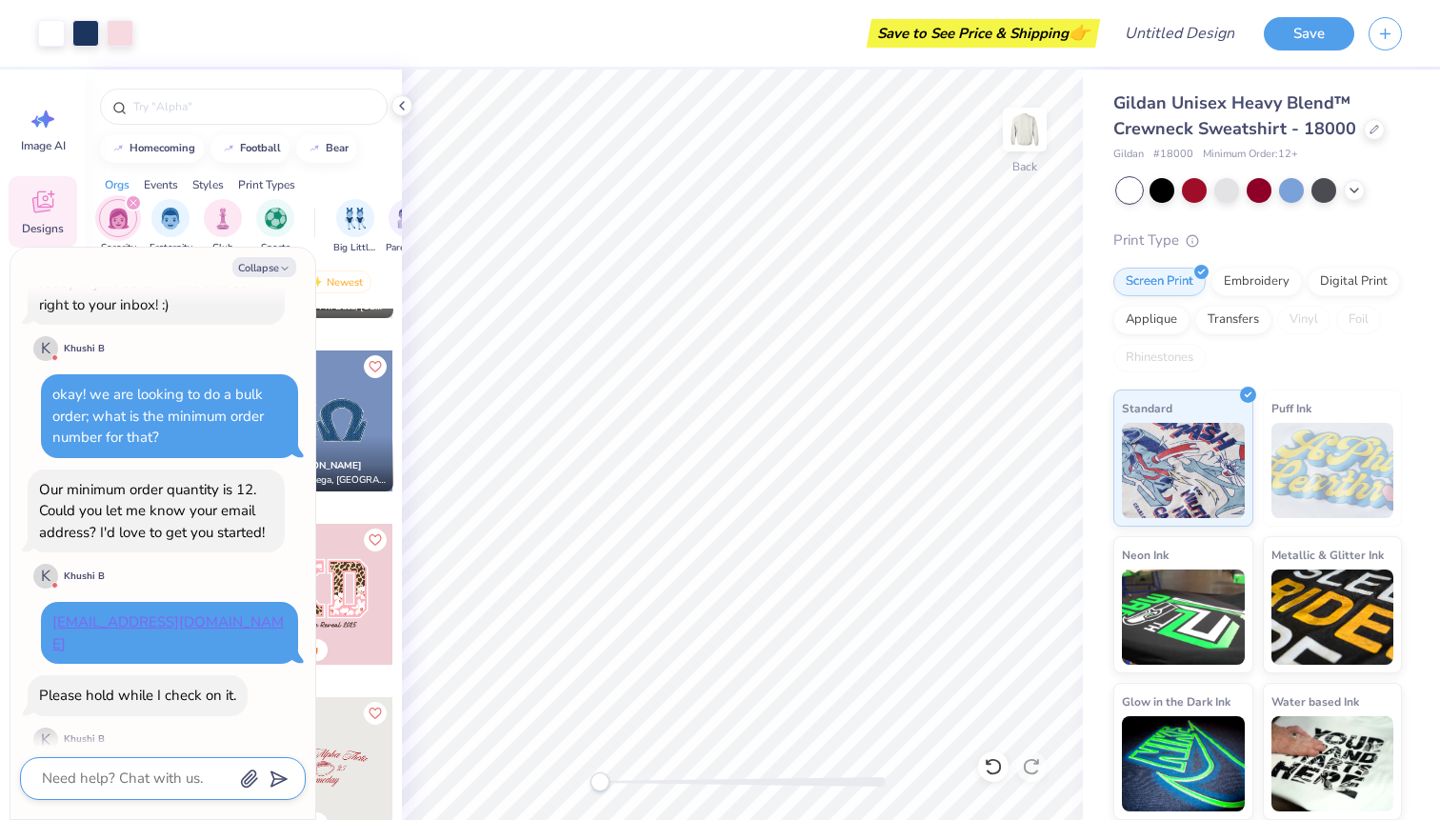
click at [114, 781] on textarea at bounding box center [136, 779] width 193 height 26
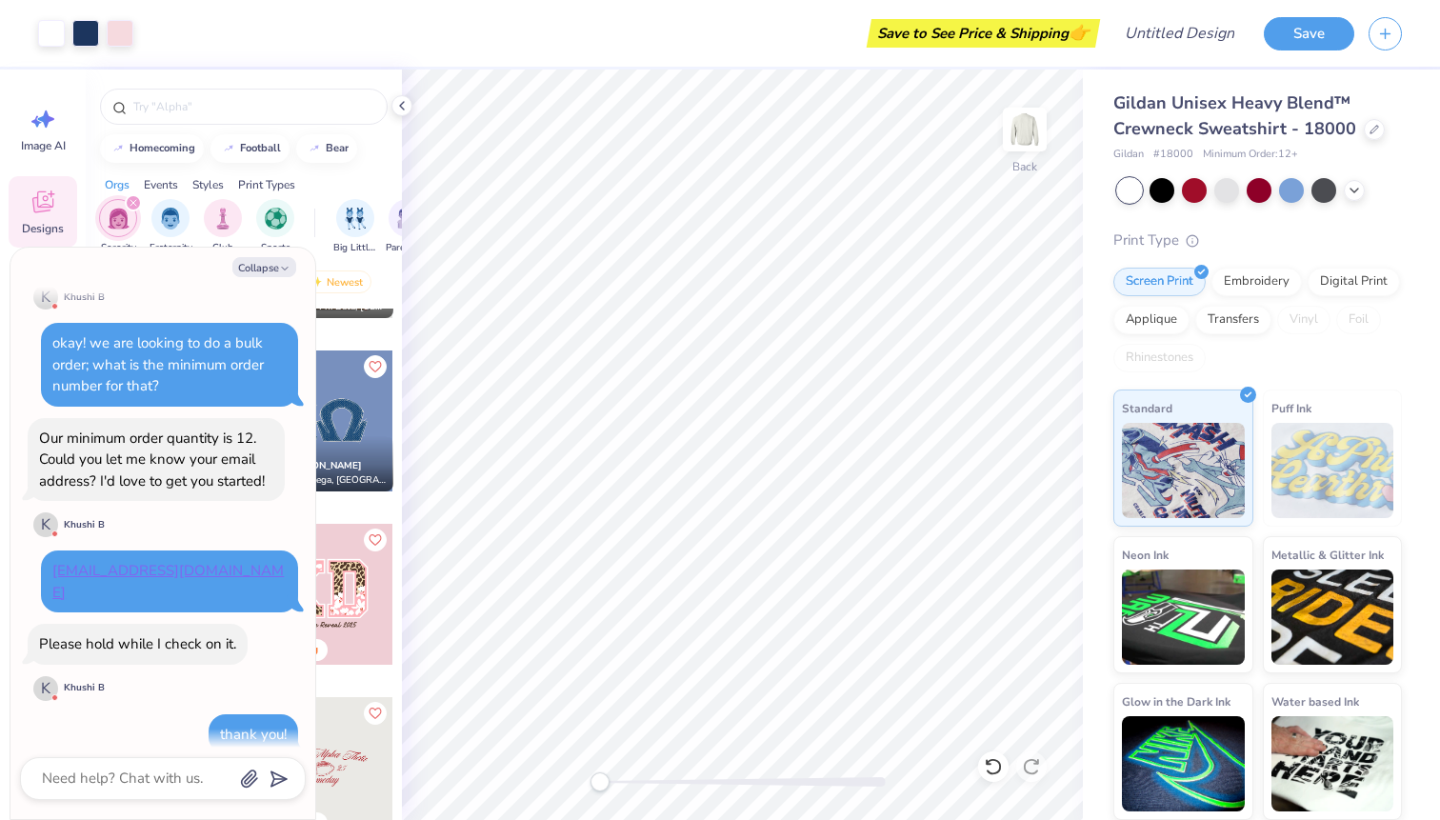
scroll to position [1370, 0]
